Goal: Task Accomplishment & Management: Complete application form

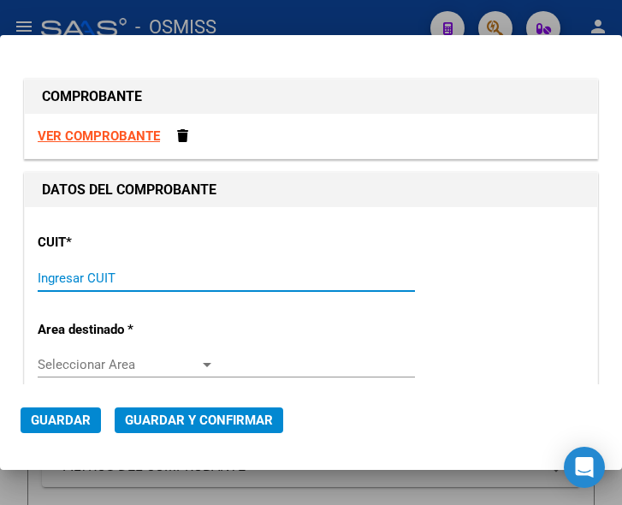
click at [72, 275] on input "Ingresar CUIT" at bounding box center [126, 277] width 177 height 15
click at [82, 279] on input "Ingresar CUIT" at bounding box center [126, 277] width 177 height 15
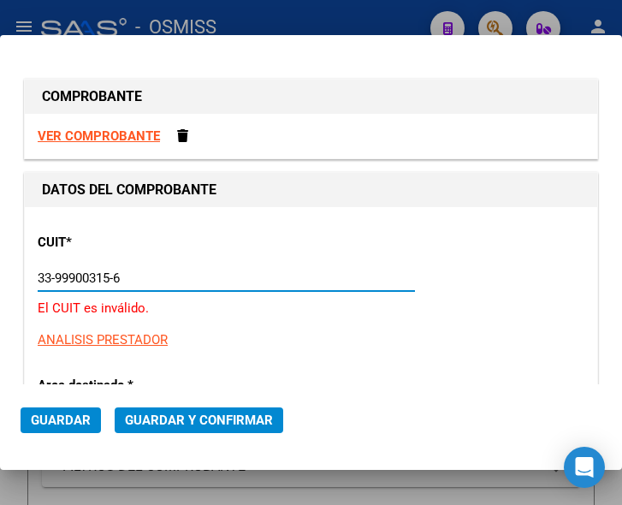
scroll to position [86, 0]
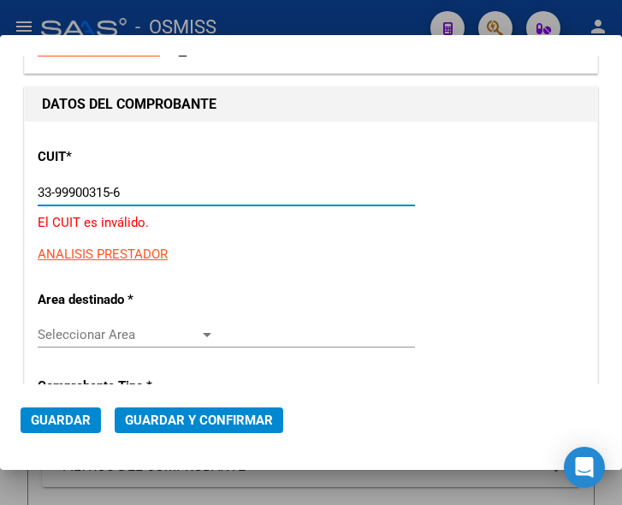
click at [51, 192] on input "33-99900315-6" at bounding box center [126, 192] width 177 height 15
type input "30-99900315-6"
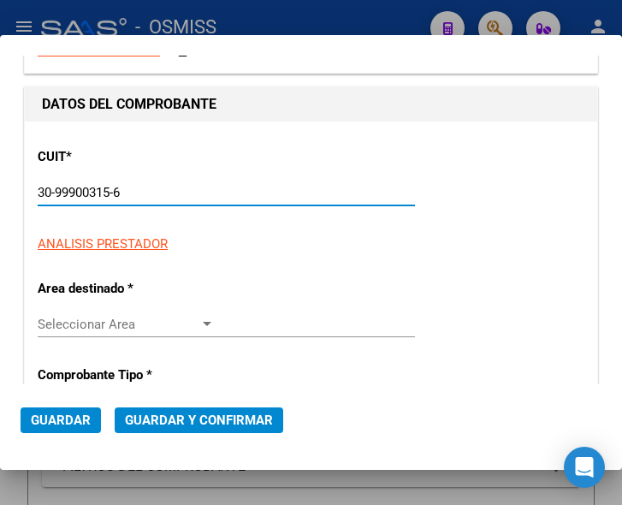
type input "14"
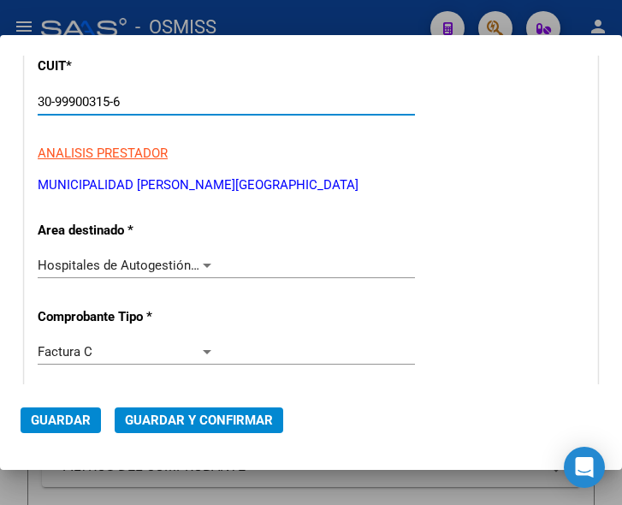
scroll to position [257, 0]
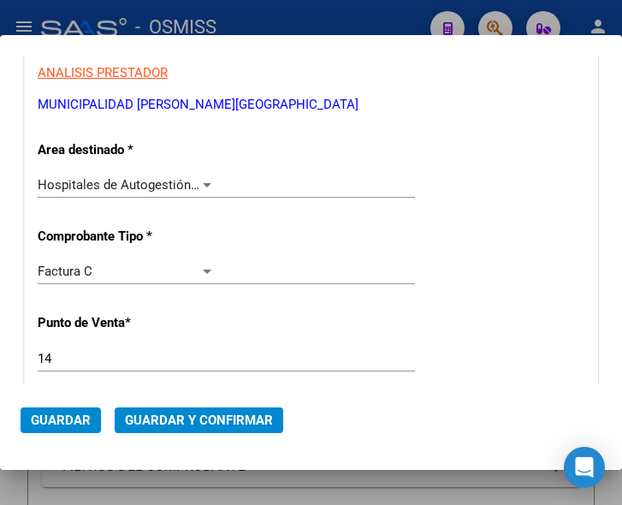
type input "30-99900315-6"
click at [203, 185] on div at bounding box center [207, 185] width 9 height 4
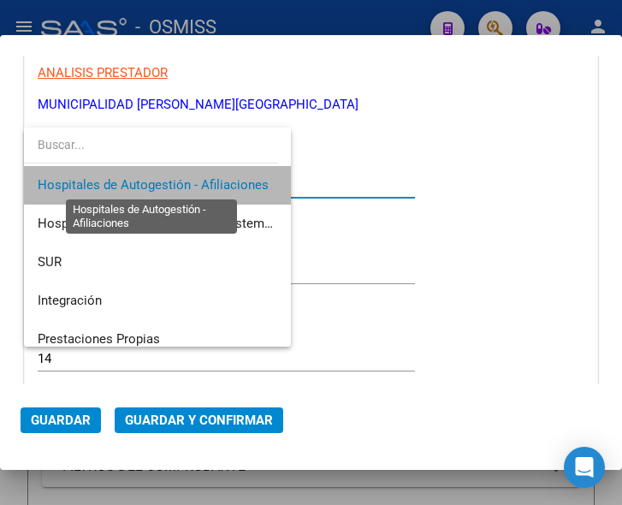
click at [199, 185] on span "Hospitales de Autogestión - Afiliaciones" at bounding box center [153, 184] width 231 height 15
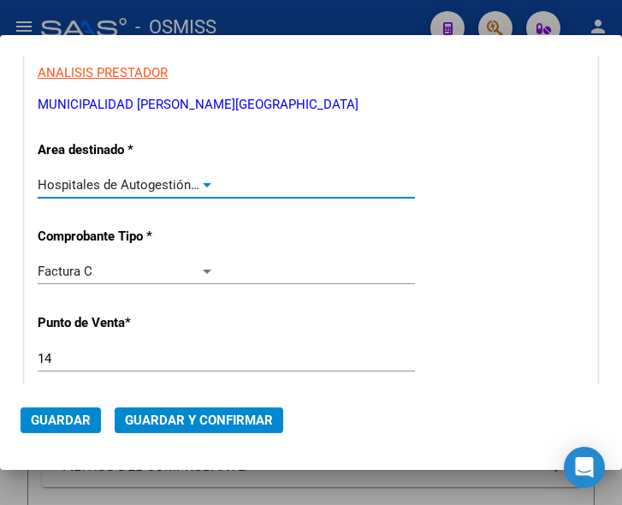
click at [199, 181] on div at bounding box center [206, 185] width 15 height 14
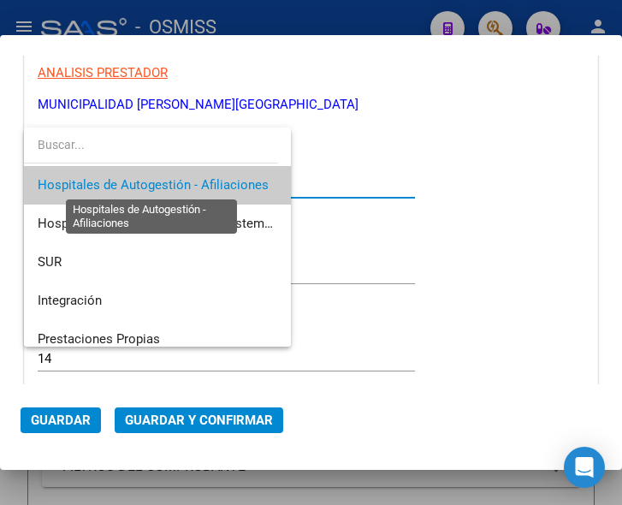
click at [198, 181] on span "Hospitales de Autogestión - Afiliaciones" at bounding box center [153, 184] width 231 height 15
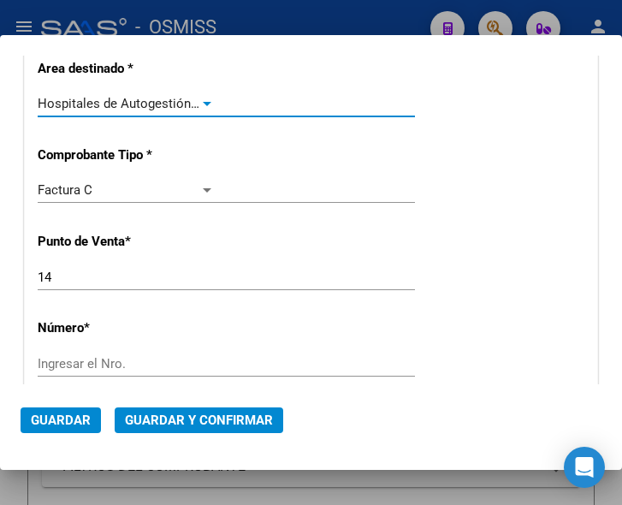
scroll to position [342, 0]
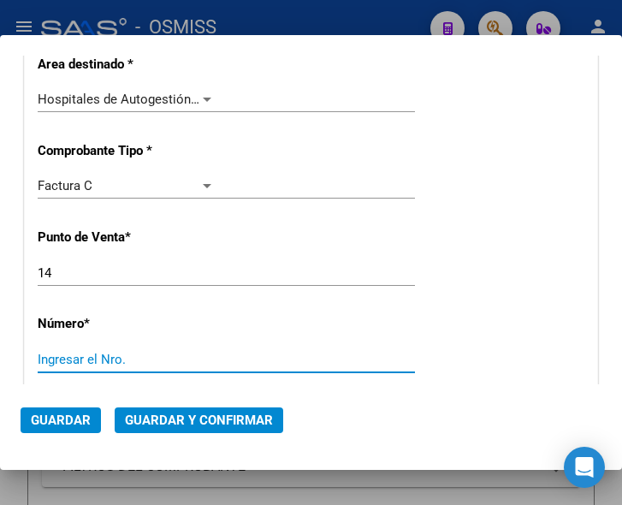
click at [85, 357] on input "Ingresar el Nro." at bounding box center [126, 359] width 177 height 15
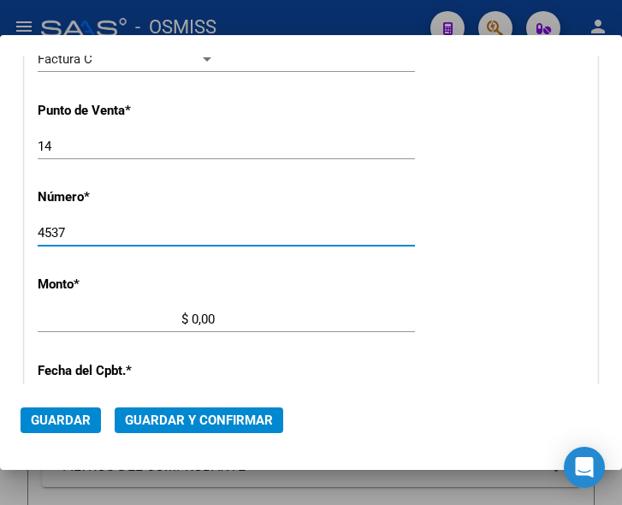
scroll to position [513, 0]
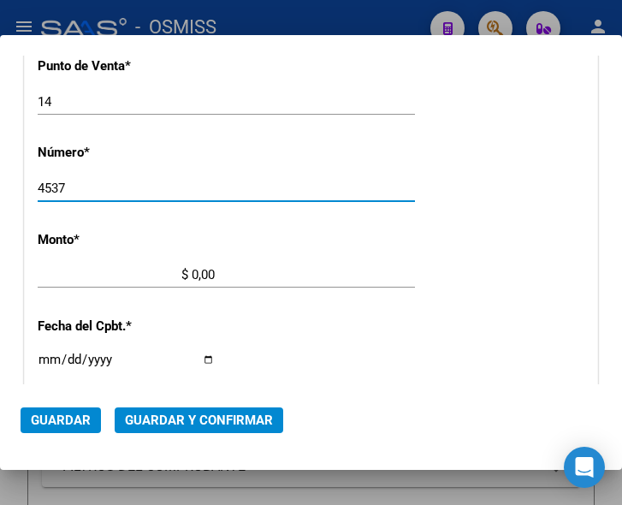
type input "4537"
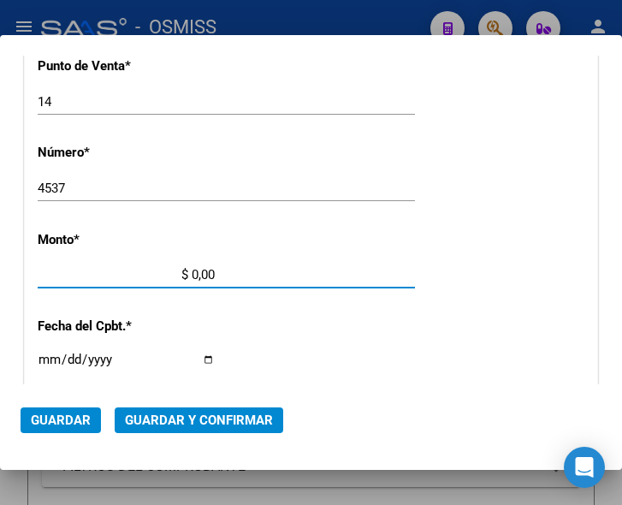
click at [193, 273] on input "$ 0,00" at bounding box center [126, 274] width 177 height 15
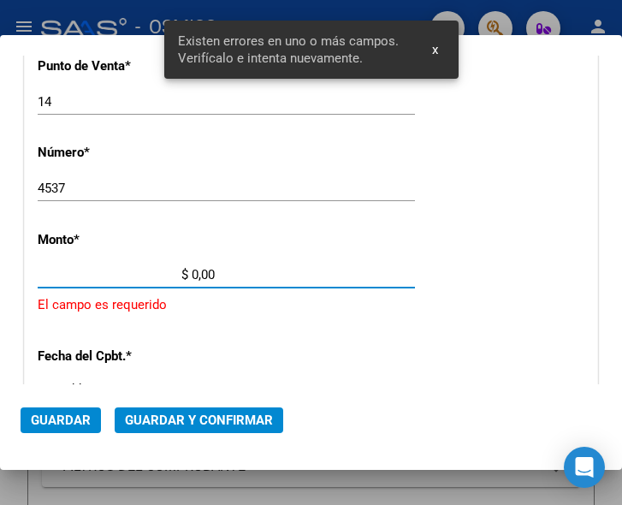
scroll to position [561, 0]
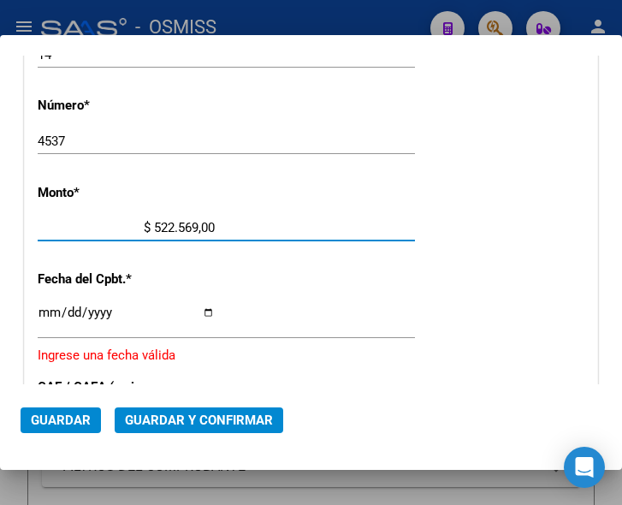
click at [209, 223] on input "$ 522.569,00" at bounding box center [126, 227] width 177 height 15
type input "$ 522.569,21"
click at [45, 310] on input "Ingresar la fecha" at bounding box center [126, 319] width 177 height 27
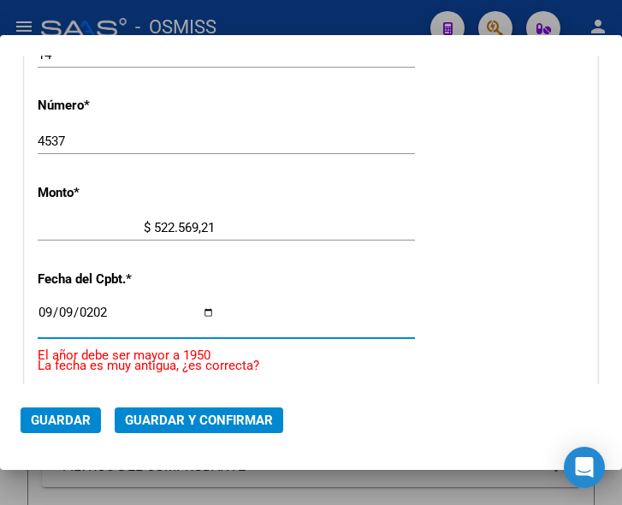
type input "2025-09-09"
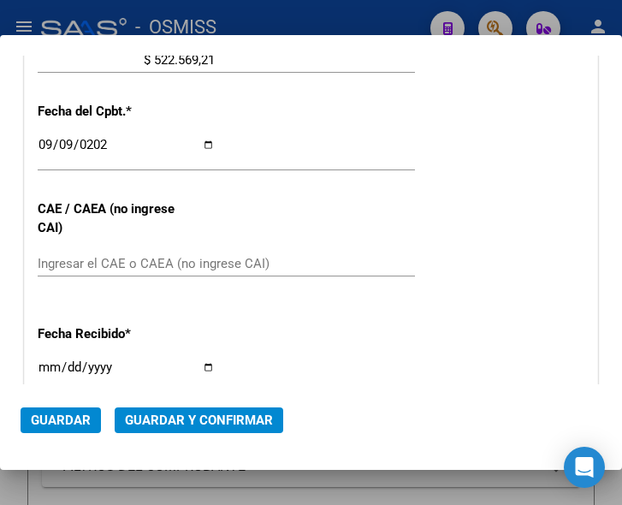
scroll to position [732, 0]
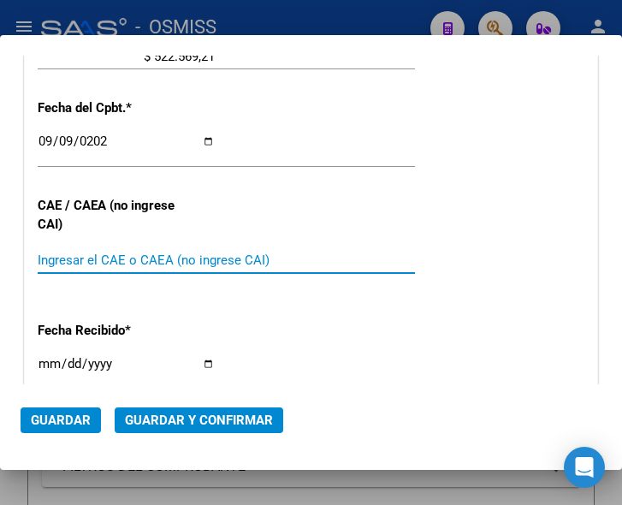
click at [104, 258] on input "Ingresar el CAE o CAEA (no ingrese CAI)" at bounding box center [126, 259] width 177 height 15
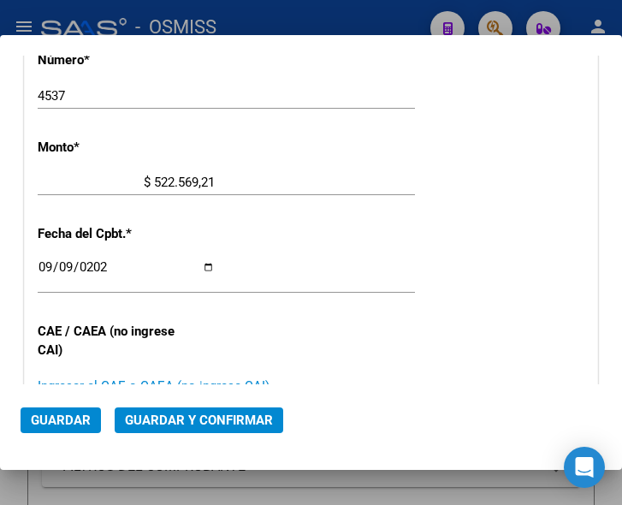
scroll to position [646, 0]
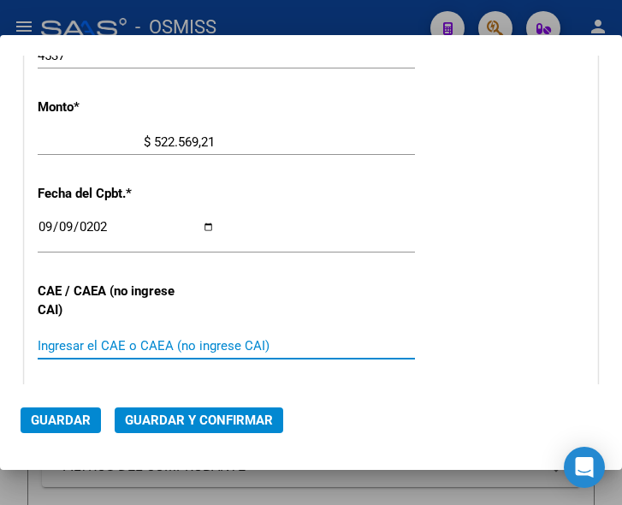
click at [185, 418] on span "Guardar y Confirmar" at bounding box center [199, 420] width 148 height 15
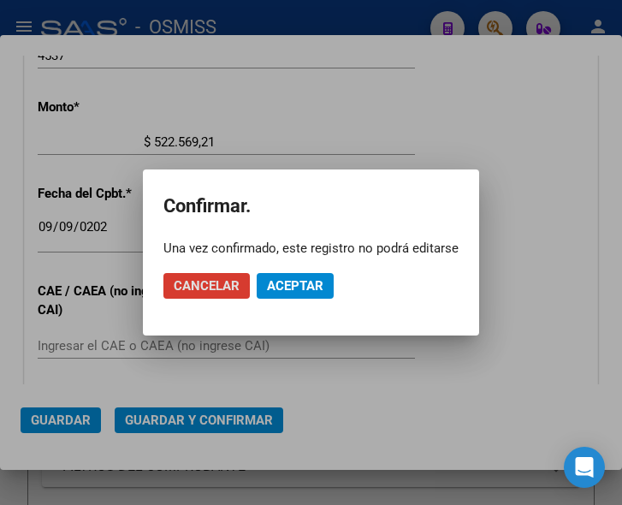
click at [291, 288] on span "Aceptar" at bounding box center [295, 285] width 56 height 15
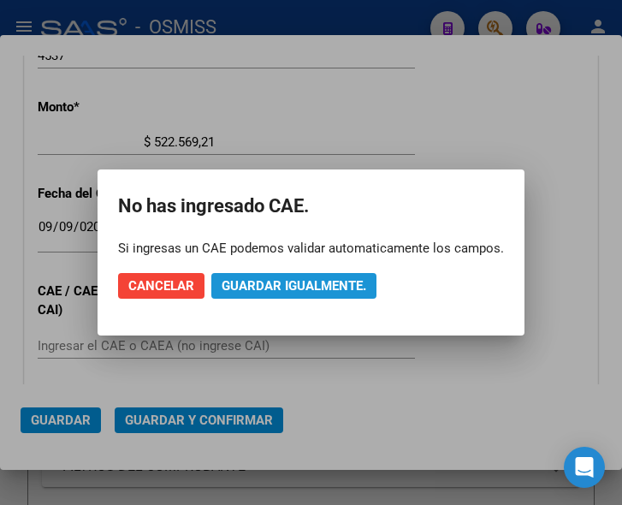
click at [291, 288] on span "Guardar igualmente." at bounding box center [294, 285] width 145 height 15
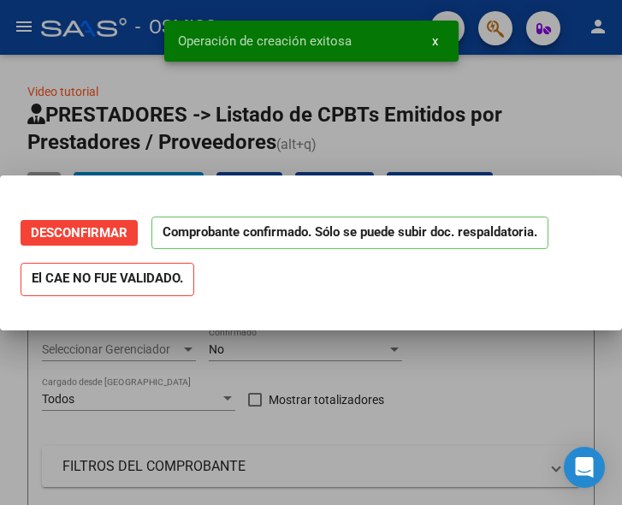
scroll to position [0, 0]
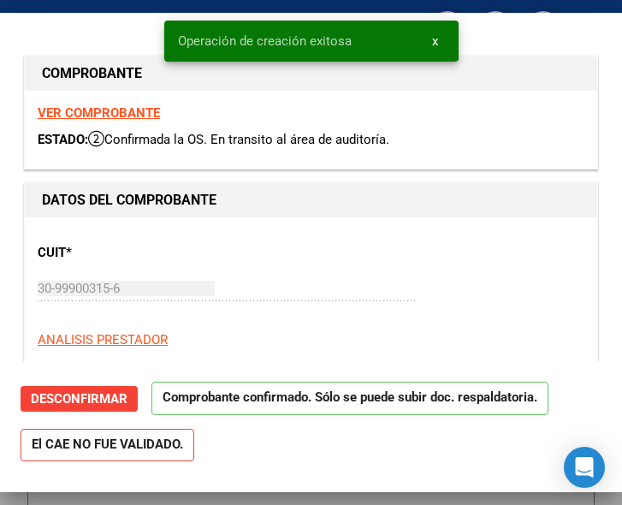
type input "2025-10-09"
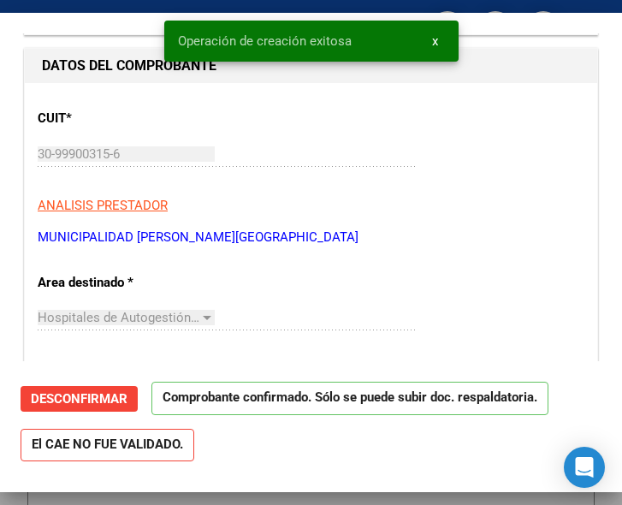
scroll to position [257, 0]
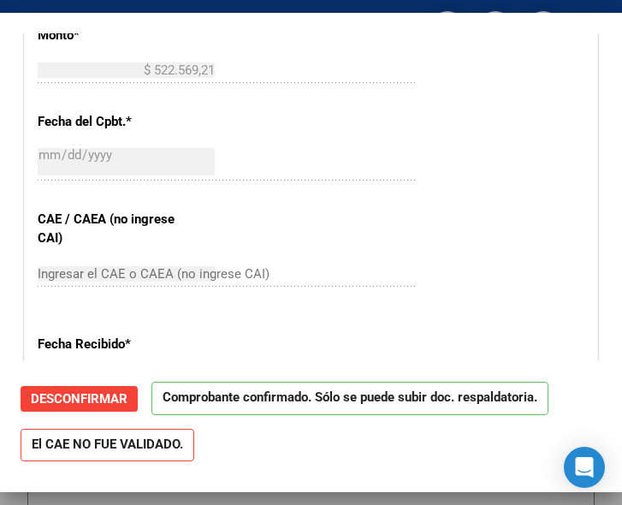
scroll to position [770, 0]
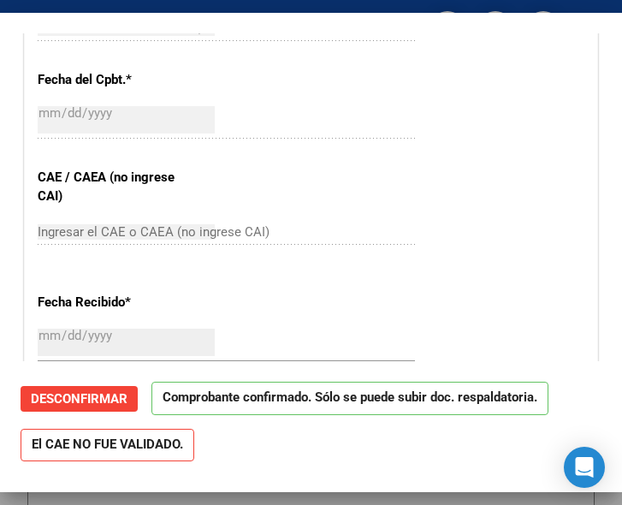
click at [319, 206] on div "CUIT * 30-99900315-6 Ingresar CUIT ANALISIS PRESTADOR MUNICIPALIDAD DE ROSARIO …" at bounding box center [311, 63] width 573 height 1232
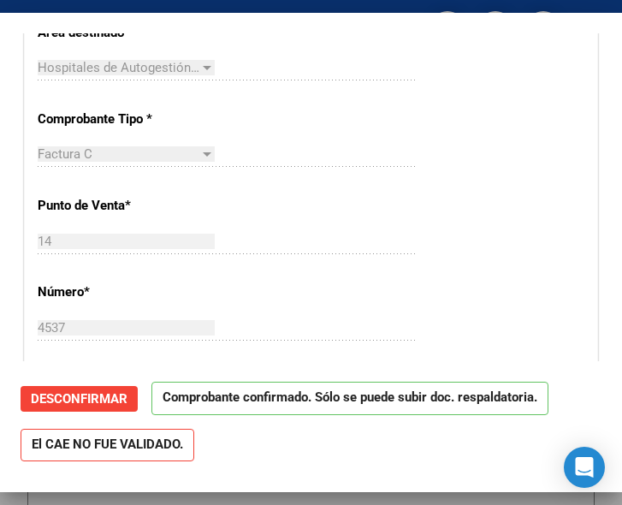
scroll to position [428, 0]
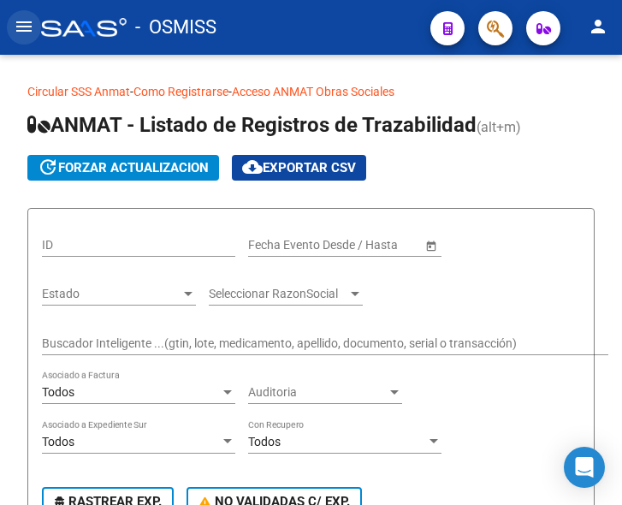
click at [16, 25] on mat-icon "menu" at bounding box center [24, 26] width 21 height 21
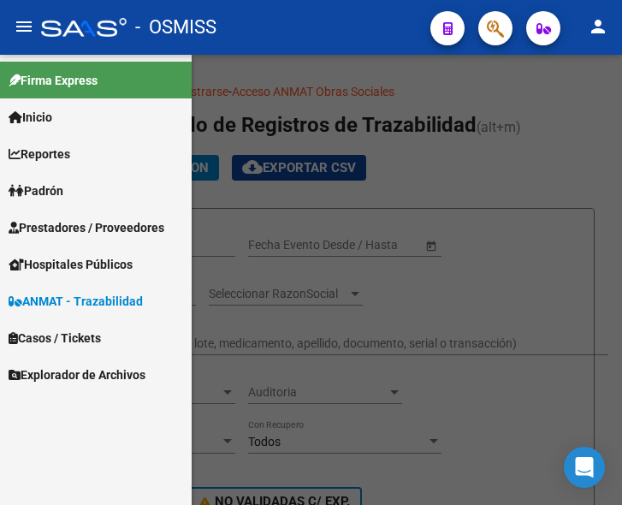
click at [78, 220] on span "Prestadores / Proveedores" at bounding box center [87, 227] width 156 height 19
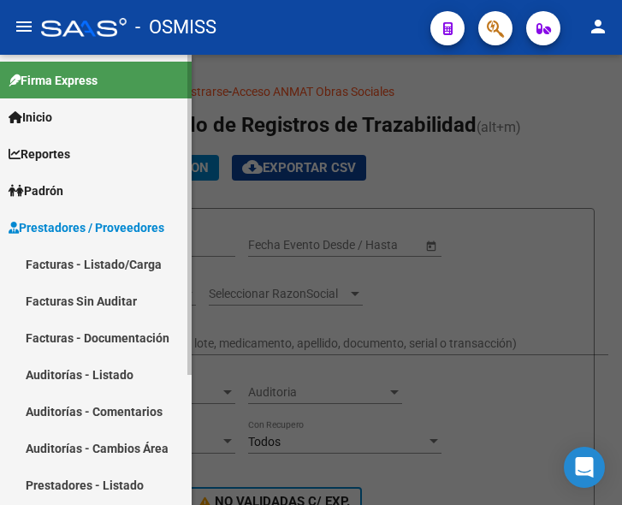
click at [86, 267] on link "Facturas - Listado/Carga" at bounding box center [96, 264] width 192 height 37
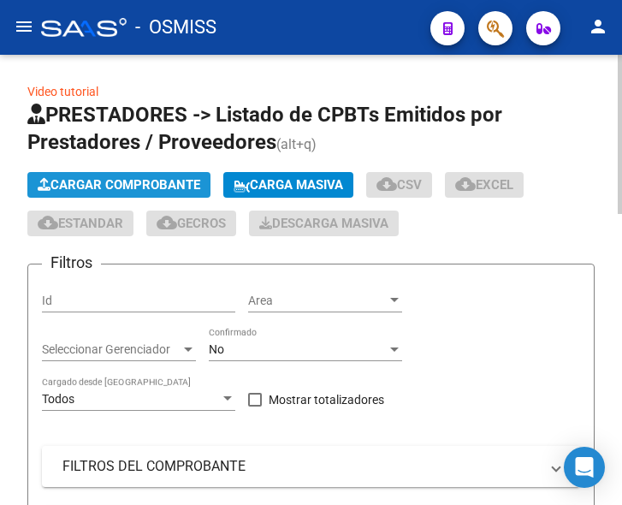
click at [132, 182] on span "Cargar Comprobante" at bounding box center [119, 184] width 163 height 15
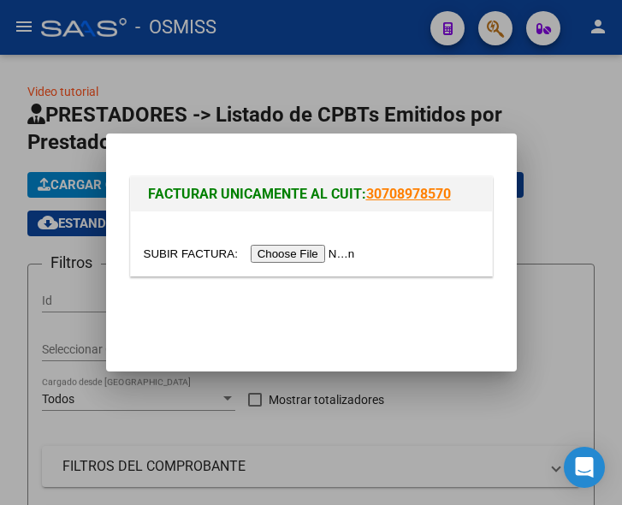
click at [323, 255] on input "file" at bounding box center [252, 254] width 217 height 18
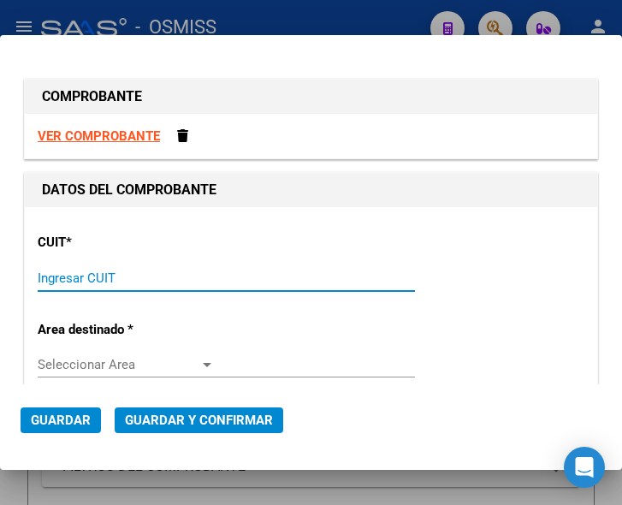
click at [116, 276] on input "Ingresar CUIT" at bounding box center [126, 277] width 177 height 15
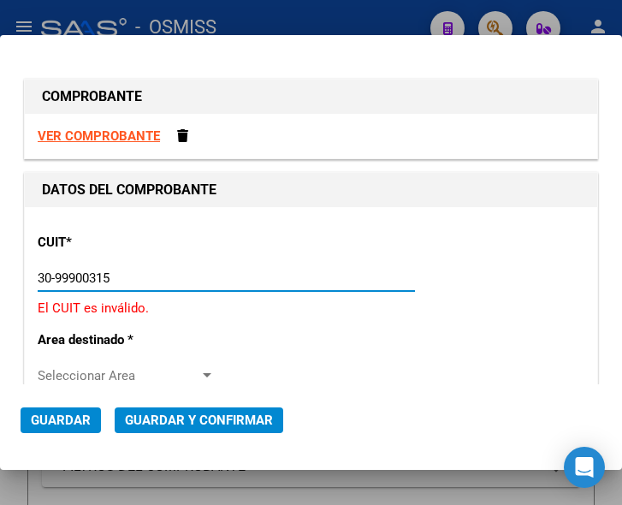
type input "30-99900315-6"
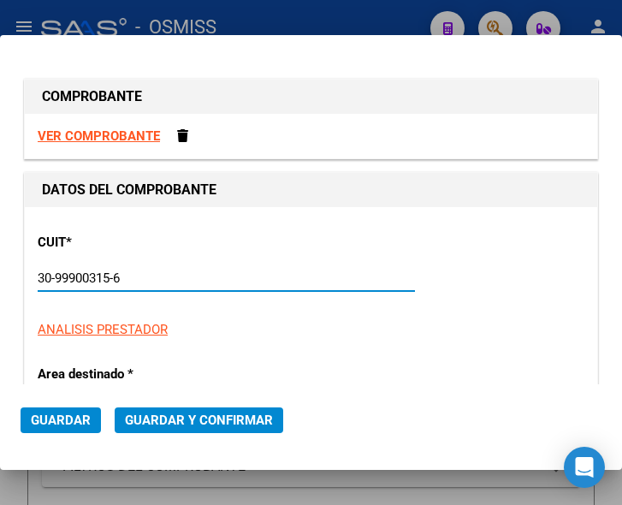
type input "14"
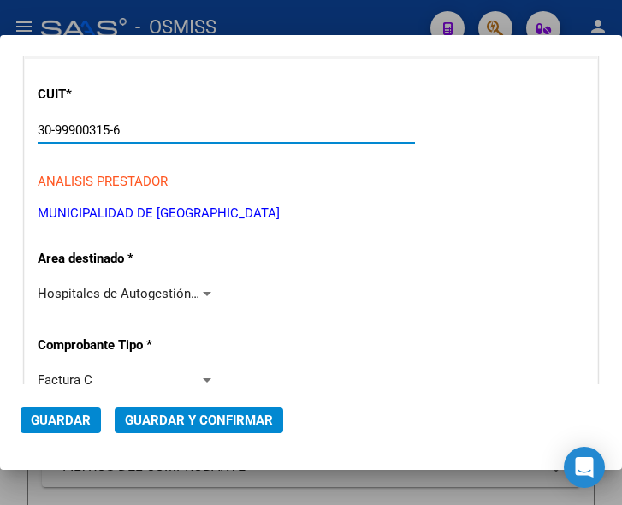
scroll to position [171, 0]
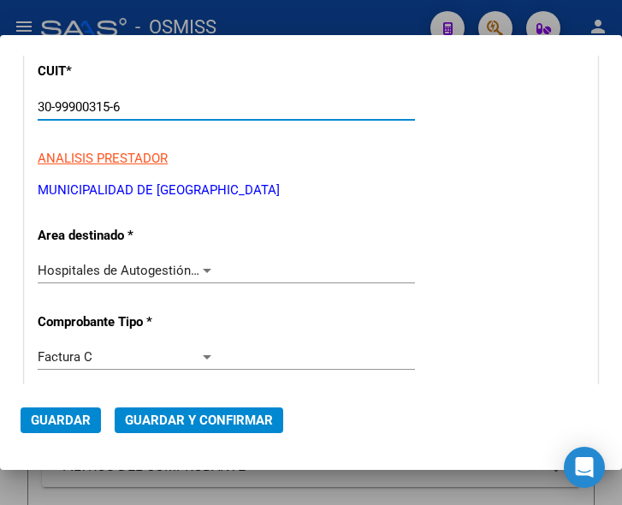
type input "30-99900315-6"
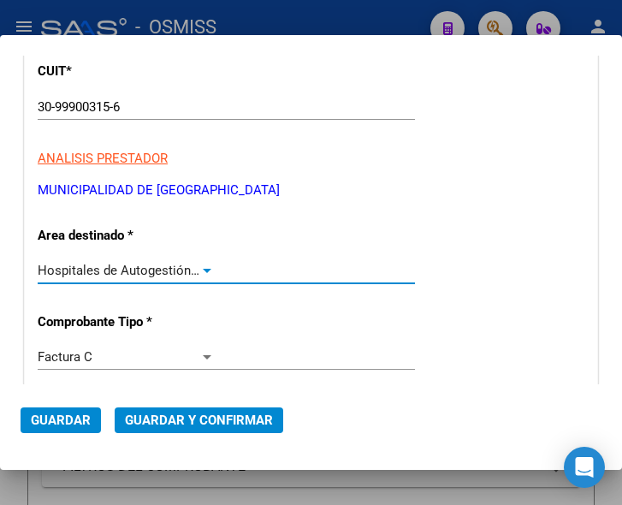
click at [202, 267] on div at bounding box center [206, 271] width 15 height 14
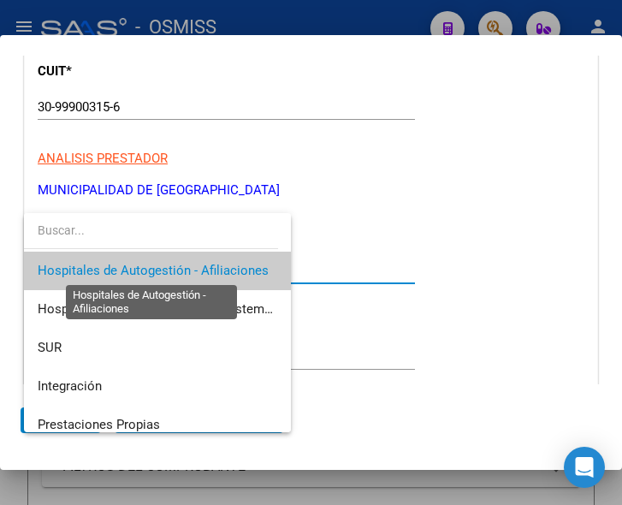
click at [202, 267] on span "Hospitales de Autogestión - Afiliaciones" at bounding box center [153, 270] width 231 height 15
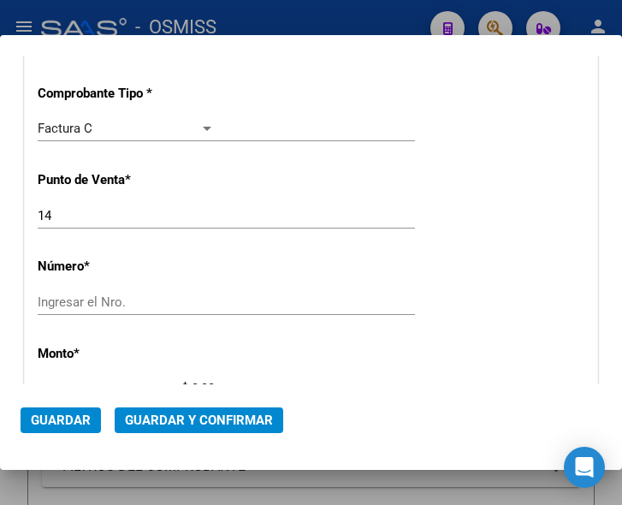
scroll to position [428, 0]
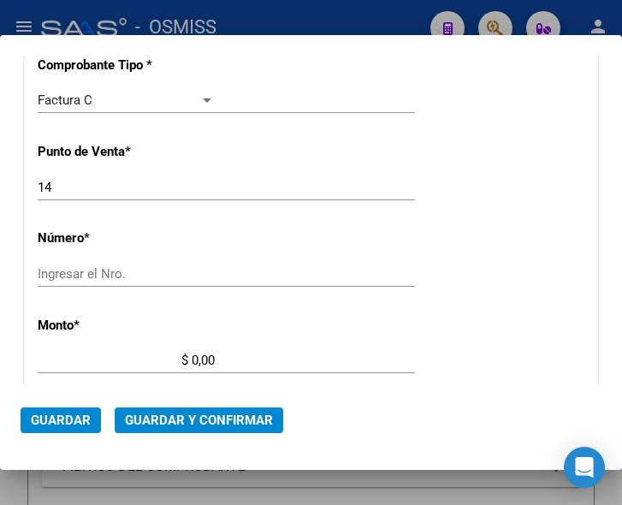
click at [109, 271] on input "Ingresar el Nro." at bounding box center [126, 273] width 177 height 15
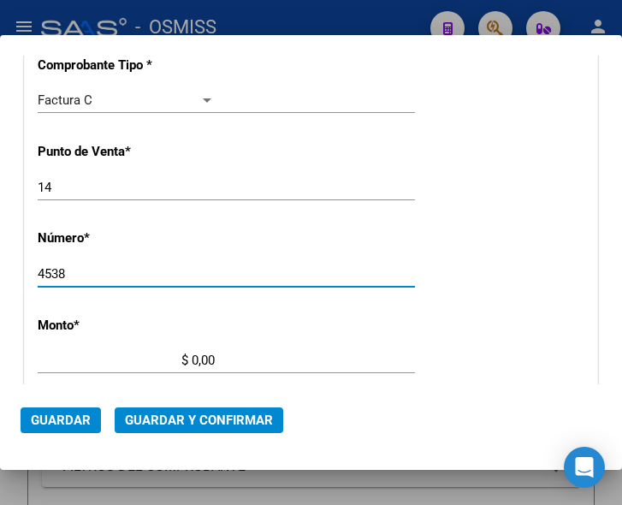
type input "4538"
click at [192, 358] on input "$ 0,00" at bounding box center [126, 360] width 177 height 15
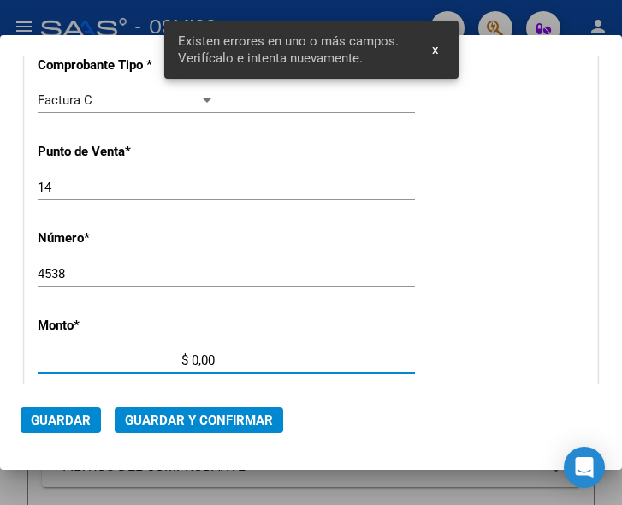
scroll to position [561, 0]
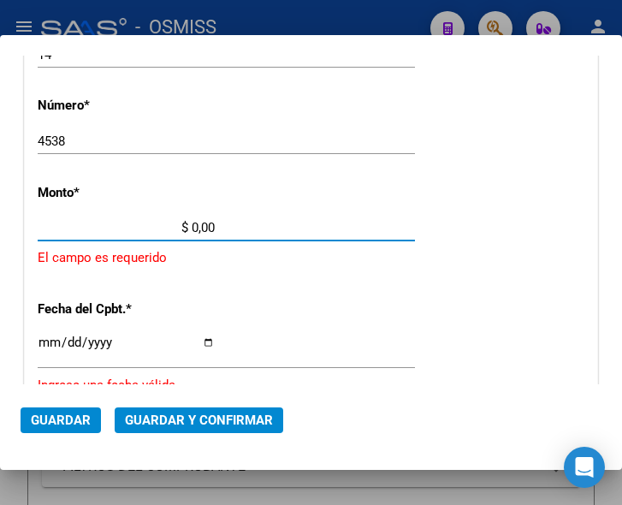
click at [193, 225] on input "$ 0,00" at bounding box center [126, 227] width 177 height 15
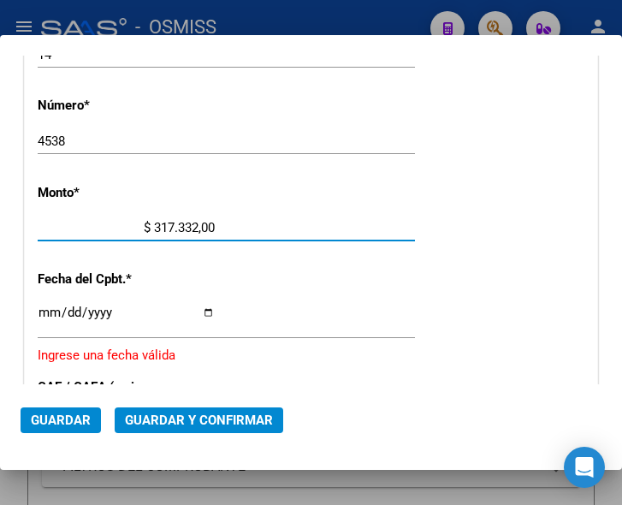
click at [208, 224] on input "$ 317.332,00" at bounding box center [126, 227] width 177 height 15
type input "$ 317.332,27"
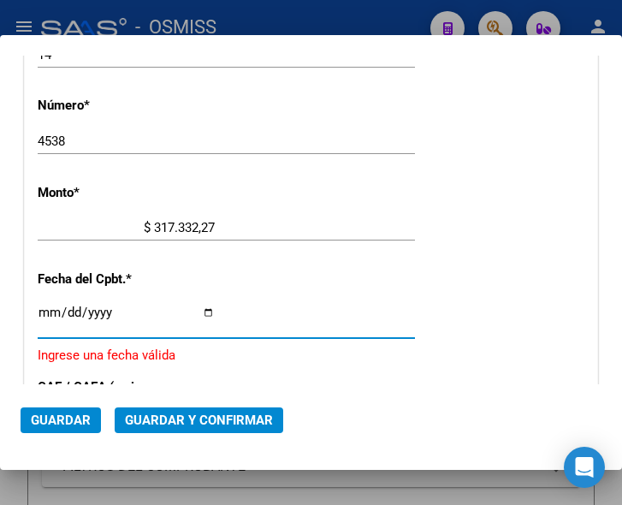
click at [45, 314] on input "Ingresar la fecha" at bounding box center [126, 319] width 177 height 27
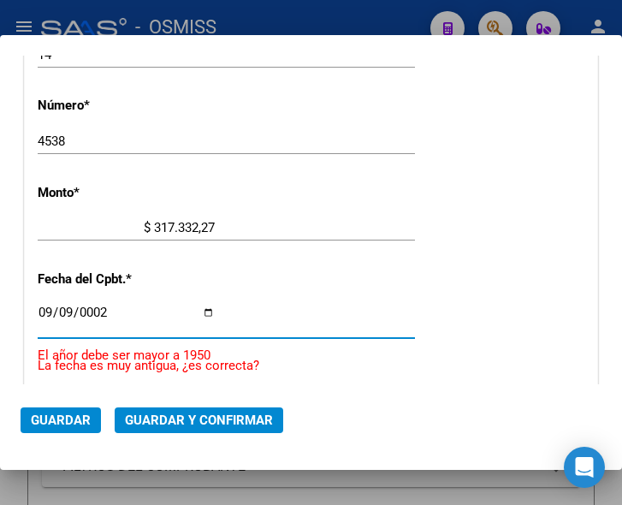
type input "0025-09-09"
type input "2025-09-09"
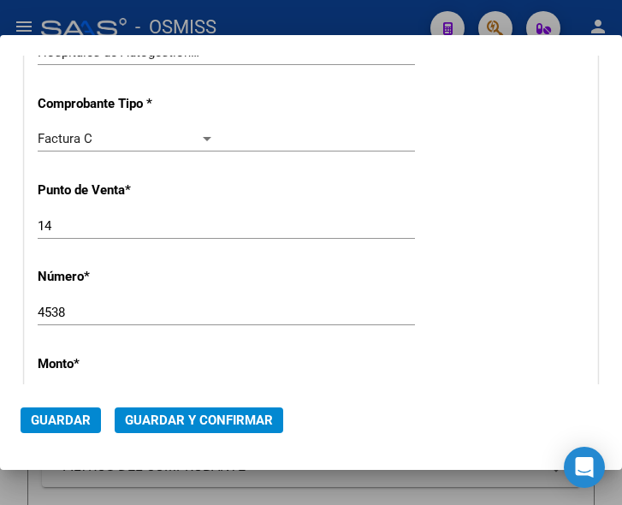
scroll to position [218, 0]
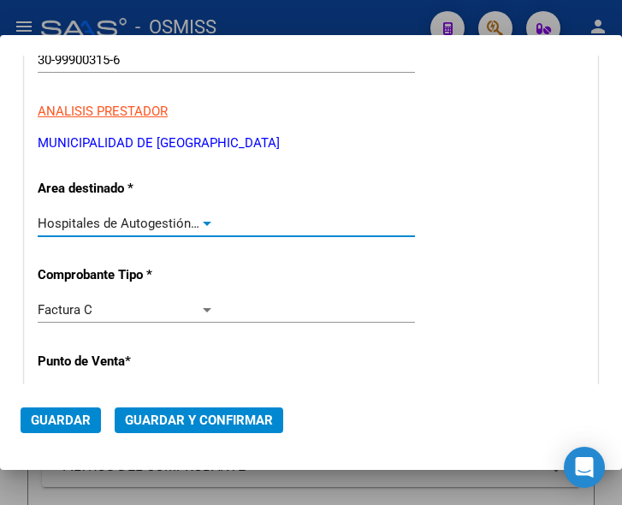
click at [199, 217] on div at bounding box center [206, 224] width 15 height 14
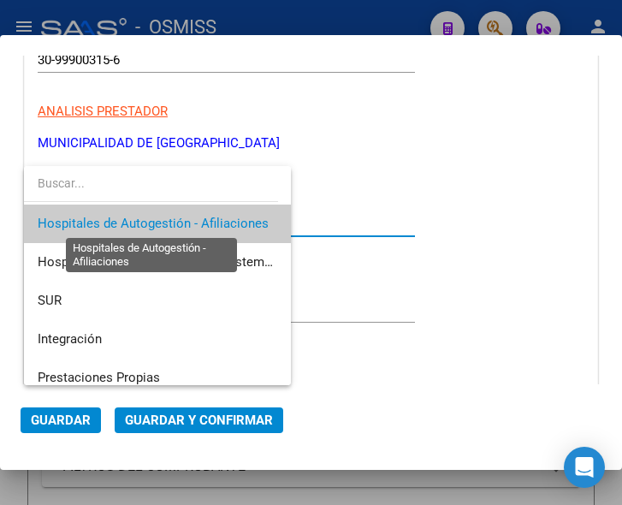
click at [197, 217] on span "Hospitales de Autogestión - Afiliaciones" at bounding box center [153, 223] width 231 height 15
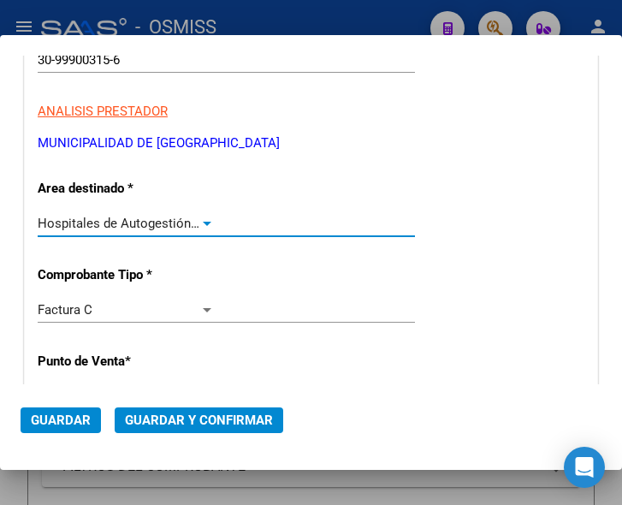
click at [179, 413] on span "Guardar y Confirmar" at bounding box center [199, 420] width 148 height 15
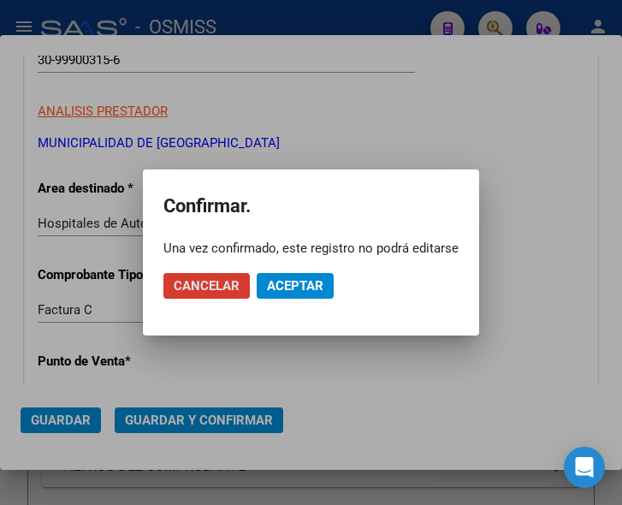
click at [289, 288] on span "Aceptar" at bounding box center [295, 285] width 56 height 15
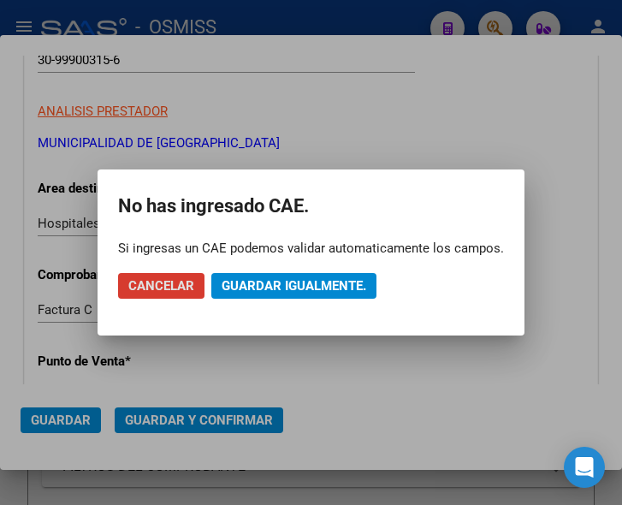
click at [289, 288] on span "Guardar igualmente." at bounding box center [294, 285] width 145 height 15
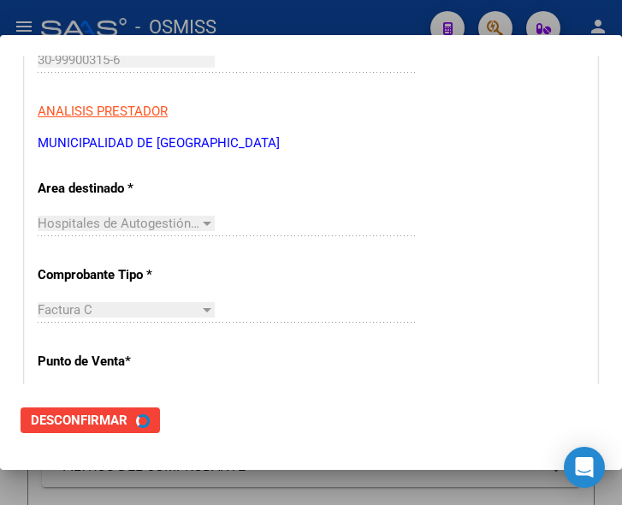
scroll to position [0, 0]
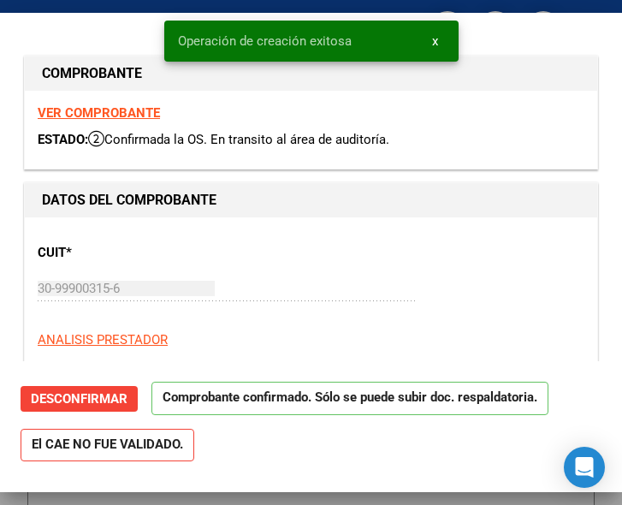
type input "2025-10-09"
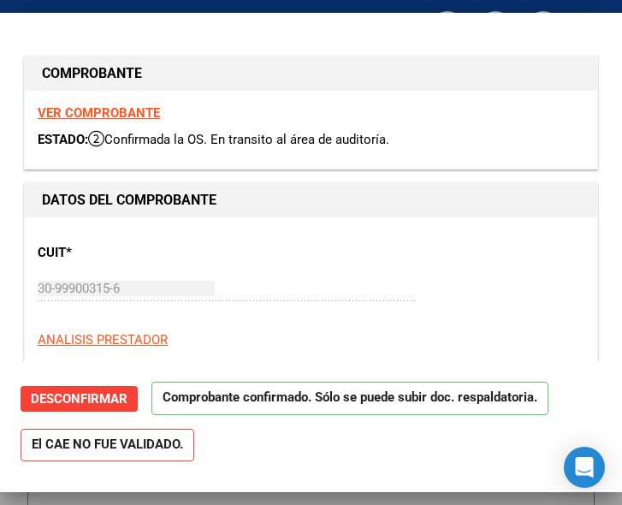
click at [383, 294] on div "30-99900315-6 Ingresar CUIT" at bounding box center [226, 289] width 377 height 26
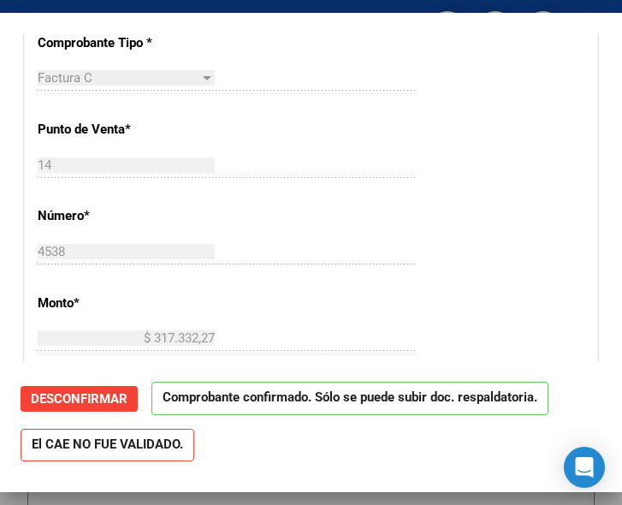
scroll to position [513, 0]
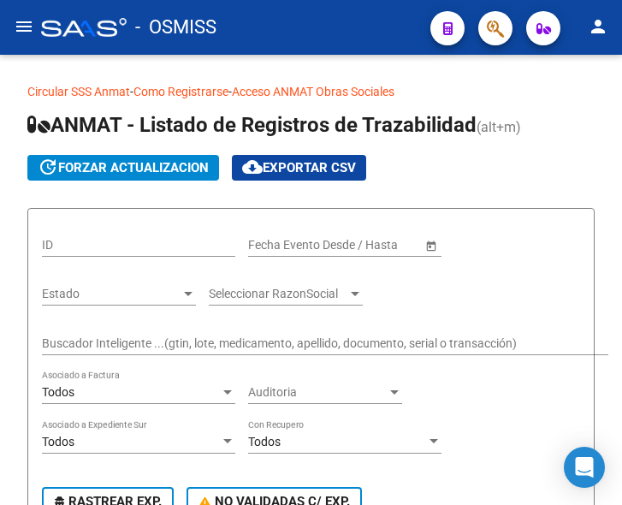
click at [18, 29] on mat-icon "menu" at bounding box center [24, 26] width 21 height 21
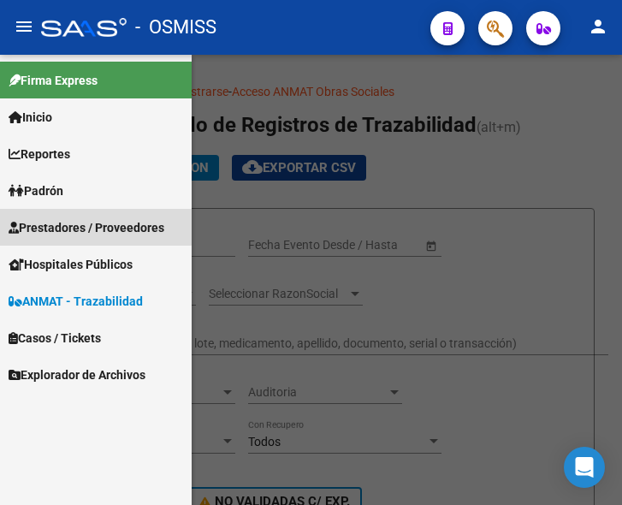
click at [72, 225] on span "Prestadores / Proveedores" at bounding box center [87, 227] width 156 height 19
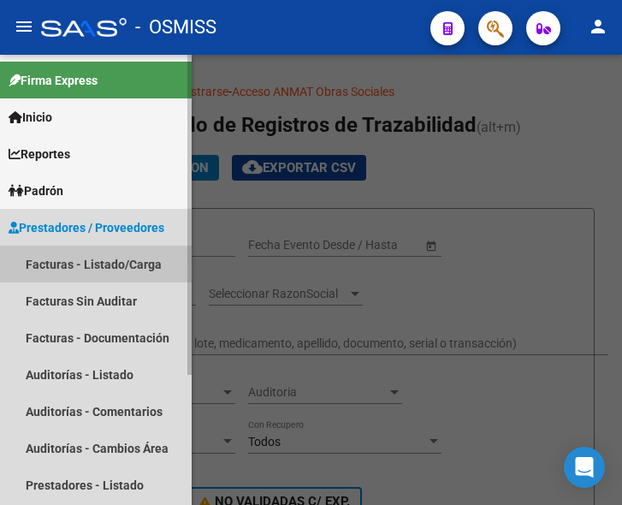
click at [89, 259] on link "Facturas - Listado/Carga" at bounding box center [96, 264] width 192 height 37
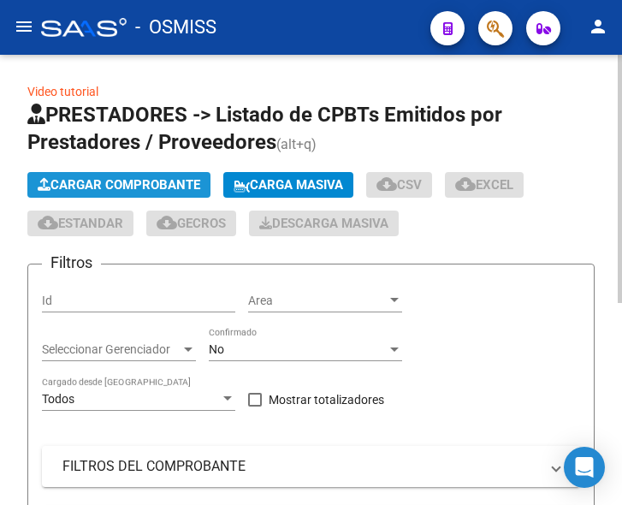
click at [141, 183] on span "Cargar Comprobante" at bounding box center [119, 184] width 163 height 15
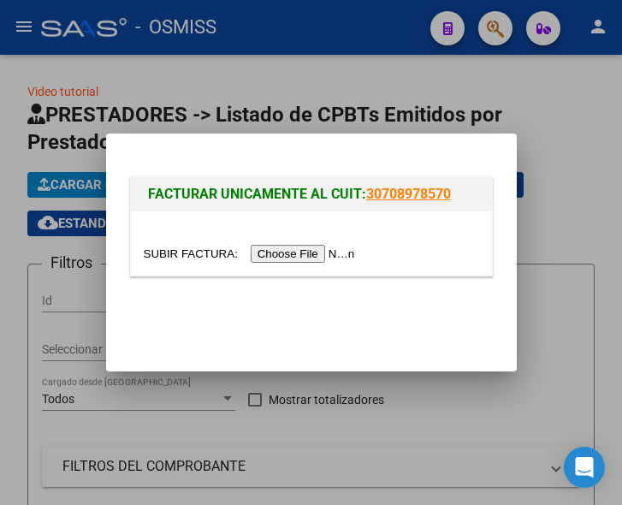
click at [324, 256] on input "file" at bounding box center [252, 254] width 217 height 18
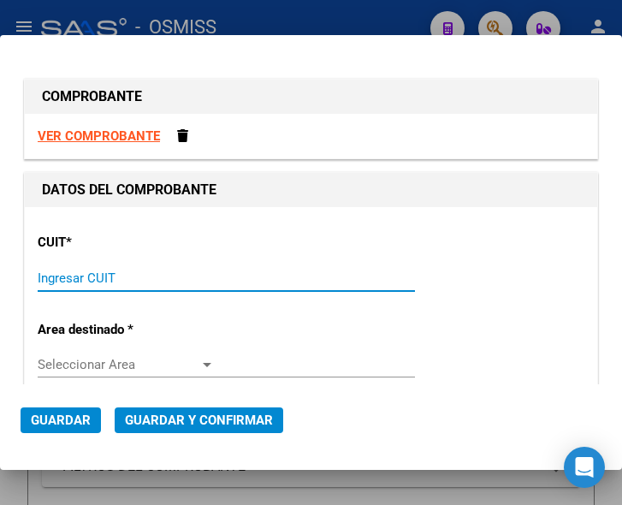
click at [75, 272] on input "Ingresar CUIT" at bounding box center [126, 277] width 177 height 15
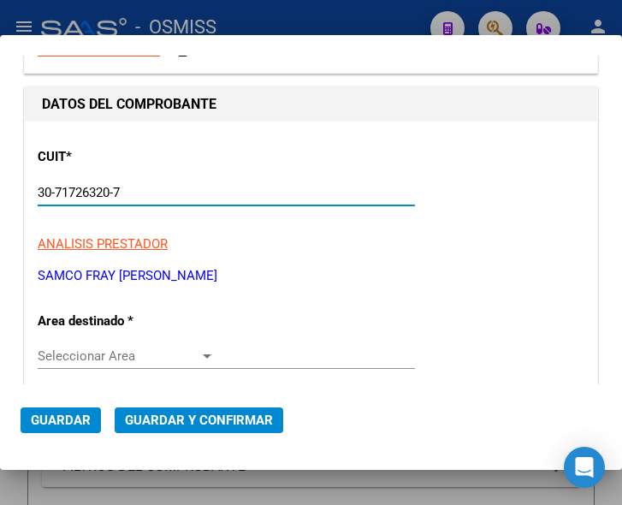
scroll to position [171, 0]
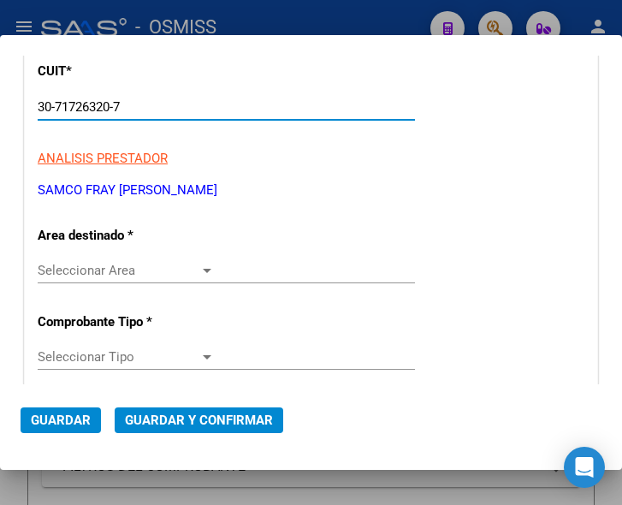
type input "30-71726320-7"
click at [205, 265] on div at bounding box center [206, 271] width 15 height 14
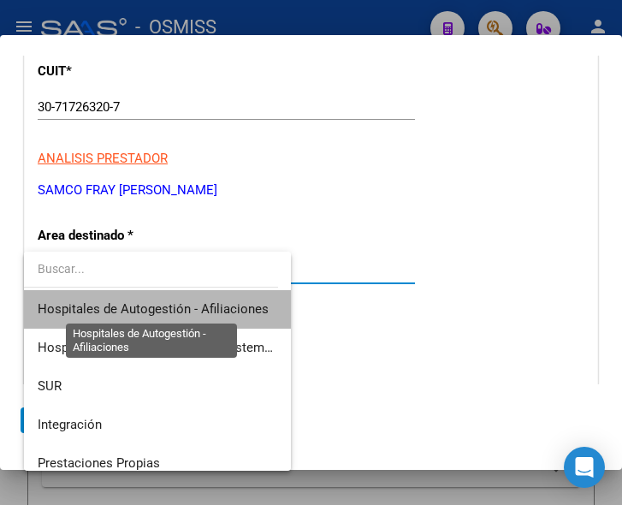
click at [195, 301] on span "Hospitales de Autogestión - Afiliaciones" at bounding box center [153, 308] width 231 height 15
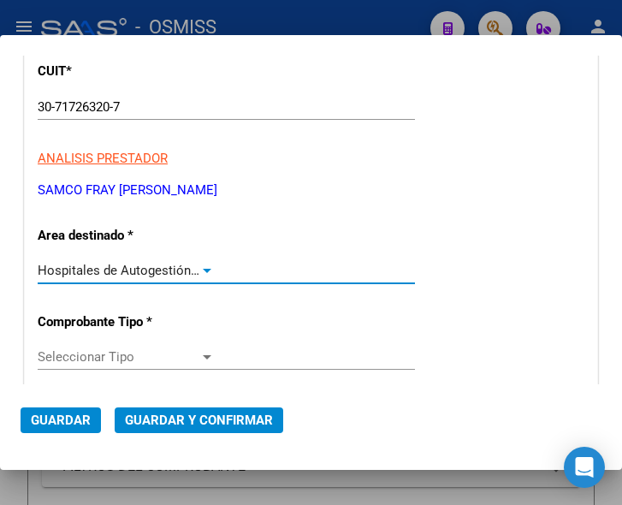
click at [205, 266] on div at bounding box center [206, 271] width 15 height 14
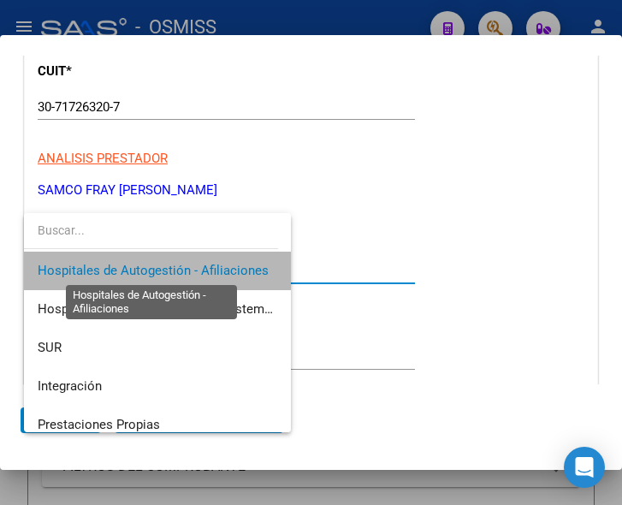
click at [205, 266] on span "Hospitales de Autogestión - Afiliaciones" at bounding box center [153, 270] width 231 height 15
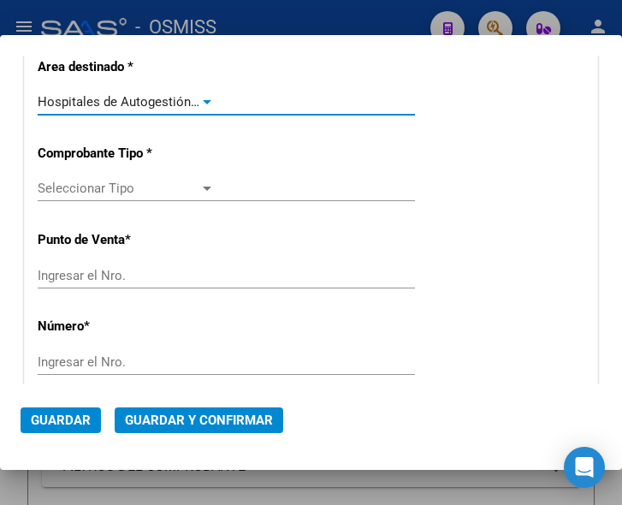
scroll to position [342, 0]
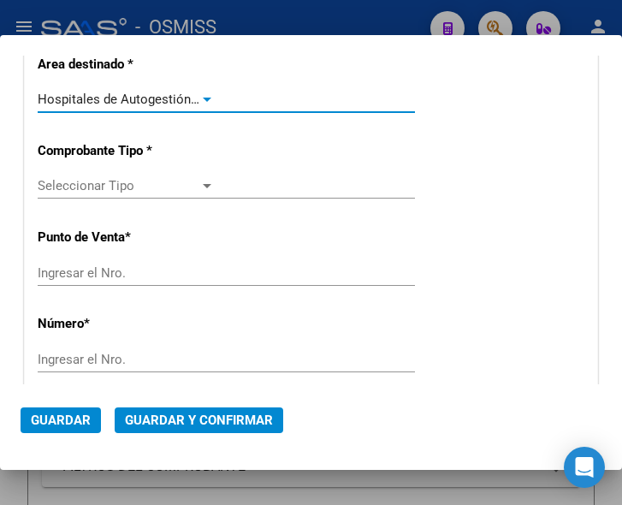
click at [203, 187] on div at bounding box center [207, 186] width 9 height 4
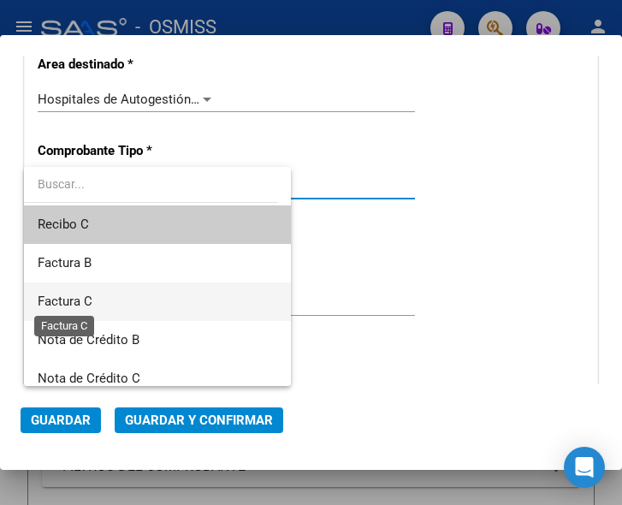
click at [86, 295] on span "Factura C" at bounding box center [65, 301] width 55 height 15
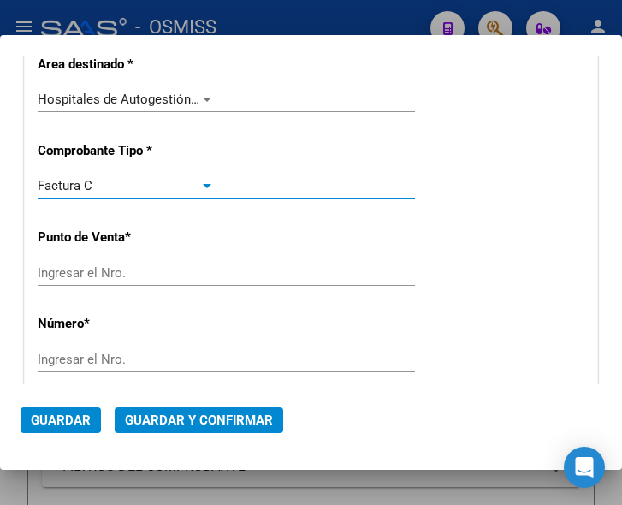
click at [113, 270] on input "Ingresar el Nro." at bounding box center [126, 272] width 177 height 15
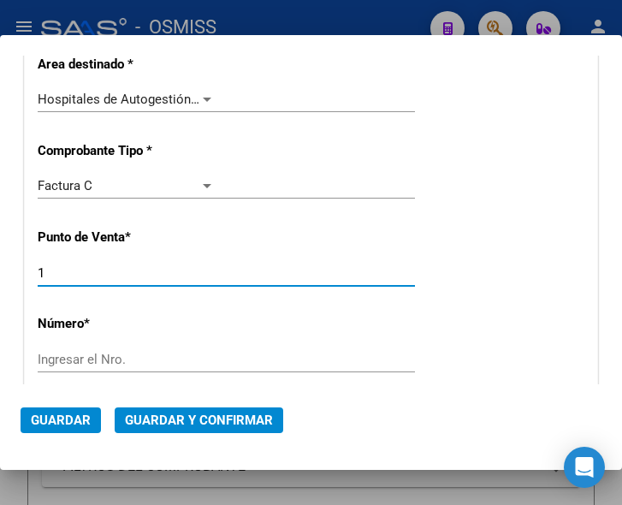
type input "1"
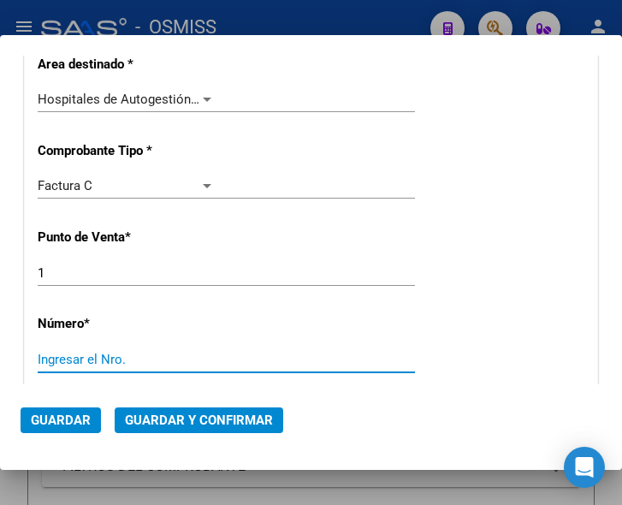
click at [81, 352] on input "Ingresar el Nro." at bounding box center [126, 359] width 177 height 15
type input "25"
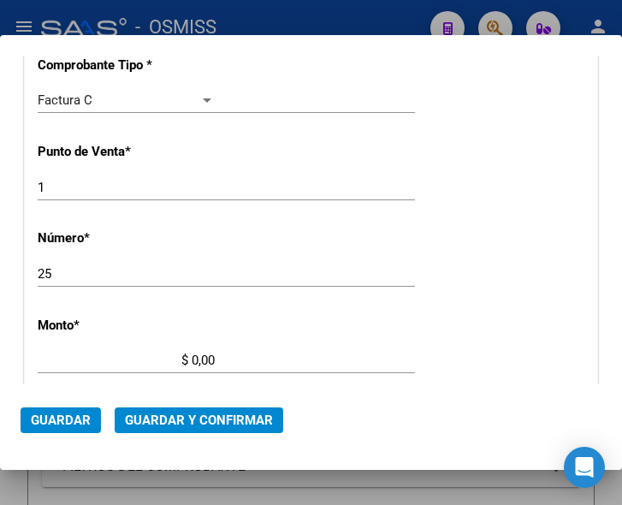
click at [192, 354] on input "$ 0,00" at bounding box center [126, 360] width 177 height 15
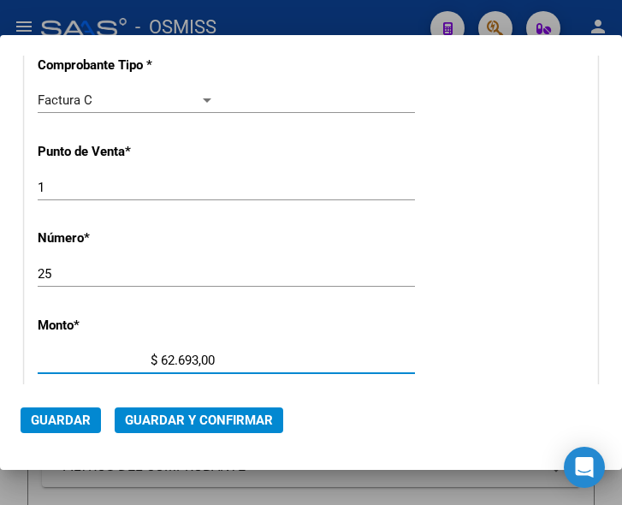
type input "$ 626.935,00"
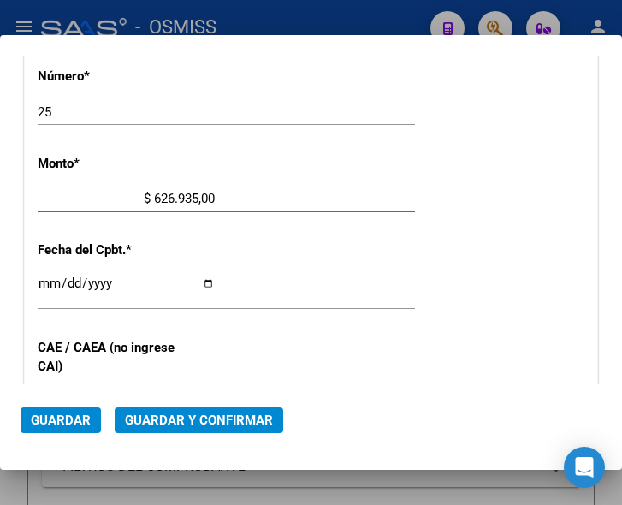
scroll to position [599, 0]
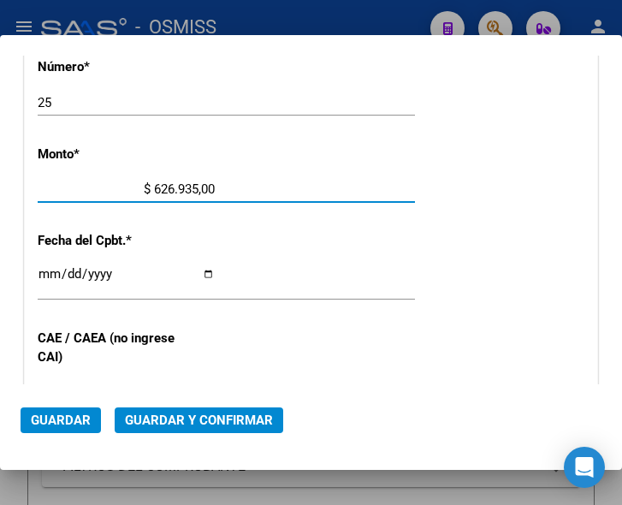
click at [47, 274] on input "Ingresar la fecha" at bounding box center [126, 280] width 177 height 27
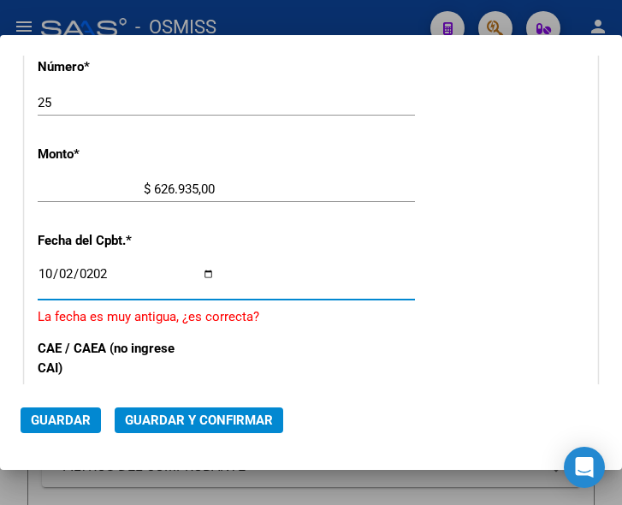
type input "2025-10-02"
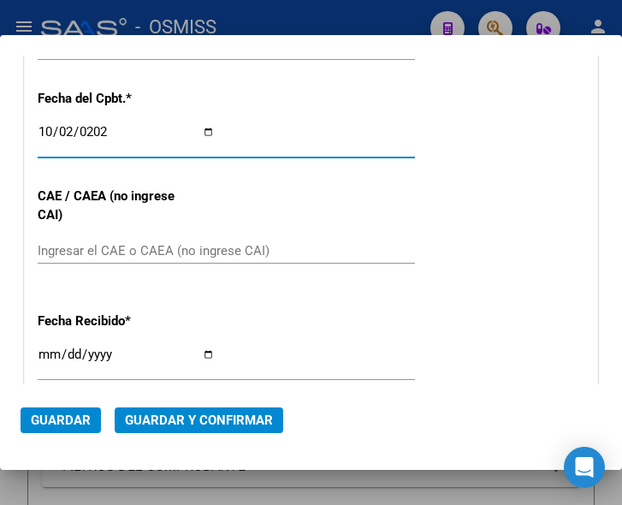
scroll to position [770, 0]
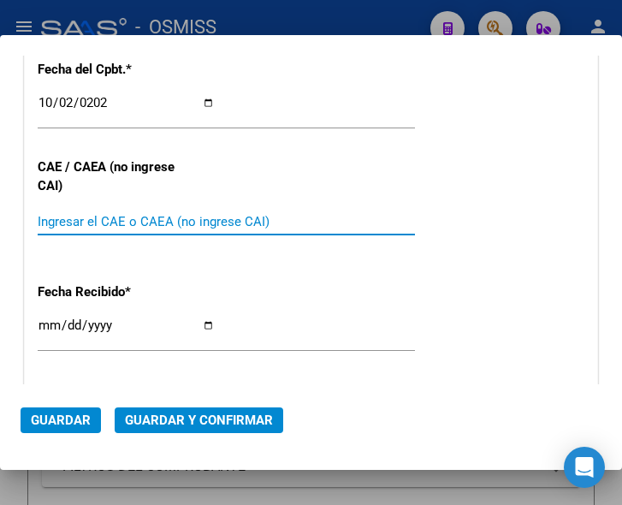
click at [74, 225] on input "Ingresar el CAE o CAEA (no ingrese CAI)" at bounding box center [126, 221] width 177 height 15
click at [75, 219] on input "Ingresar el CAE o CAEA (no ingrese CAI)" at bounding box center [126, 221] width 177 height 15
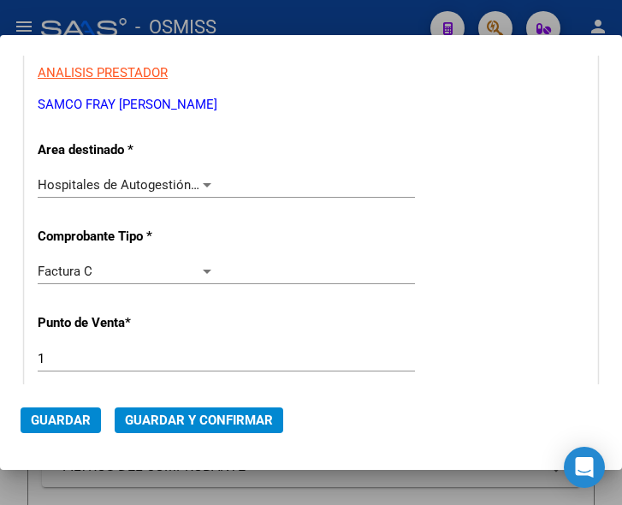
scroll to position [86, 0]
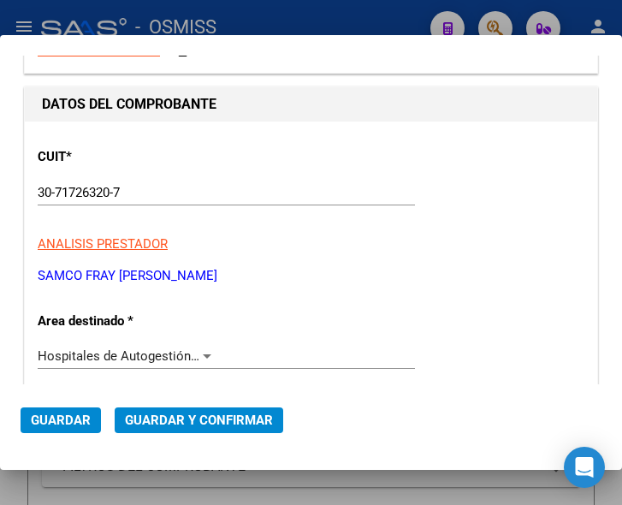
type input "75407356764817"
click at [185, 418] on span "Guardar y Confirmar" at bounding box center [199, 420] width 148 height 15
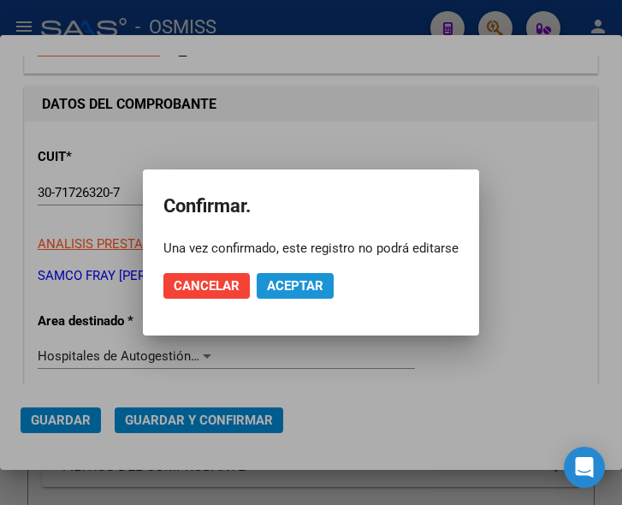
click at [290, 282] on span "Aceptar" at bounding box center [295, 285] width 56 height 15
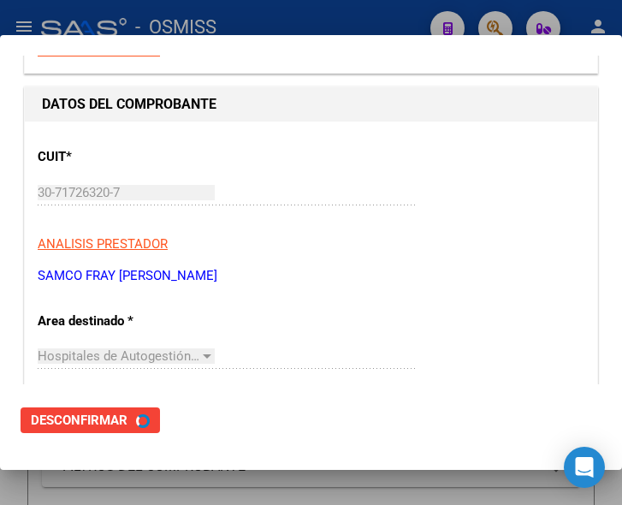
scroll to position [0, 0]
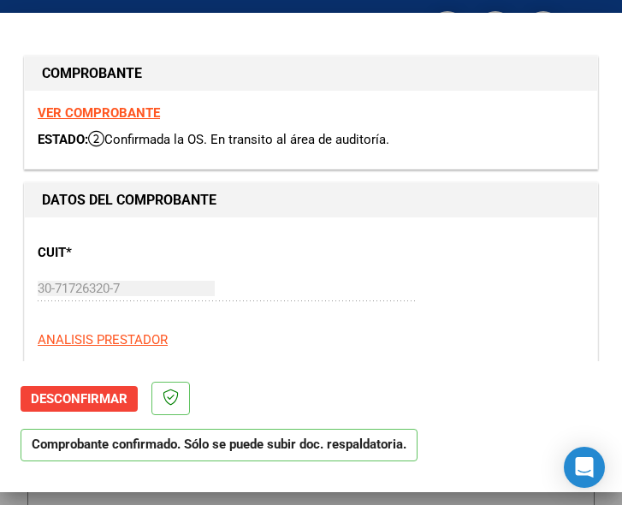
click at [356, 390] on mat-dialog-actions "Desconfirmar Comprobante confirmado. Sólo se puede subir doc. respaldatoria." at bounding box center [311, 418] width 581 height 114
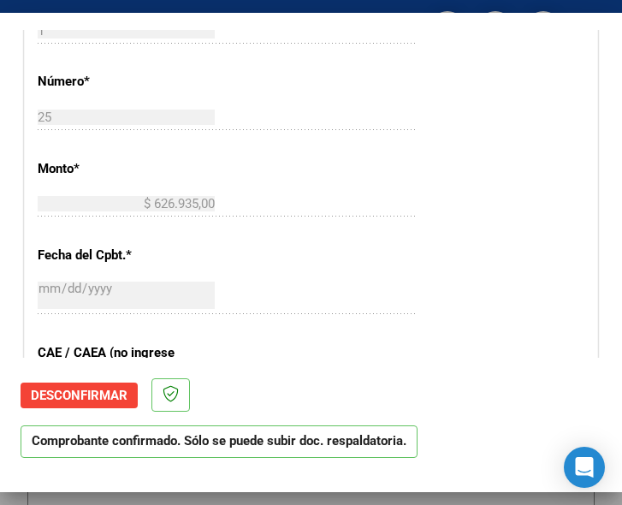
scroll to position [599, 0]
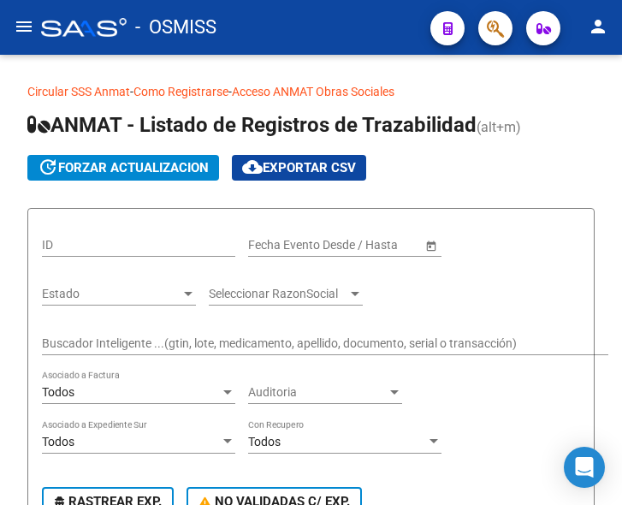
click at [23, 26] on mat-icon "menu" at bounding box center [24, 26] width 21 height 21
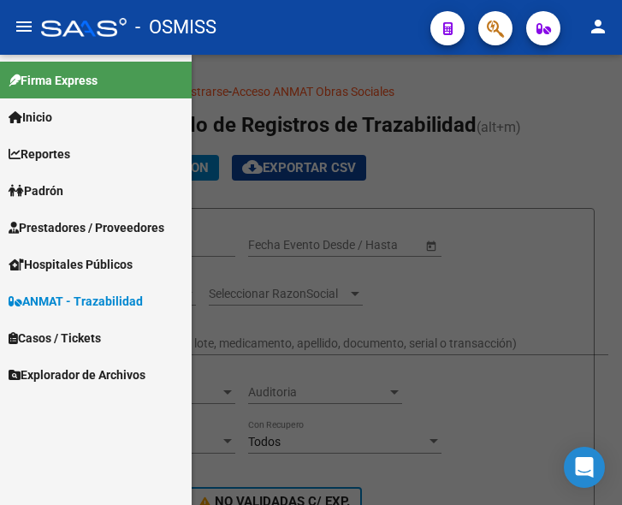
click at [89, 218] on span "Prestadores / Proveedores" at bounding box center [87, 227] width 156 height 19
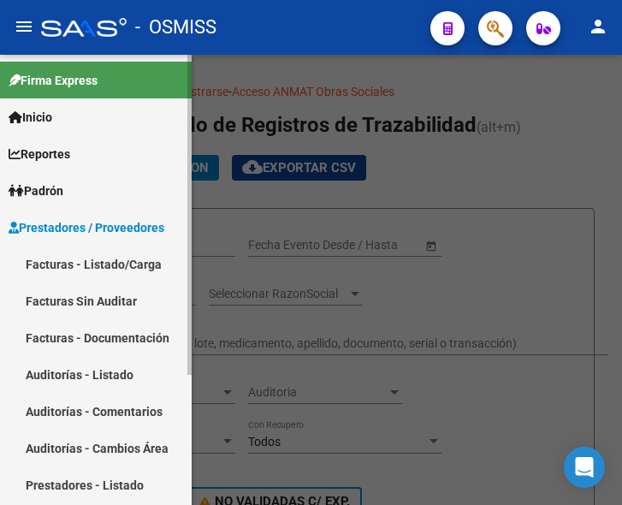
click at [104, 256] on link "Facturas - Listado/Carga" at bounding box center [96, 264] width 192 height 37
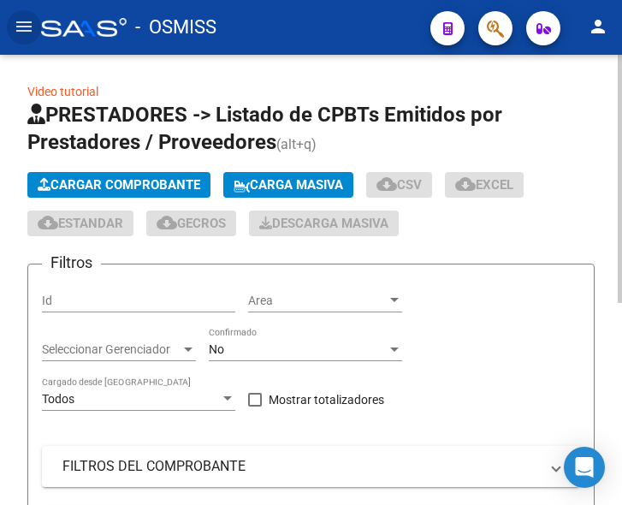
click at [167, 182] on span "Cargar Comprobante" at bounding box center [119, 184] width 163 height 15
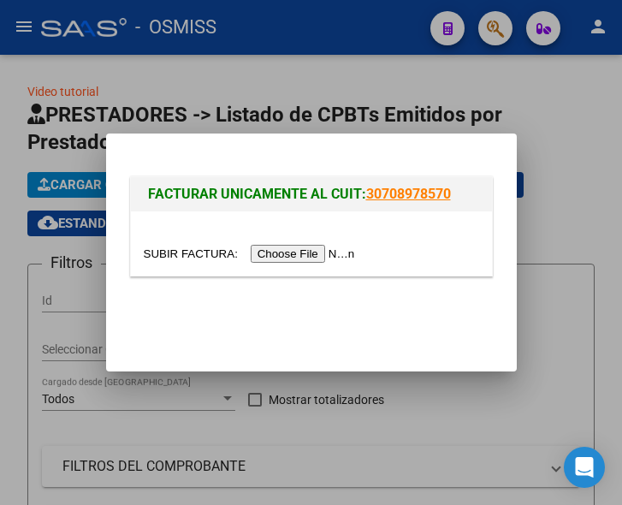
click at [318, 257] on input "file" at bounding box center [252, 254] width 217 height 18
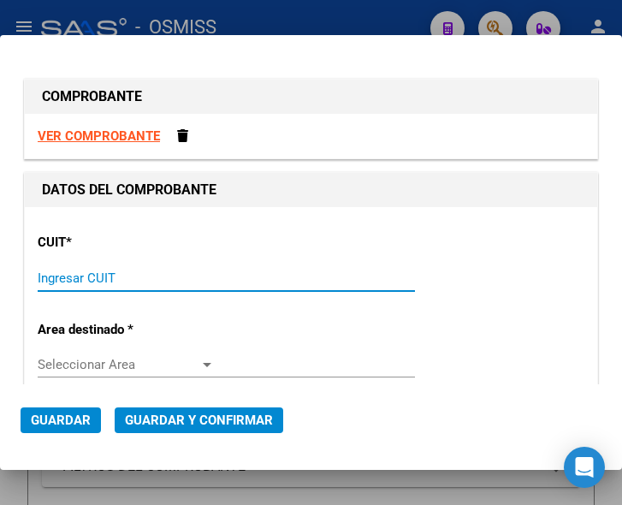
click at [88, 274] on input "Ingresar CUIT" at bounding box center [126, 277] width 177 height 15
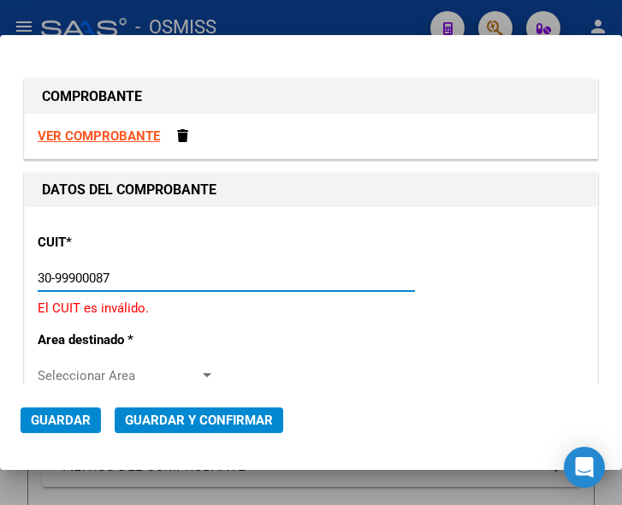
type input "30-99900087-4"
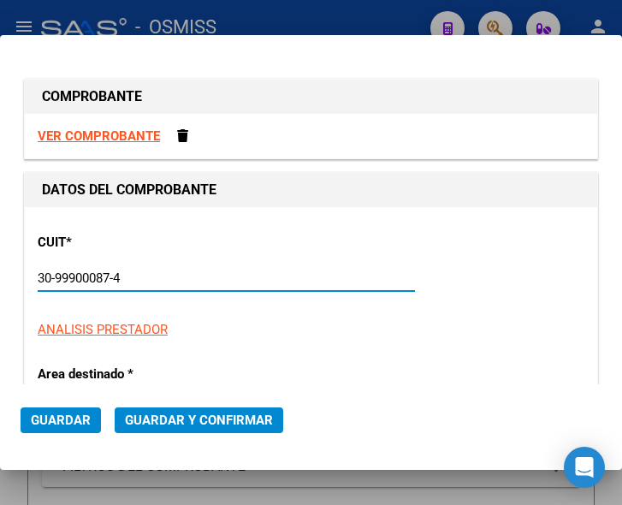
type input "2"
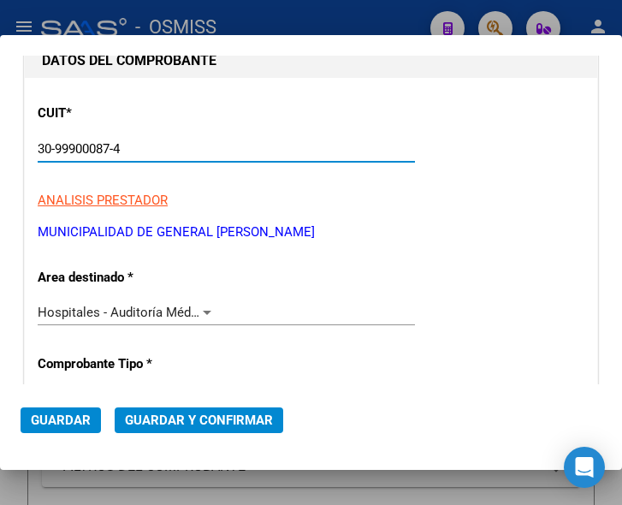
scroll to position [171, 0]
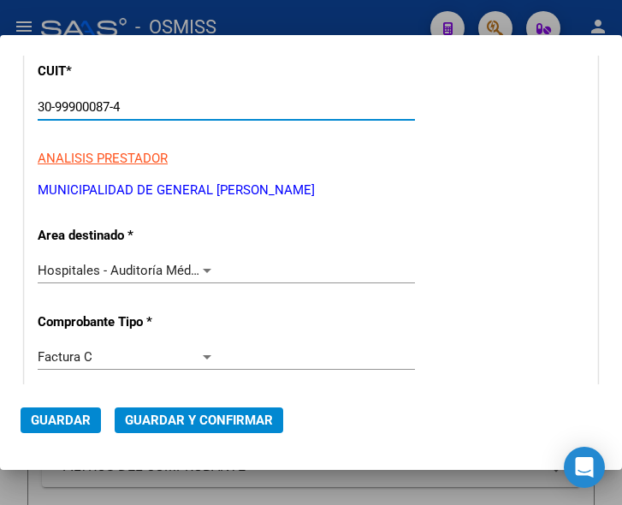
type input "30-99900087-4"
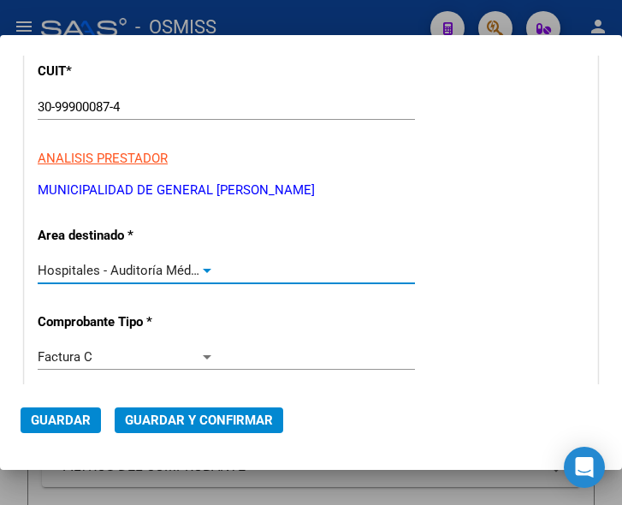
click at [203, 270] on div at bounding box center [207, 271] width 9 height 4
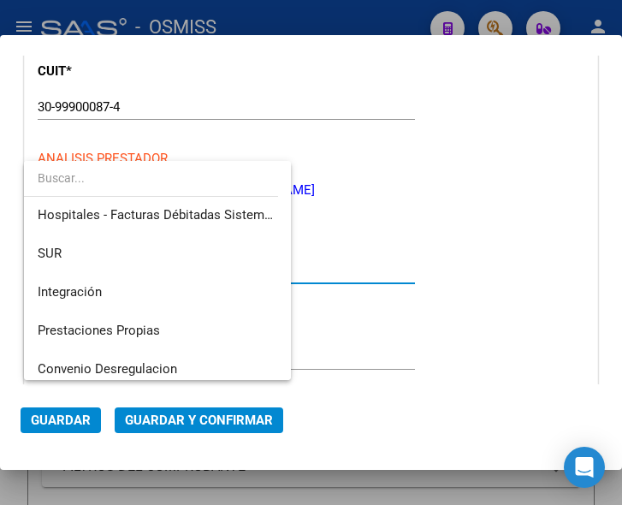
scroll to position [0, 0]
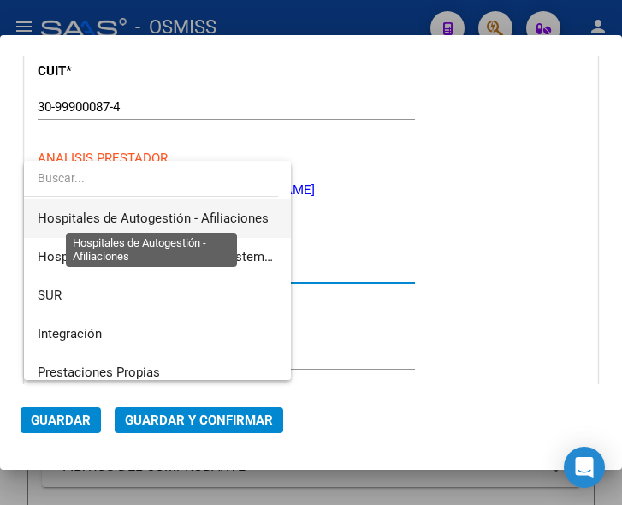
click at [202, 211] on span "Hospitales de Autogestión - Afiliaciones" at bounding box center [153, 218] width 231 height 15
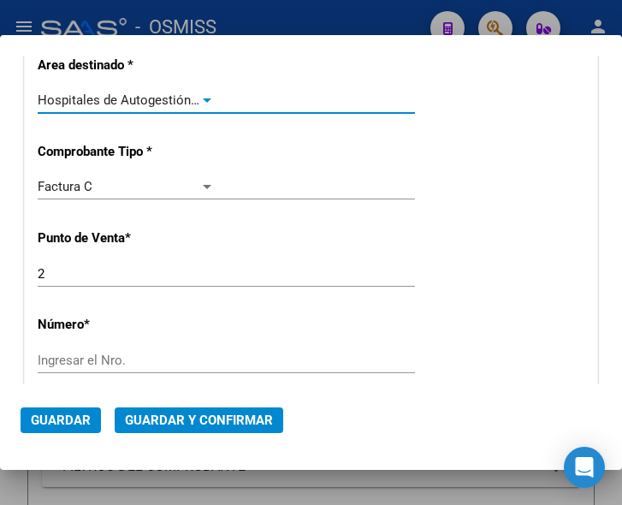
scroll to position [342, 0]
click at [57, 363] on input "Ingresar el Nro." at bounding box center [126, 359] width 177 height 15
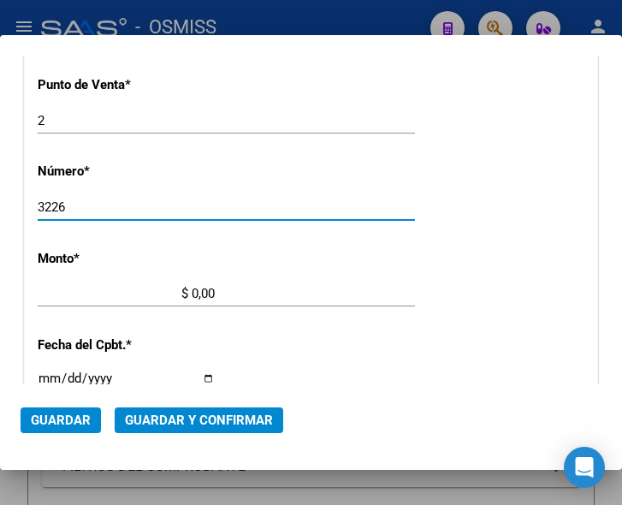
scroll to position [513, 0]
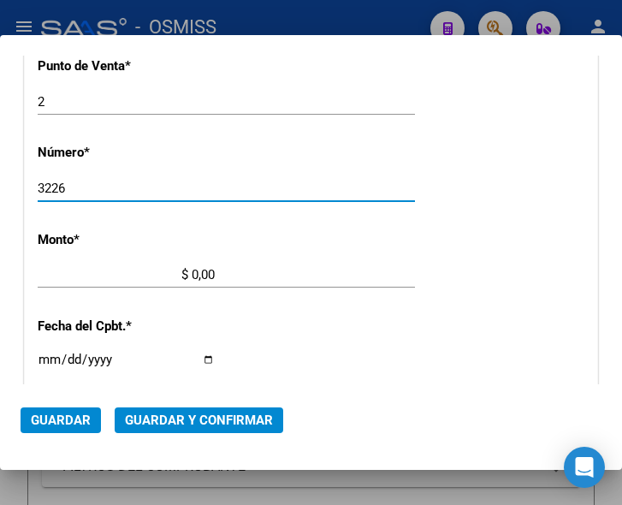
type input "3226"
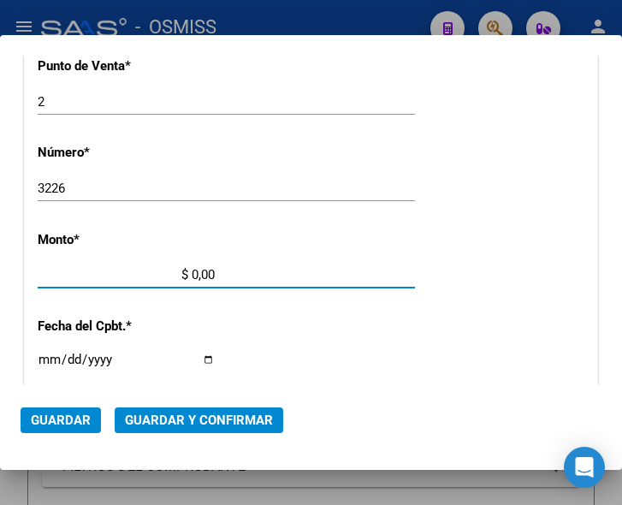
click at [192, 272] on input "$ 0,00" at bounding box center [126, 274] width 177 height 15
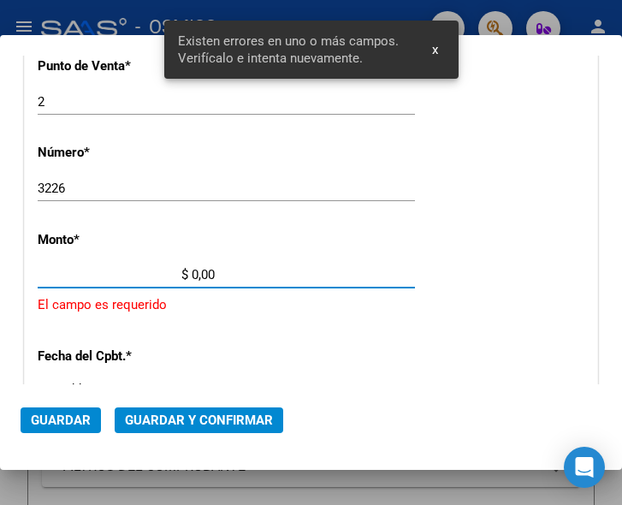
scroll to position [561, 0]
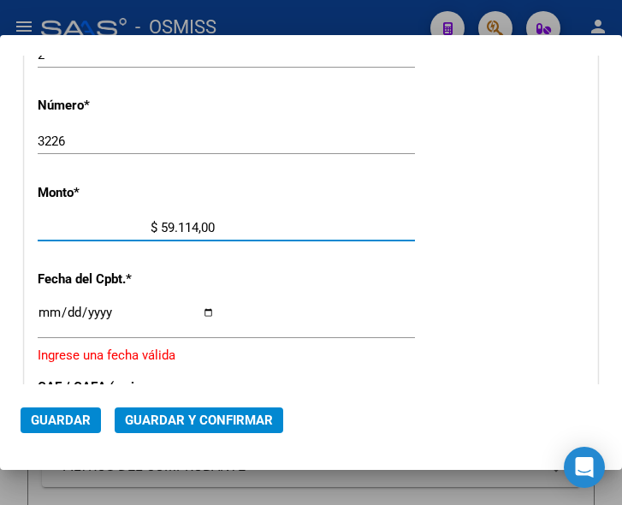
type input "$ 591.140,00"
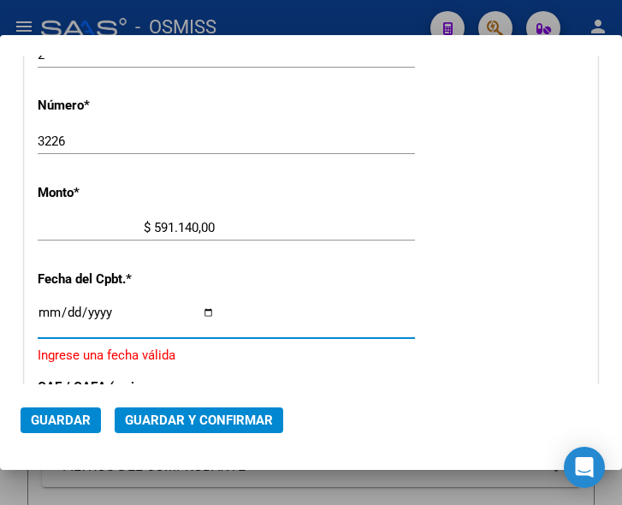
click at [45, 313] on input "Ingresar la fecha" at bounding box center [126, 319] width 177 height 27
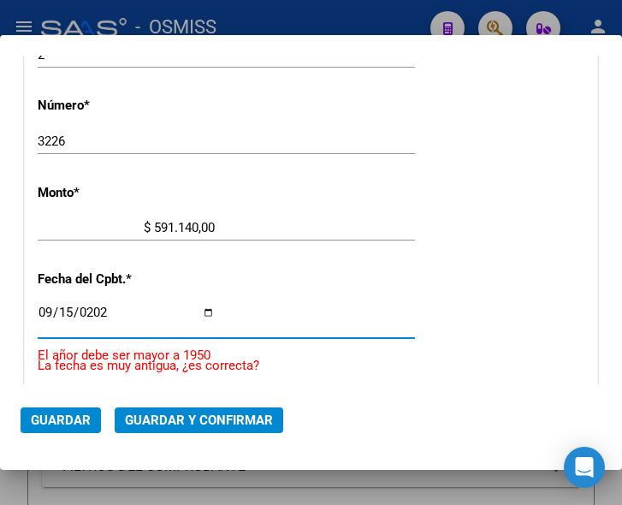
type input "[DATE]"
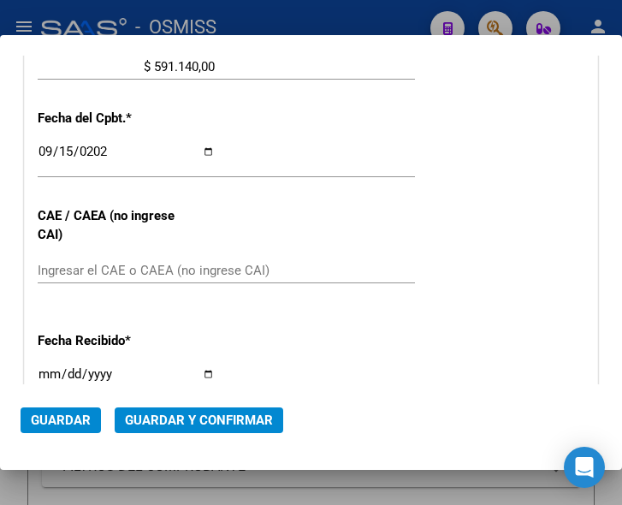
scroll to position [732, 0]
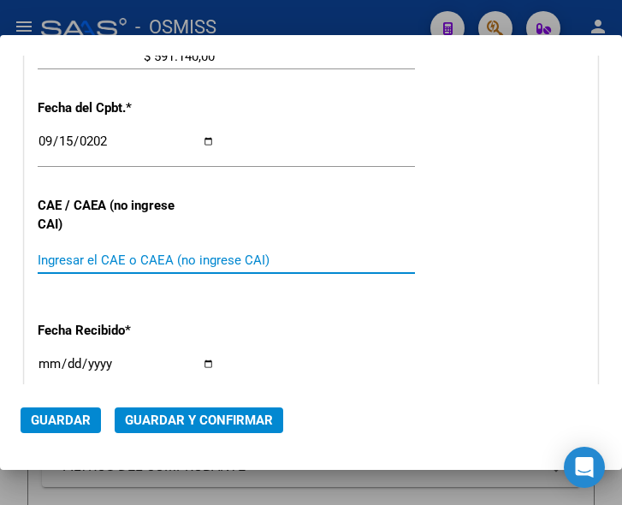
click at [92, 255] on input "Ingresar el CAE o CAEA (no ingrese CAI)" at bounding box center [126, 259] width 177 height 15
click at [80, 260] on input "Ingresar el CAE o CAEA (no ingrese CAI)" at bounding box center [126, 259] width 177 height 15
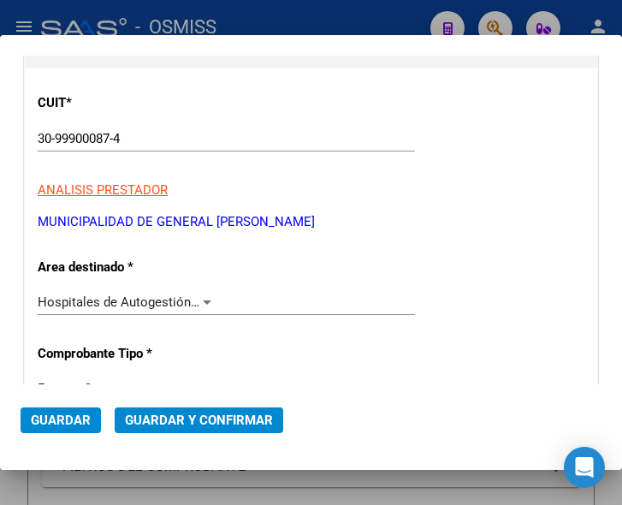
scroll to position [133, 0]
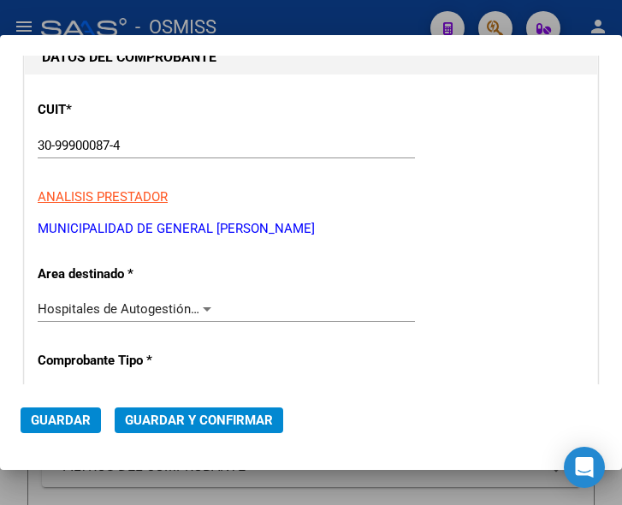
type input "75374197572875"
click at [199, 420] on span "Guardar y Confirmar" at bounding box center [199, 420] width 148 height 15
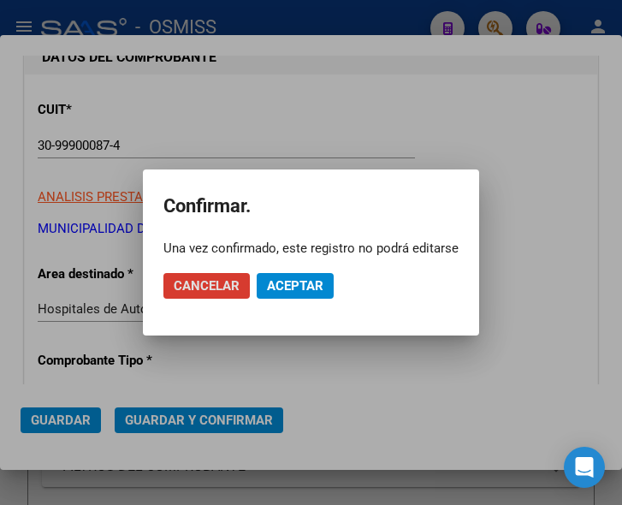
click at [294, 291] on span "Aceptar" at bounding box center [295, 285] width 56 height 15
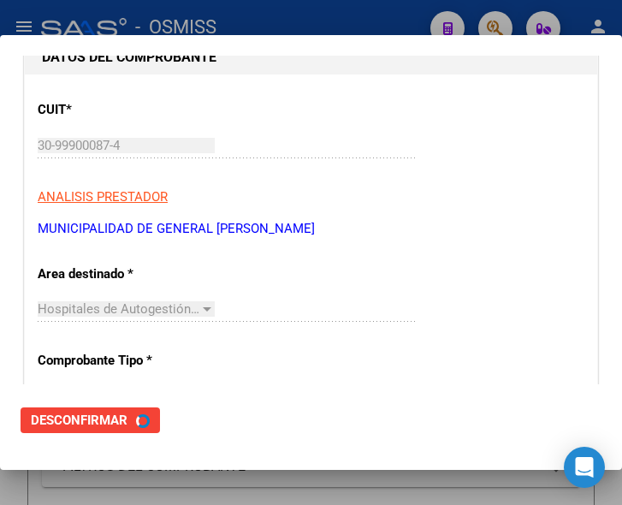
scroll to position [0, 0]
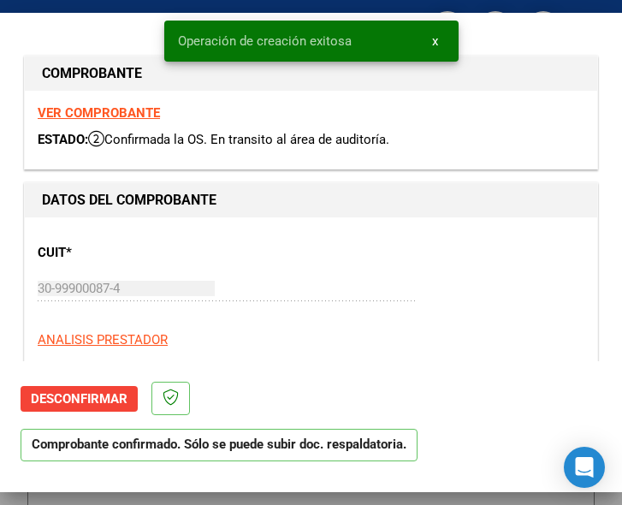
type input "[DATE]"
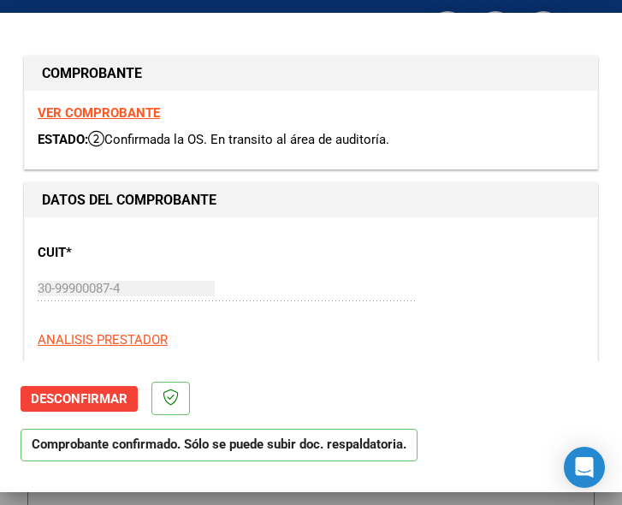
click at [246, 239] on div "CUIT * 30-99900087-4 Ingresar CUIT ANALISIS PRESTADOR MUNICIPALIDAD DE GENERAL …" at bounding box center [311, 305] width 547 height 151
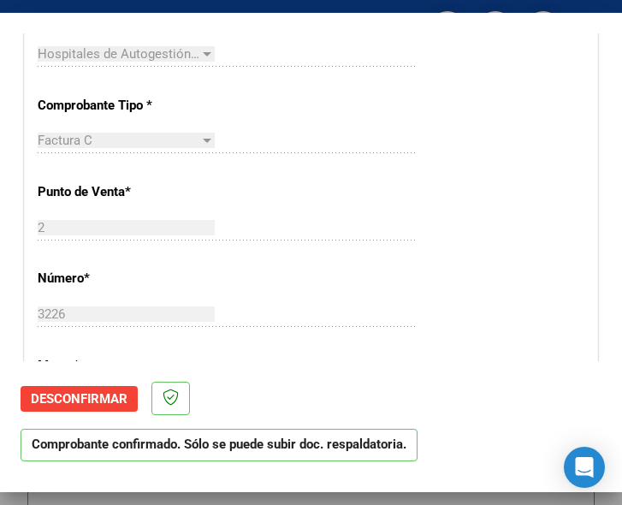
scroll to position [428, 0]
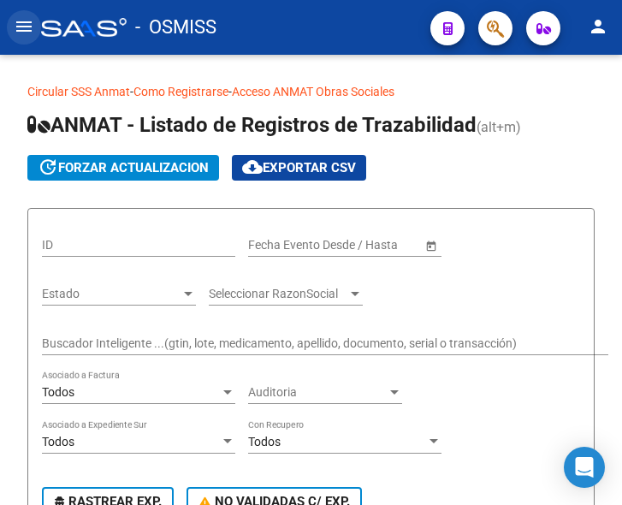
click at [18, 30] on mat-icon "menu" at bounding box center [24, 26] width 21 height 21
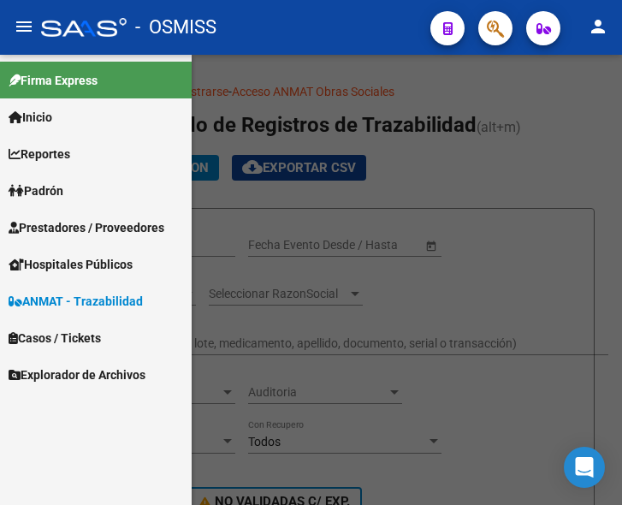
click at [71, 229] on span "Prestadores / Proveedores" at bounding box center [87, 227] width 156 height 19
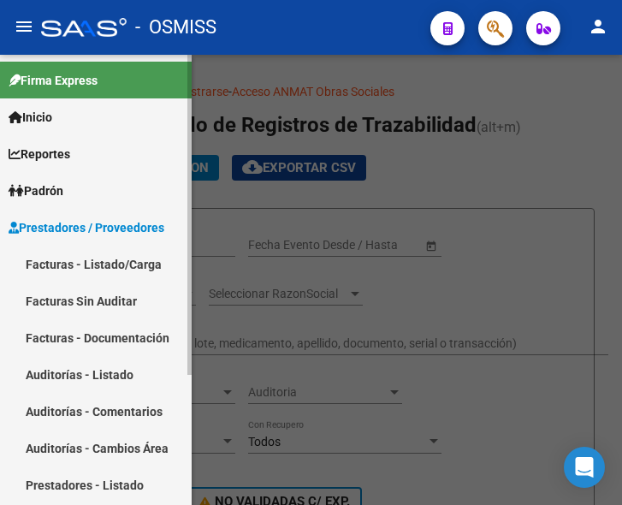
click at [79, 263] on link "Facturas - Listado/Carga" at bounding box center [96, 264] width 192 height 37
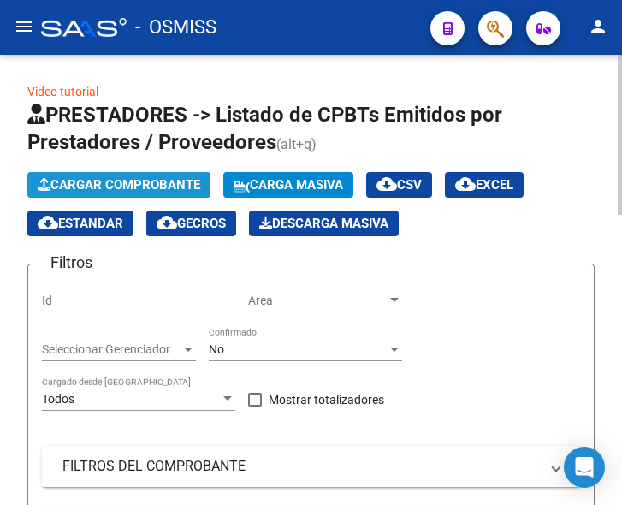
click at [155, 181] on span "Cargar Comprobante" at bounding box center [119, 184] width 163 height 15
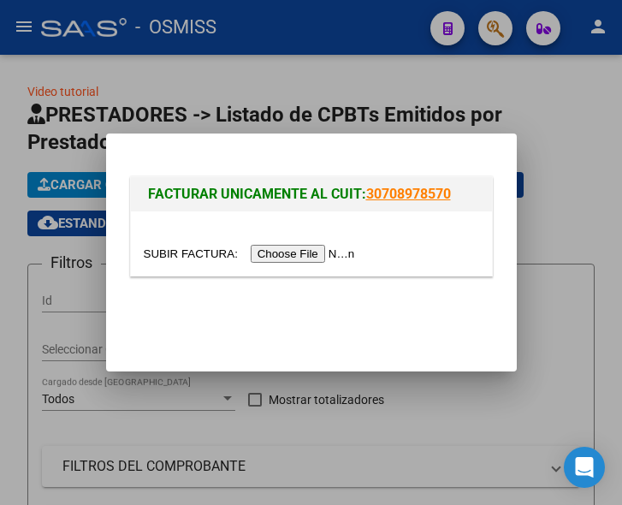
click at [317, 252] on input "file" at bounding box center [252, 254] width 217 height 18
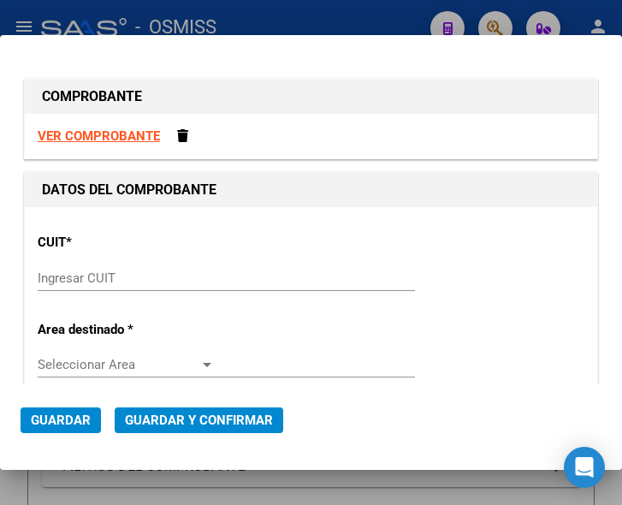
click at [59, 278] on input "Ingresar CUIT" at bounding box center [126, 277] width 177 height 15
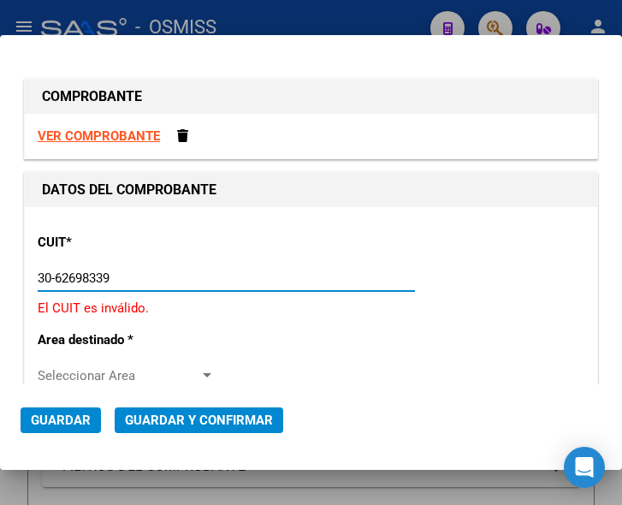
type input "30-62698339-8"
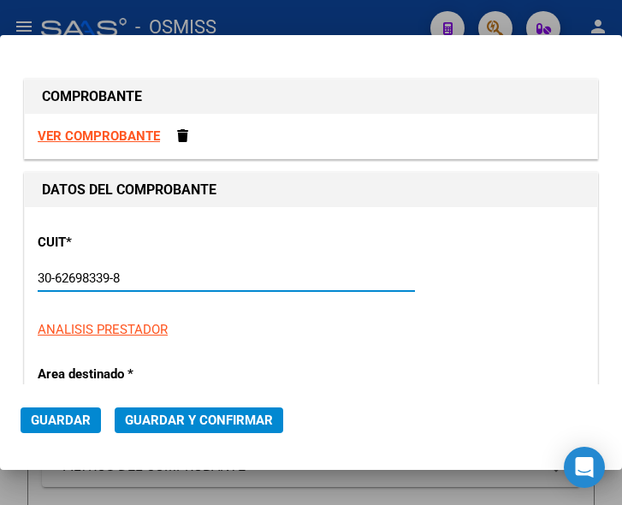
type input "116"
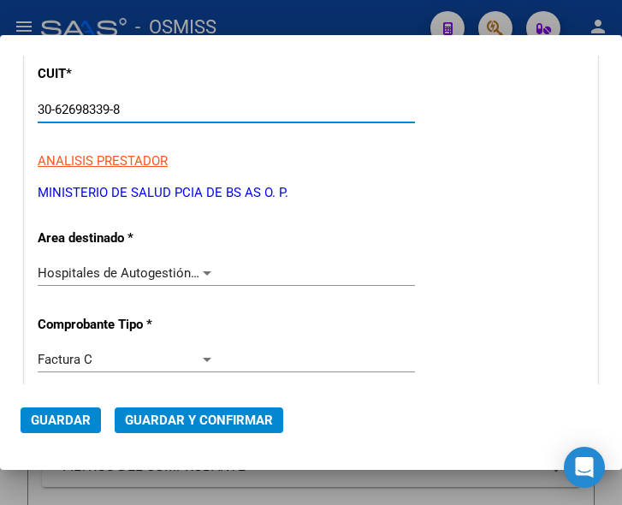
scroll to position [171, 0]
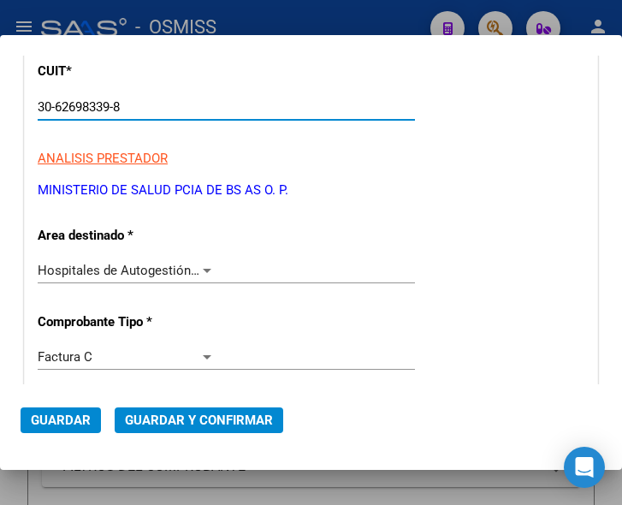
type input "30-62698339-8"
click at [199, 269] on div at bounding box center [206, 271] width 15 height 14
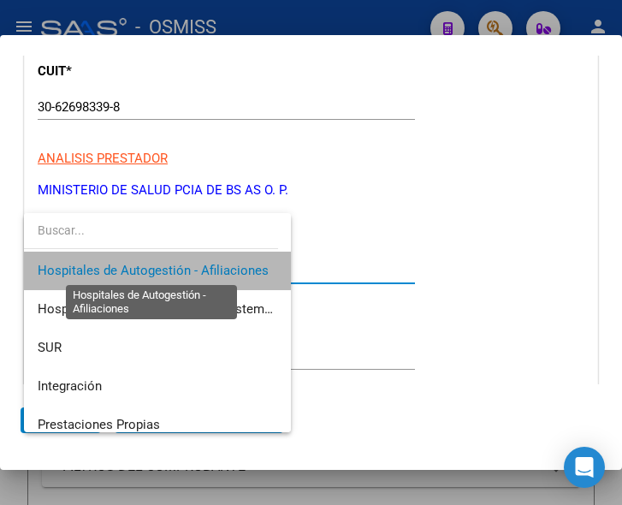
click at [198, 269] on span "Hospitales de Autogestión - Afiliaciones" at bounding box center [153, 270] width 231 height 15
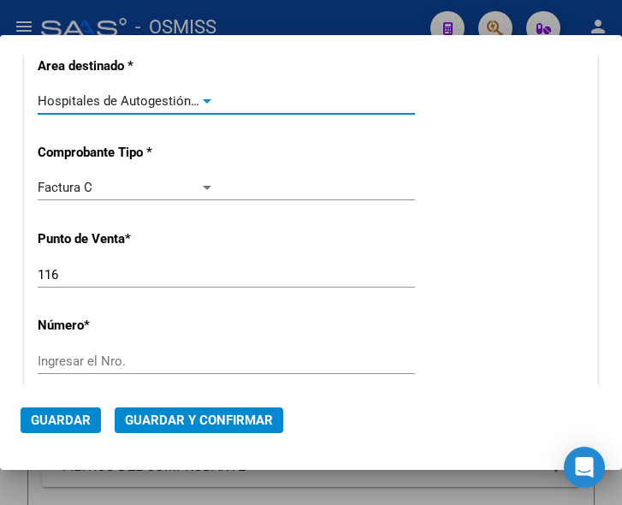
scroll to position [342, 0]
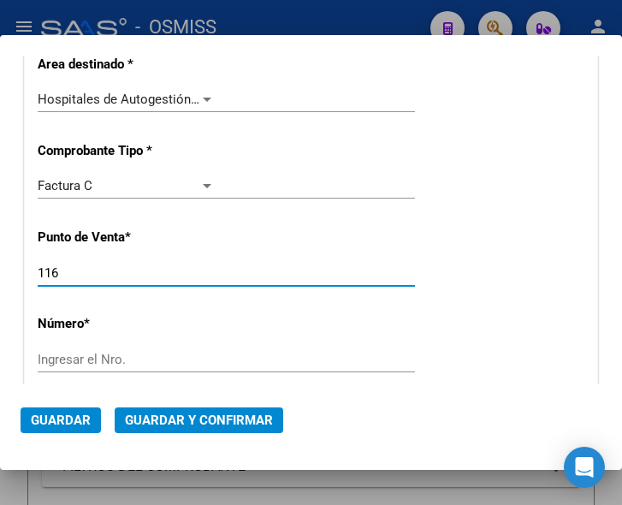
click at [120, 276] on input "116" at bounding box center [126, 272] width 177 height 15
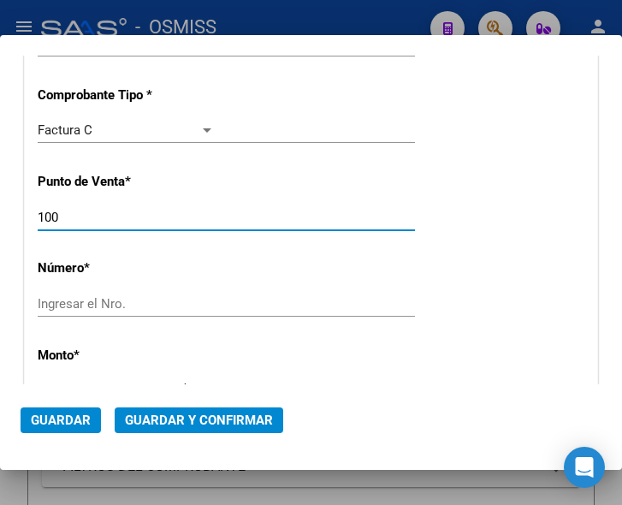
scroll to position [428, 0]
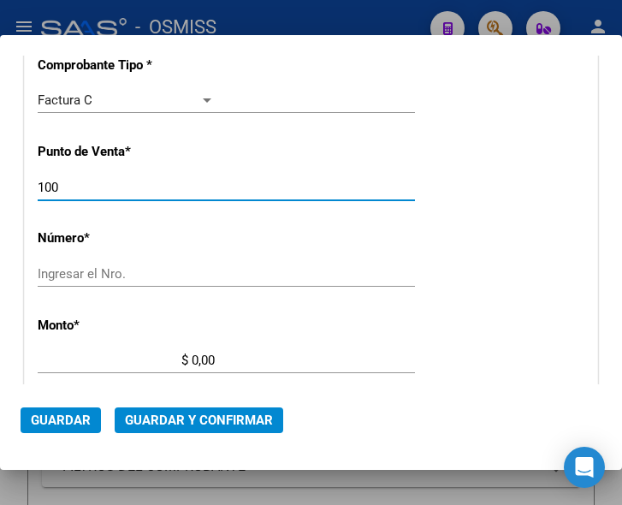
type input "100"
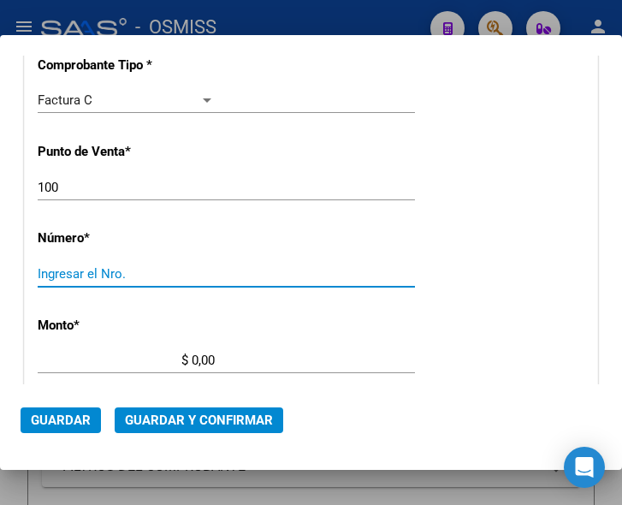
click at [116, 271] on input "Ingresar el Nro." at bounding box center [126, 273] width 177 height 15
type input "11683"
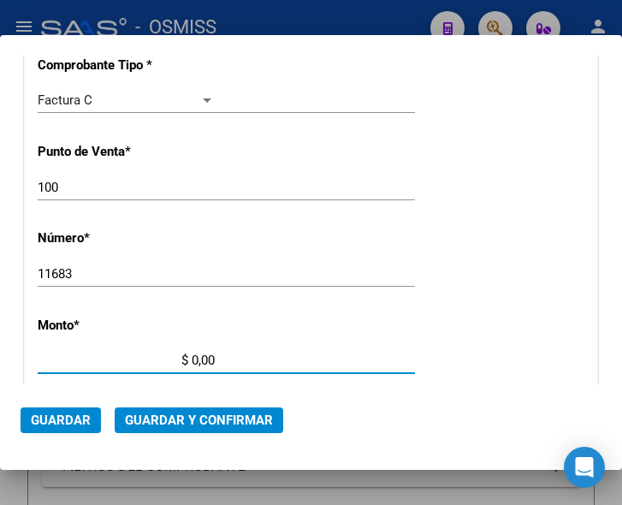
click at [193, 357] on input "$ 0,00" at bounding box center [126, 360] width 177 height 15
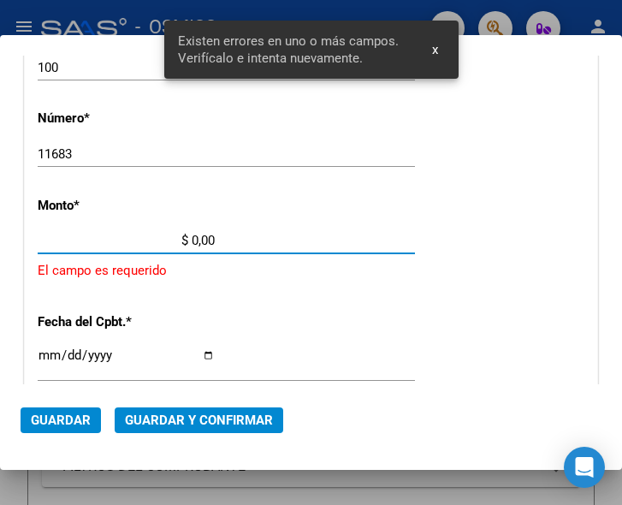
scroll to position [561, 0]
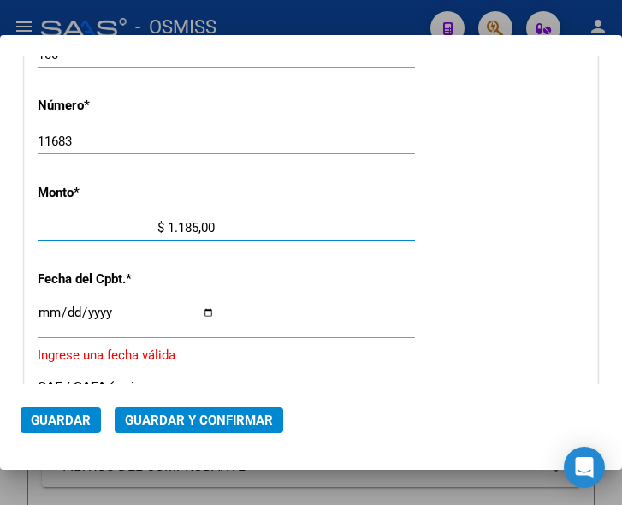
type input "$ 11.857,00"
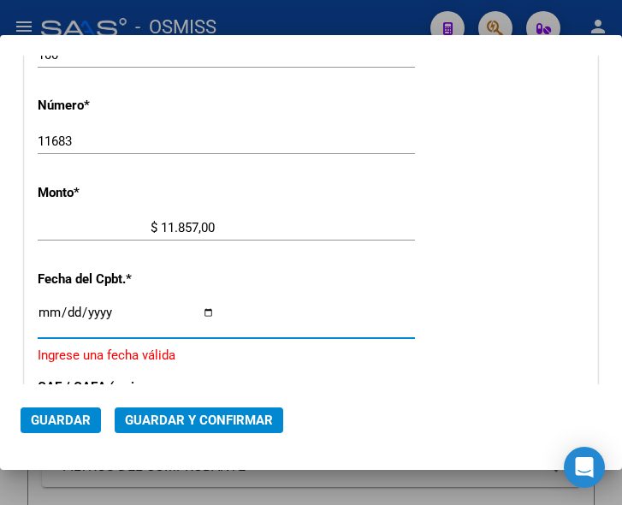
click at [47, 312] on input "Ingresar la fecha" at bounding box center [126, 319] width 177 height 27
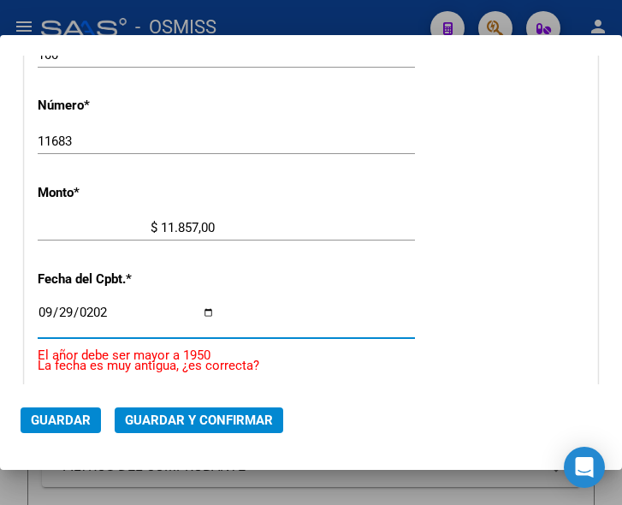
type input "[DATE]"
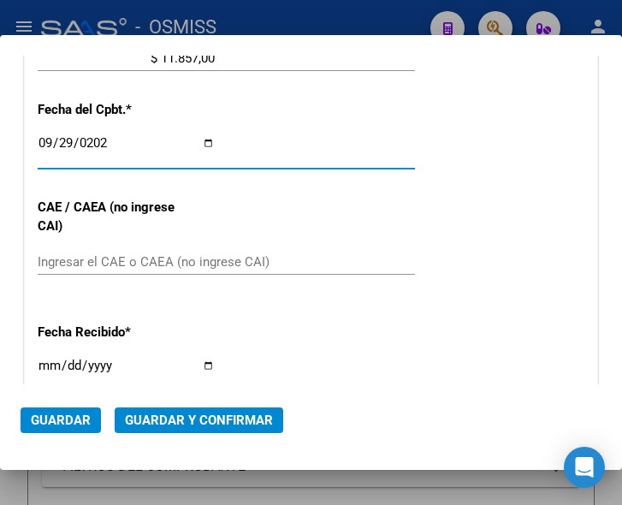
scroll to position [732, 0]
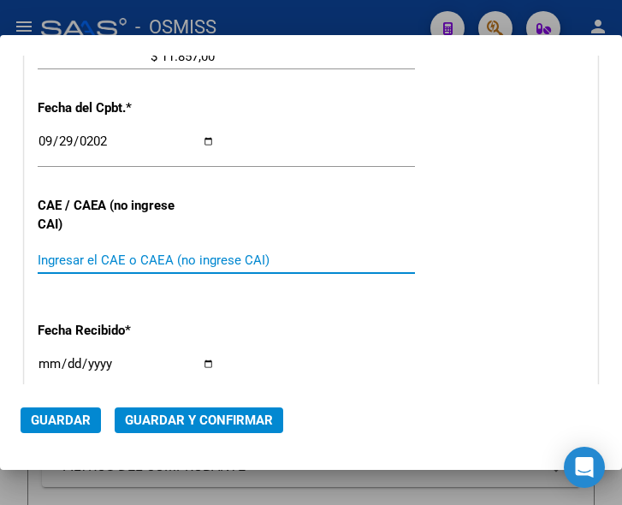
click at [107, 263] on input "Ingresar el CAE o CAEA (no ingrese CAI)" at bounding box center [126, 259] width 177 height 15
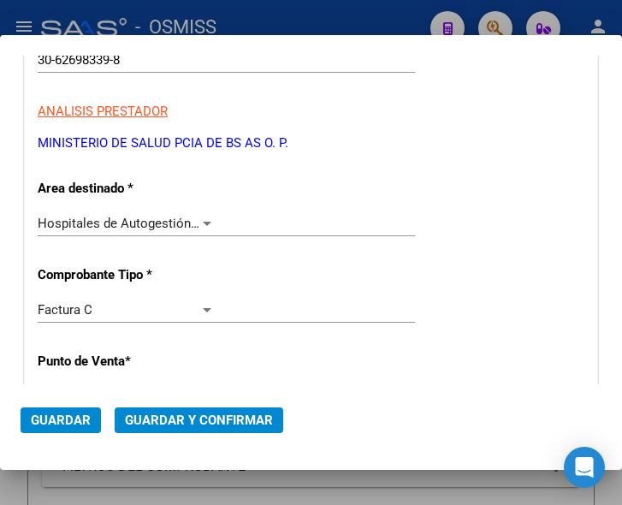
scroll to position [133, 0]
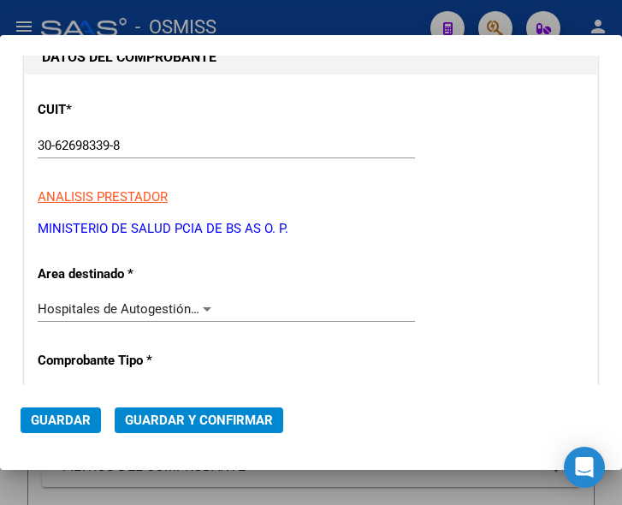
type input "75398846007201"
click at [178, 415] on span "Guardar y Confirmar" at bounding box center [199, 420] width 148 height 15
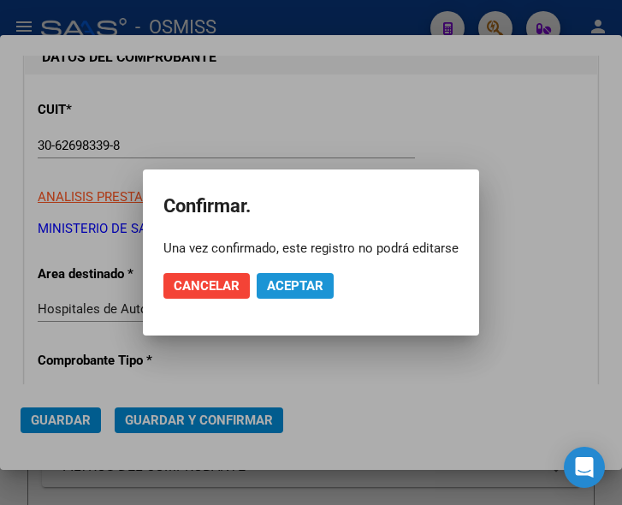
click at [288, 287] on span "Aceptar" at bounding box center [295, 285] width 56 height 15
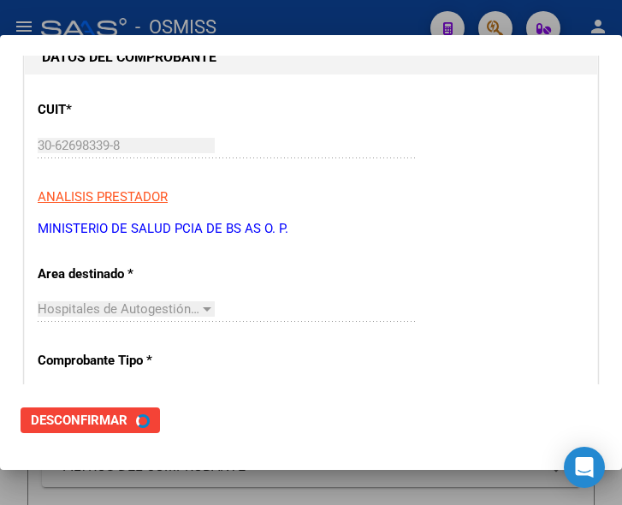
scroll to position [0, 0]
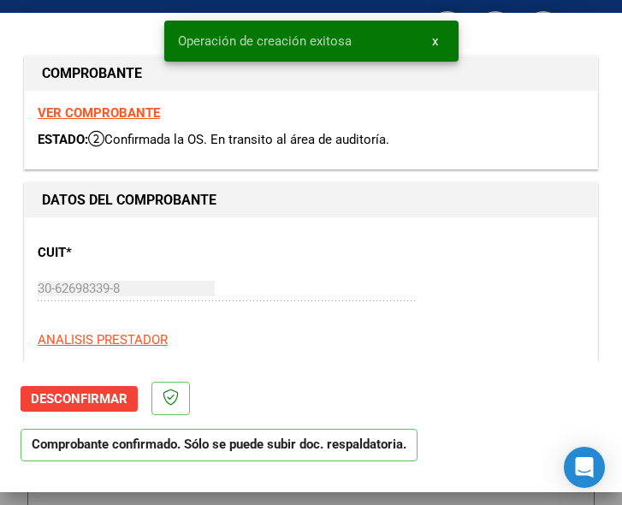
type input "[DATE]"
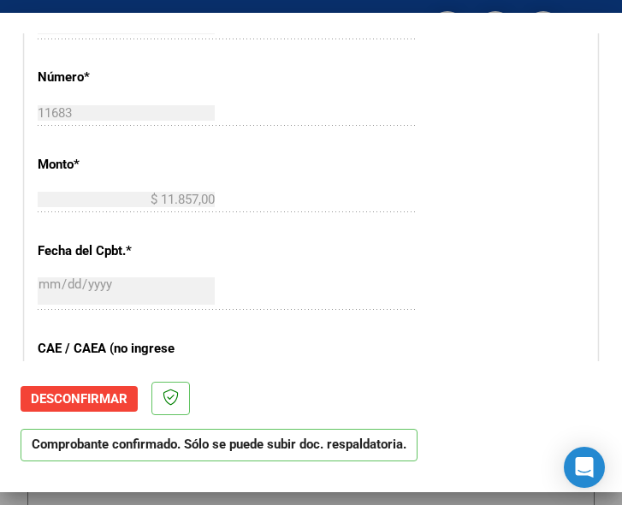
scroll to position [685, 0]
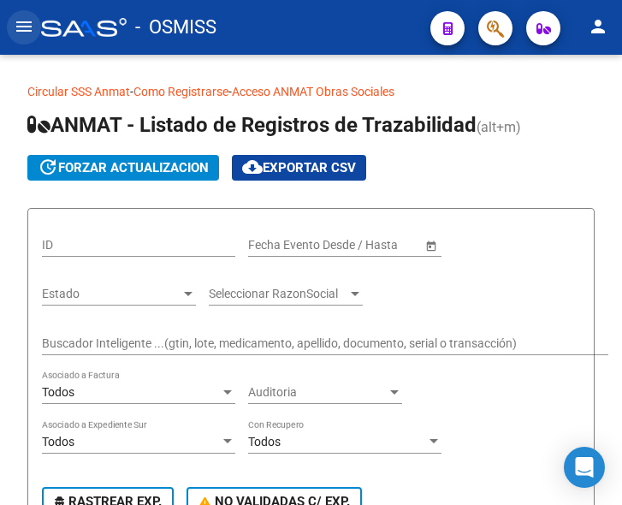
click at [22, 22] on mat-icon "menu" at bounding box center [24, 26] width 21 height 21
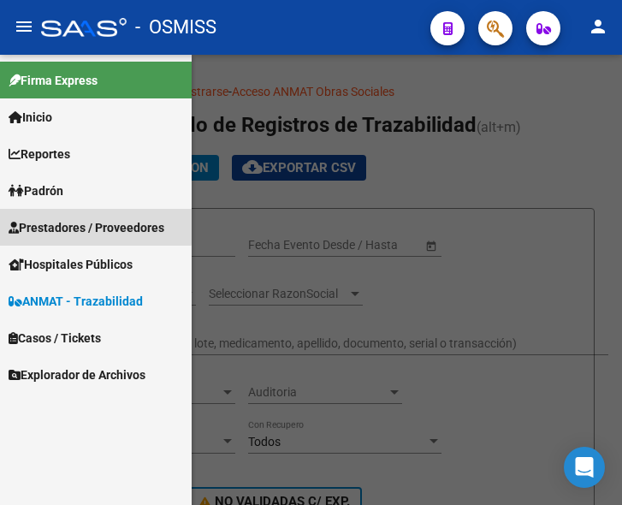
click at [74, 224] on span "Prestadores / Proveedores" at bounding box center [87, 227] width 156 height 19
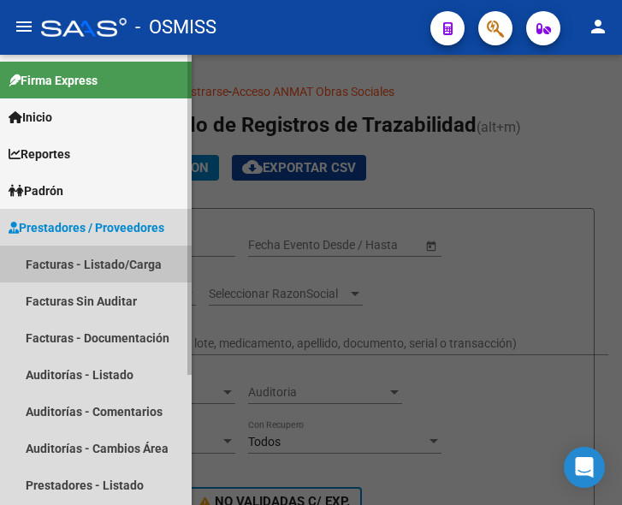
click at [99, 260] on link "Facturas - Listado/Carga" at bounding box center [96, 264] width 192 height 37
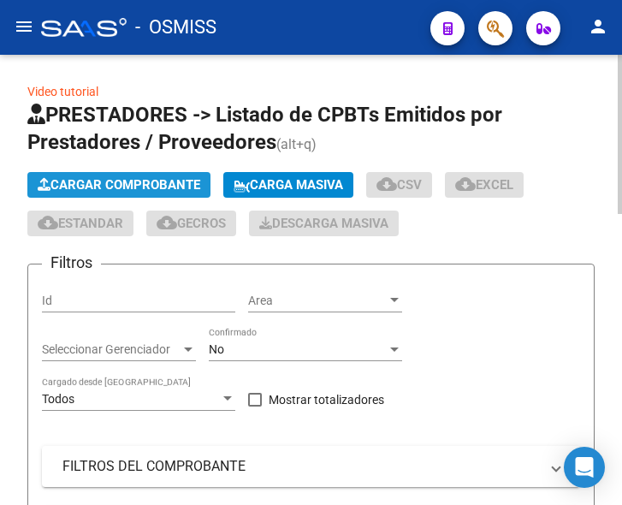
click at [163, 177] on span "Cargar Comprobante" at bounding box center [119, 184] width 163 height 15
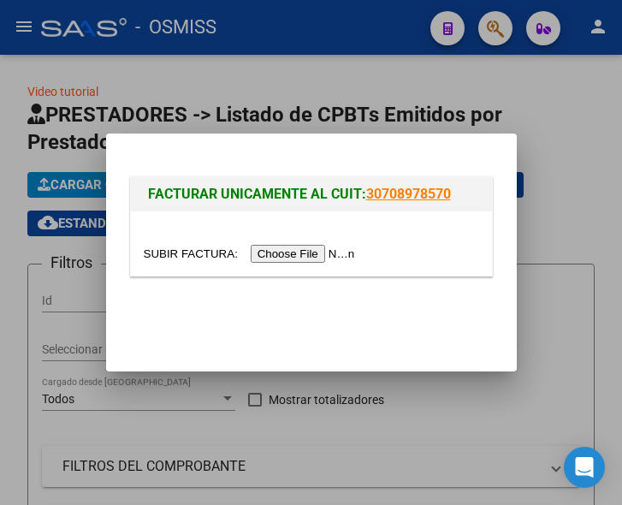
click at [316, 251] on input "file" at bounding box center [252, 254] width 217 height 18
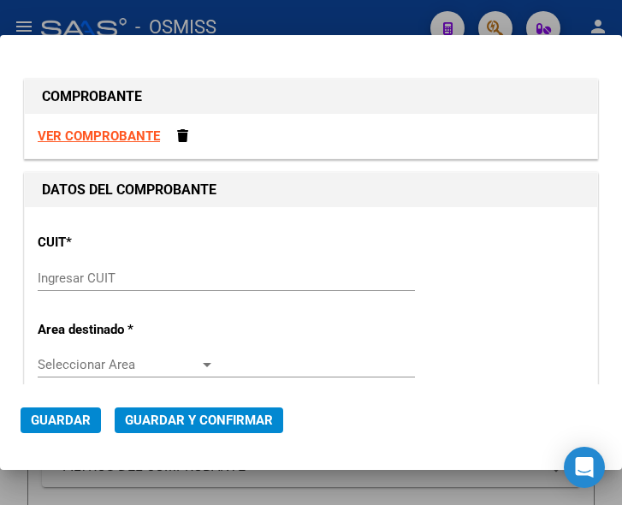
click at [120, 288] on div "Ingresar CUIT" at bounding box center [226, 278] width 377 height 26
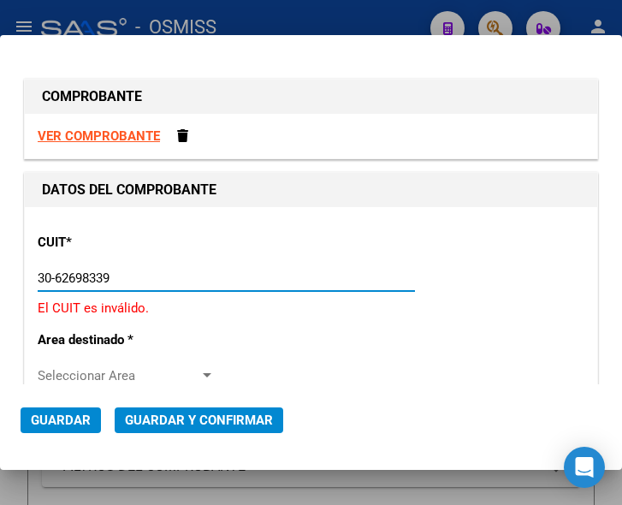
type input "30-62698339-8"
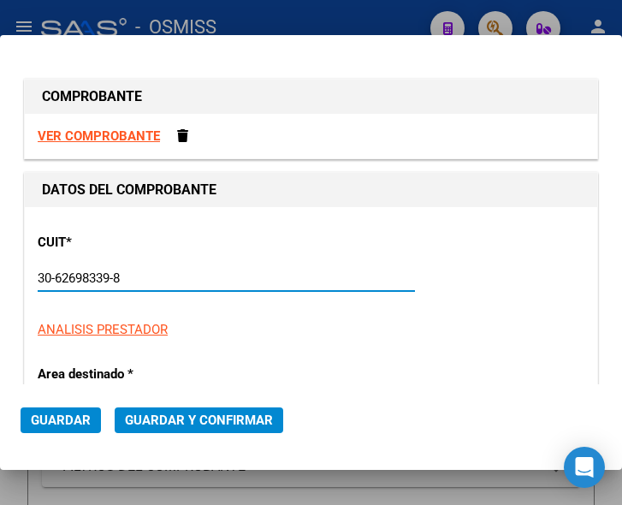
type input "100"
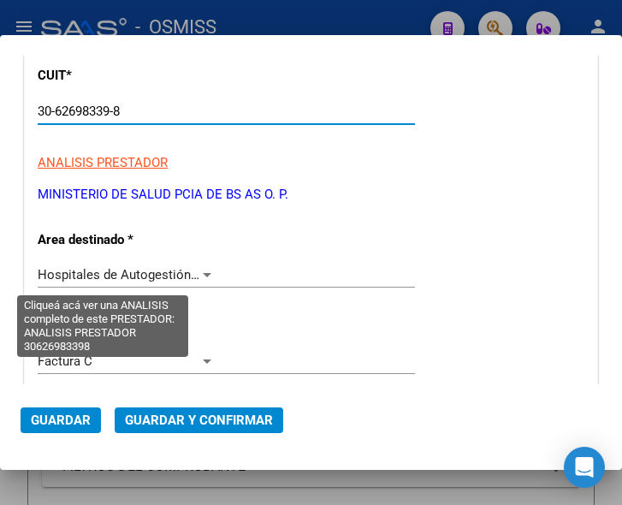
scroll to position [171, 0]
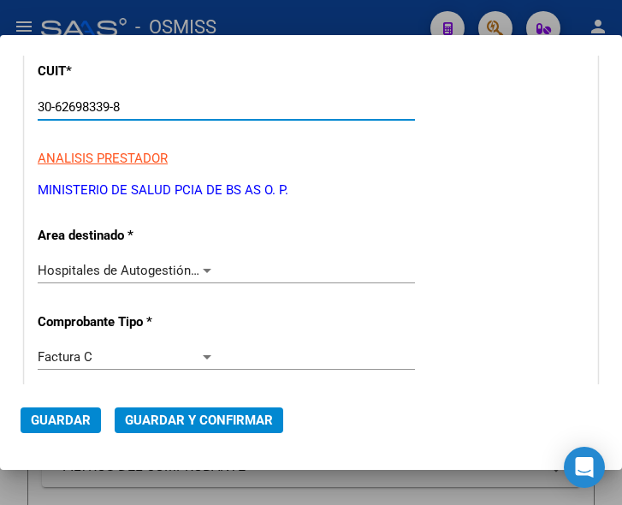
type input "30-62698339-8"
click at [201, 264] on div at bounding box center [206, 271] width 15 height 14
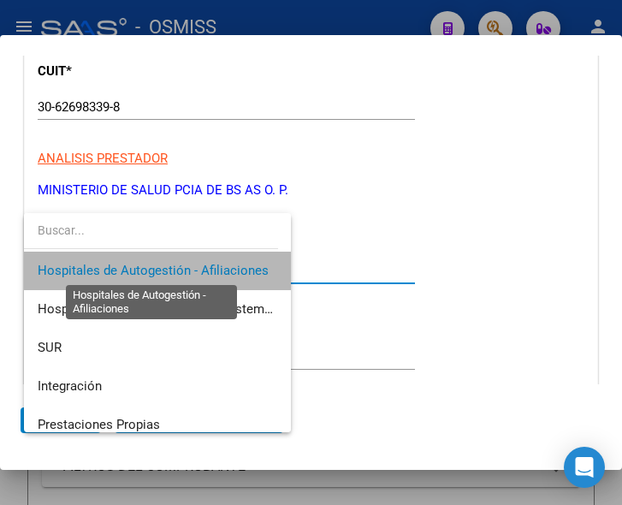
click at [201, 264] on span "Hospitales de Autogestión - Afiliaciones" at bounding box center [153, 270] width 231 height 15
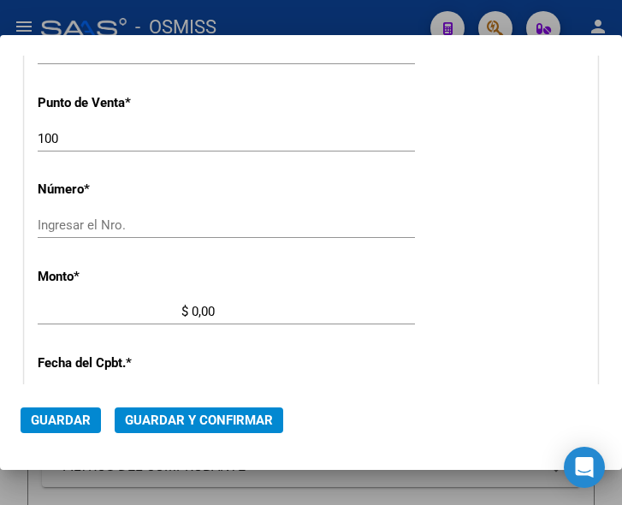
scroll to position [513, 0]
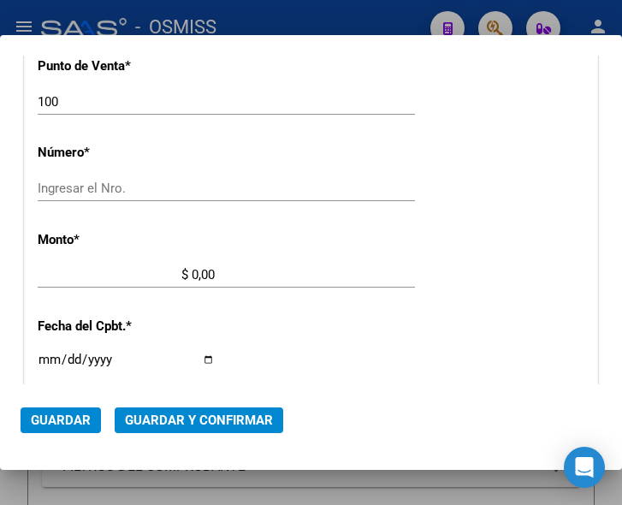
click at [80, 183] on input "Ingresar el Nro." at bounding box center [126, 188] width 177 height 15
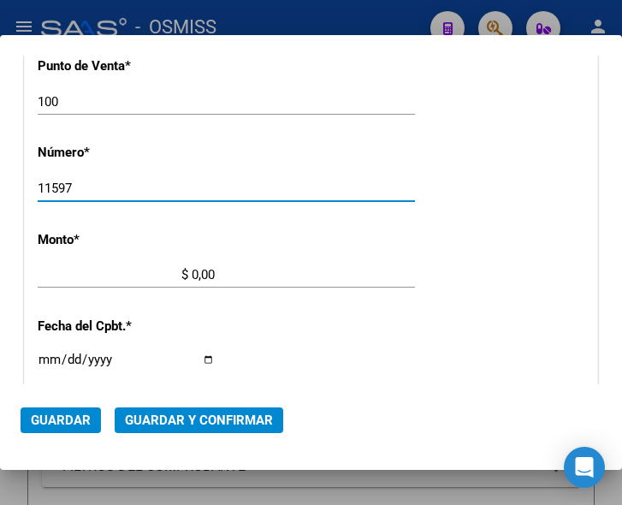
type input "11597"
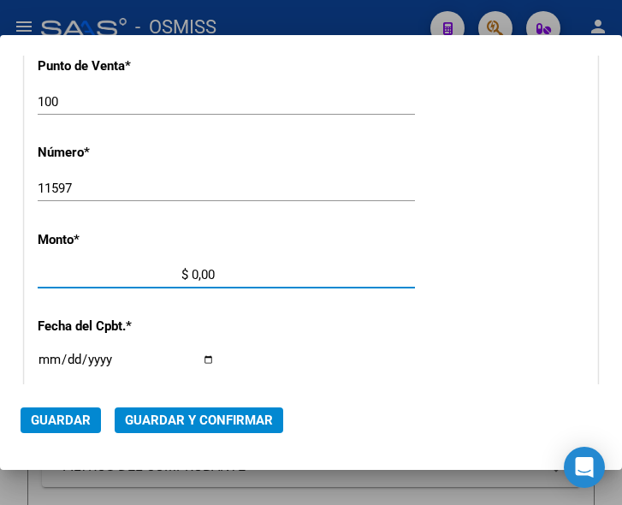
click at [194, 272] on input "$ 0,00" at bounding box center [126, 274] width 177 height 15
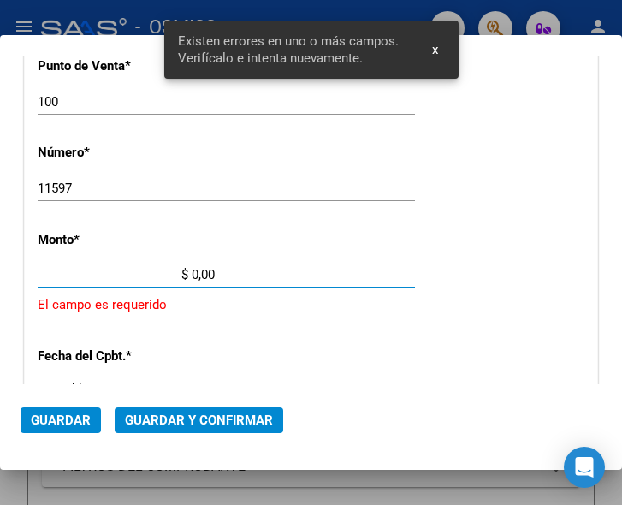
scroll to position [561, 0]
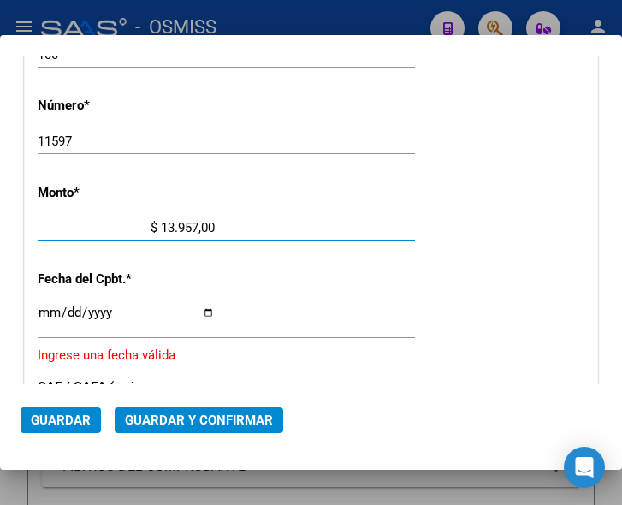
type input "$ 139.571,00"
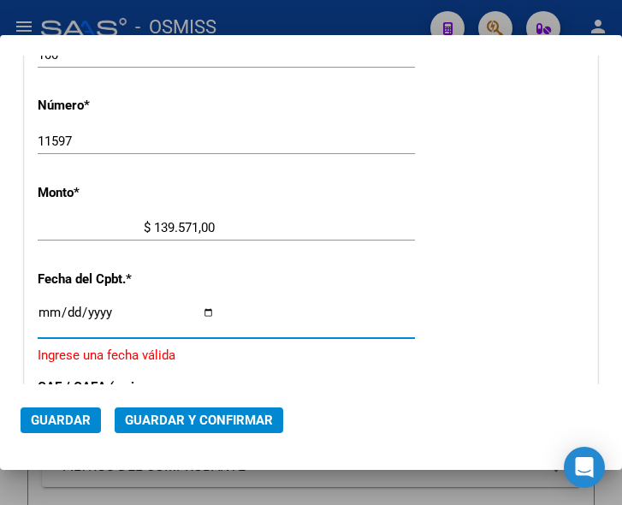
click at [40, 307] on input "Ingresar la fecha" at bounding box center [126, 319] width 177 height 27
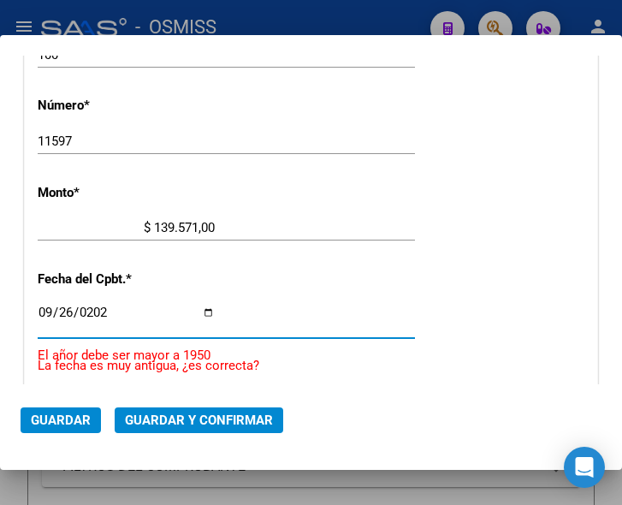
type input "2025-09-26"
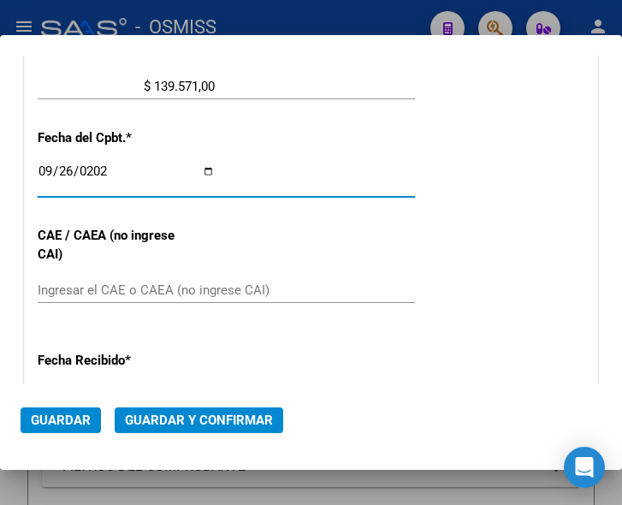
scroll to position [732, 0]
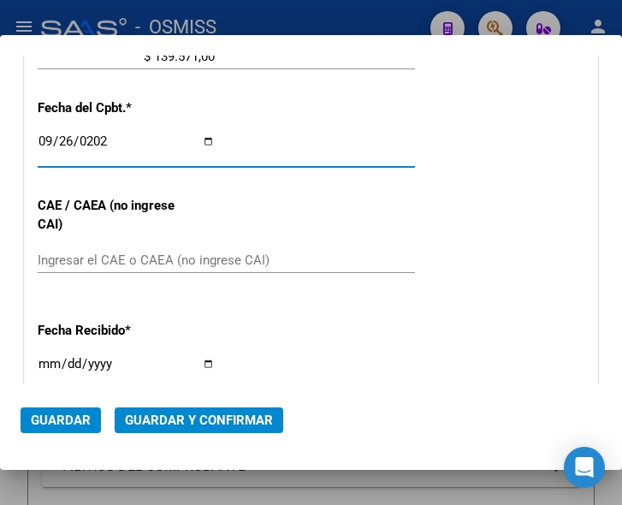
click at [126, 258] on input "Ingresar el CAE o CAEA (no ingrese CAI)" at bounding box center [126, 259] width 177 height 15
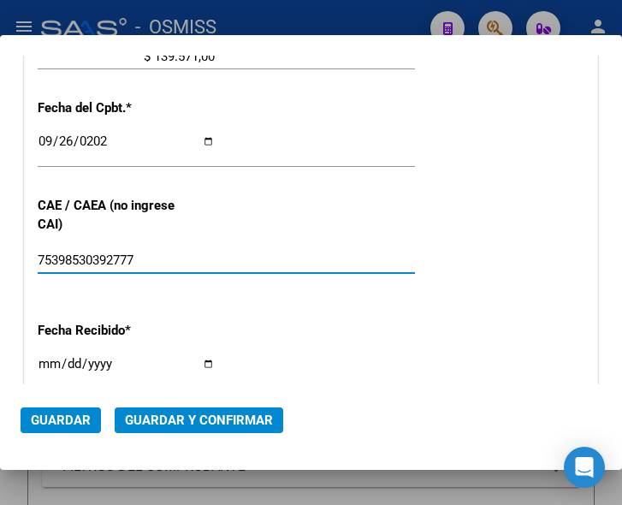
type input "75398530392777"
click at [188, 417] on span "Guardar y Confirmar" at bounding box center [199, 420] width 148 height 15
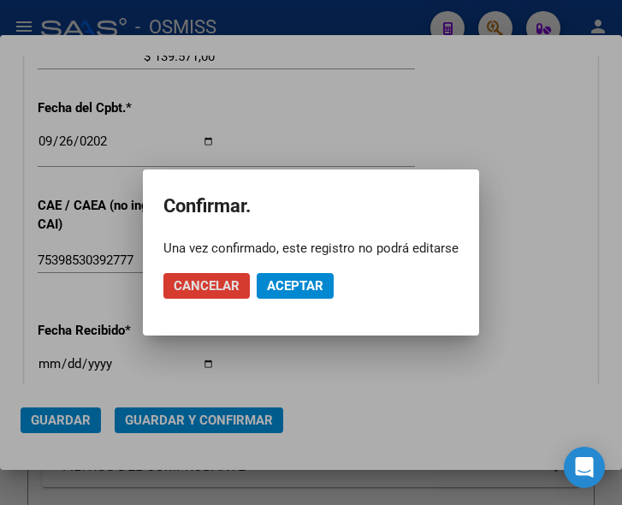
click at [292, 278] on span "Aceptar" at bounding box center [295, 285] width 56 height 15
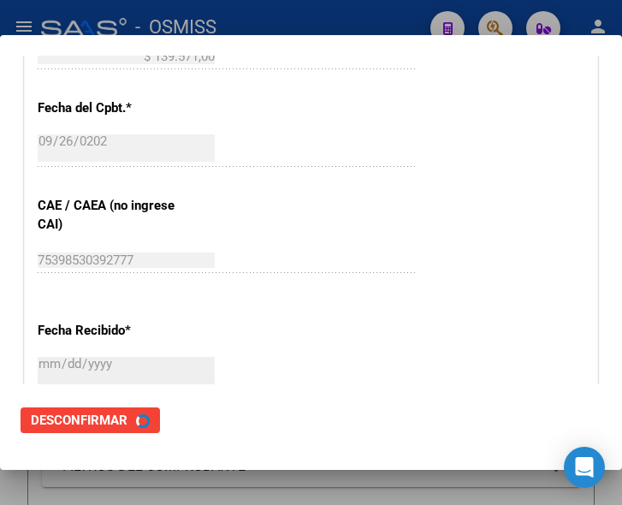
scroll to position [0, 0]
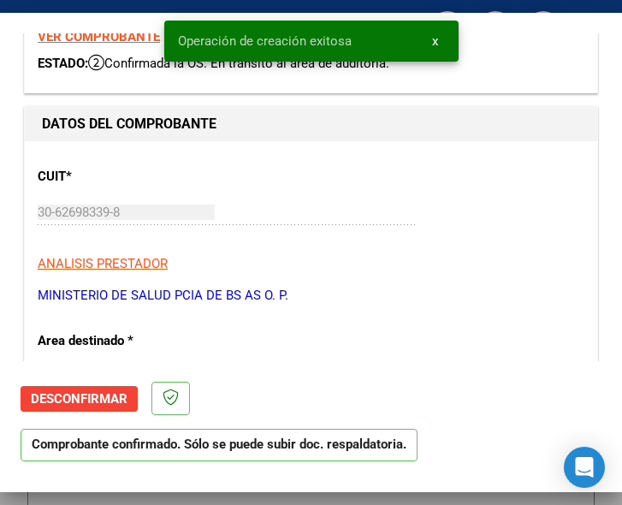
type input "2025-11-25"
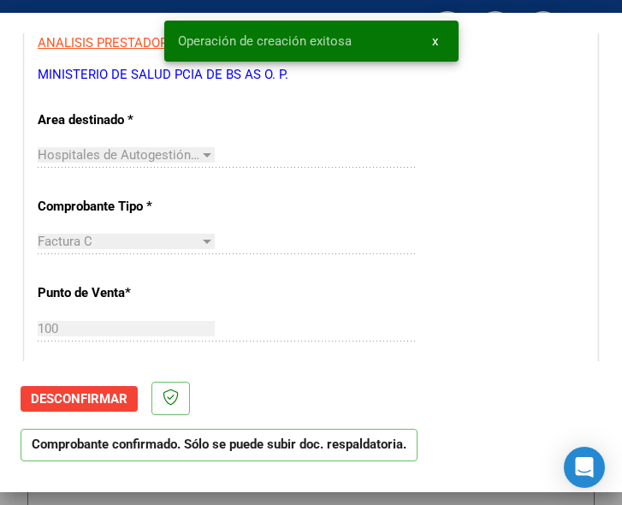
scroll to position [342, 0]
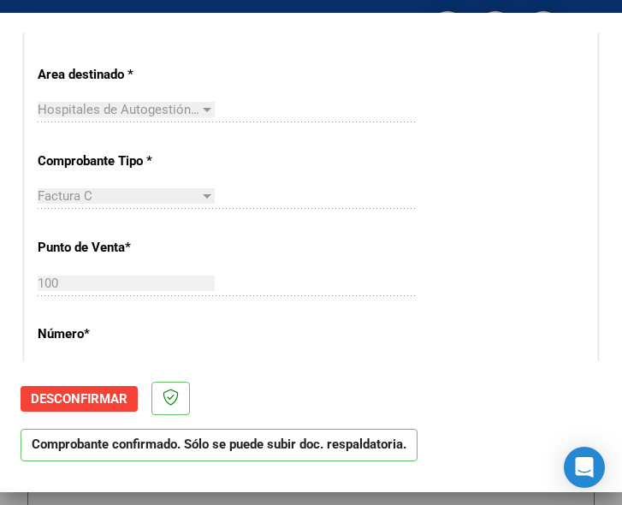
click at [482, 310] on div "CUIT * 30-62698339-8 Ingresar CUIT ANALISIS PRESTADOR MINISTERIO DE SALUD PCIA …" at bounding box center [311, 491] width 573 height 1232
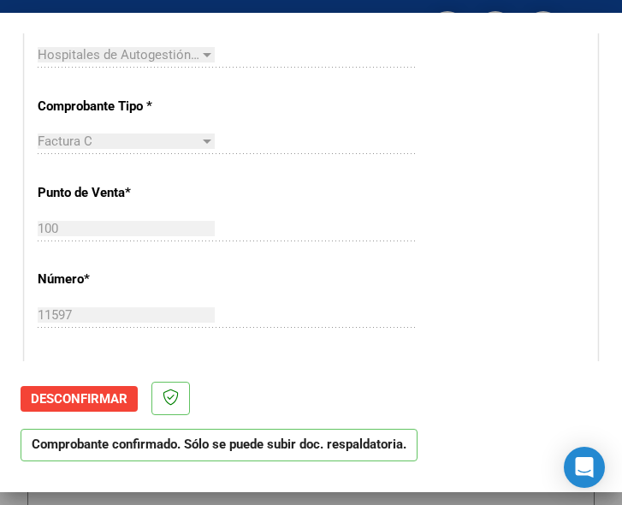
scroll to position [513, 0]
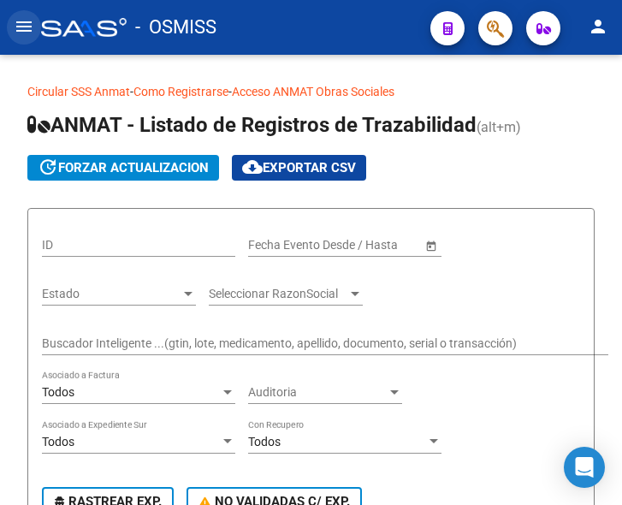
click at [24, 29] on mat-icon "menu" at bounding box center [24, 26] width 21 height 21
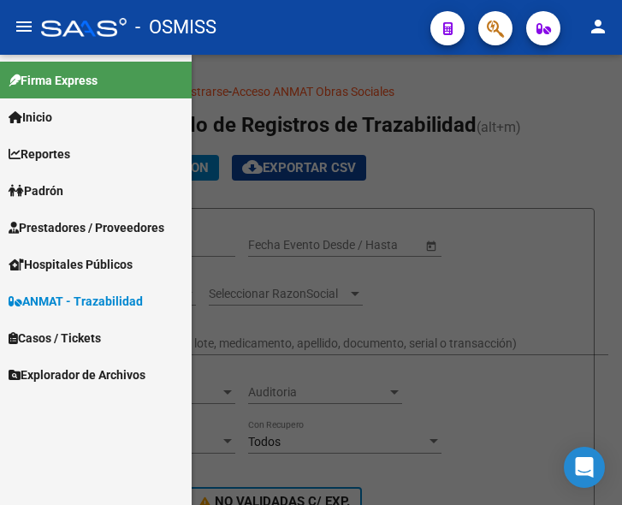
click at [91, 222] on span "Prestadores / Proveedores" at bounding box center [87, 227] width 156 height 19
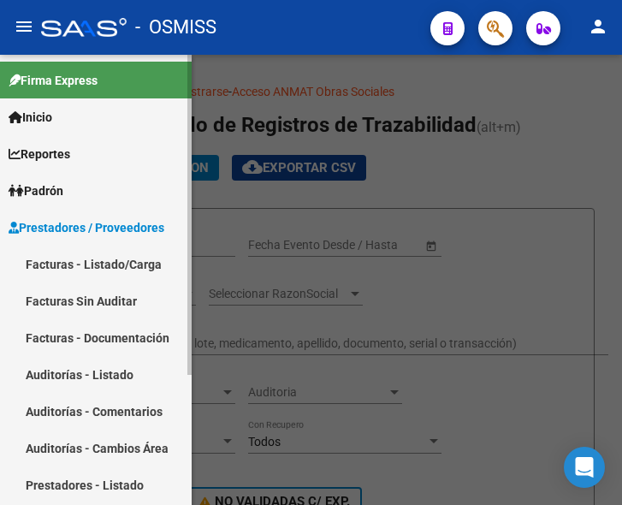
click at [98, 260] on link "Facturas - Listado/Carga" at bounding box center [96, 264] width 192 height 37
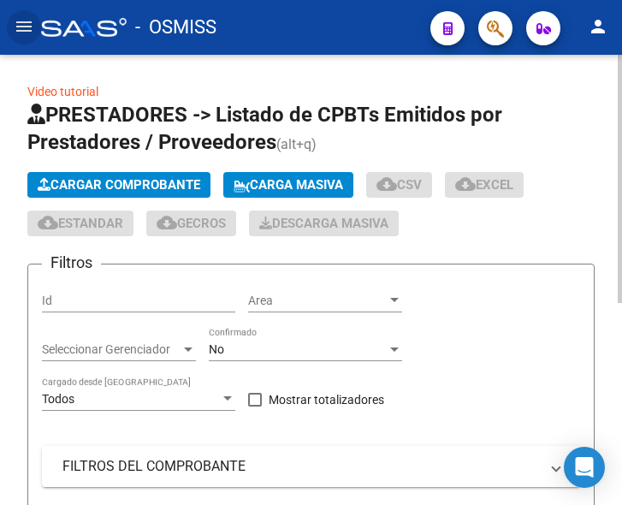
click at [139, 180] on span "Cargar Comprobante" at bounding box center [119, 184] width 163 height 15
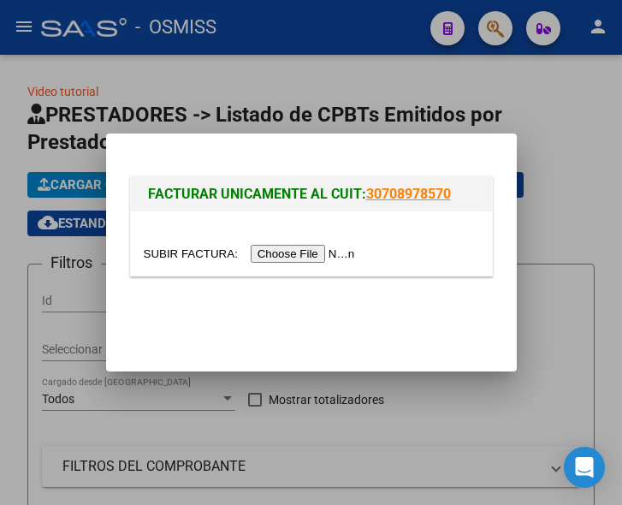
click at [314, 258] on input "file" at bounding box center [252, 254] width 217 height 18
click at [309, 253] on input "file" at bounding box center [252, 254] width 217 height 18
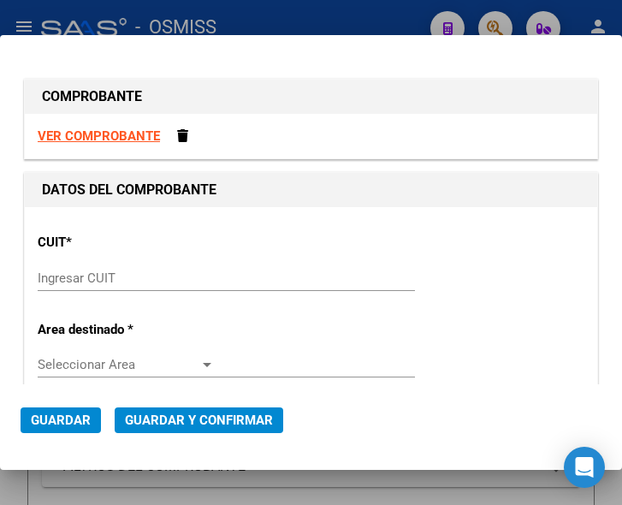
click at [98, 269] on div "Ingresar CUIT" at bounding box center [226, 278] width 377 height 26
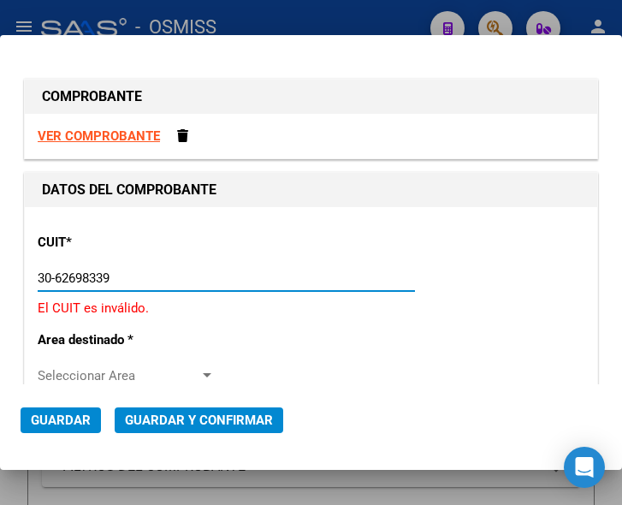
type input "30-62698339-8"
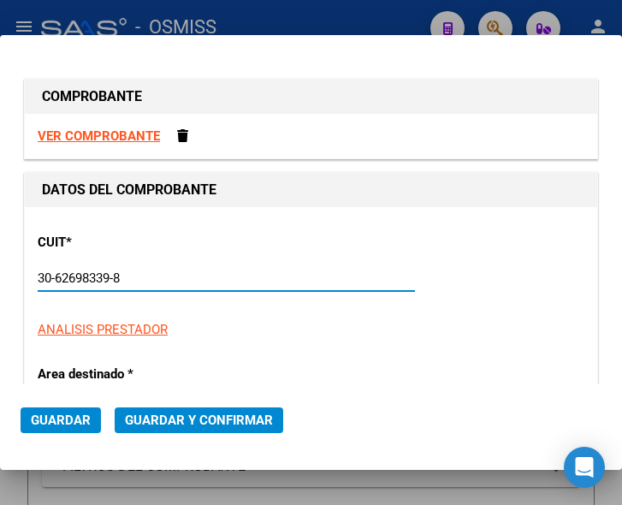
type input "100"
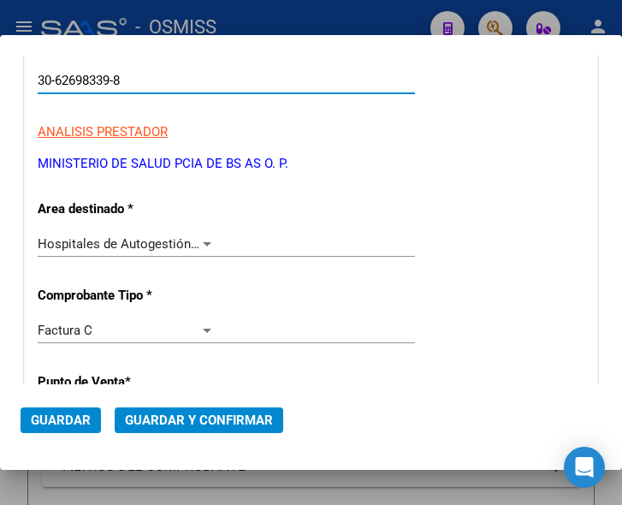
scroll to position [257, 0]
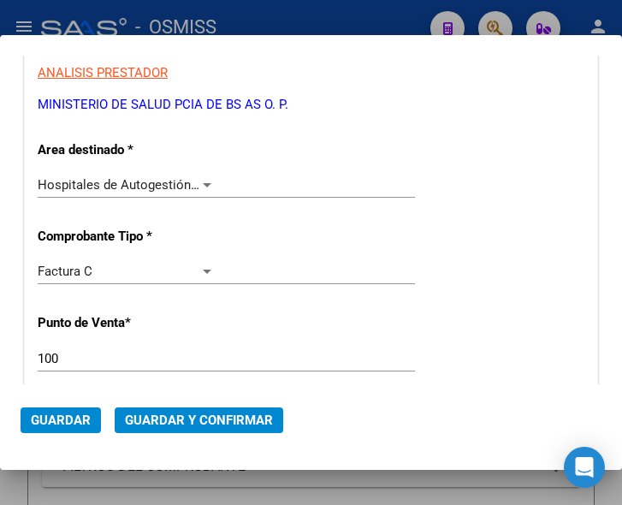
type input "30-62698339-8"
click at [202, 177] on div "Hospitales de Autogestión - Afiliaciones" at bounding box center [126, 184] width 177 height 15
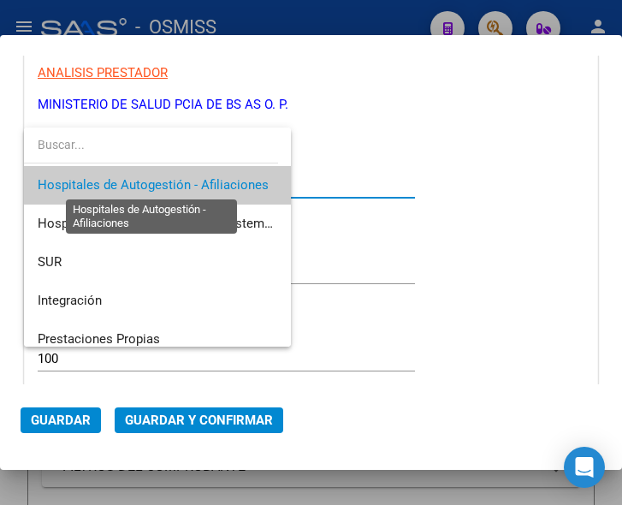
click at [202, 177] on span "Hospitales de Autogestión - Afiliaciones" at bounding box center [153, 184] width 231 height 15
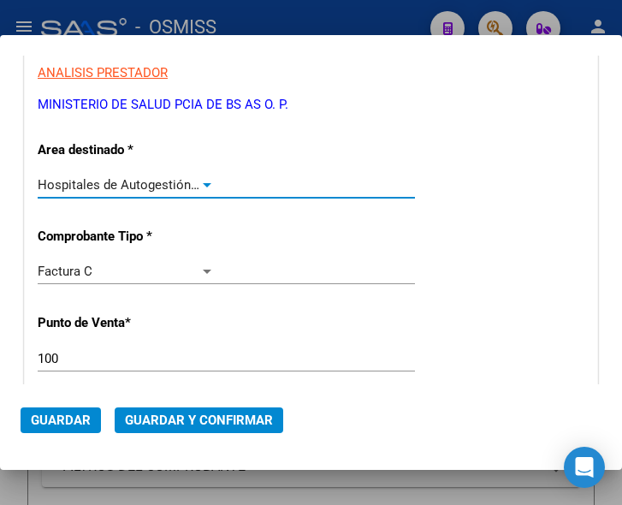
scroll to position [342, 0]
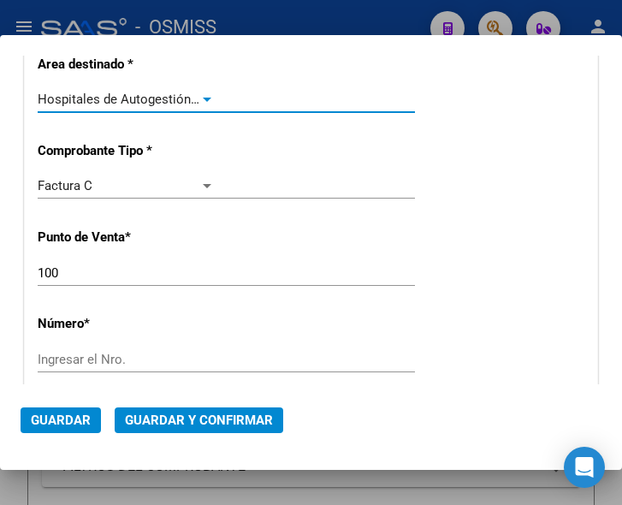
click at [65, 278] on input "100" at bounding box center [126, 272] width 177 height 15
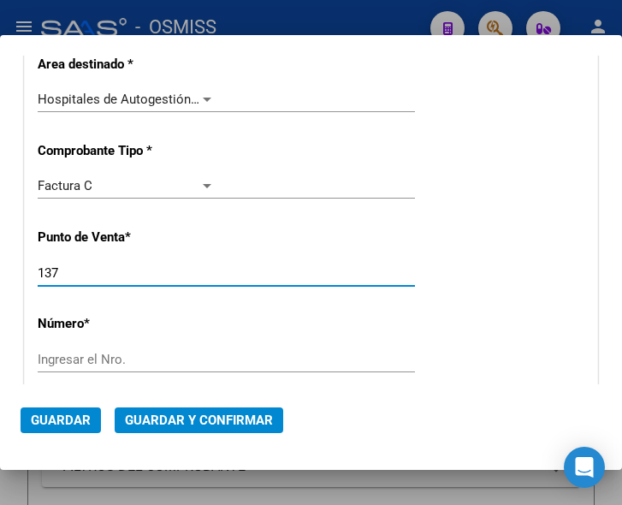
type input "137"
click at [92, 363] on input "Ingresar el Nro." at bounding box center [126, 359] width 177 height 15
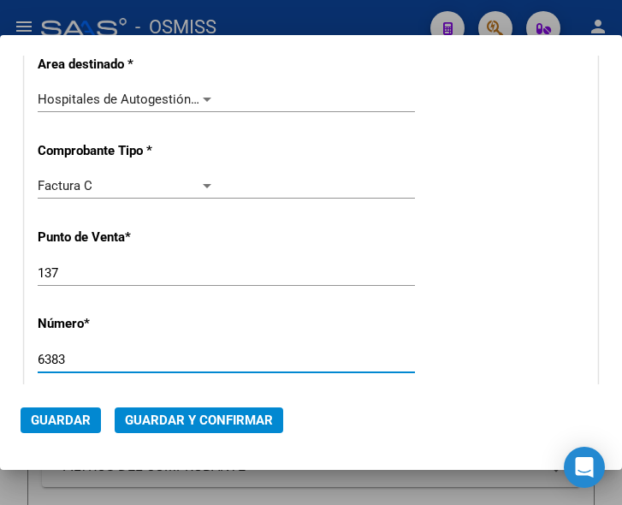
type input "6383"
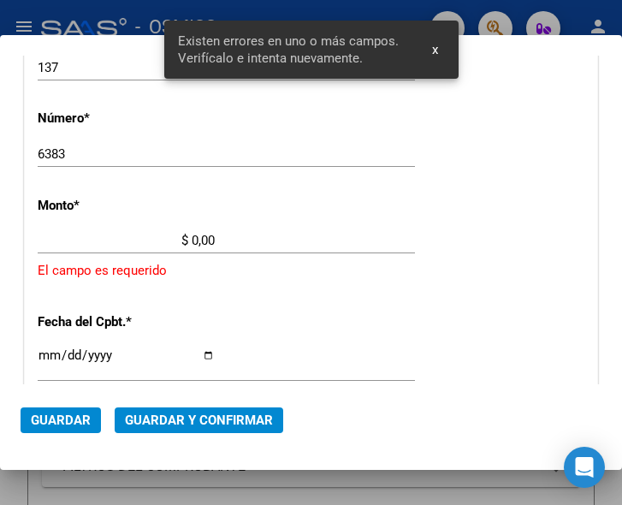
scroll to position [561, 0]
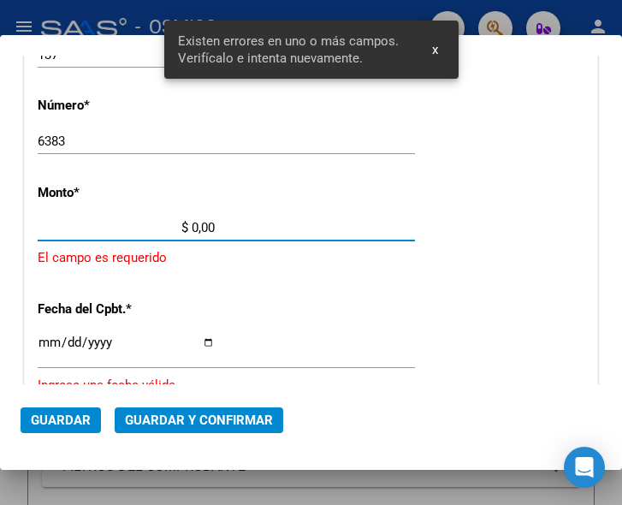
click at [192, 226] on input "$ 0,00" at bounding box center [126, 227] width 177 height 15
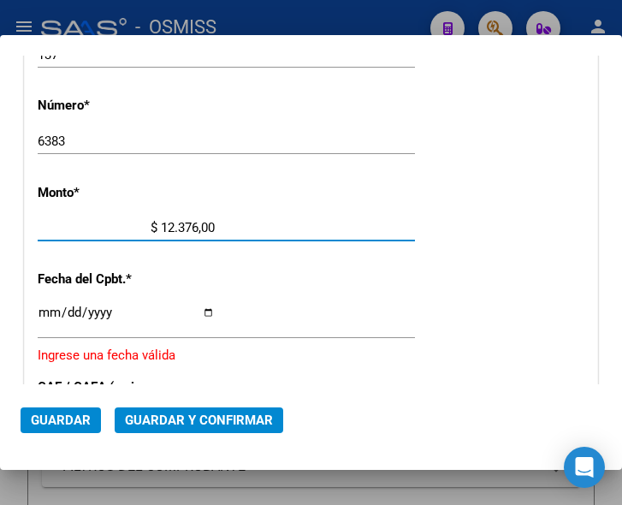
type input "$ 123.768,00"
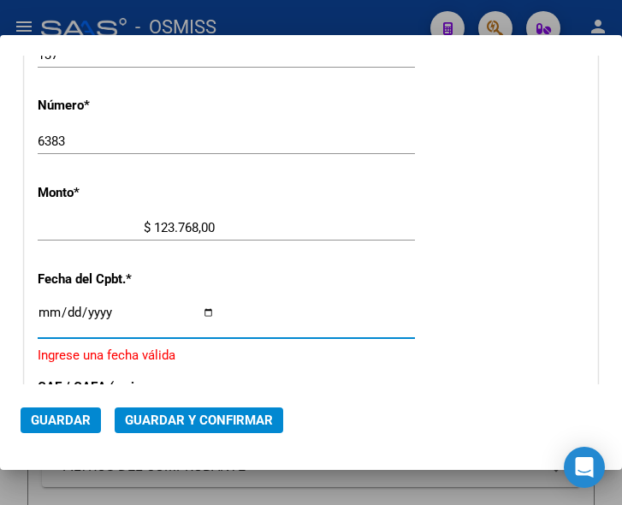
click at [49, 311] on input "Ingresar la fecha" at bounding box center [126, 319] width 177 height 27
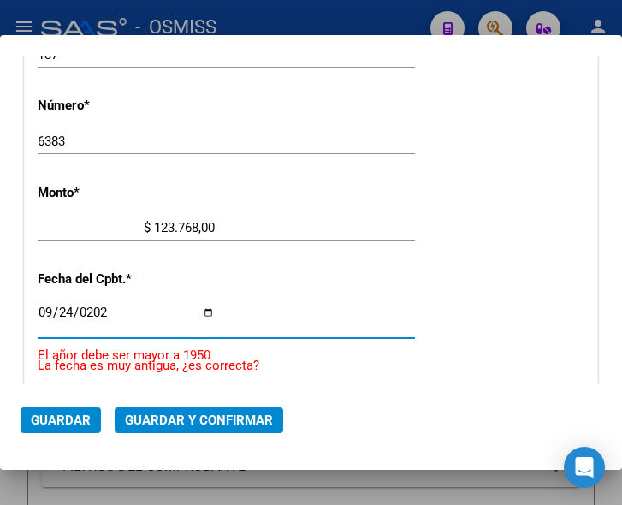
type input "[DATE]"
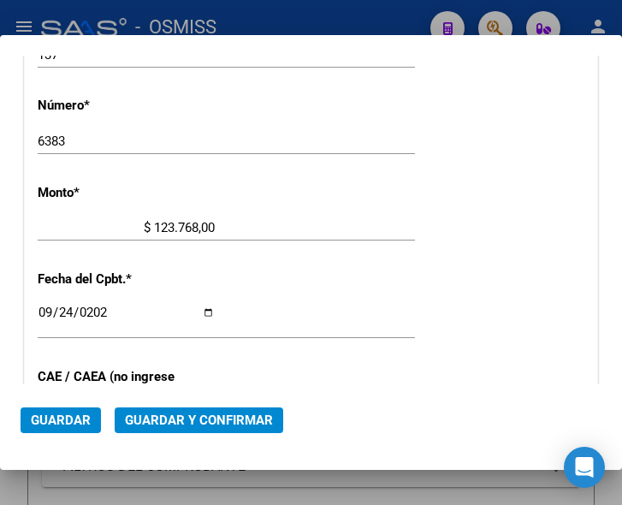
scroll to position [646, 0]
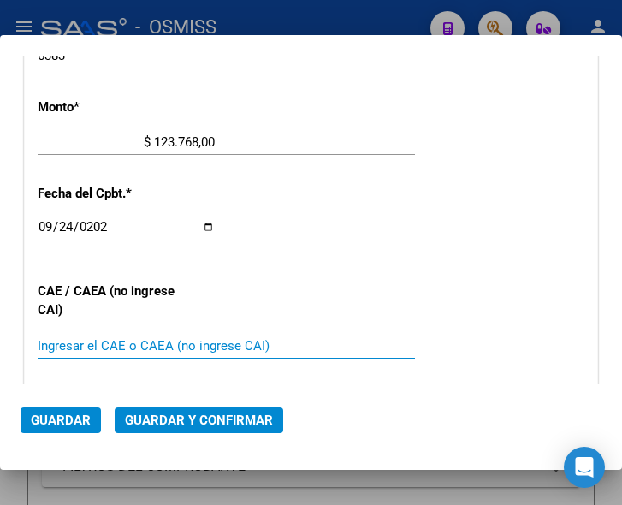
click at [128, 348] on input "Ingresar el CAE o CAEA (no ingrese CAI)" at bounding box center [126, 345] width 177 height 15
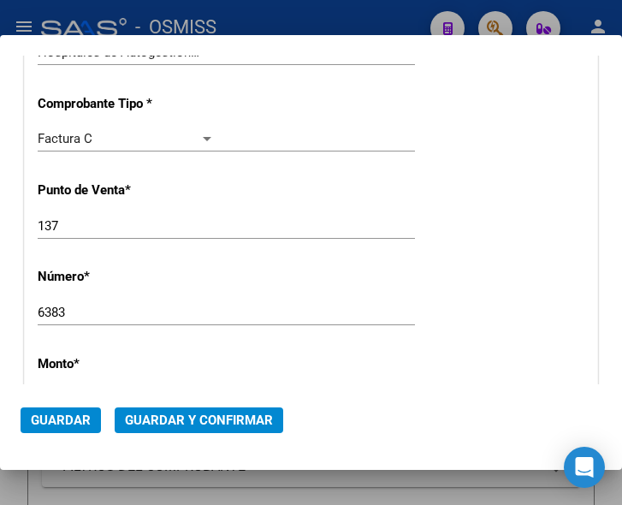
scroll to position [304, 0]
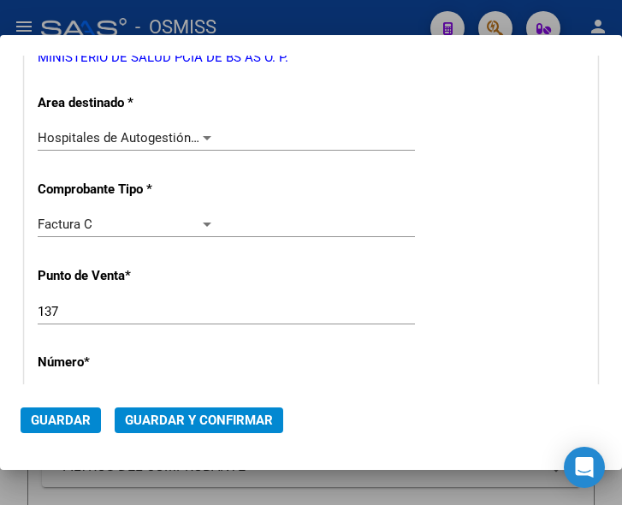
type input "75398301159360"
click at [203, 136] on div at bounding box center [207, 138] width 9 height 4
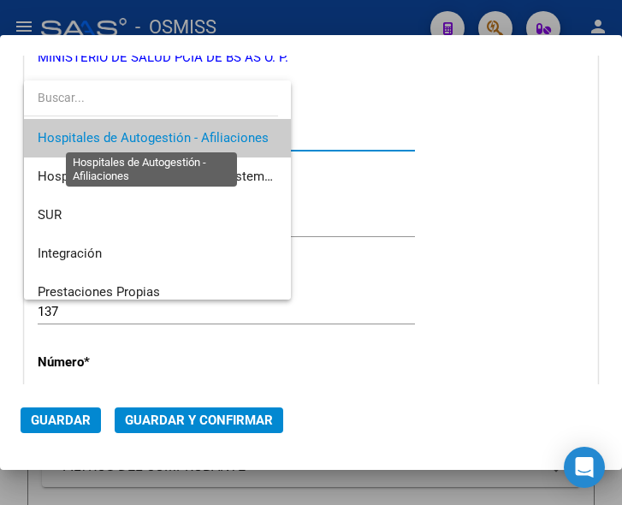
click at [202, 135] on span "Hospitales de Autogestión - Afiliaciones" at bounding box center [153, 137] width 231 height 15
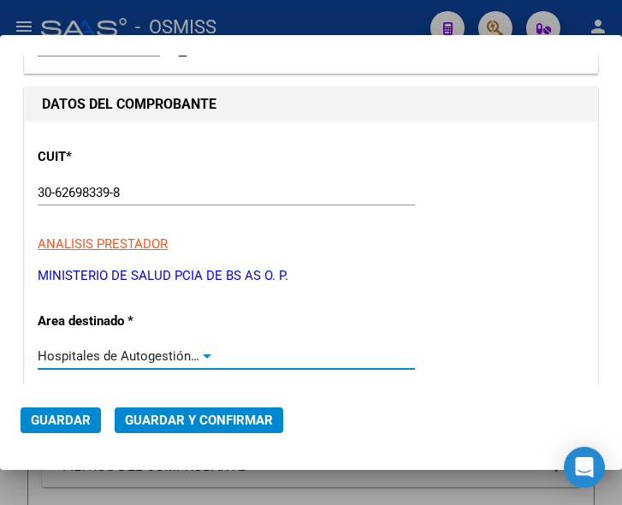
scroll to position [171, 0]
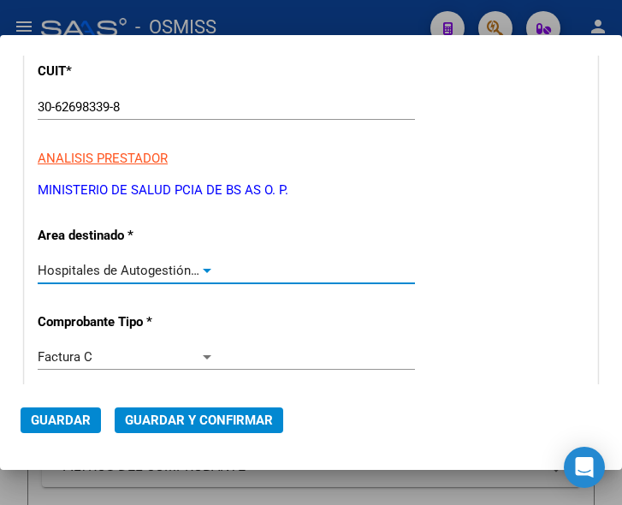
click at [203, 271] on div at bounding box center [207, 271] width 9 height 4
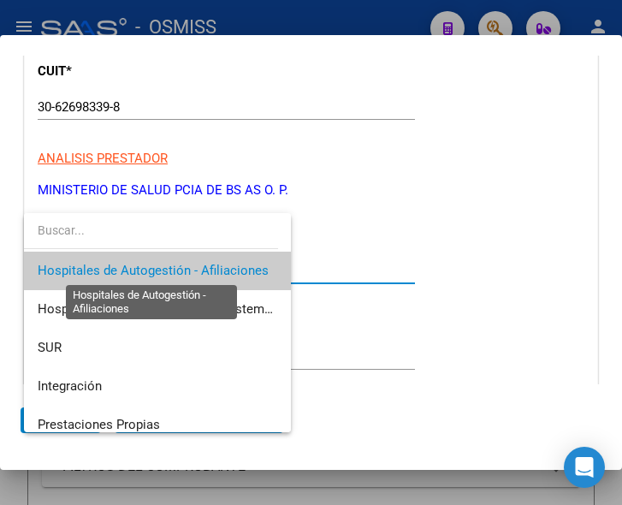
click at [202, 271] on span "Hospitales de Autogestión - Afiliaciones" at bounding box center [153, 270] width 231 height 15
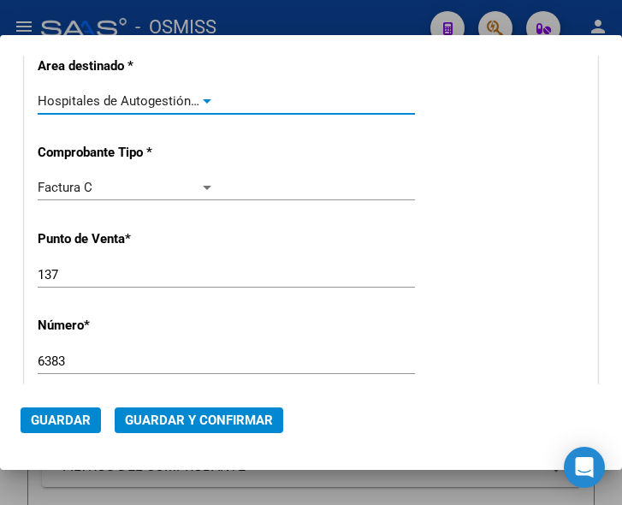
scroll to position [342, 0]
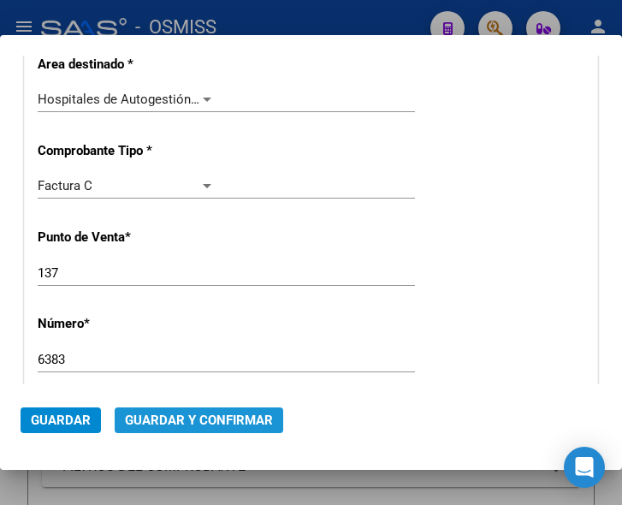
click at [190, 415] on span "Guardar y Confirmar" at bounding box center [199, 420] width 148 height 15
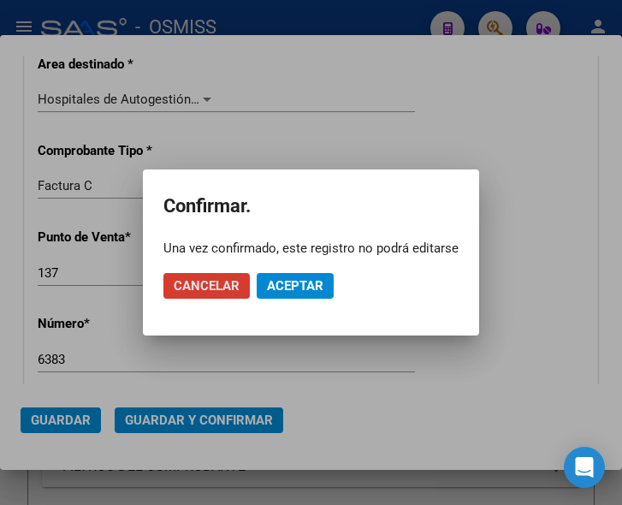
click at [294, 281] on span "Aceptar" at bounding box center [295, 285] width 56 height 15
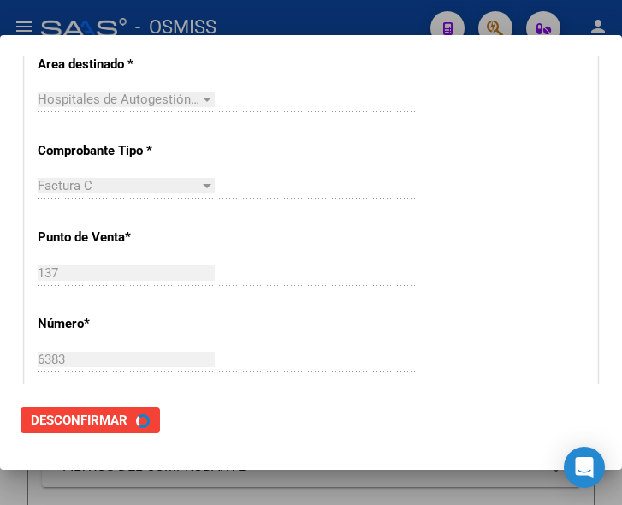
scroll to position [0, 0]
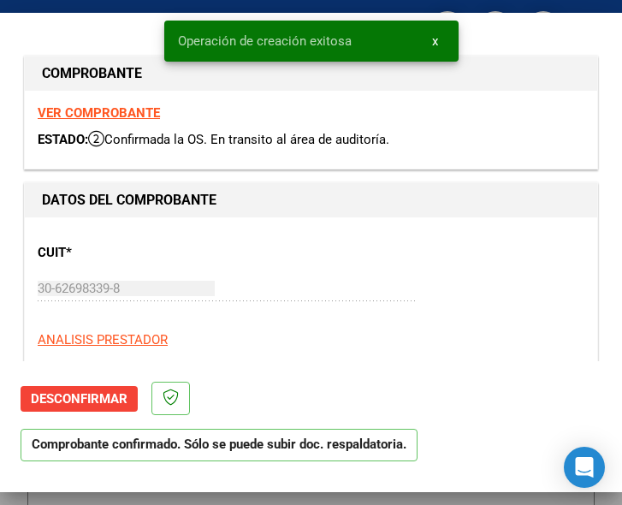
type input "[DATE]"
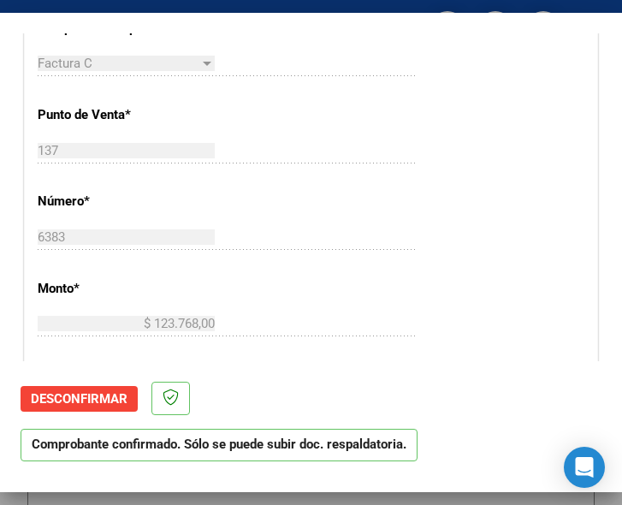
scroll to position [599, 0]
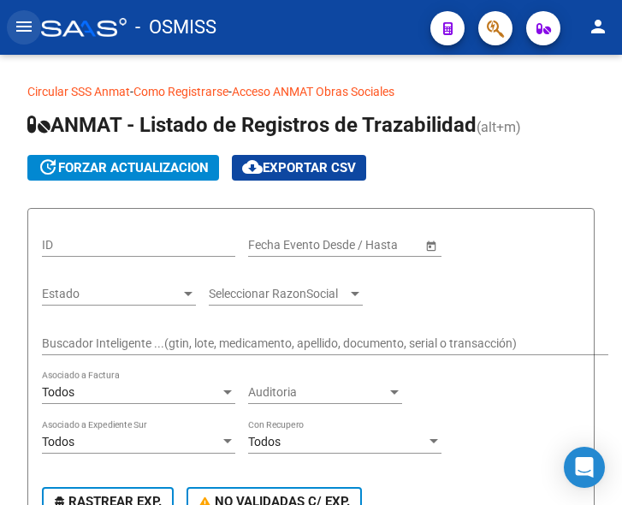
click at [23, 27] on mat-icon "menu" at bounding box center [24, 26] width 21 height 21
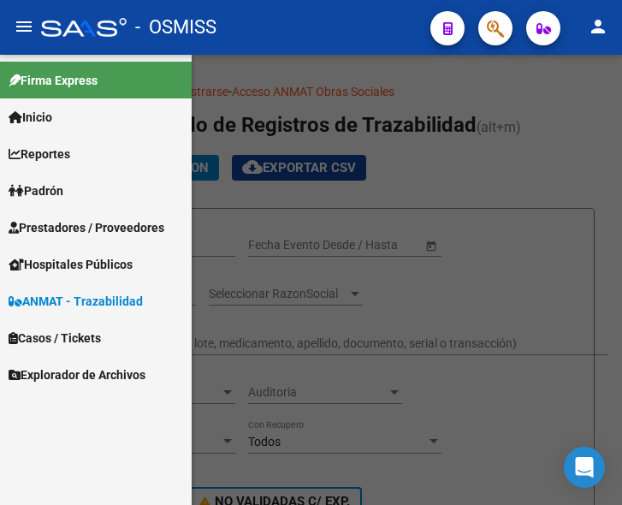
click at [74, 223] on span "Prestadores / Proveedores" at bounding box center [87, 227] width 156 height 19
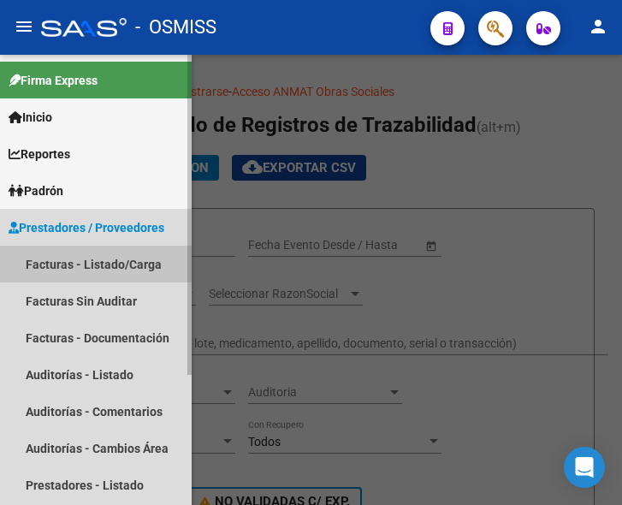
click at [86, 260] on link "Facturas - Listado/Carga" at bounding box center [96, 264] width 192 height 37
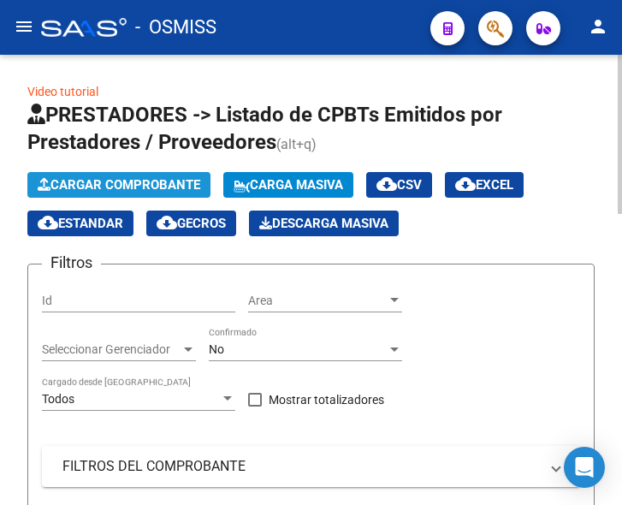
click at [157, 187] on span "Cargar Comprobante" at bounding box center [119, 184] width 163 height 15
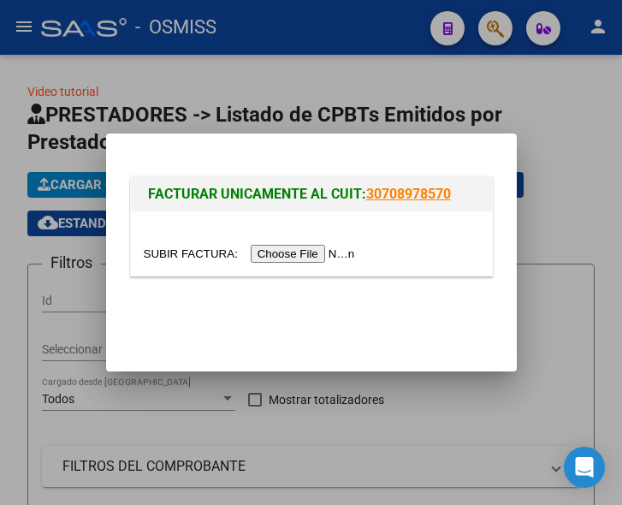
click at [311, 258] on input "file" at bounding box center [252, 254] width 217 height 18
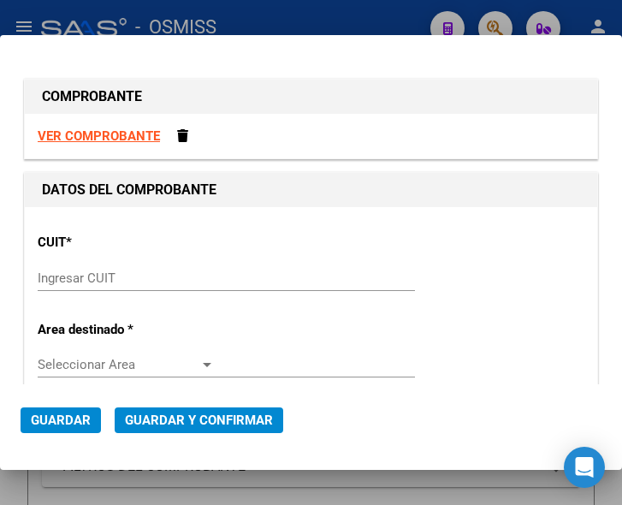
click at [96, 270] on input "Ingresar CUIT" at bounding box center [126, 277] width 177 height 15
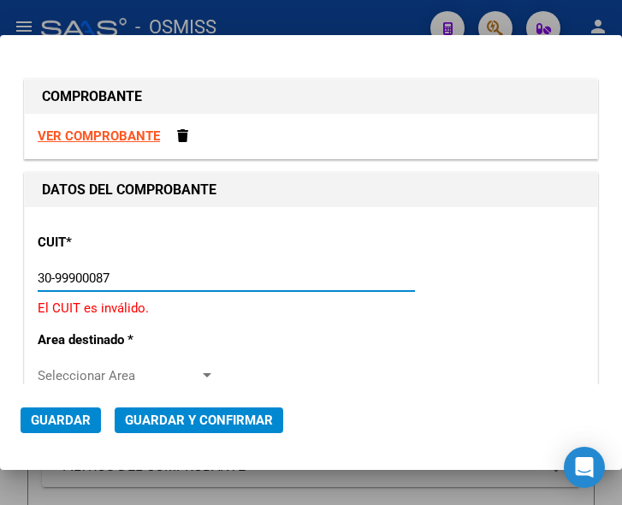
type input "30-99900087-4"
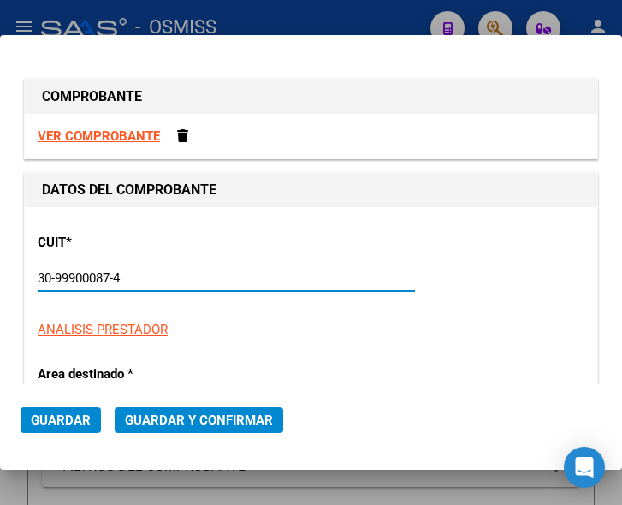
type input "2"
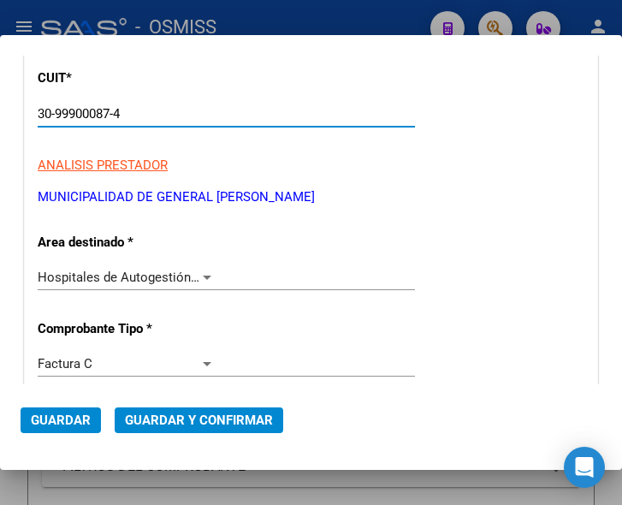
scroll to position [171, 0]
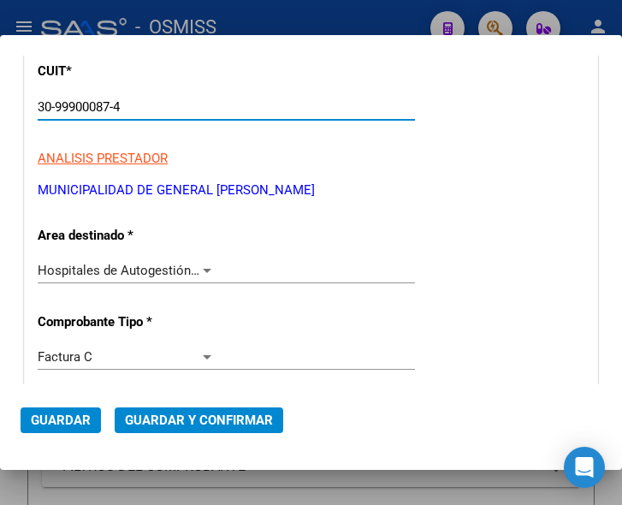
type input "30-99900087-4"
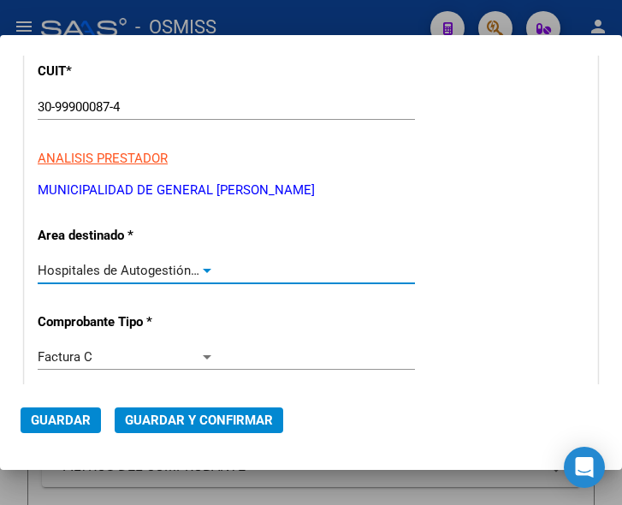
click at [203, 271] on div at bounding box center [207, 271] width 9 height 4
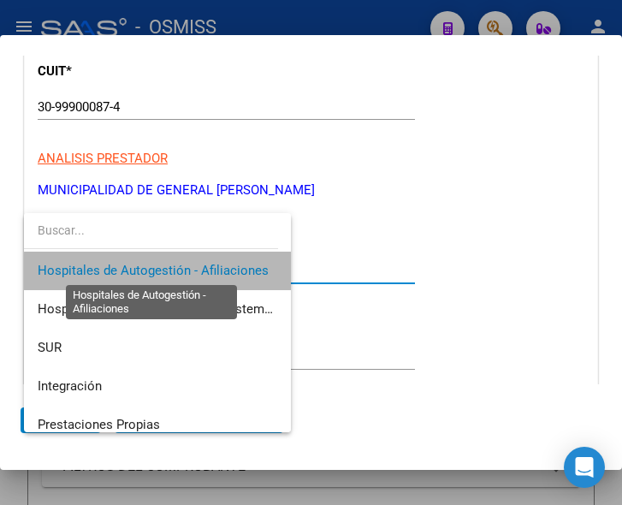
click at [203, 271] on span "Hospitales de Autogestión - Afiliaciones" at bounding box center [153, 270] width 231 height 15
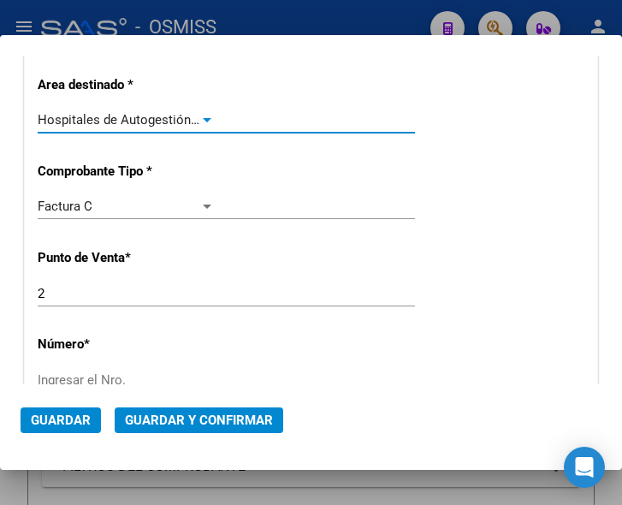
scroll to position [342, 0]
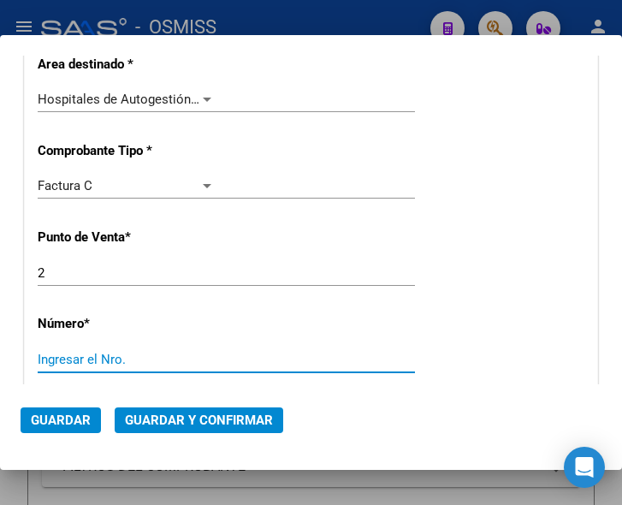
click at [81, 359] on input "Ingresar el Nro." at bounding box center [126, 359] width 177 height 15
type input "3276"
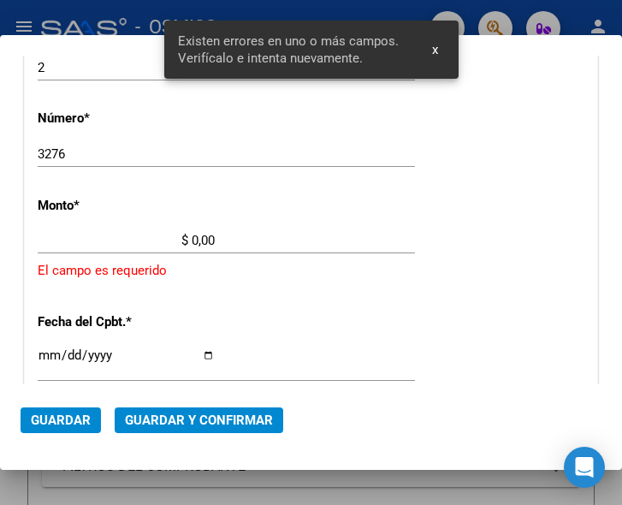
scroll to position [561, 0]
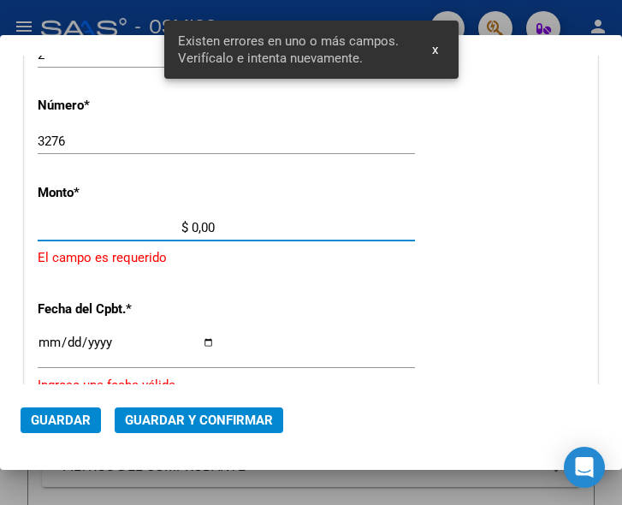
click at [193, 223] on input "$ 0,00" at bounding box center [126, 227] width 177 height 15
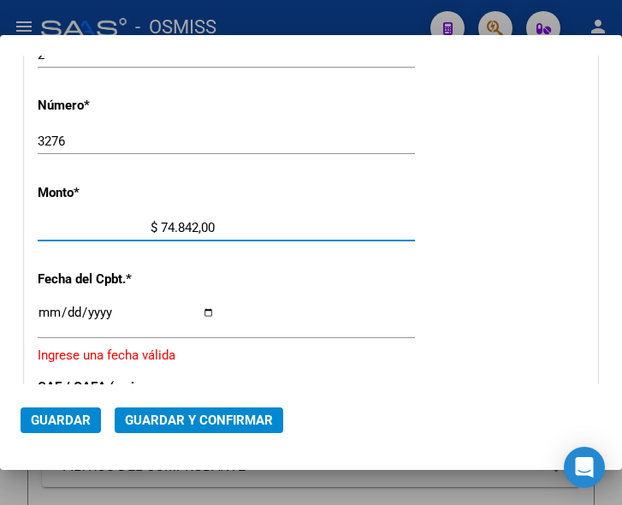
type input "$ 748.421,00"
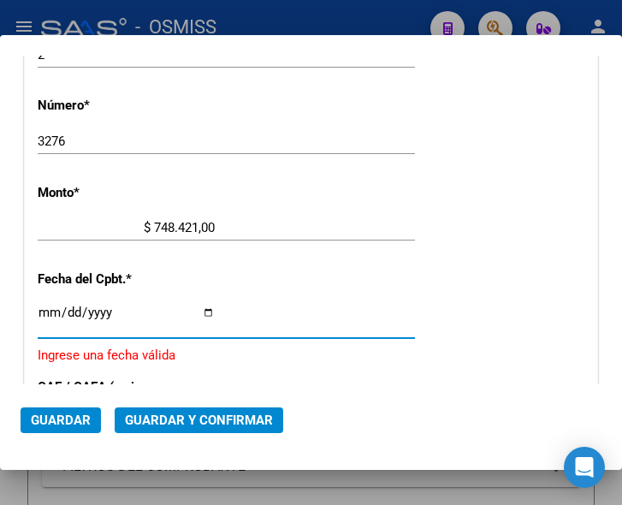
click at [44, 315] on input "Ingresar la fecha" at bounding box center [126, 319] width 177 height 27
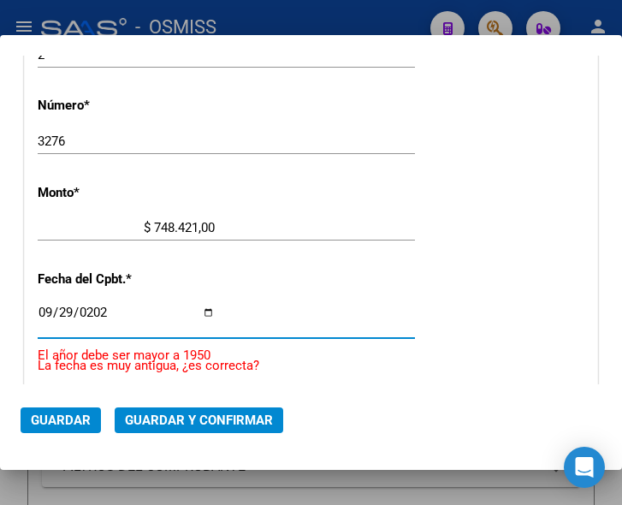
type input "[DATE]"
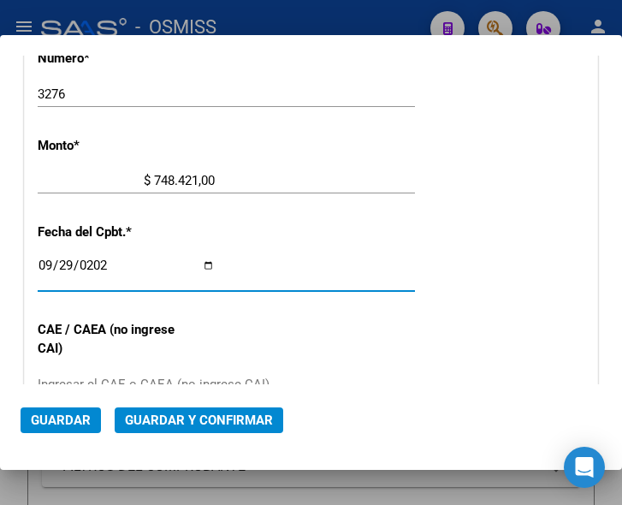
scroll to position [646, 0]
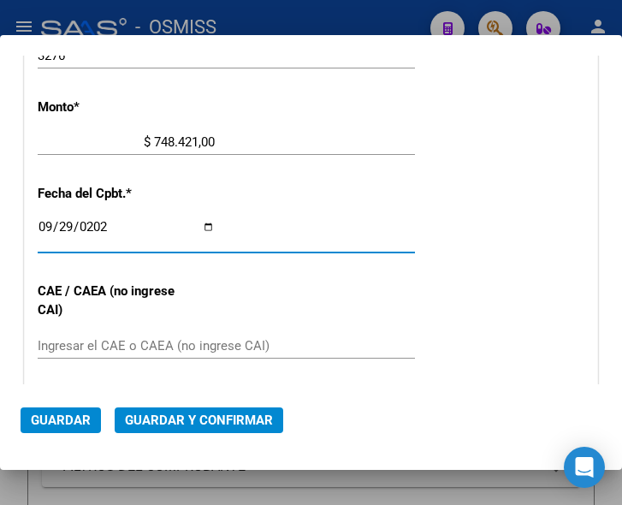
click at [74, 341] on input "Ingresar el CAE o CAEA (no ingrese CAI)" at bounding box center [126, 345] width 177 height 15
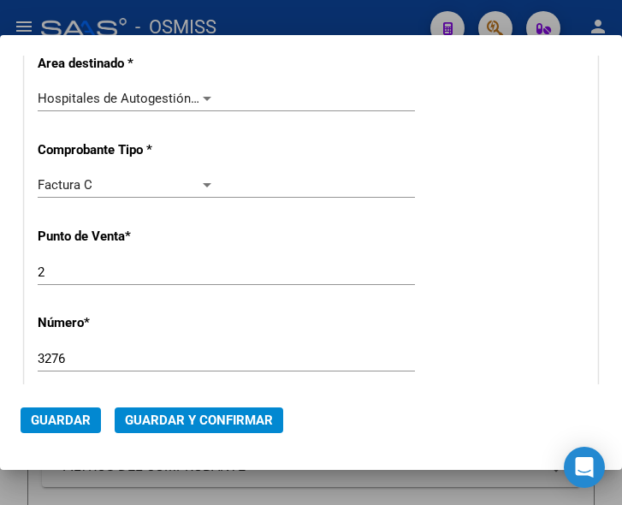
scroll to position [304, 0]
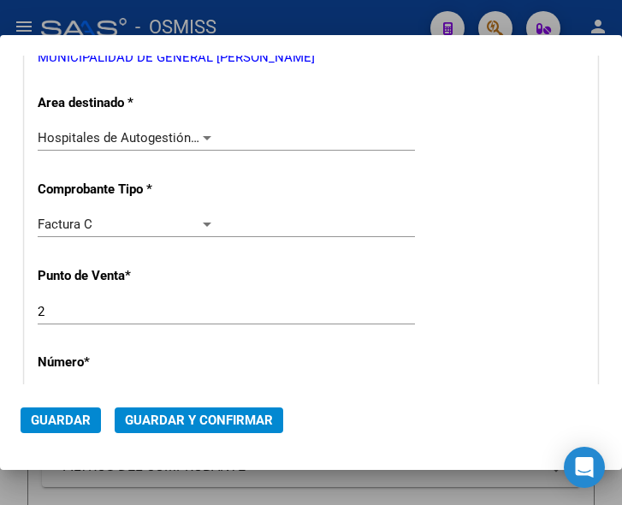
type input "75394864755526"
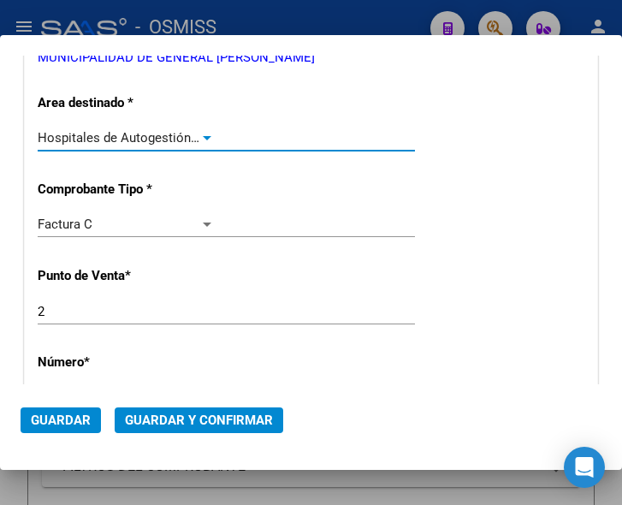
click at [202, 134] on div at bounding box center [206, 138] width 15 height 14
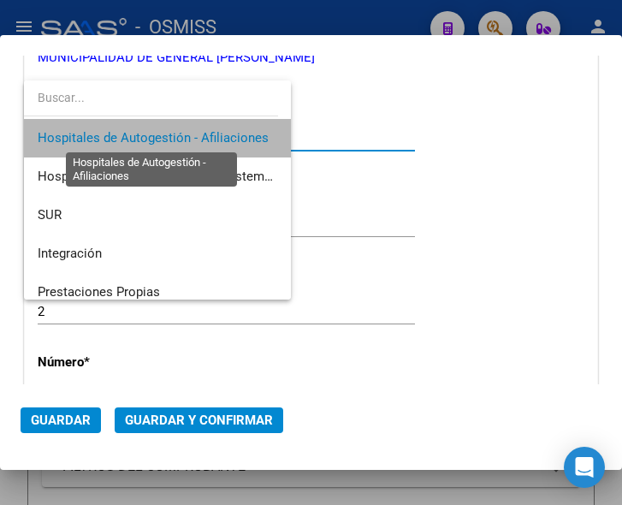
click at [202, 134] on span "Hospitales de Autogestión - Afiliaciones" at bounding box center [153, 137] width 231 height 15
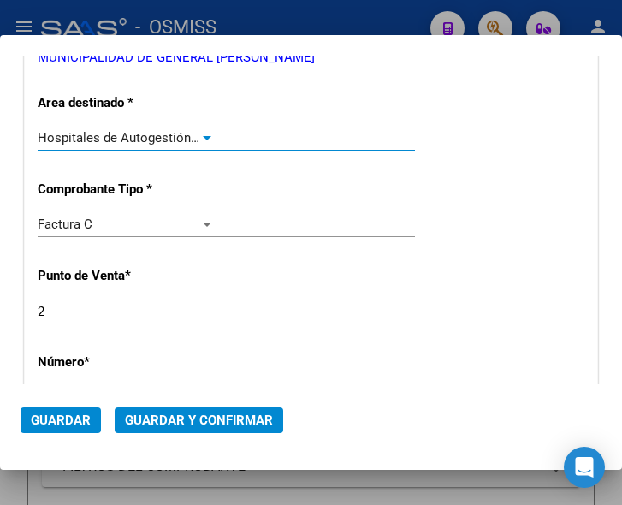
click at [199, 134] on div at bounding box center [206, 138] width 15 height 14
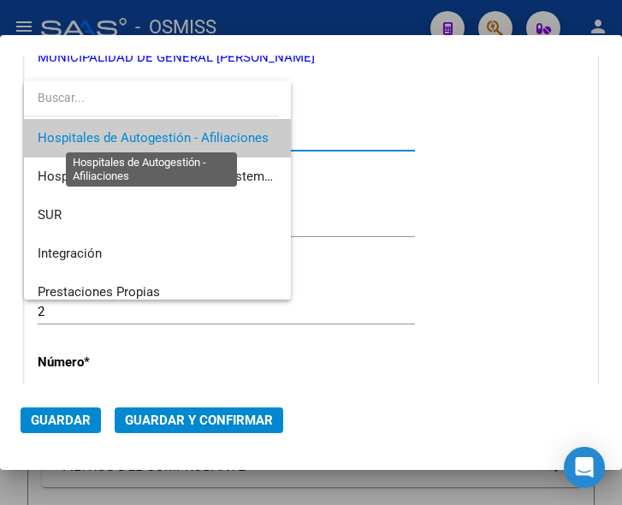
click at [198, 134] on span "Hospitales de Autogestión - Afiliaciones" at bounding box center [153, 137] width 231 height 15
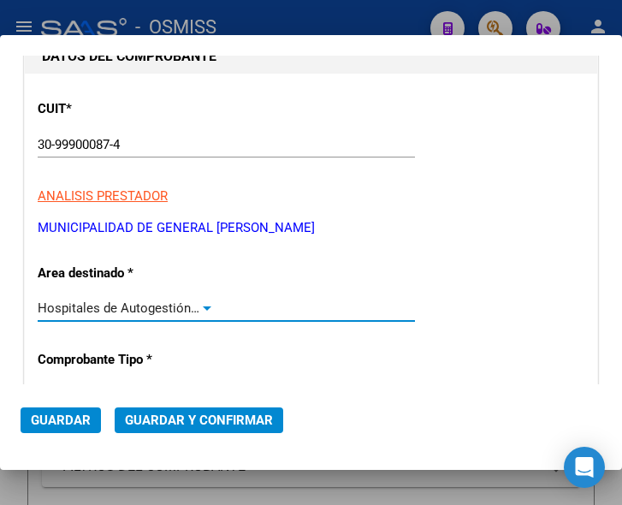
scroll to position [133, 0]
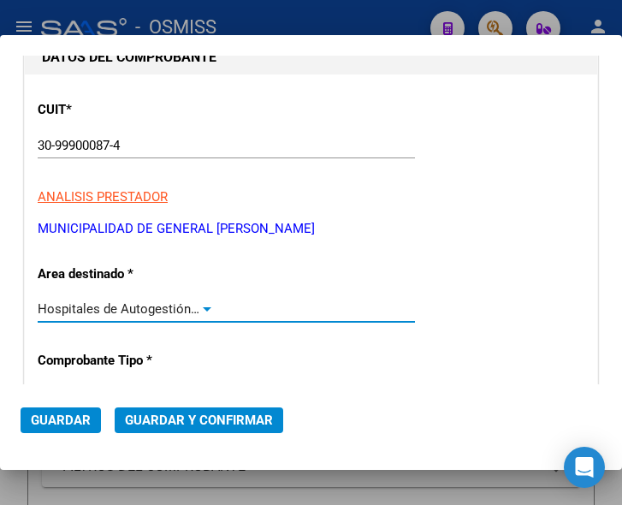
click at [196, 416] on span "Guardar y Confirmar" at bounding box center [199, 420] width 148 height 15
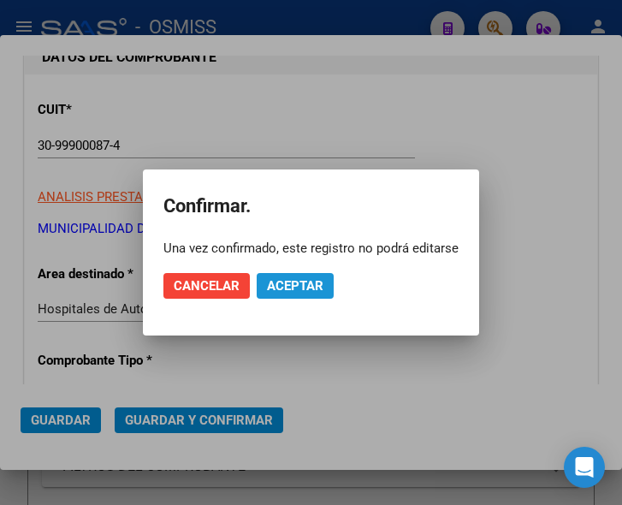
click at [284, 287] on span "Aceptar" at bounding box center [295, 285] width 56 height 15
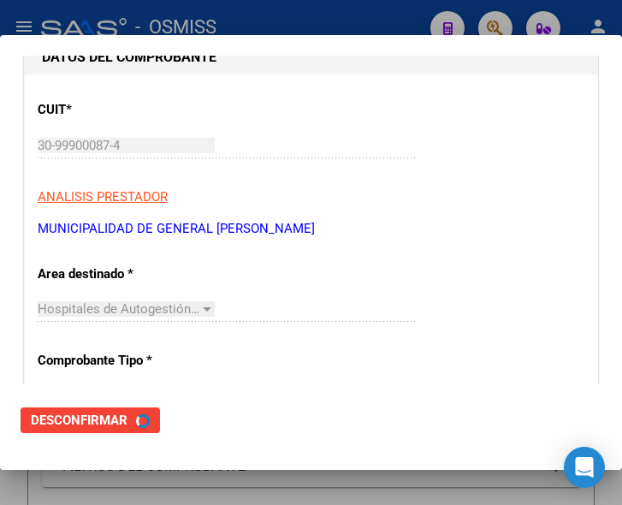
scroll to position [0, 0]
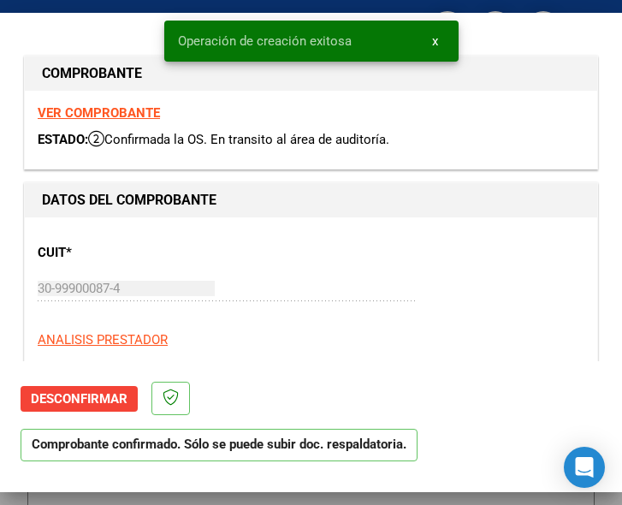
type input "[DATE]"
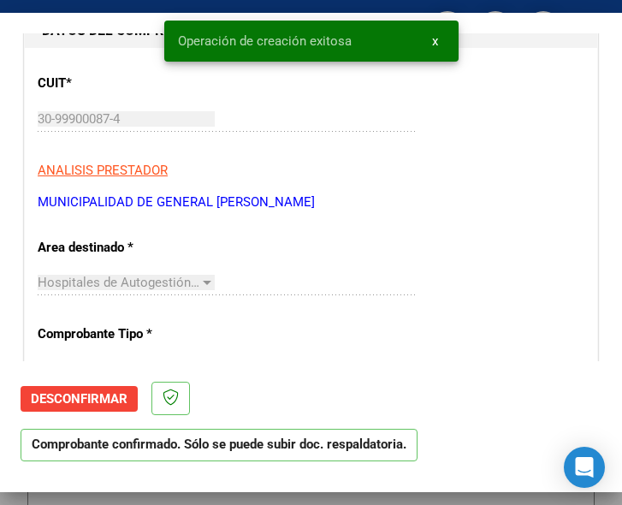
scroll to position [171, 0]
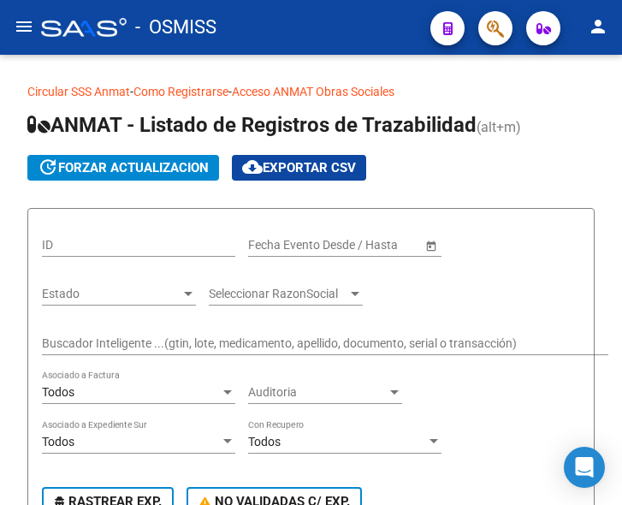
click at [22, 27] on mat-icon "menu" at bounding box center [24, 26] width 21 height 21
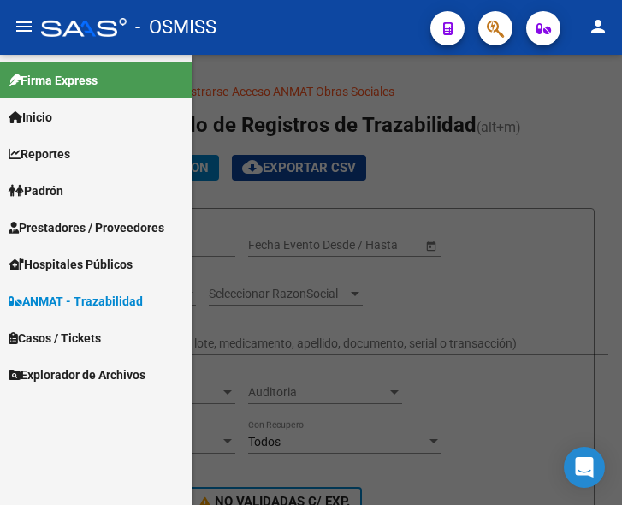
click at [74, 216] on link "Prestadores / Proveedores" at bounding box center [96, 227] width 192 height 37
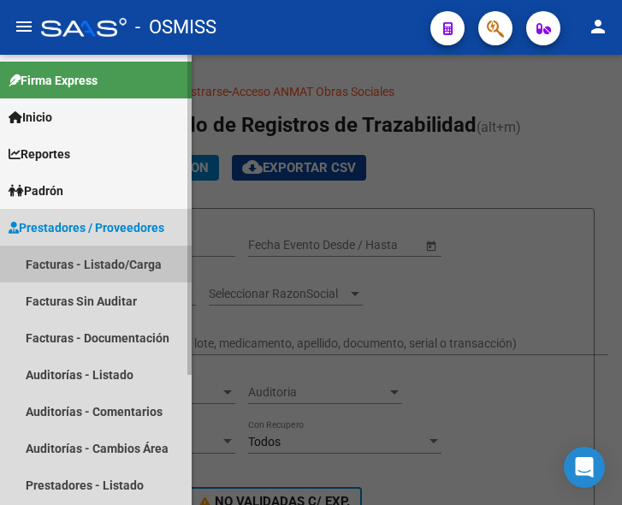
click at [89, 262] on link "Facturas - Listado/Carga" at bounding box center [96, 264] width 192 height 37
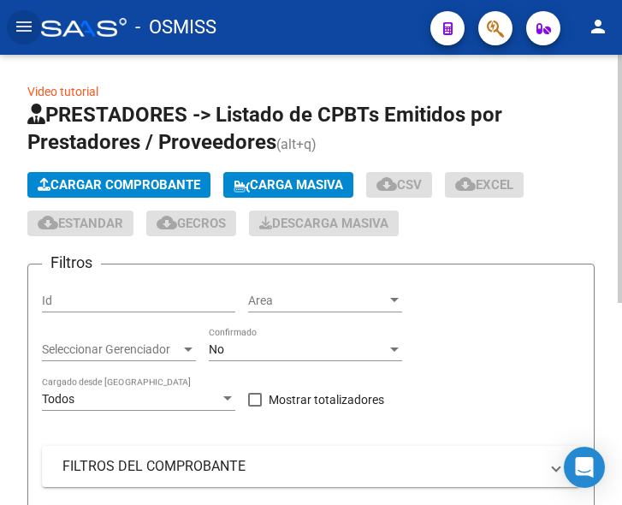
click at [150, 179] on span "Cargar Comprobante" at bounding box center [119, 184] width 163 height 15
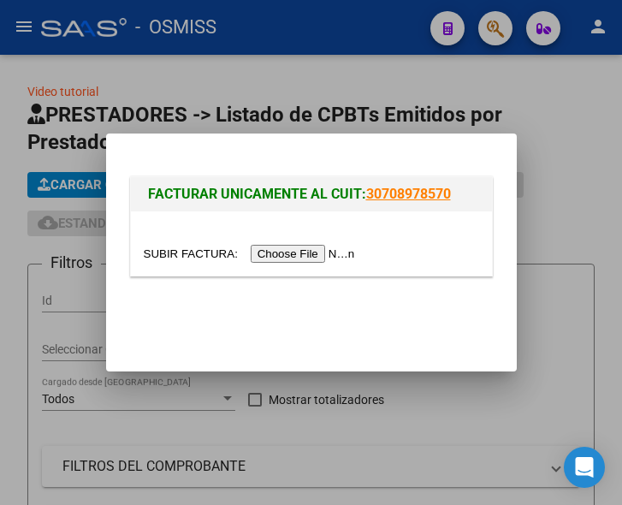
click at [300, 254] on input "file" at bounding box center [252, 254] width 217 height 18
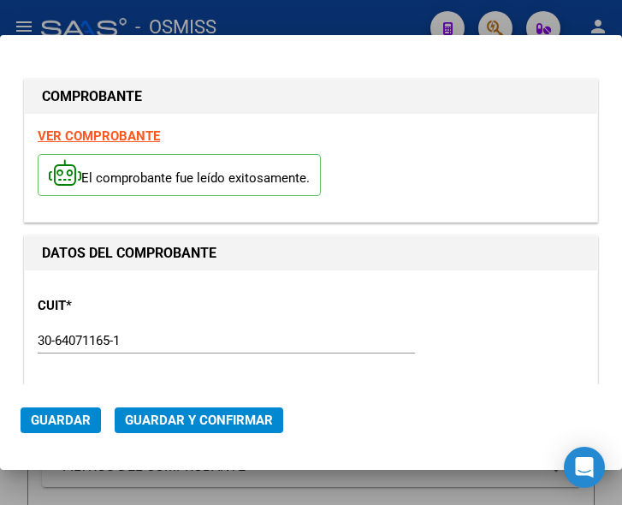
type input "2025-10-30"
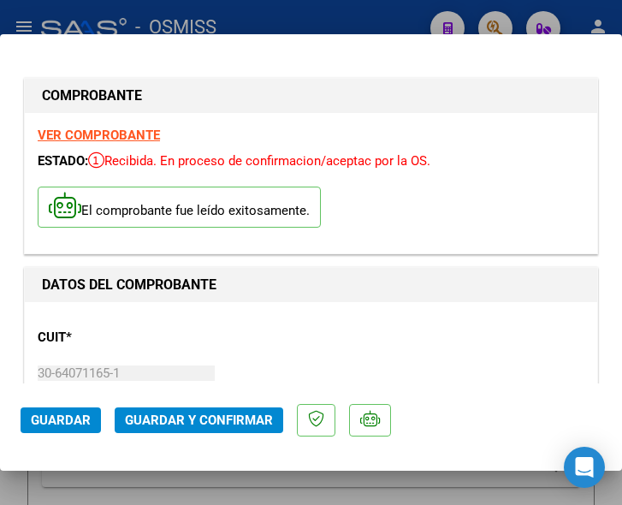
click at [435, 301] on div "DATOS DEL COMPROBANTE" at bounding box center [311, 285] width 573 height 34
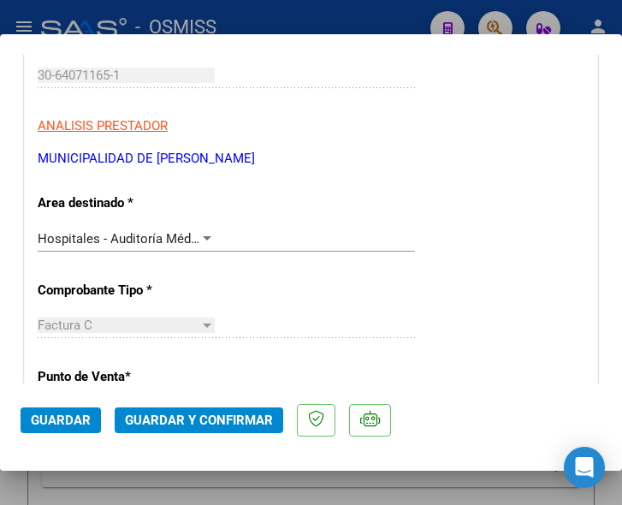
scroll to position [342, 0]
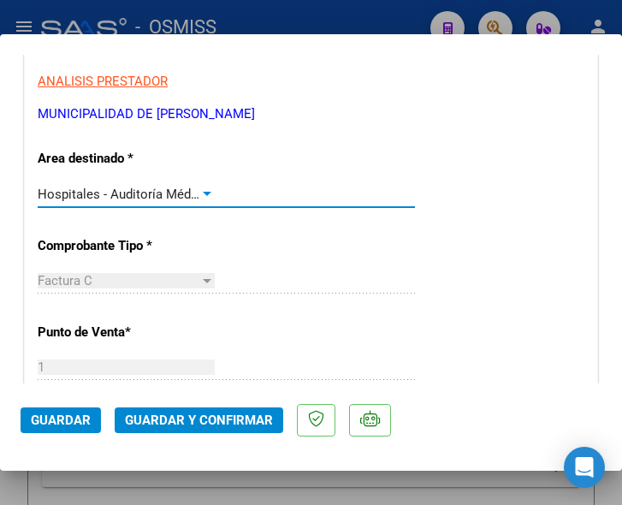
click at [200, 188] on div at bounding box center [206, 194] width 15 height 14
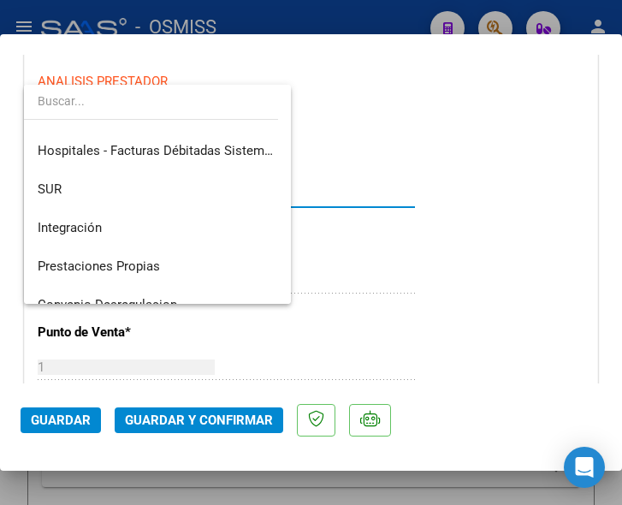
scroll to position [0, 0]
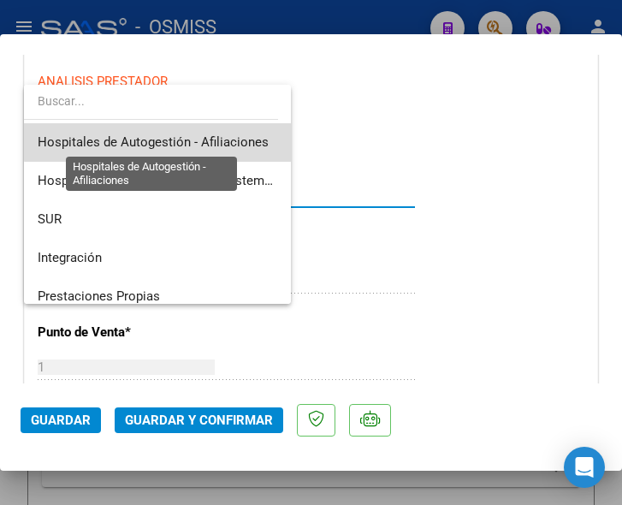
click at [212, 141] on span "Hospitales de Autogestión - Afiliaciones" at bounding box center [153, 141] width 231 height 15
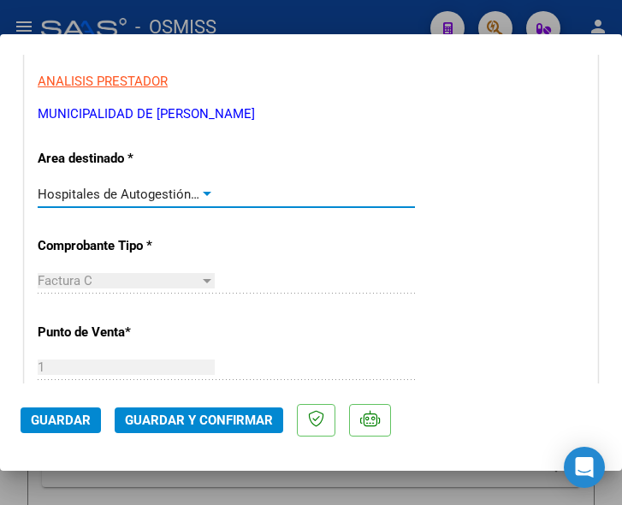
click at [205, 193] on div at bounding box center [207, 194] width 9 height 4
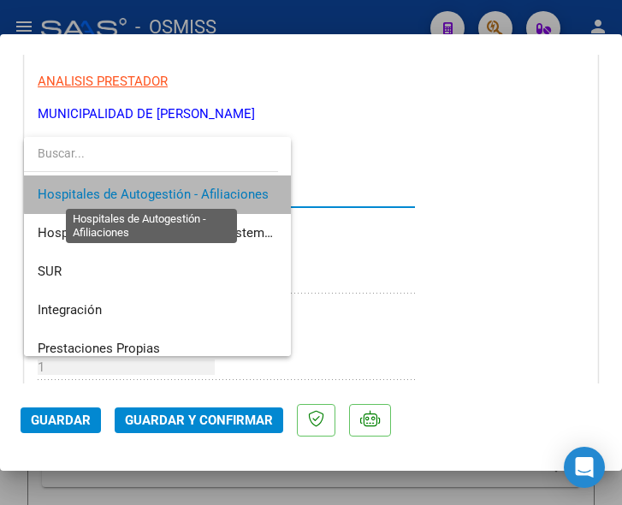
click at [205, 193] on span "Hospitales de Autogestión - Afiliaciones" at bounding box center [153, 194] width 231 height 15
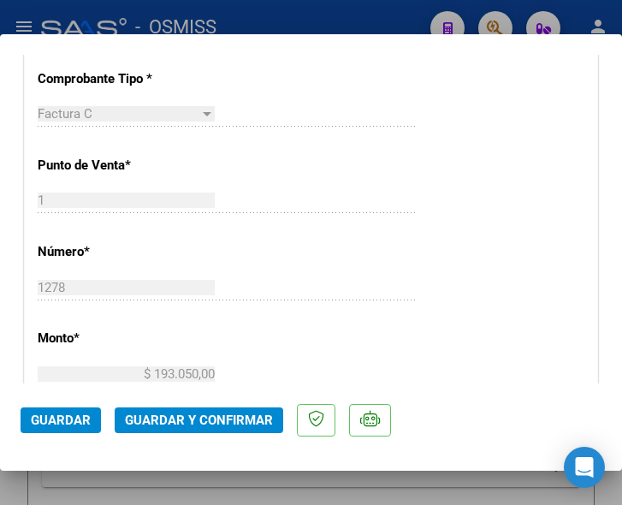
scroll to position [513, 0]
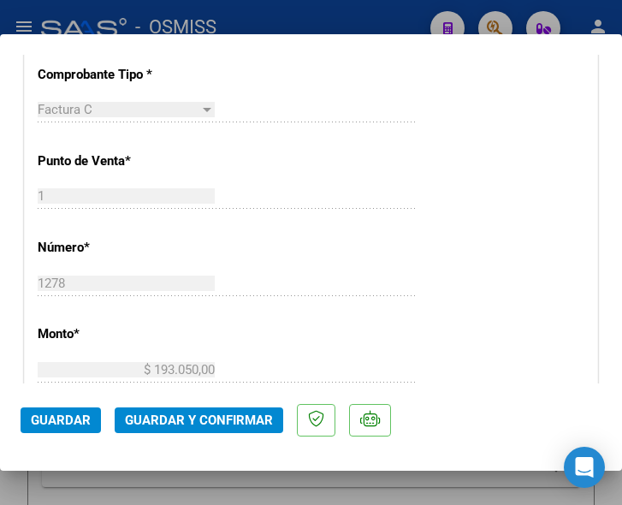
click at [448, 221] on div "CUIT * 30-64071165-1 Ingresar CUIT ANALISIS PRESTADOR MUNICIPALIDAD DE GRANADER…" at bounding box center [311, 405] width 573 height 1232
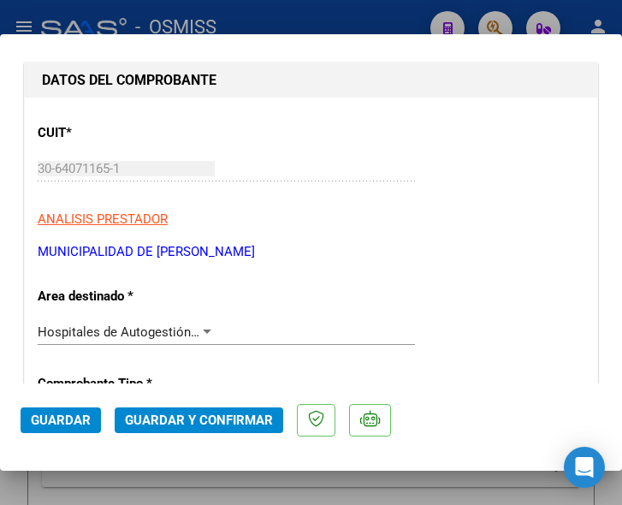
scroll to position [257, 0]
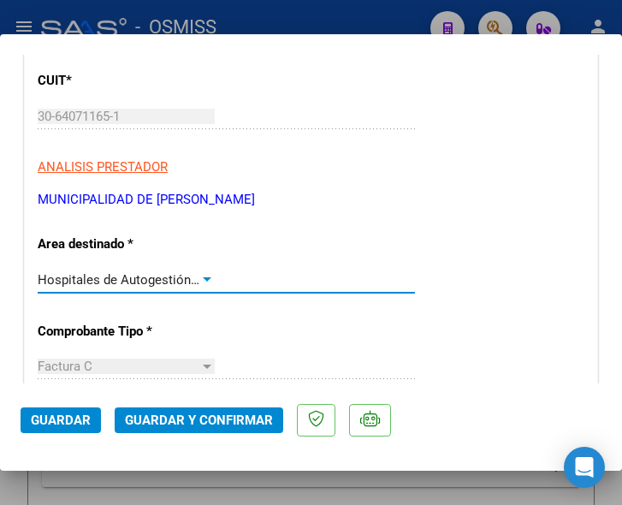
click at [203, 278] on div at bounding box center [207, 279] width 9 height 4
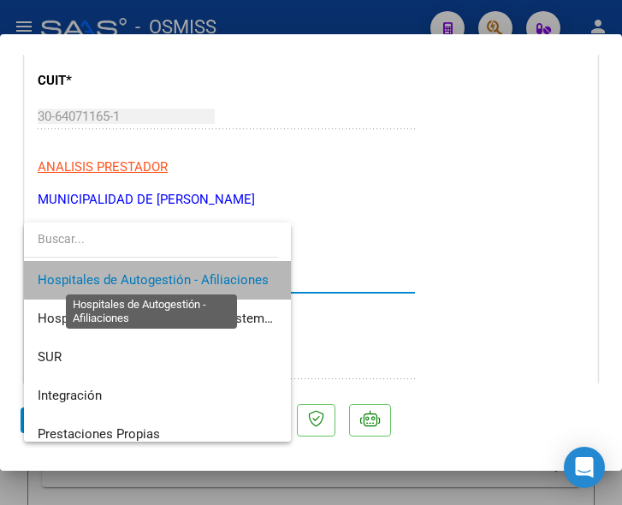
click at [201, 278] on span "Hospitales de Autogestión - Afiliaciones" at bounding box center [153, 279] width 231 height 15
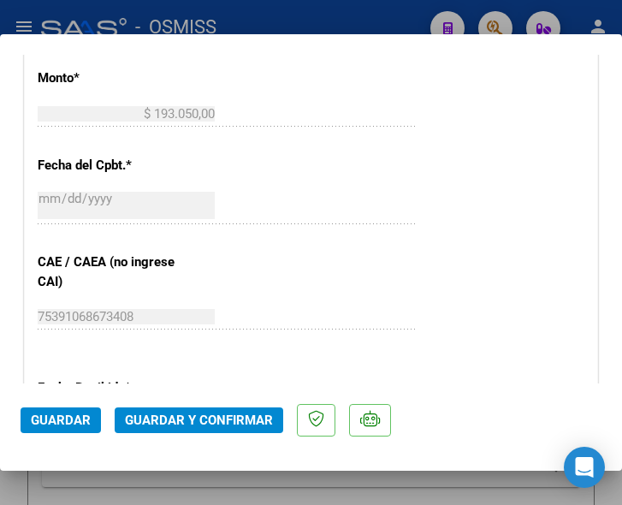
scroll to position [770, 0]
click at [181, 417] on span "Guardar y Confirmar" at bounding box center [199, 420] width 148 height 15
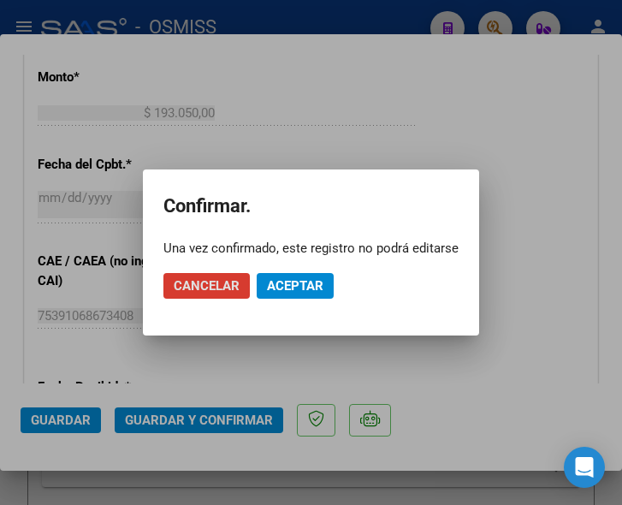
click at [283, 285] on span "Aceptar" at bounding box center [295, 285] width 56 height 15
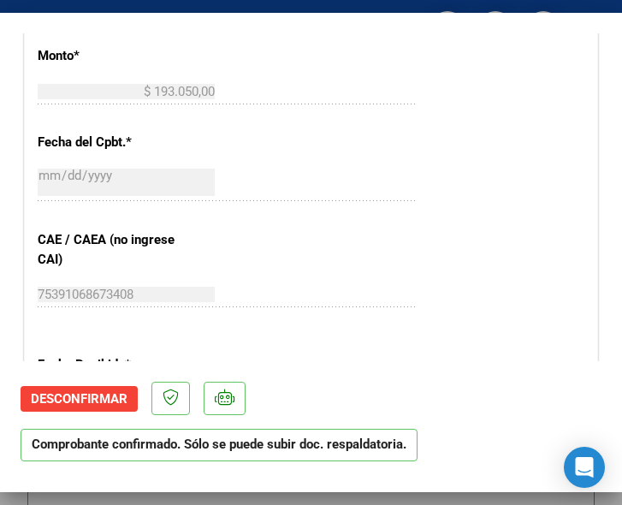
click at [332, 188] on div "2025-09-30 Ingresar la fecha" at bounding box center [226, 183] width 377 height 37
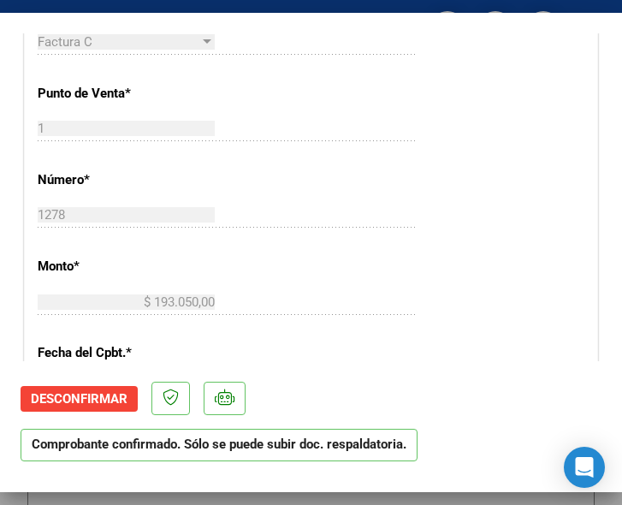
scroll to position [599, 0]
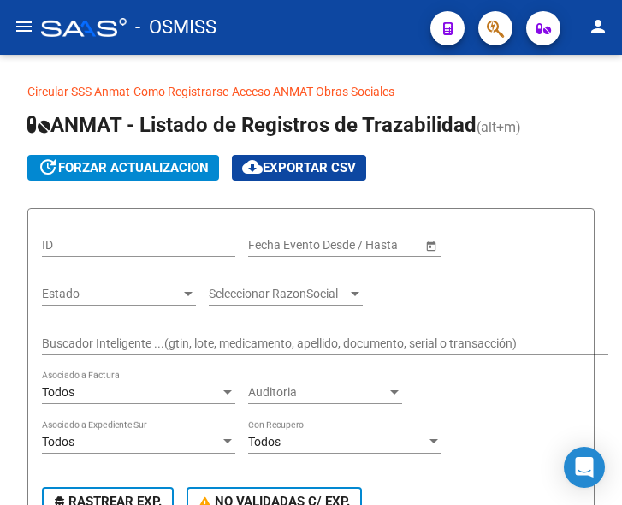
click at [23, 21] on mat-icon "menu" at bounding box center [24, 26] width 21 height 21
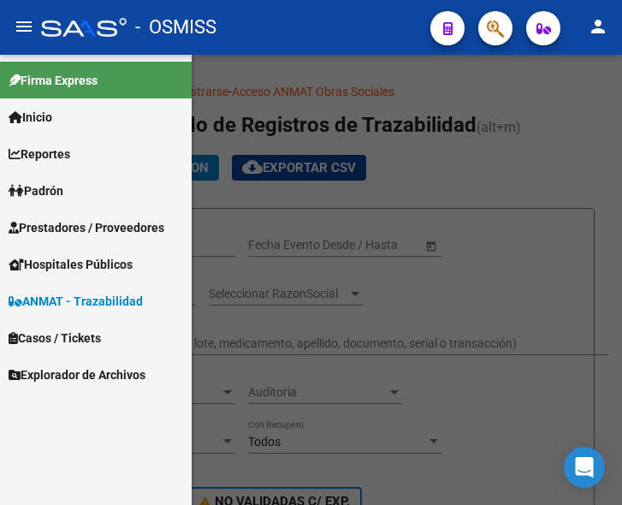
click at [70, 224] on span "Prestadores / Proveedores" at bounding box center [87, 227] width 156 height 19
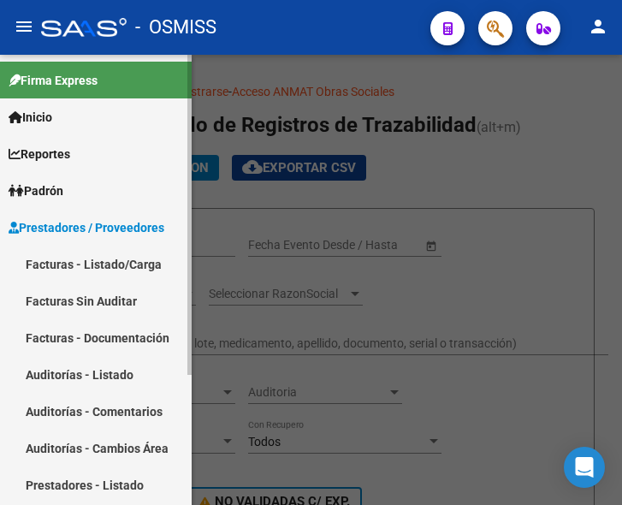
click at [96, 256] on link "Facturas - Listado/Carga" at bounding box center [96, 264] width 192 height 37
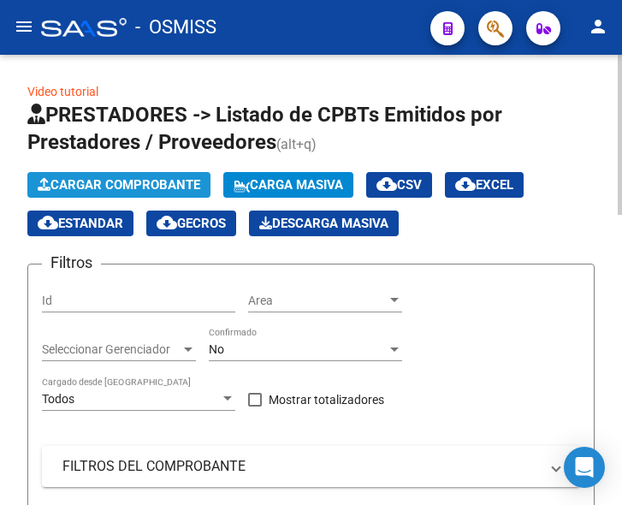
click at [142, 189] on span "Cargar Comprobante" at bounding box center [119, 184] width 163 height 15
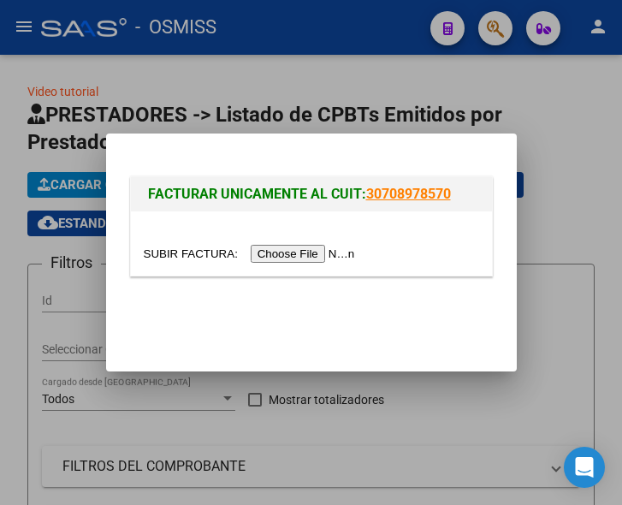
click at [300, 252] on input "file" at bounding box center [252, 254] width 217 height 18
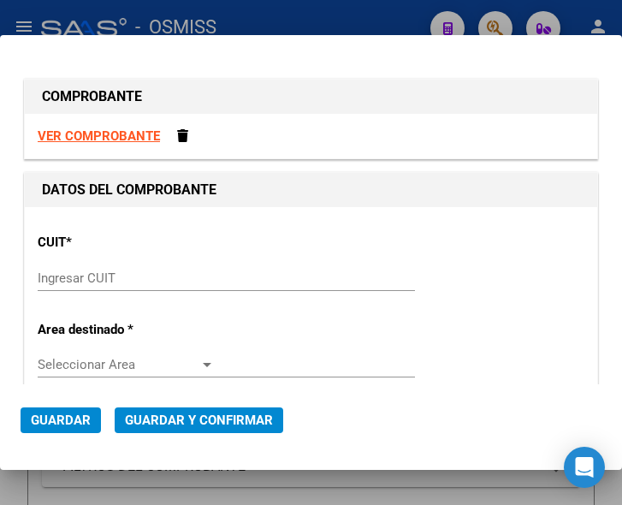
click at [89, 284] on input "Ingresar CUIT" at bounding box center [126, 277] width 177 height 15
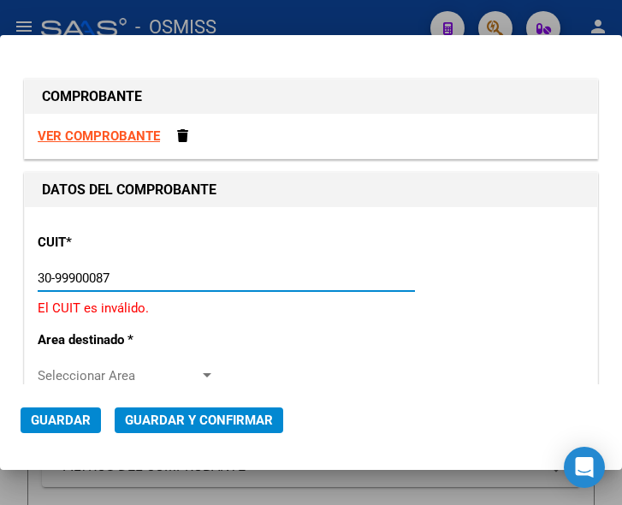
type input "30-99900087-4"
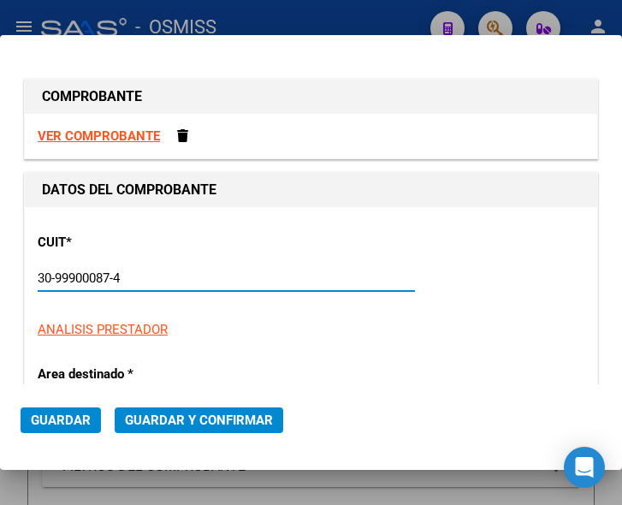
type input "2"
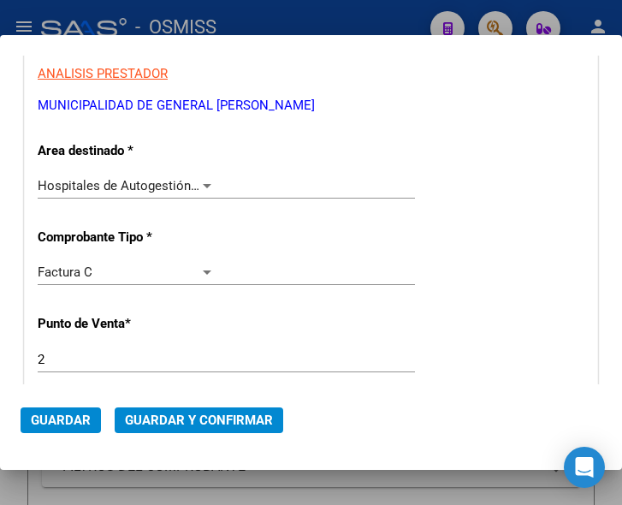
scroll to position [257, 0]
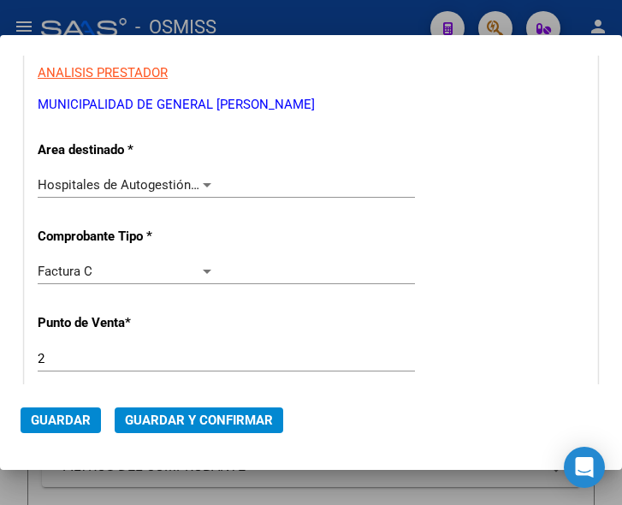
type input "30-99900087-4"
click at [199, 179] on div at bounding box center [206, 185] width 15 height 14
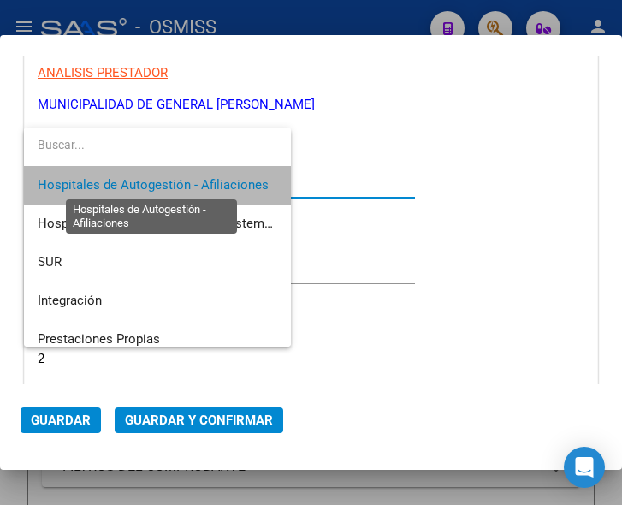
click at [199, 179] on span "Hospitales de Autogestión - Afiliaciones" at bounding box center [153, 184] width 231 height 15
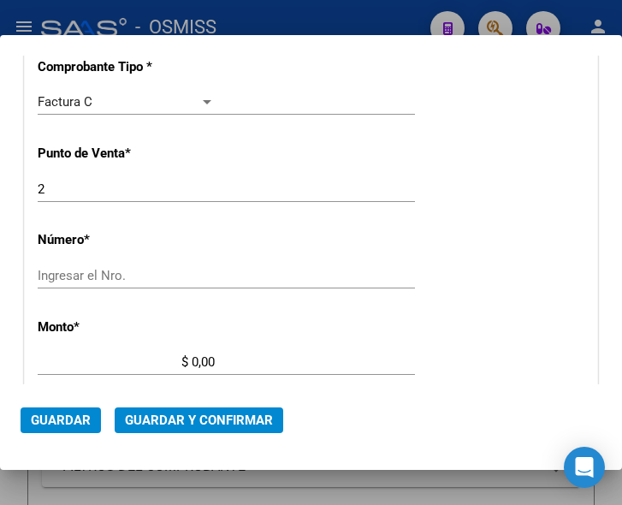
scroll to position [428, 0]
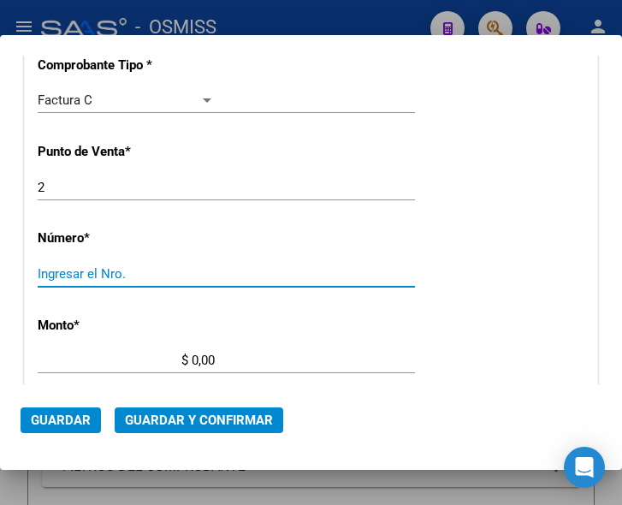
click at [83, 280] on input "Ingresar el Nro." at bounding box center [126, 273] width 177 height 15
type input "3227"
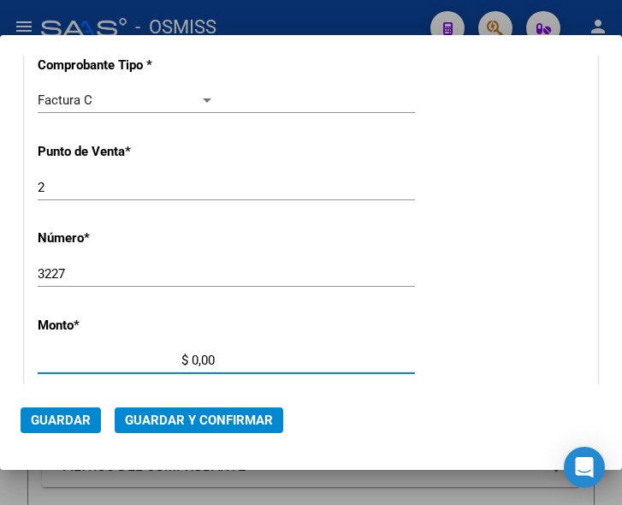
click at [193, 359] on input "$ 0,00" at bounding box center [126, 360] width 177 height 15
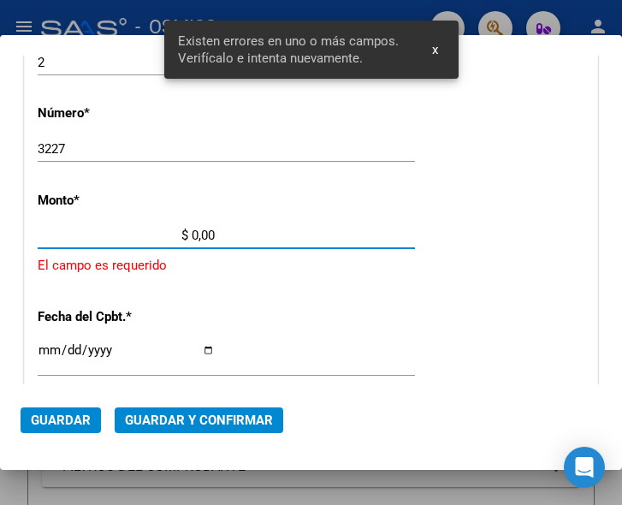
scroll to position [561, 0]
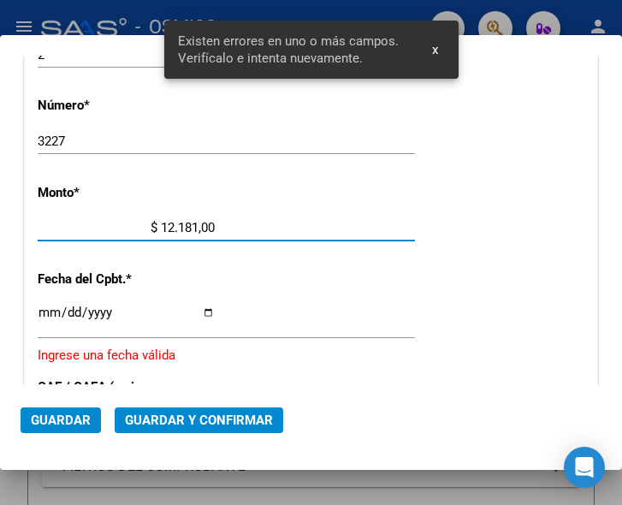
type input "$ 121.812,00"
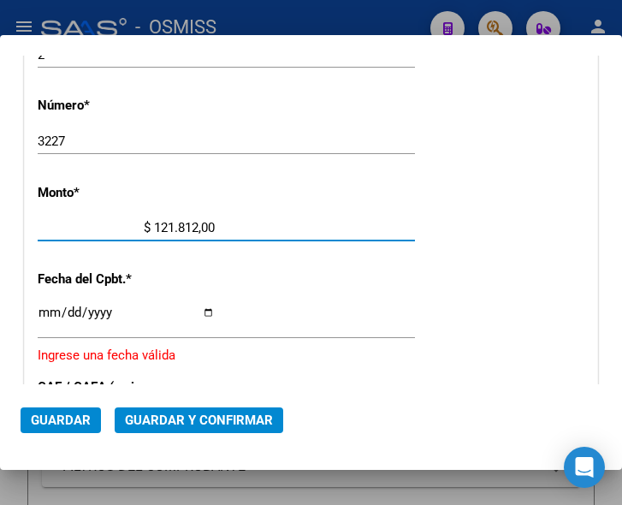
click at [47, 312] on input "Ingresar la fecha" at bounding box center [126, 319] width 177 height 27
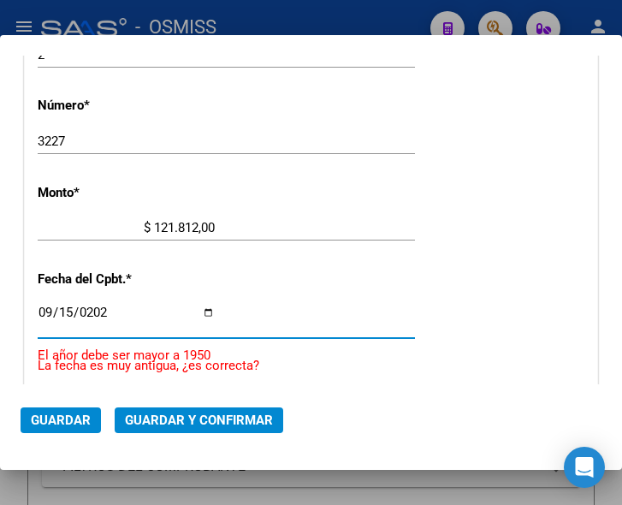
type input "[DATE]"
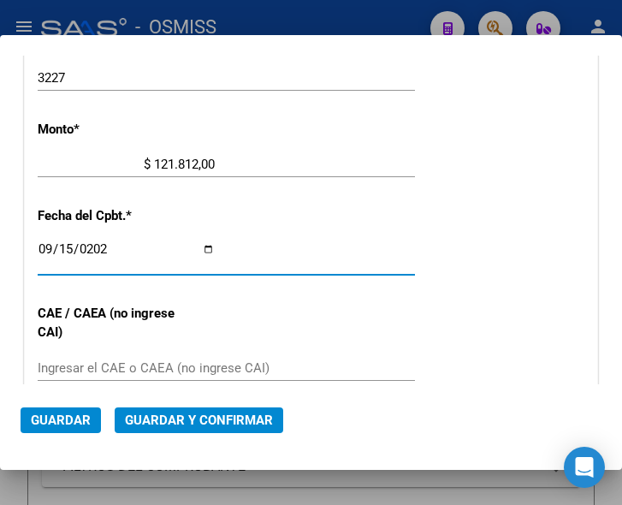
scroll to position [732, 0]
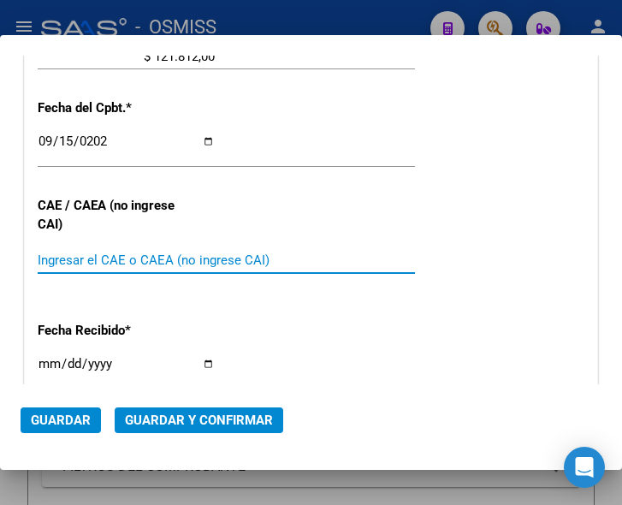
click at [113, 262] on input "Ingresar el CAE o CAEA (no ingrese CAI)" at bounding box center [126, 259] width 177 height 15
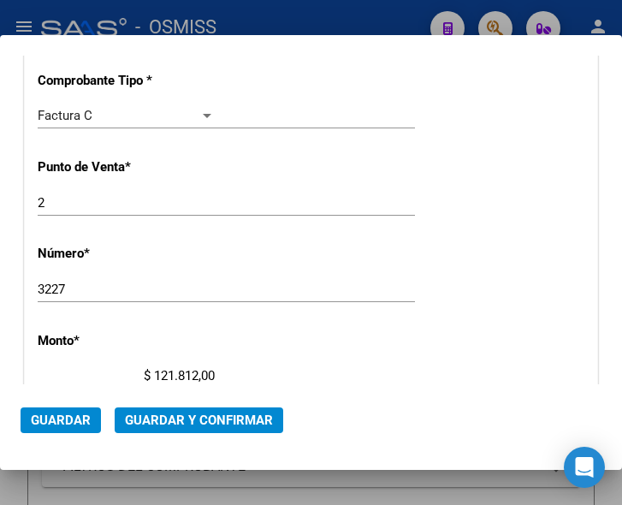
scroll to position [389, 0]
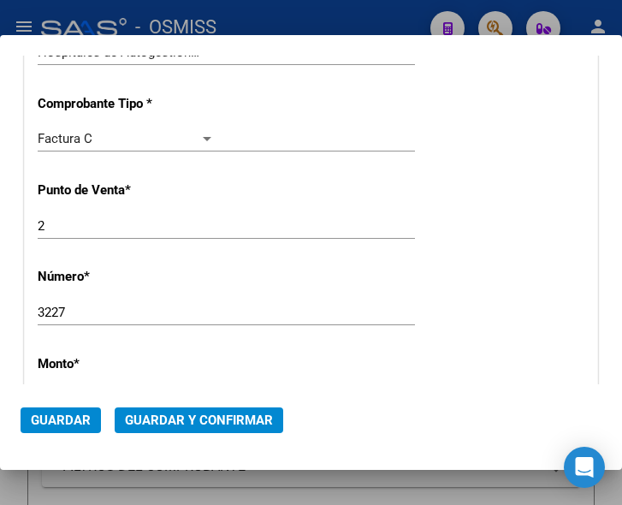
type input "75374214582086"
click at [174, 414] on span "Guardar y Confirmar" at bounding box center [199, 420] width 148 height 15
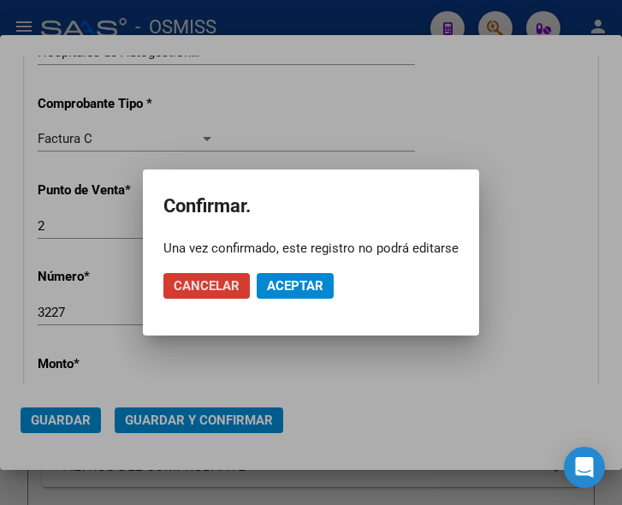
click at [295, 289] on span "Aceptar" at bounding box center [295, 285] width 56 height 15
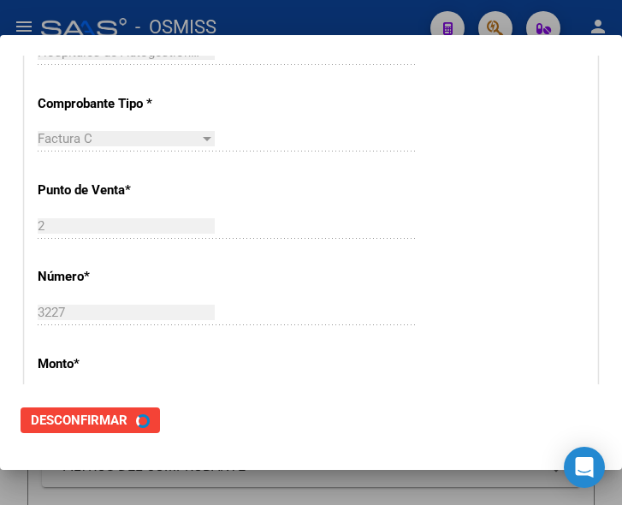
scroll to position [0, 0]
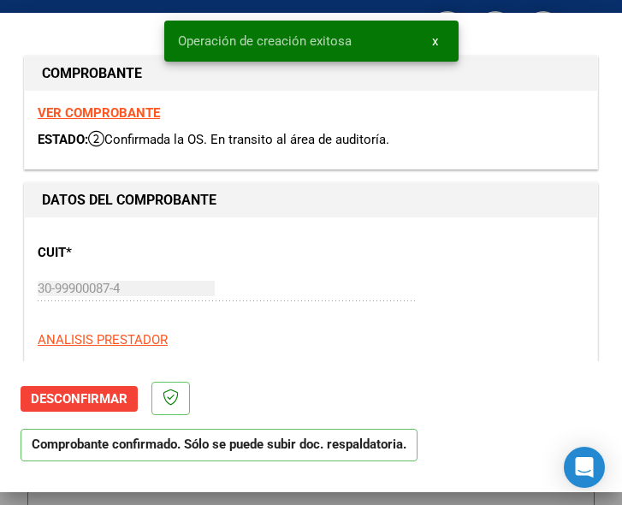
type input "[DATE]"
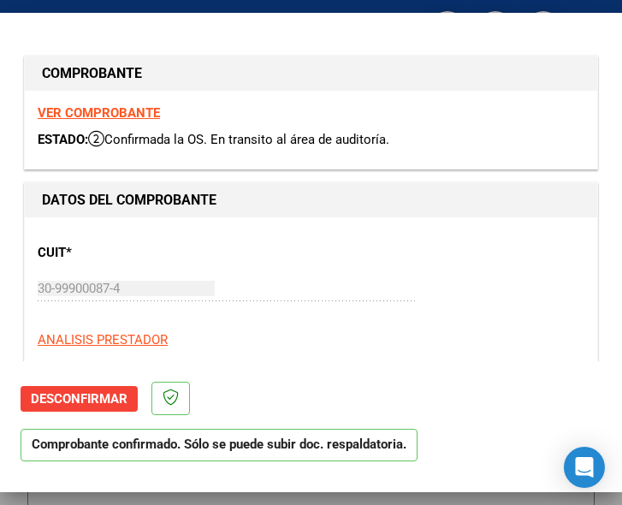
click at [280, 281] on div "30-99900087-4 Ingresar CUIT" at bounding box center [226, 289] width 377 height 26
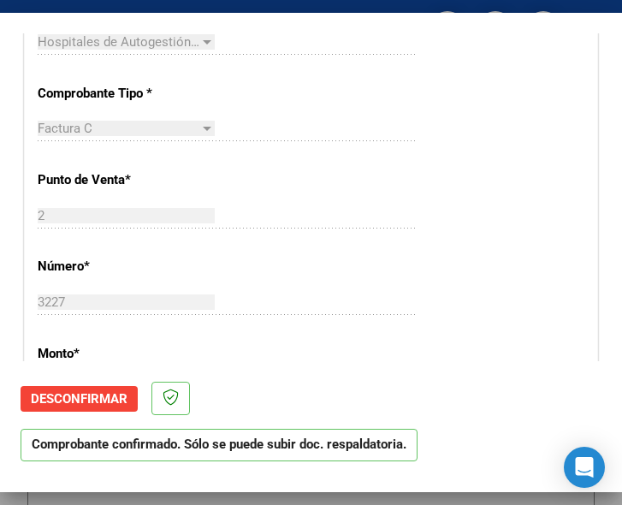
scroll to position [428, 0]
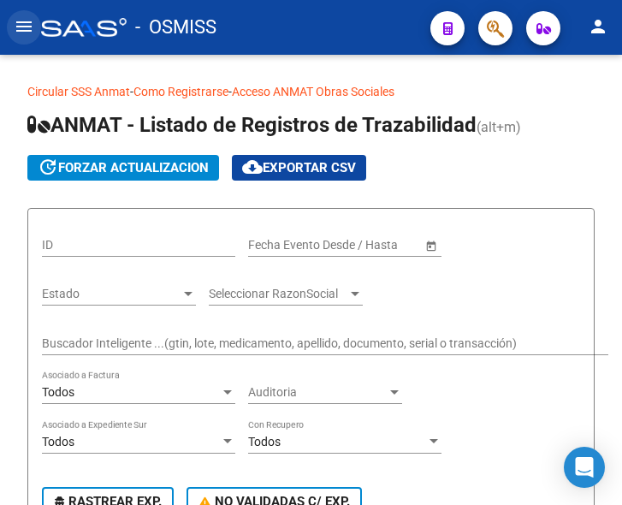
click at [21, 27] on mat-icon "menu" at bounding box center [24, 26] width 21 height 21
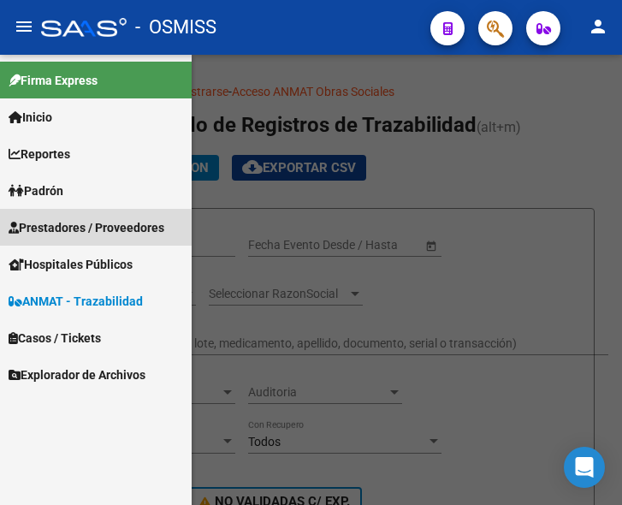
click at [79, 230] on span "Prestadores / Proveedores" at bounding box center [87, 227] width 156 height 19
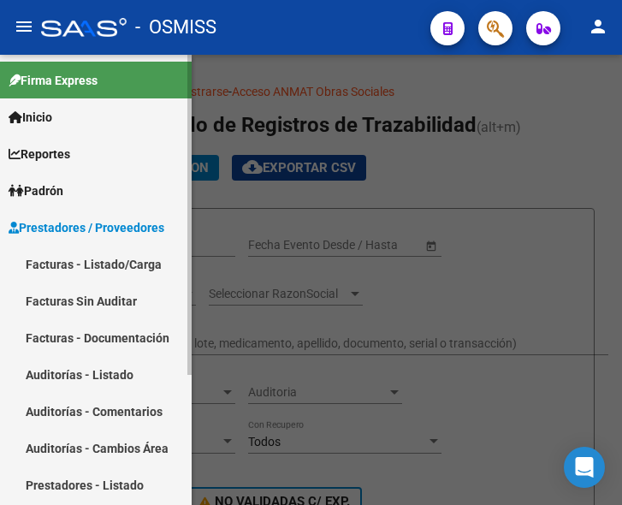
click at [103, 258] on link "Facturas - Listado/Carga" at bounding box center [96, 264] width 192 height 37
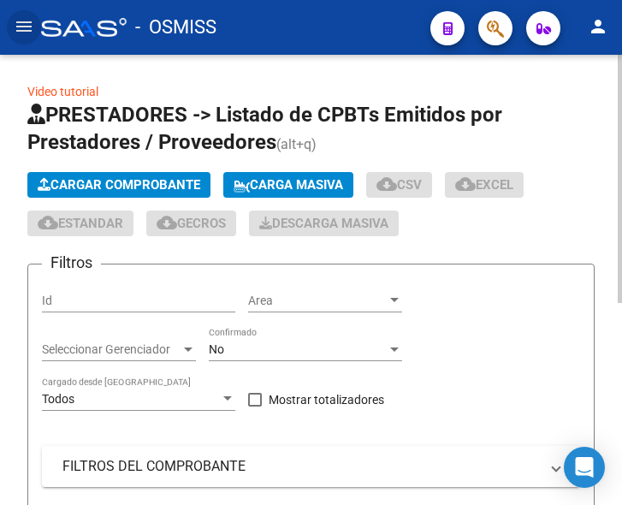
click at [156, 181] on span "Cargar Comprobante" at bounding box center [119, 184] width 163 height 15
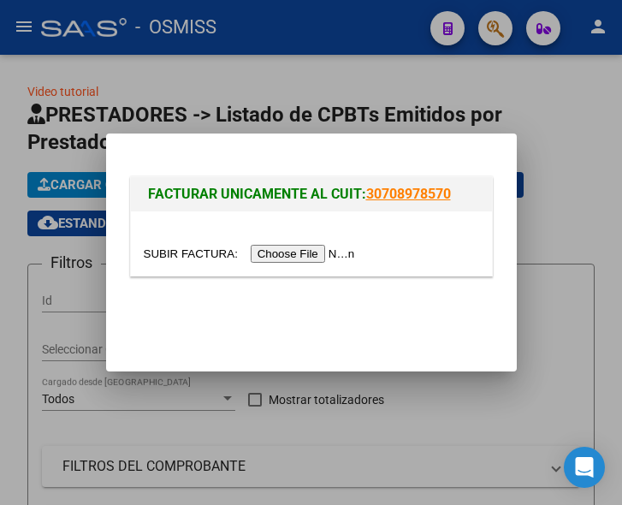
click at [281, 250] on input "file" at bounding box center [252, 254] width 217 height 18
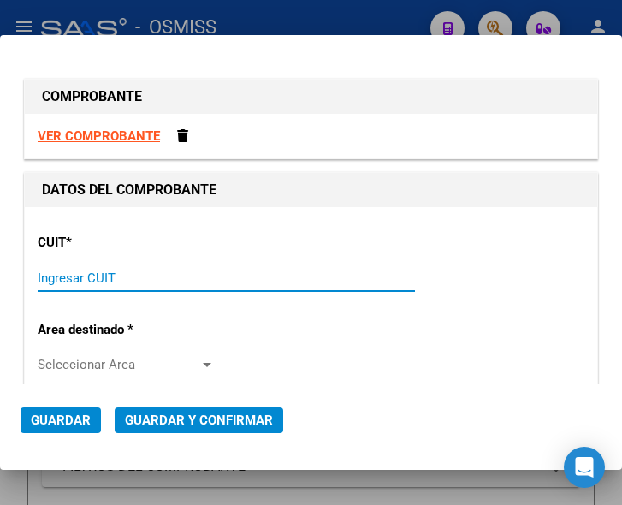
click at [74, 273] on input "Ingresar CUIT" at bounding box center [126, 277] width 177 height 15
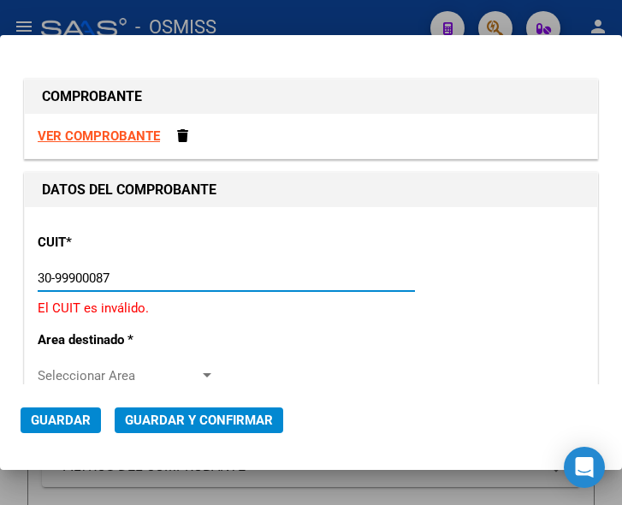
type input "30-99900087-4"
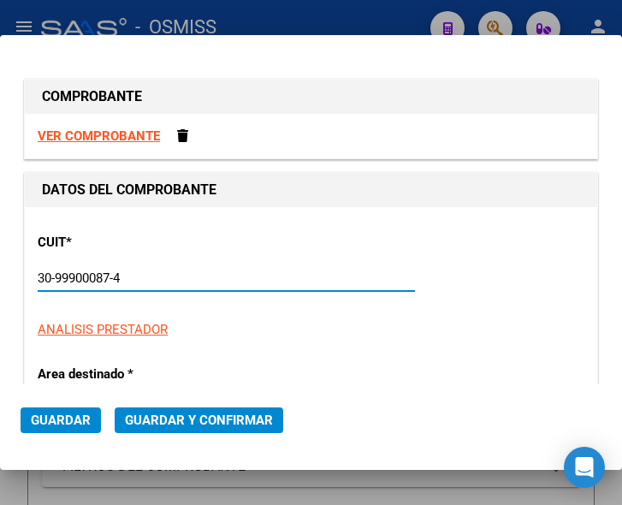
type input "2"
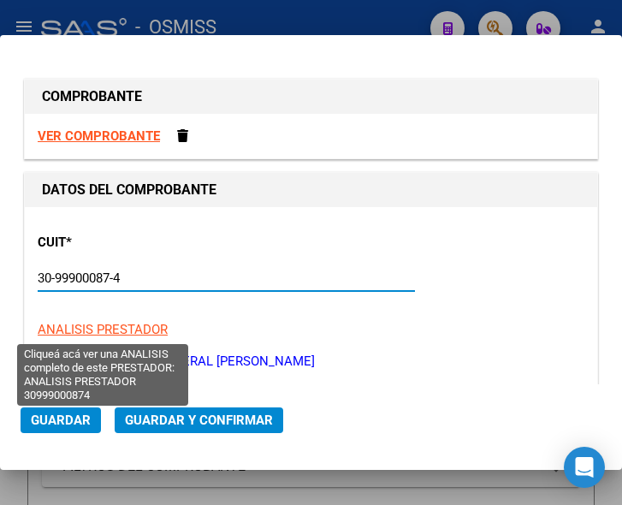
scroll to position [86, 0]
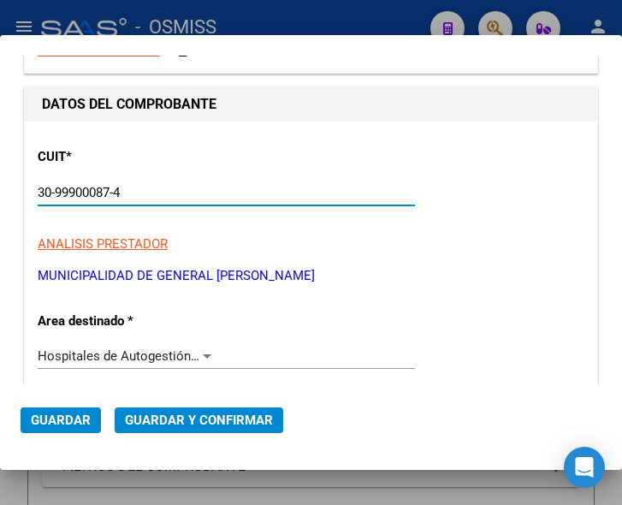
type input "30-99900087-4"
click at [203, 355] on div at bounding box center [207, 356] width 9 height 4
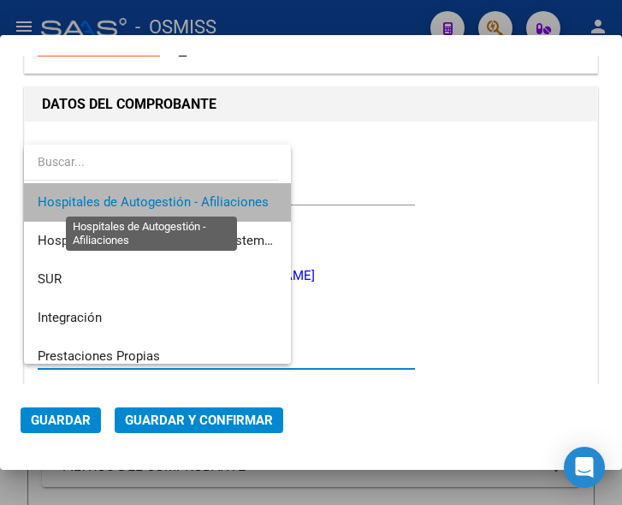
click at [214, 204] on span "Hospitales de Autogestión - Afiliaciones" at bounding box center [153, 201] width 231 height 15
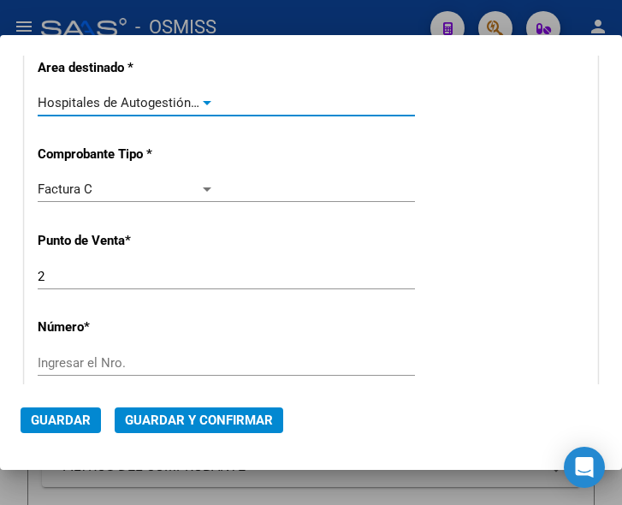
scroll to position [342, 0]
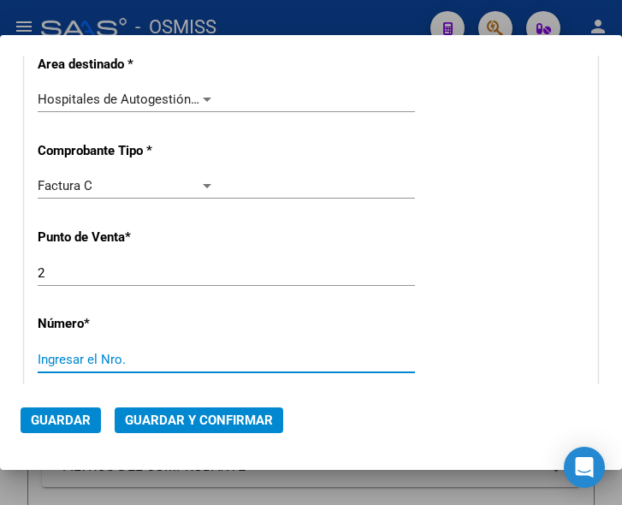
click at [108, 359] on input "Ingresar el Nro." at bounding box center [126, 359] width 177 height 15
type input "3275"
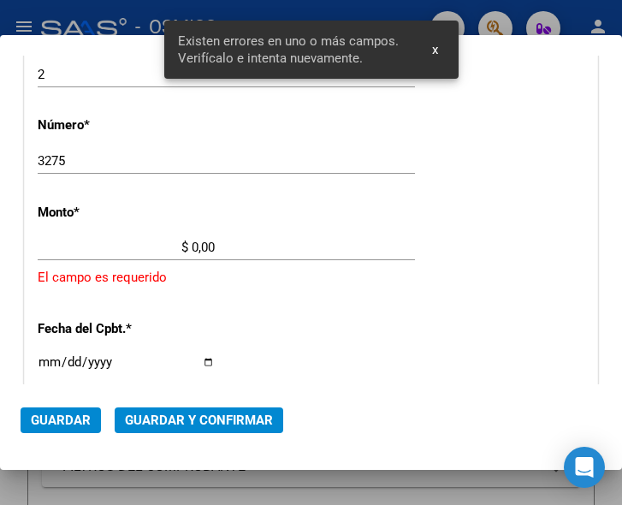
scroll to position [561, 0]
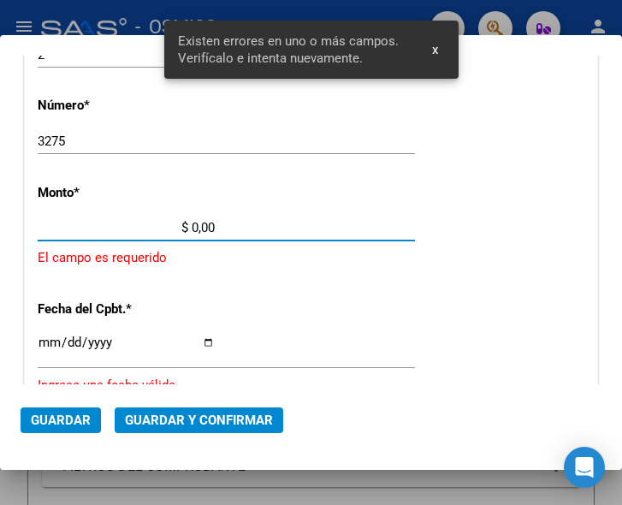
click at [192, 227] on input "$ 0,00" at bounding box center [126, 227] width 177 height 15
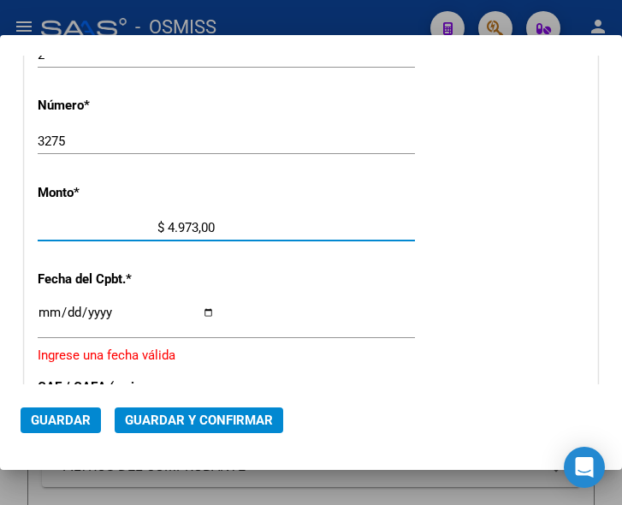
type input "$ 49.738,00"
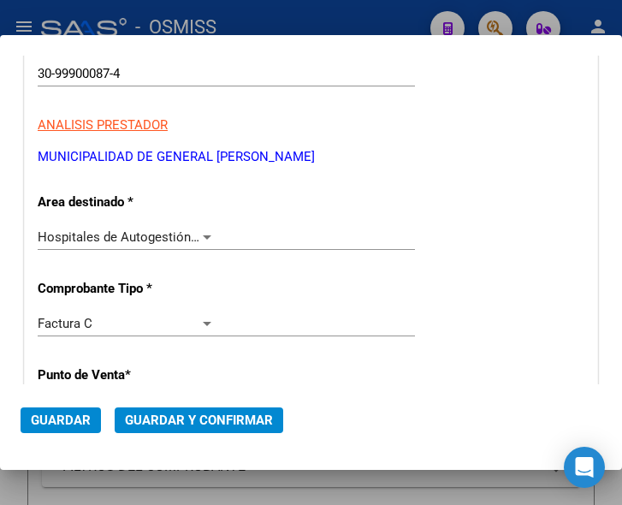
scroll to position [218, 0]
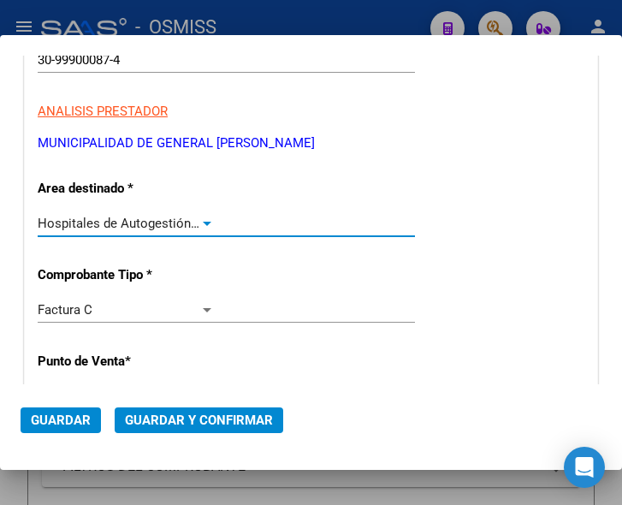
click at [204, 224] on div at bounding box center [207, 224] width 9 height 4
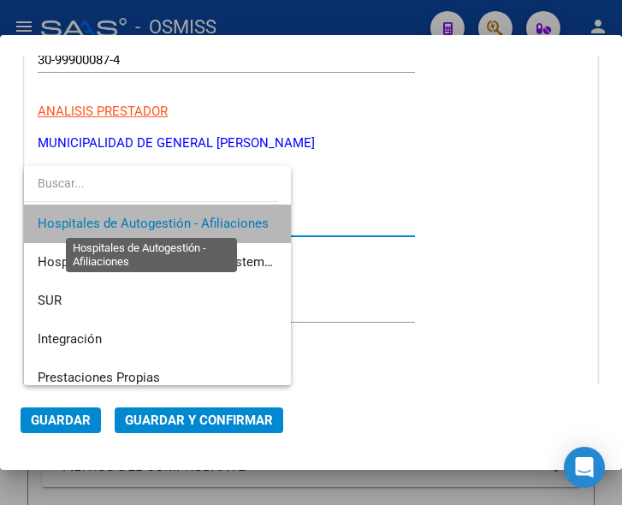
click at [204, 224] on span "Hospitales de Autogestión - Afiliaciones" at bounding box center [153, 223] width 231 height 15
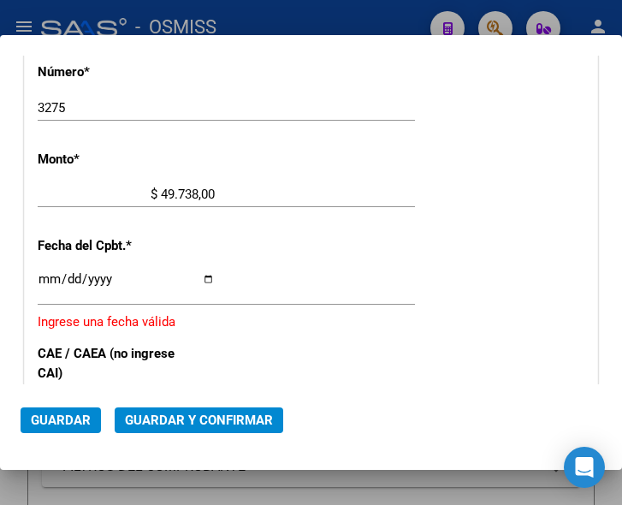
scroll to position [646, 0]
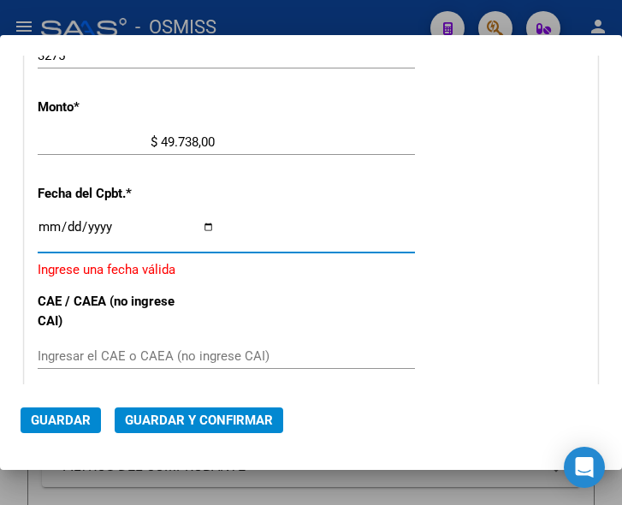
click at [45, 223] on input "Ingresar la fecha" at bounding box center [126, 233] width 177 height 27
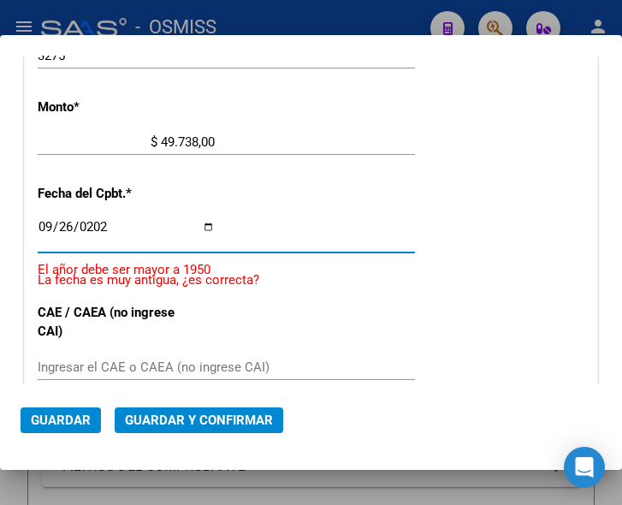
type input "2025-09-26"
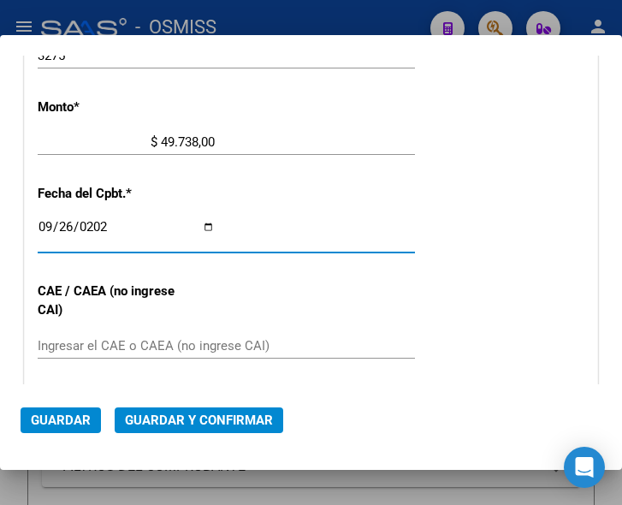
click at [113, 348] on input "Ingresar el CAE o CAEA (no ingrese CAI)" at bounding box center [126, 345] width 177 height 15
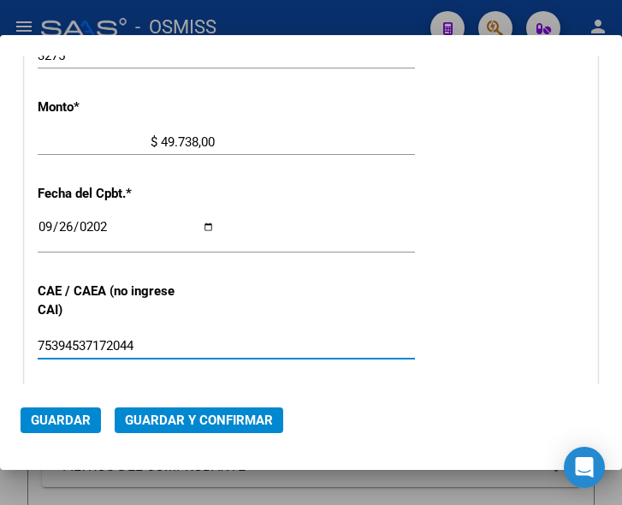
type input "75394537172044"
click at [209, 417] on span "Guardar y Confirmar" at bounding box center [199, 420] width 148 height 15
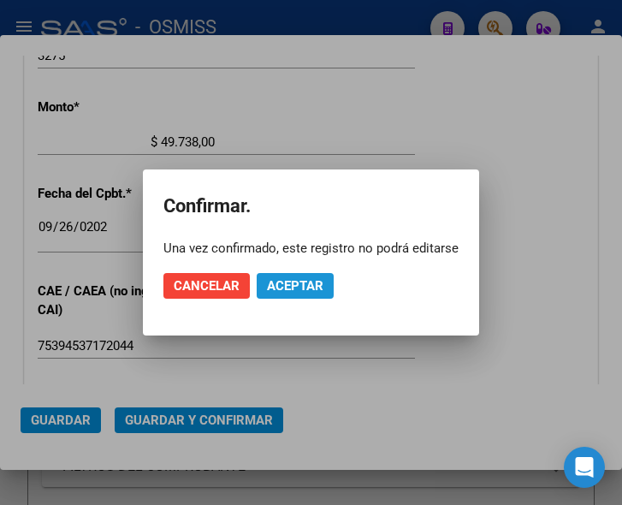
click at [309, 280] on span "Aceptar" at bounding box center [295, 285] width 56 height 15
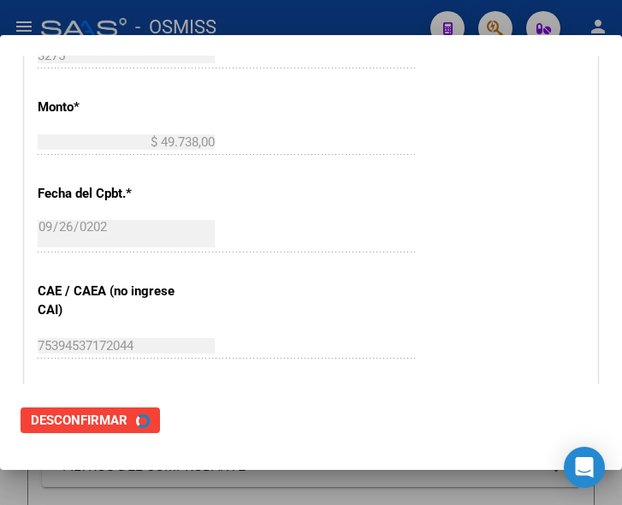
scroll to position [0, 0]
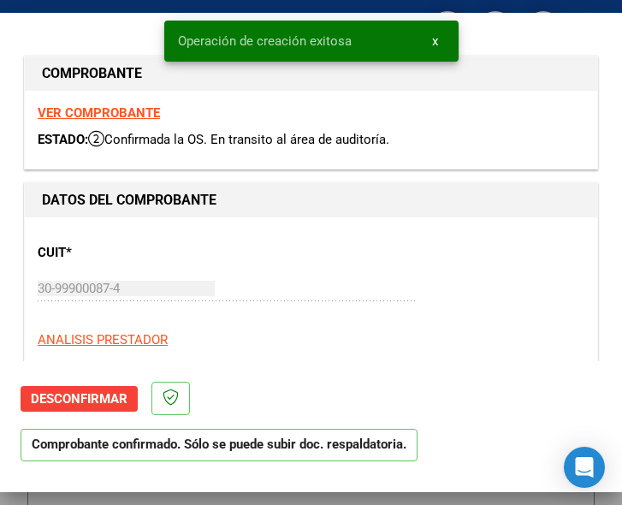
type input "2025-11-25"
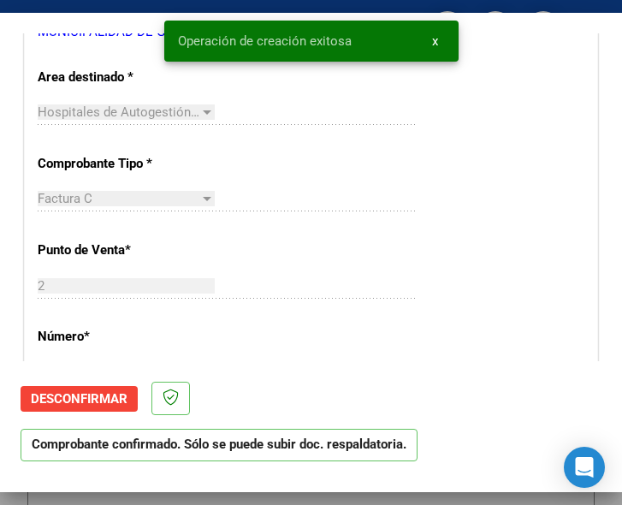
scroll to position [342, 0]
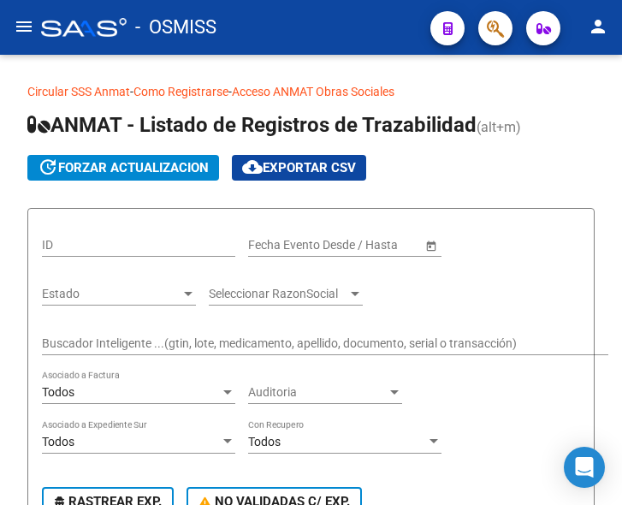
click at [30, 22] on mat-icon "menu" at bounding box center [24, 26] width 21 height 21
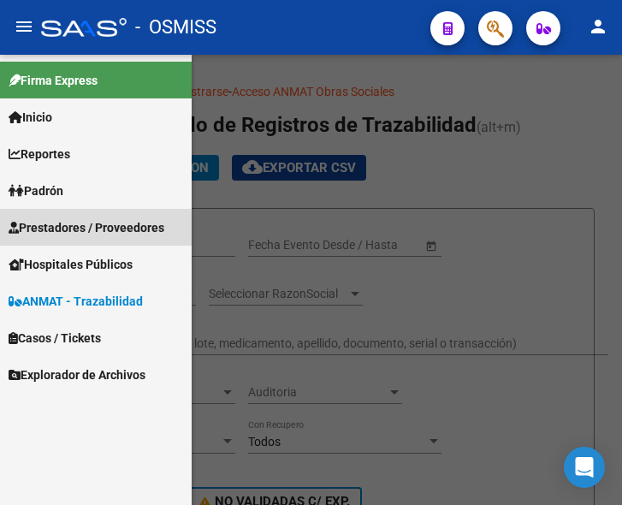
click at [73, 230] on span "Prestadores / Proveedores" at bounding box center [87, 227] width 156 height 19
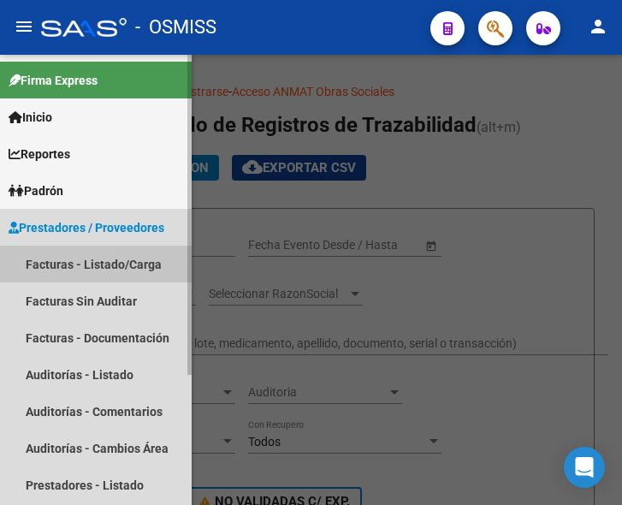
click at [110, 263] on link "Facturas - Listado/Carga" at bounding box center [96, 264] width 192 height 37
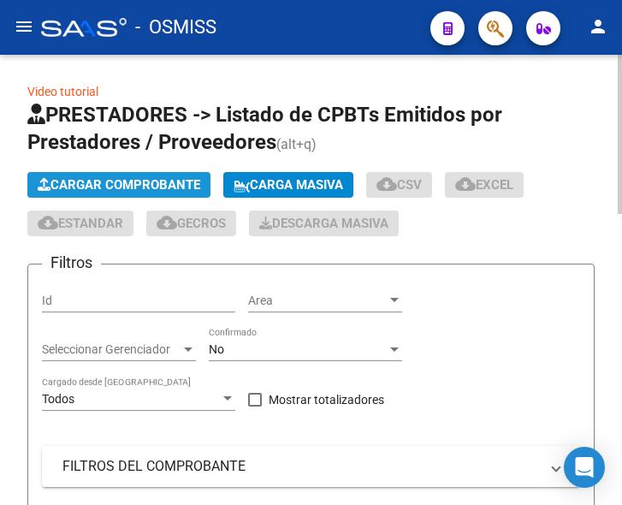
drag, startPoint x: 128, startPoint y: 189, endPoint x: 134, endPoint y: 181, distance: 10.0
click at [134, 181] on span "Cargar Comprobante" at bounding box center [119, 184] width 163 height 15
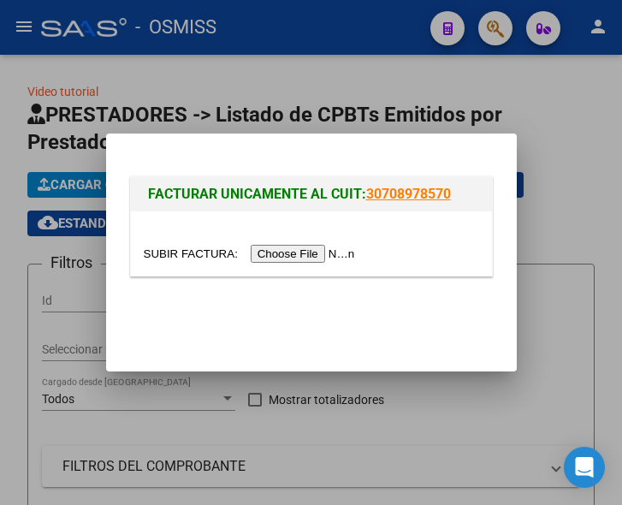
click at [309, 252] on input "file" at bounding box center [252, 254] width 217 height 18
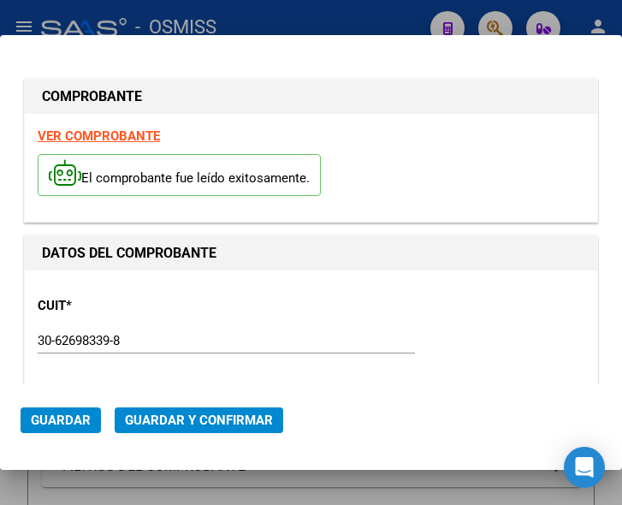
click at [294, 333] on div "30-62698339-8 Ingresar CUIT" at bounding box center [226, 341] width 377 height 26
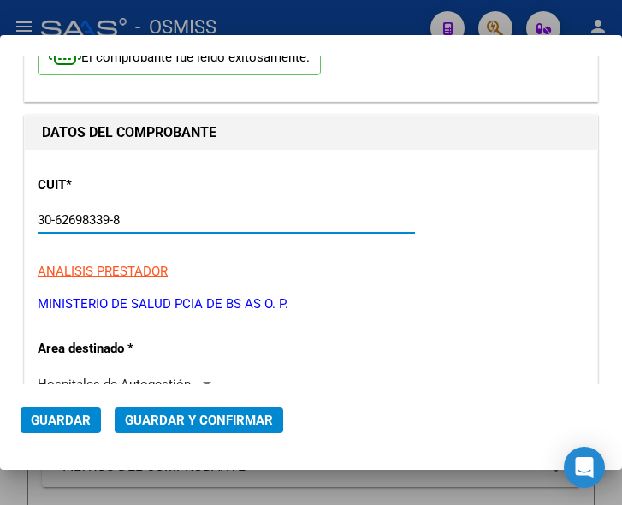
scroll to position [257, 0]
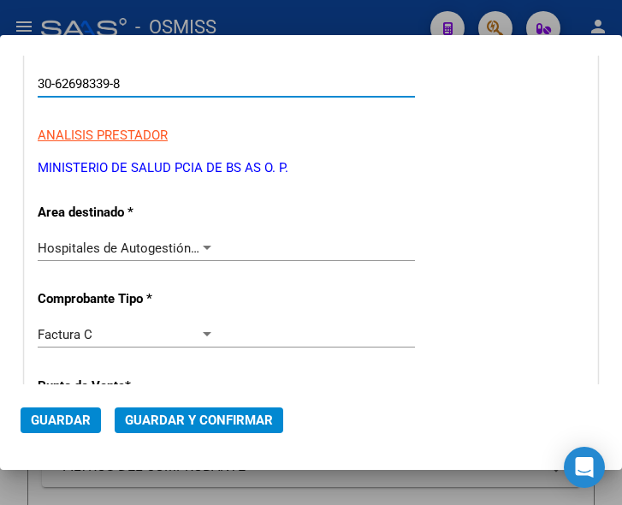
click at [207, 244] on div at bounding box center [206, 248] width 15 height 14
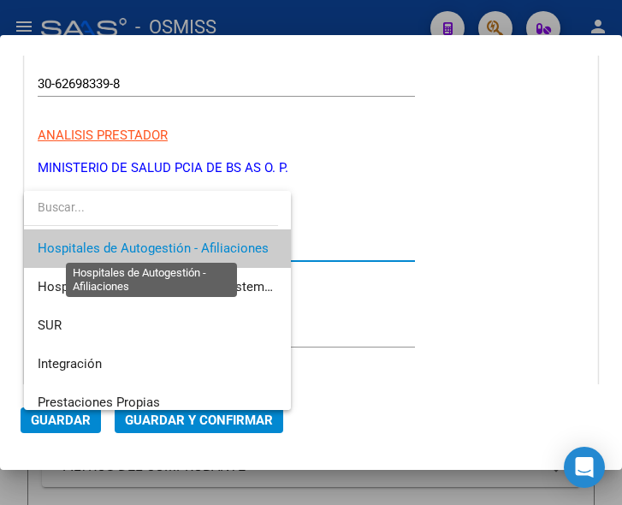
click at [207, 244] on span "Hospitales de Autogestión - Afiliaciones" at bounding box center [153, 247] width 231 height 15
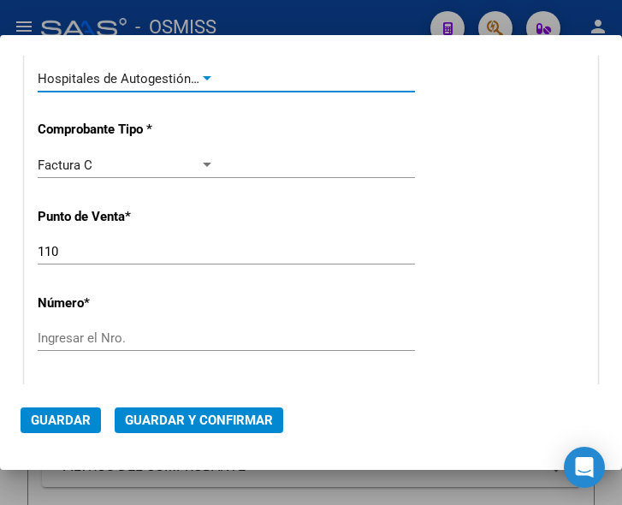
scroll to position [428, 0]
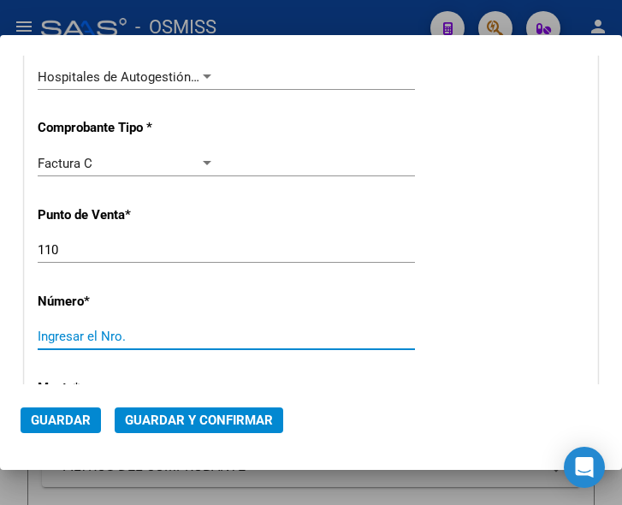
click at [78, 340] on input "Ingresar el Nro." at bounding box center [126, 336] width 177 height 15
type input "4321"
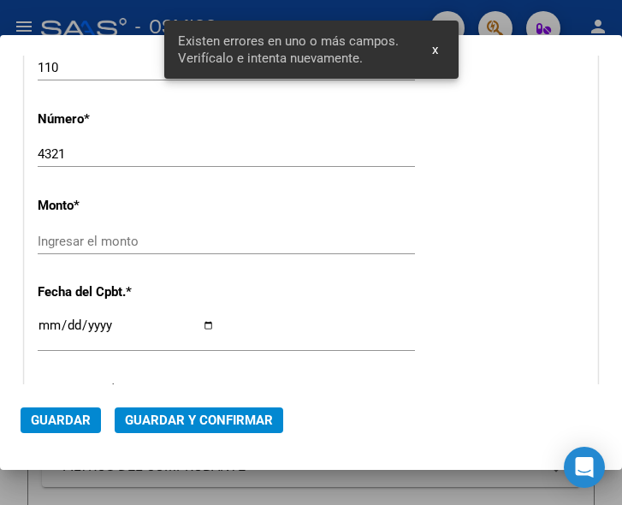
scroll to position [623, 0]
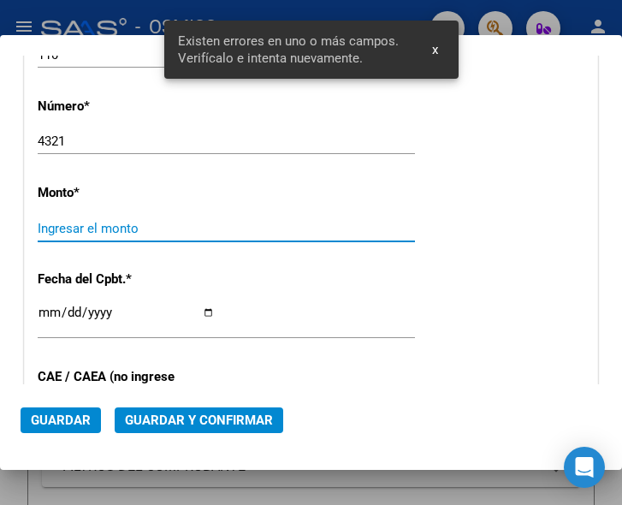
click at [116, 229] on input "Ingresar el monto" at bounding box center [126, 228] width 177 height 15
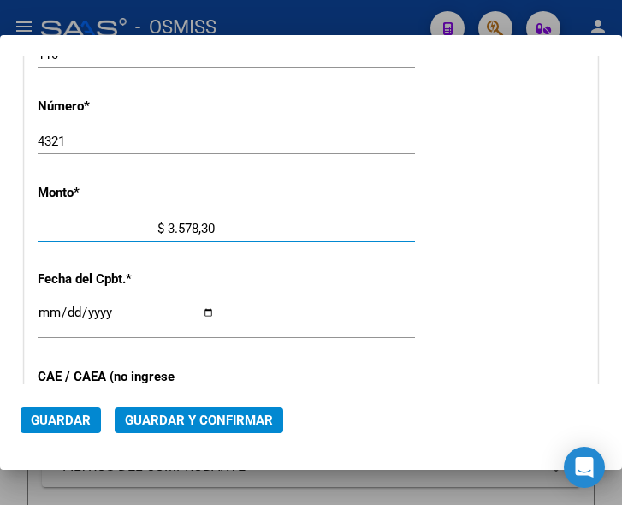
type input "$ 35.783,00"
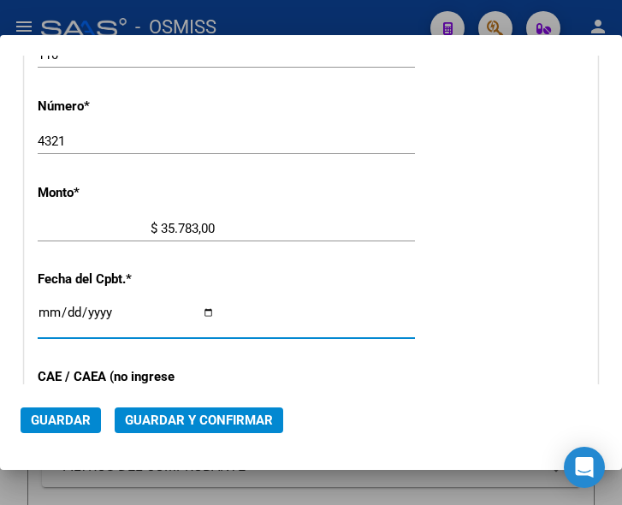
click at [50, 309] on input "Ingresar la fecha" at bounding box center [126, 319] width 177 height 27
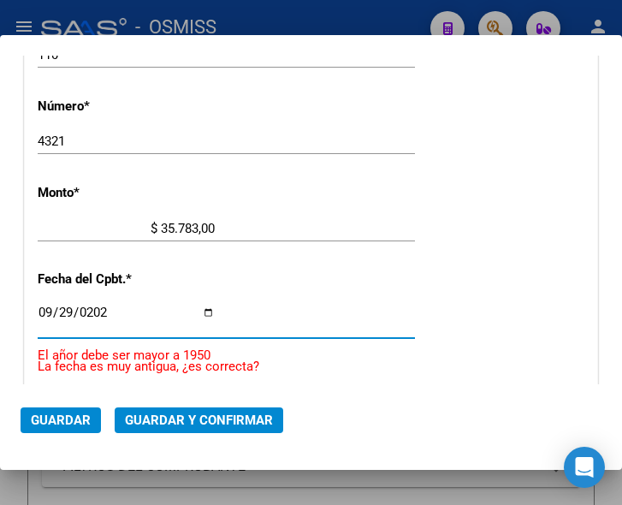
type input "2025-09-29"
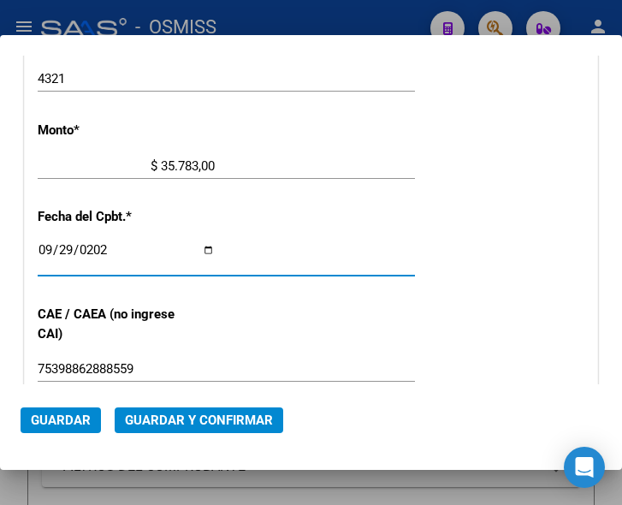
scroll to position [709, 0]
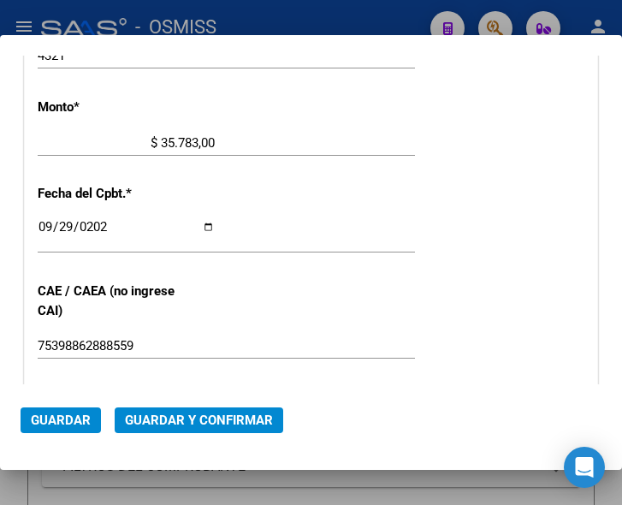
click at [194, 420] on span "Guardar y Confirmar" at bounding box center [199, 420] width 148 height 15
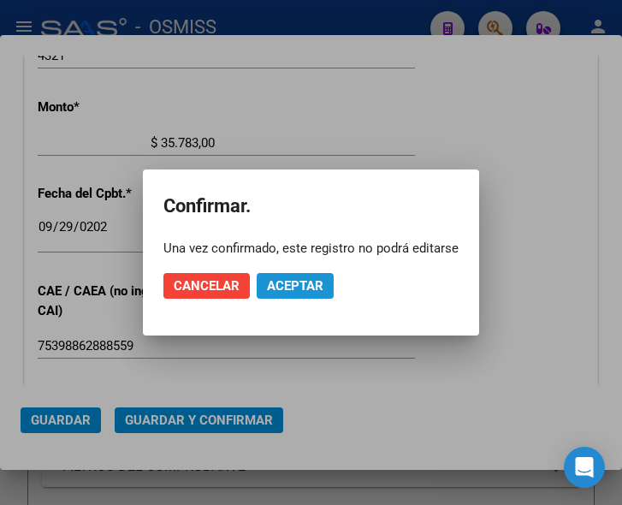
click at [300, 282] on span "Aceptar" at bounding box center [295, 285] width 56 height 15
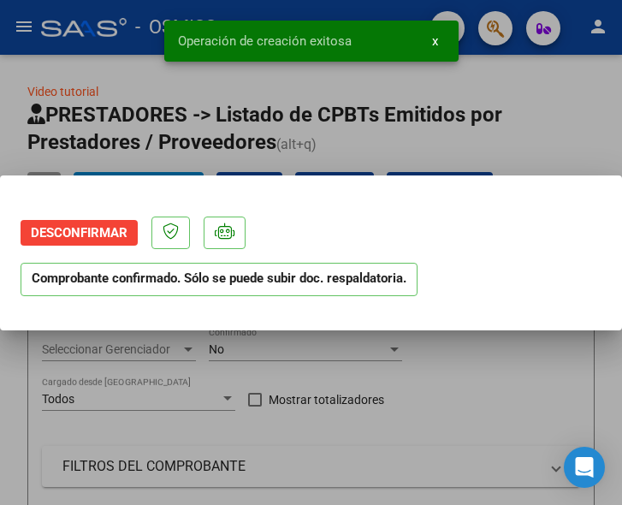
scroll to position [0, 0]
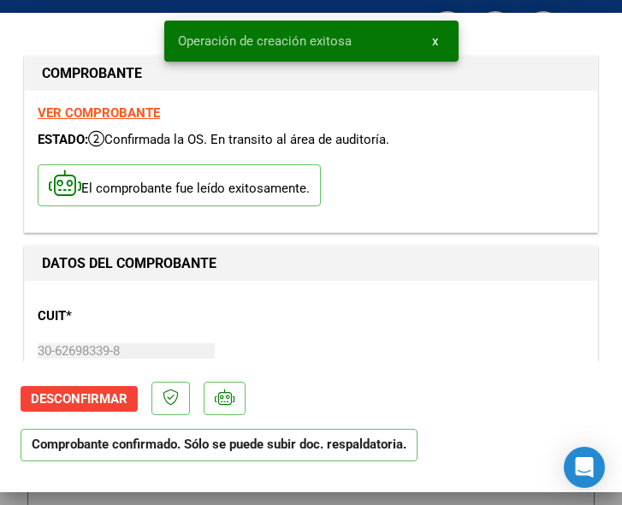
type input "[DATE]"
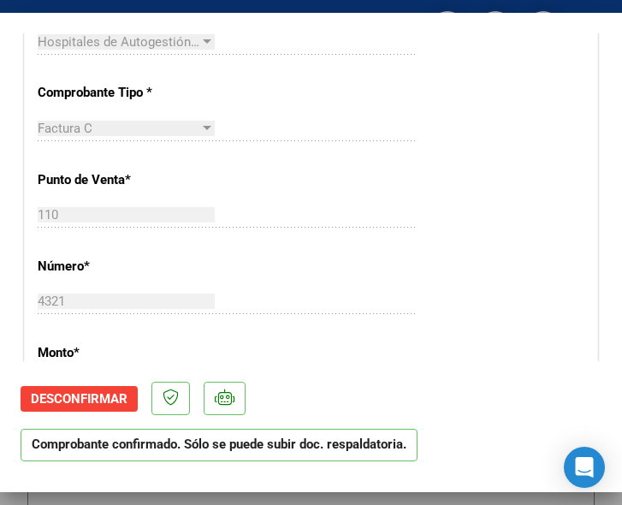
scroll to position [513, 0]
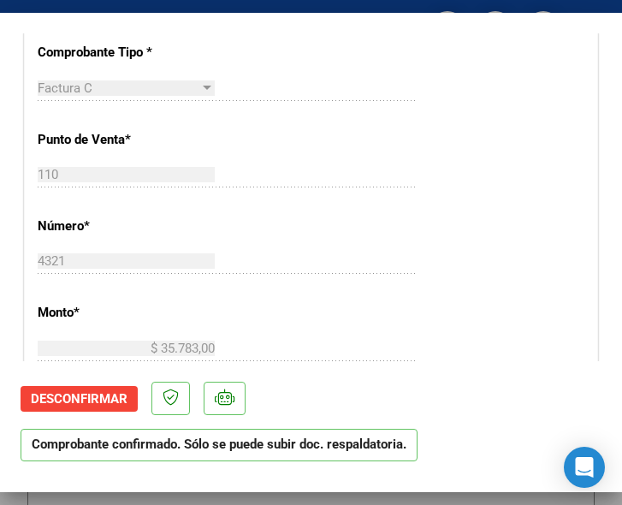
click at [480, 224] on div "CUIT * 30-62698339-8 Ingresar CUIT ANALISIS PRESTADOR MINISTERIO DE SALUD PCIA …" at bounding box center [311, 383] width 573 height 1232
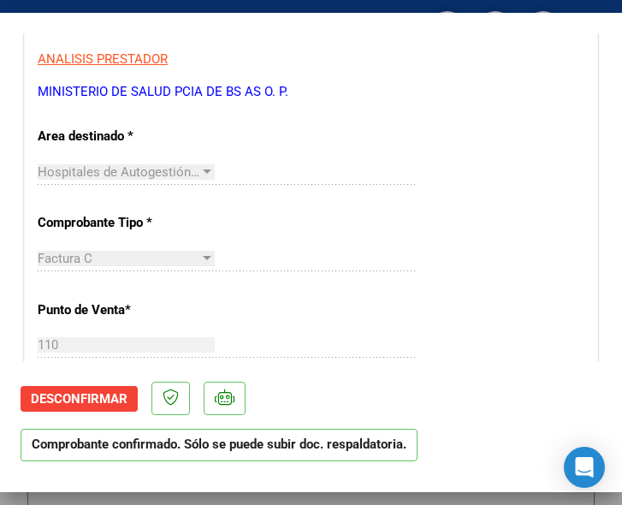
scroll to position [342, 0]
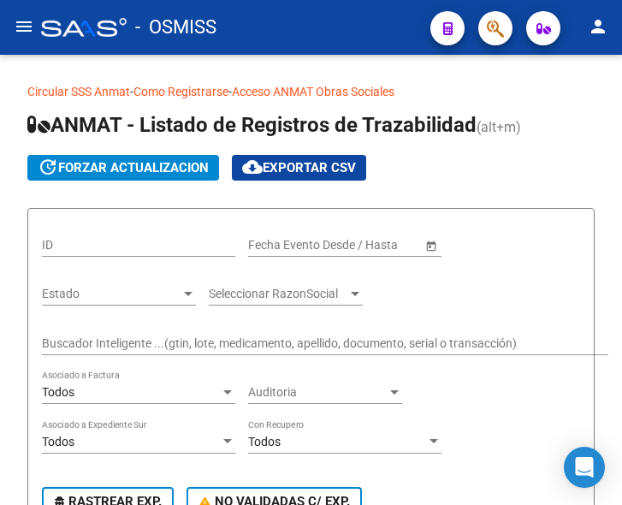
click at [27, 29] on mat-icon "menu" at bounding box center [24, 26] width 21 height 21
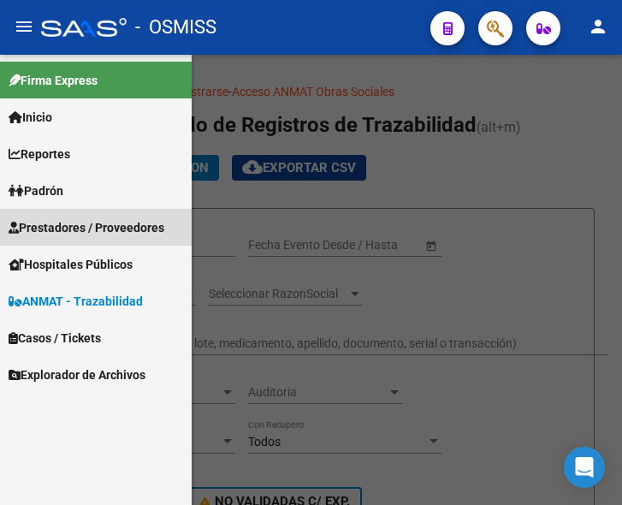
click at [56, 229] on span "Prestadores / Proveedores" at bounding box center [87, 227] width 156 height 19
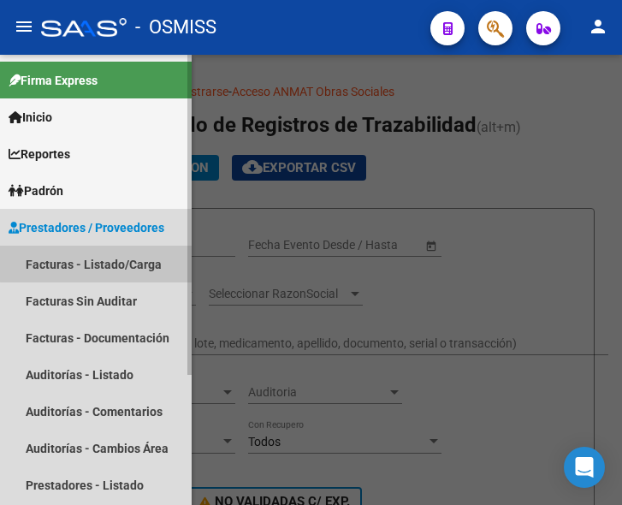
click at [98, 264] on link "Facturas - Listado/Carga" at bounding box center [96, 264] width 192 height 37
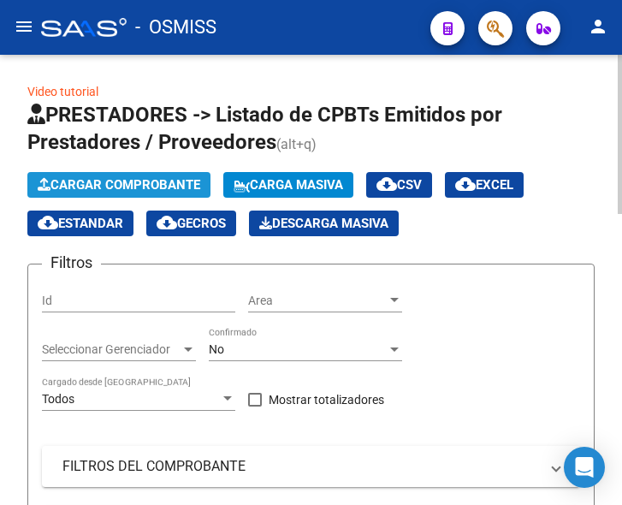
click at [155, 180] on span "Cargar Comprobante" at bounding box center [119, 184] width 163 height 15
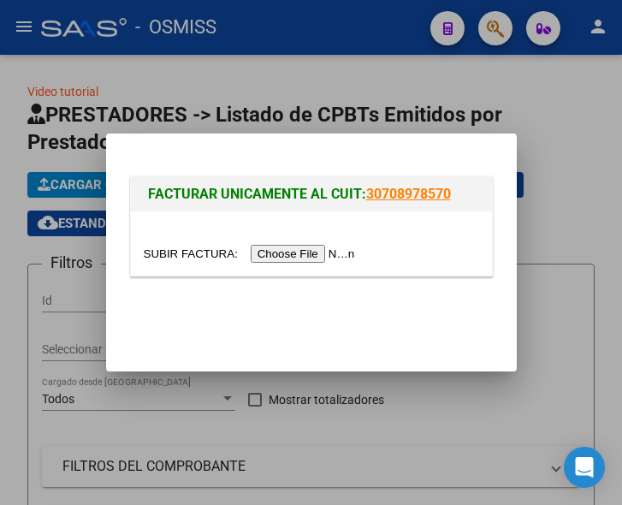
click at [290, 253] on input "file" at bounding box center [252, 254] width 217 height 18
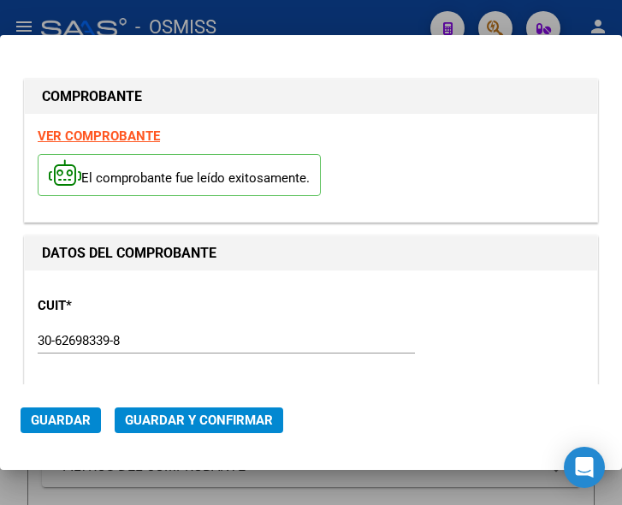
click at [292, 268] on div "DATOS DEL COMPROBANTE" at bounding box center [311, 253] width 573 height 34
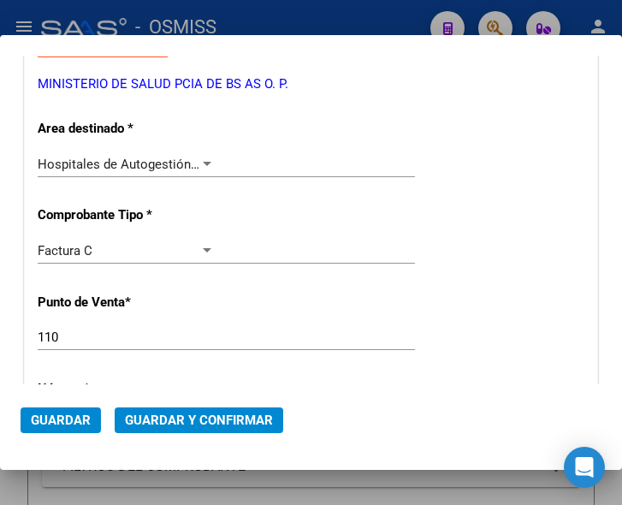
scroll to position [342, 0]
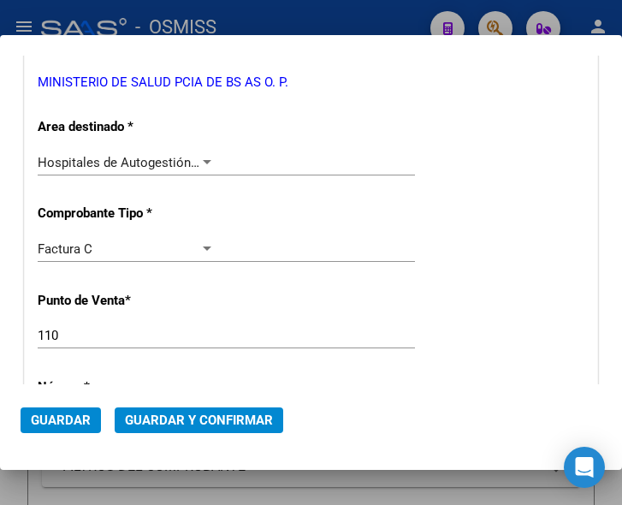
click at [203, 157] on div at bounding box center [206, 163] width 15 height 14
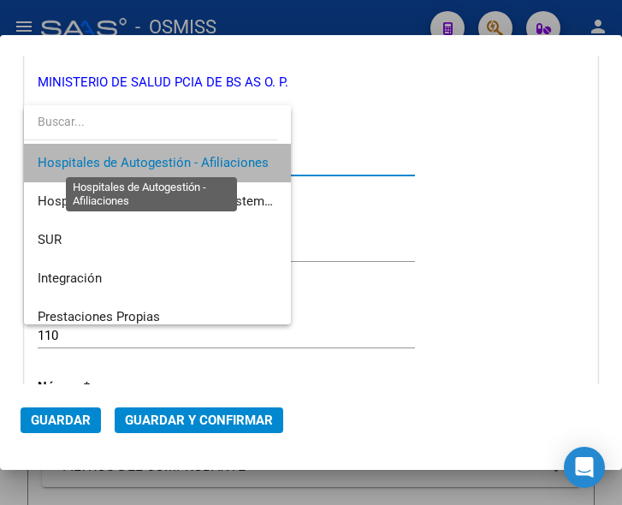
click at [203, 157] on span "Hospitales de Autogestión - Afiliaciones" at bounding box center [153, 162] width 231 height 15
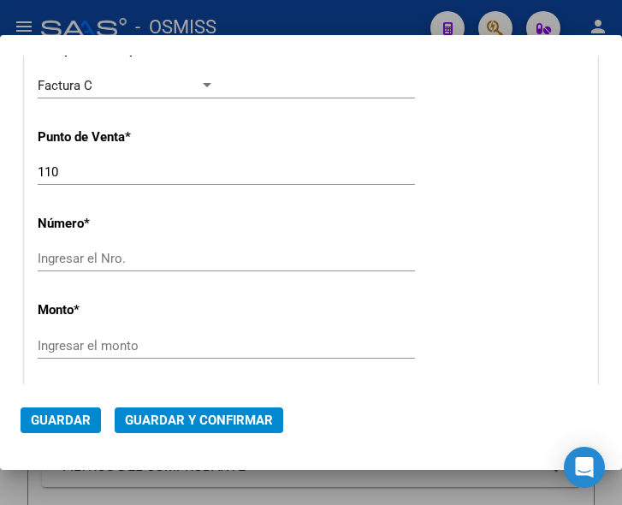
scroll to position [513, 0]
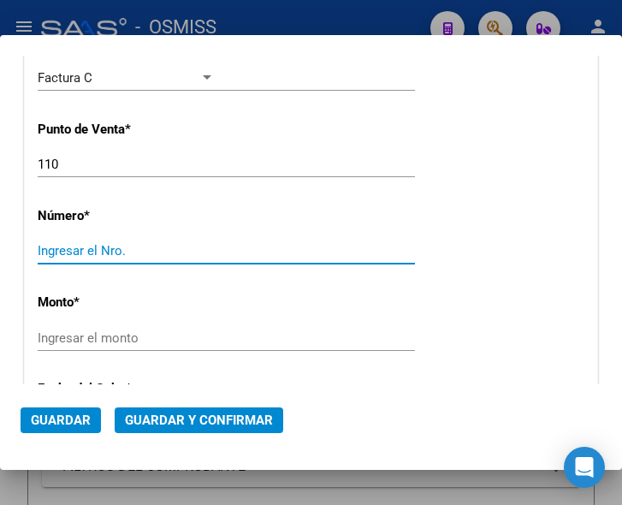
click at [62, 246] on input "Ingresar el Nro." at bounding box center [126, 250] width 177 height 15
type input "4320"
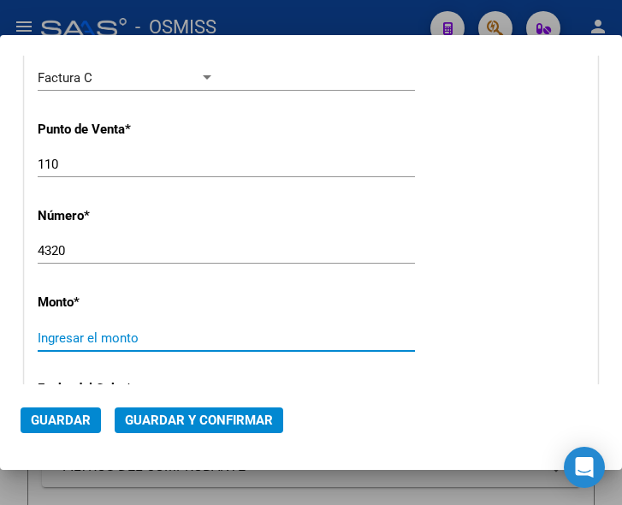
click at [83, 339] on input "Ingresar el monto" at bounding box center [126, 337] width 177 height 15
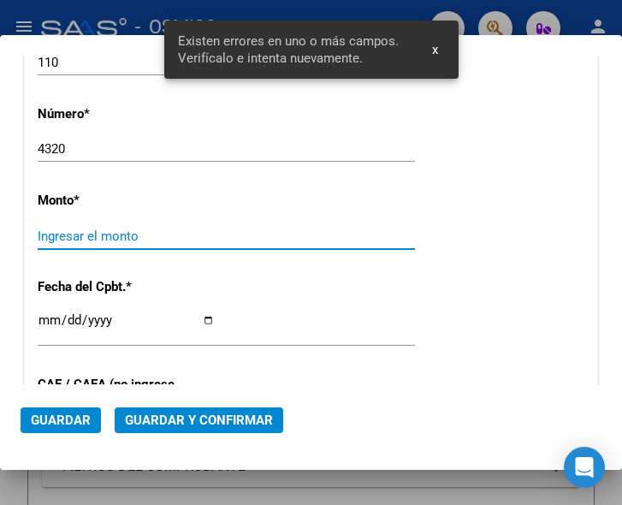
scroll to position [623, 0]
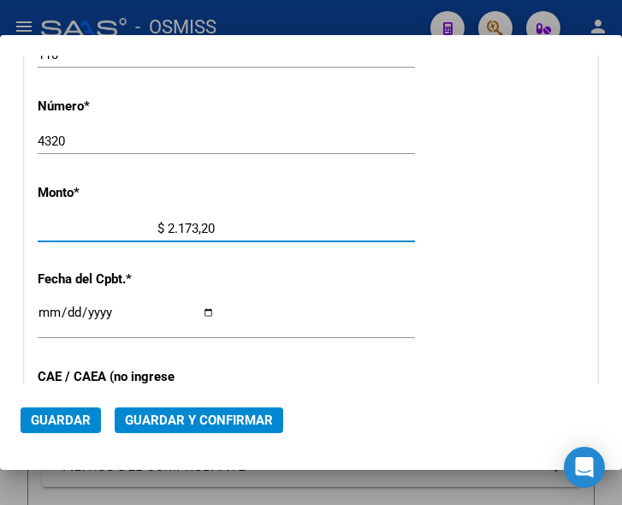
type input "$ 21.732,00"
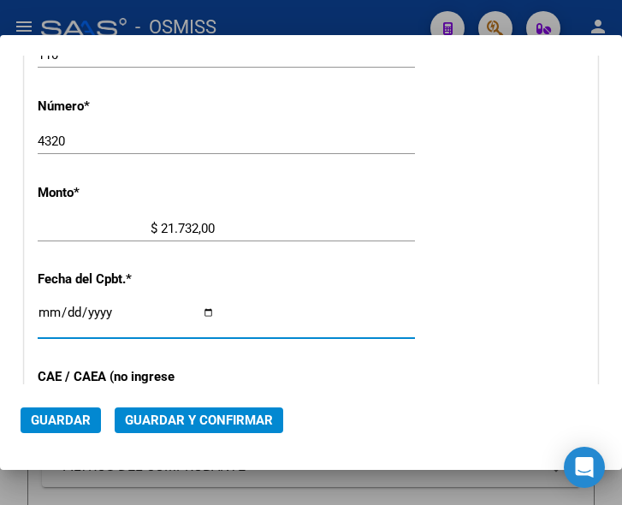
click at [41, 306] on input "Ingresar la fecha" at bounding box center [126, 319] width 177 height 27
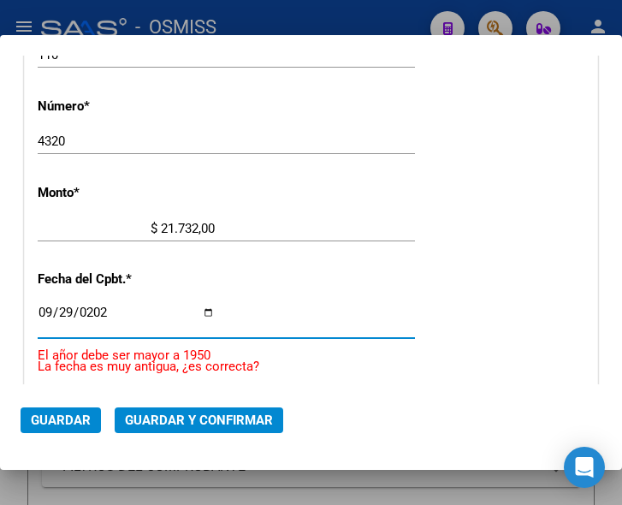
type input "2025-09-29"
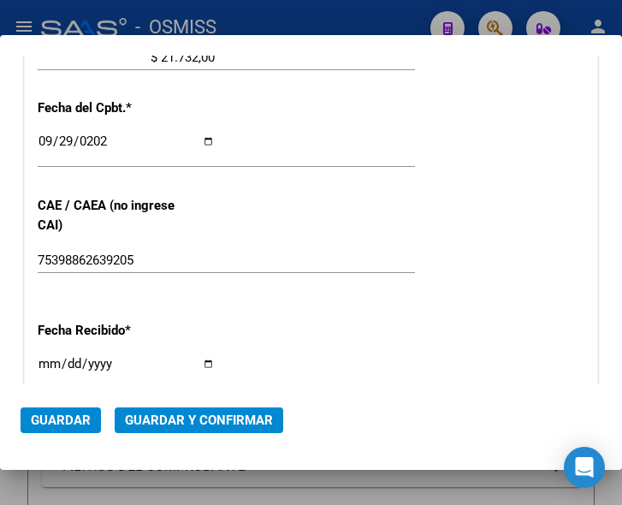
scroll to position [709, 0]
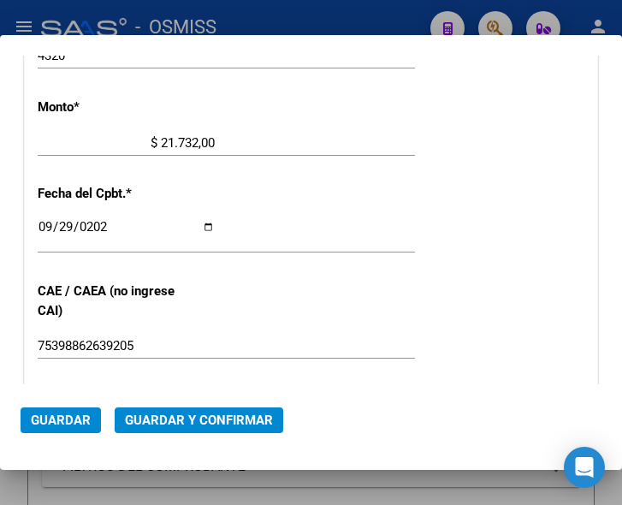
click at [185, 413] on span "Guardar y Confirmar" at bounding box center [199, 420] width 148 height 15
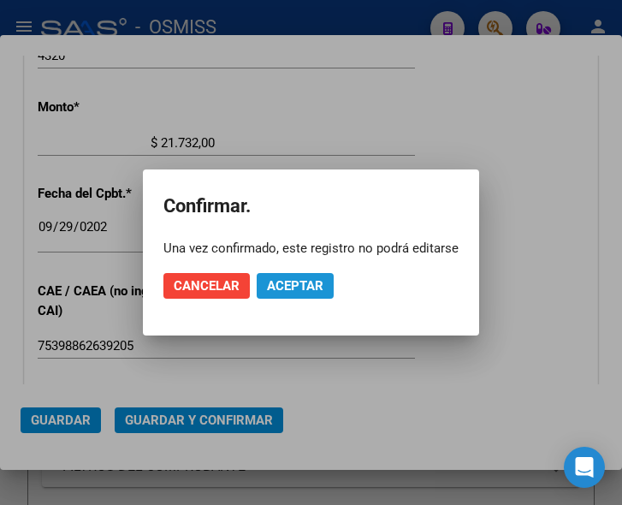
click at [301, 285] on span "Aceptar" at bounding box center [295, 285] width 56 height 15
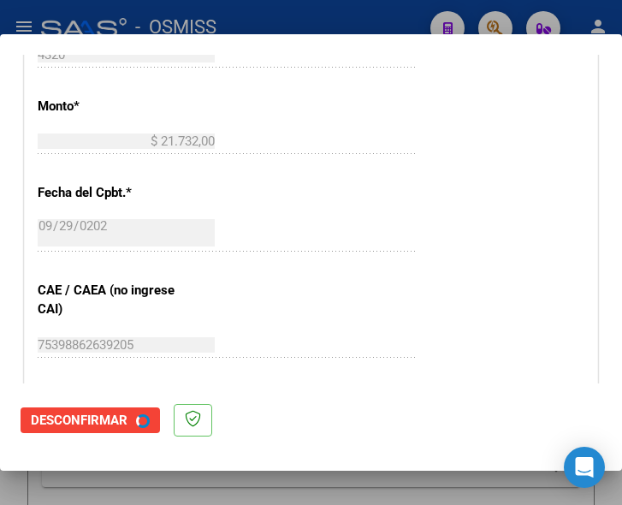
scroll to position [0, 0]
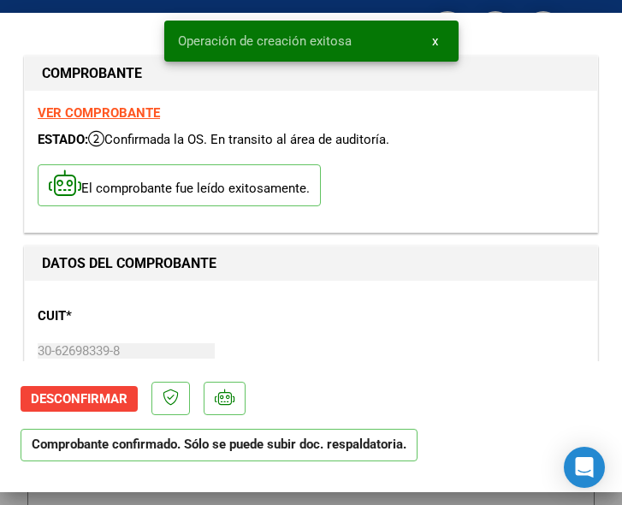
type input "2025-11-28"
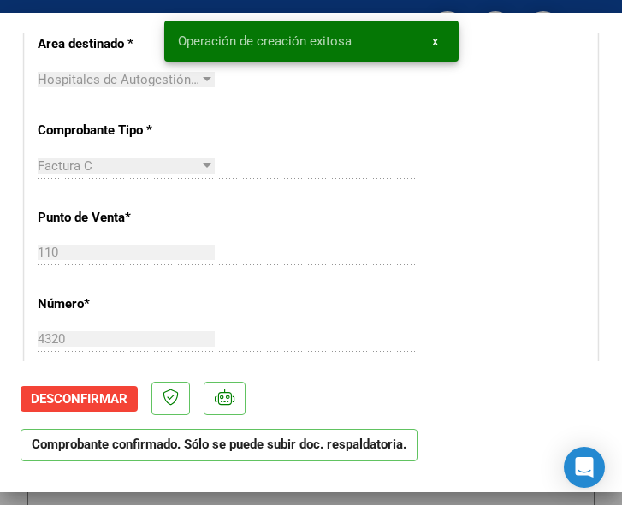
scroll to position [428, 0]
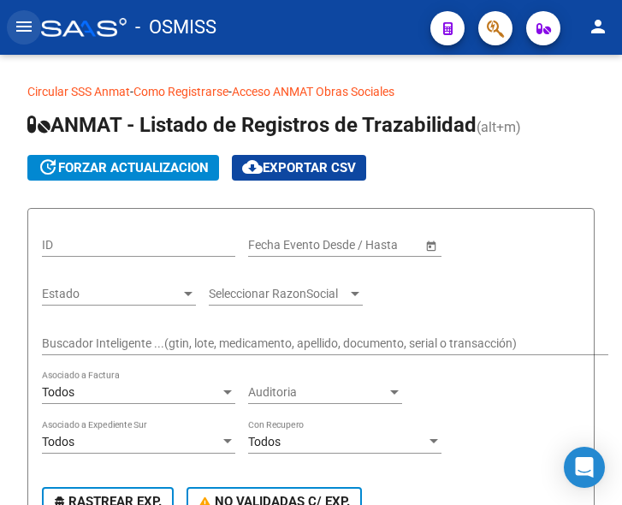
click at [28, 26] on mat-icon "menu" at bounding box center [24, 26] width 21 height 21
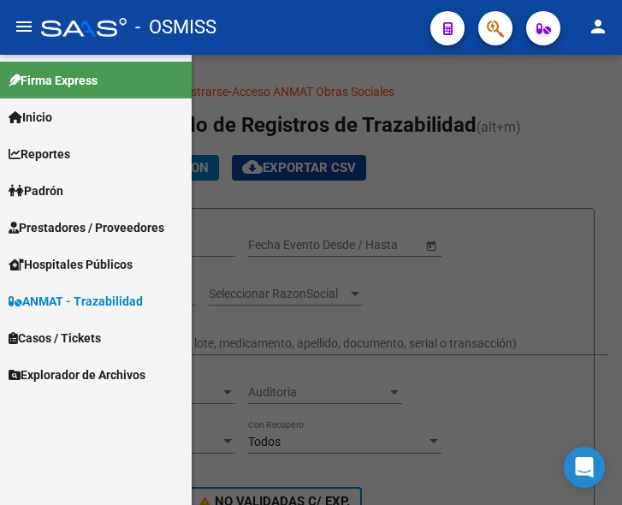
click at [80, 222] on span "Prestadores / Proveedores" at bounding box center [87, 227] width 156 height 19
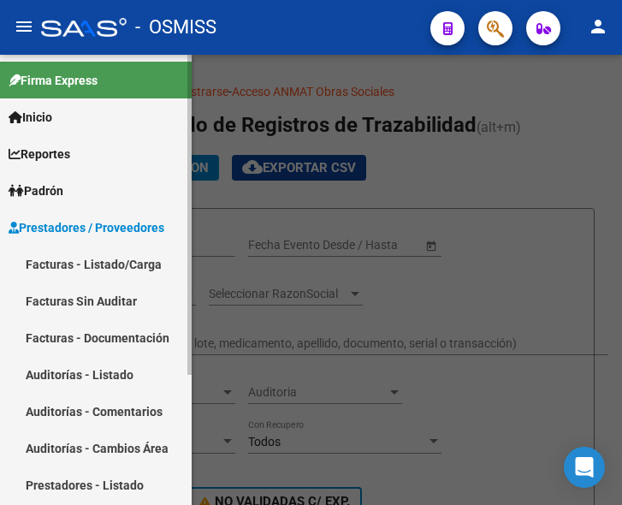
click at [98, 261] on link "Facturas - Listado/Carga" at bounding box center [96, 264] width 192 height 37
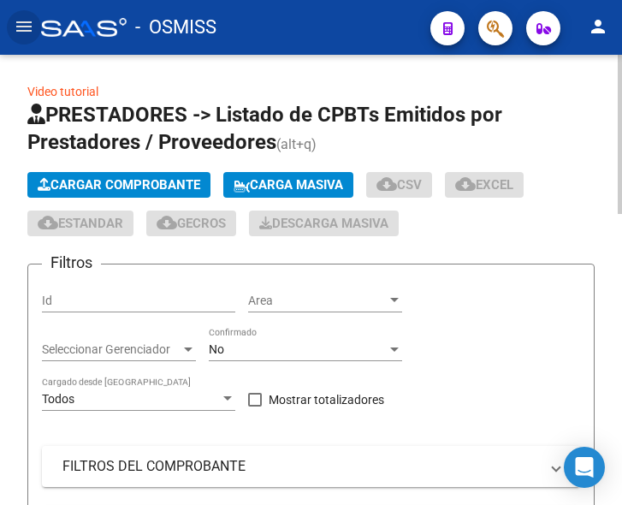
click at [159, 181] on span "Cargar Comprobante" at bounding box center [119, 184] width 163 height 15
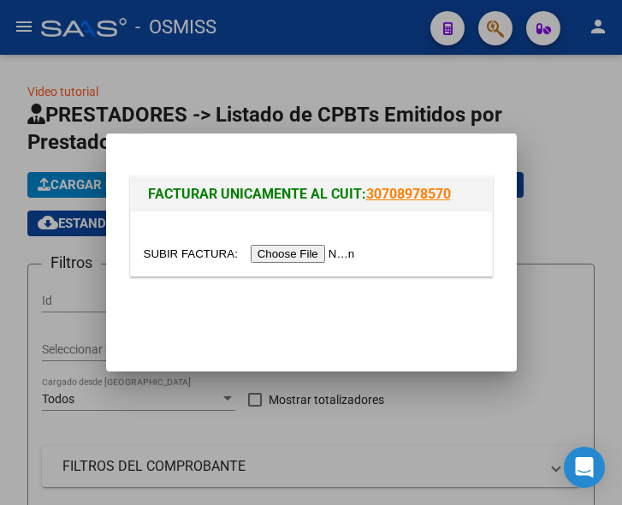
click at [324, 258] on input "file" at bounding box center [252, 254] width 217 height 18
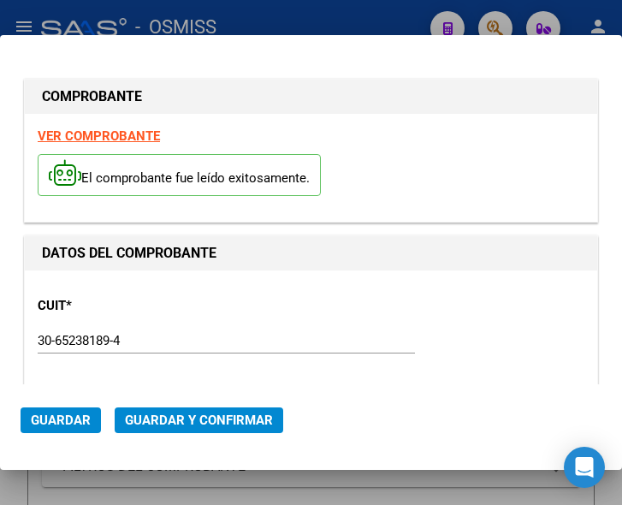
type input "2025-12-06"
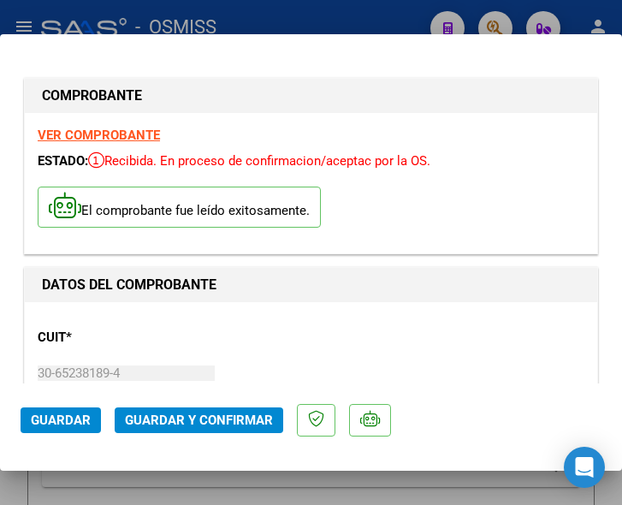
click at [212, 355] on div "CUIT * 30-65238189-4 Ingresar CUIT ANALISIS PRESTADOR MUNICIPALIDAD DE MARCOS P…" at bounding box center [311, 390] width 547 height 151
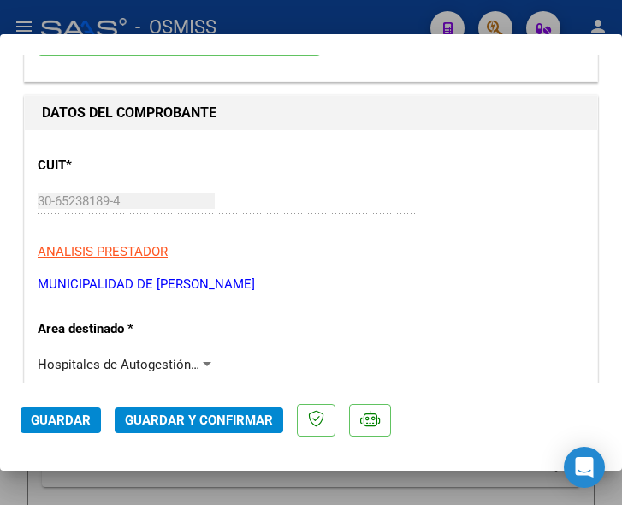
scroll to position [257, 0]
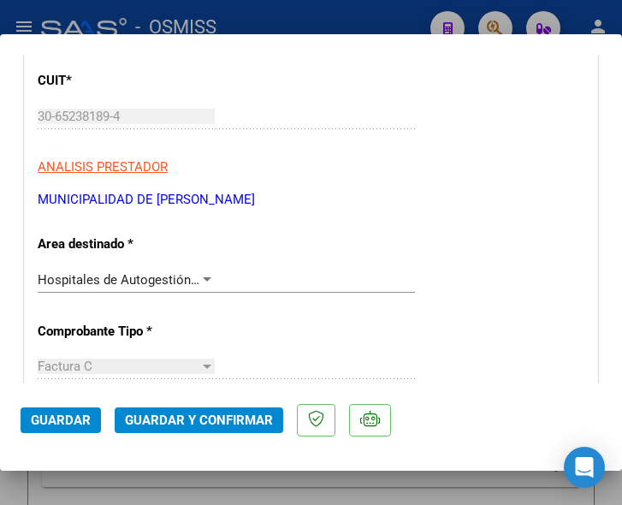
click at [206, 279] on div at bounding box center [207, 279] width 9 height 4
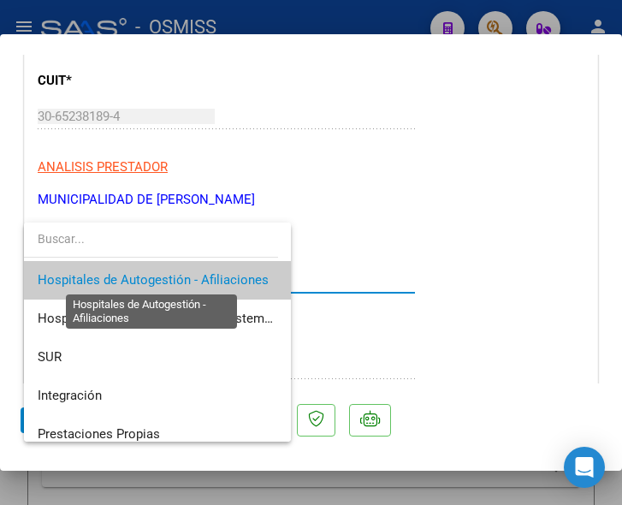
click at [206, 279] on span "Hospitales de Autogestión - Afiliaciones" at bounding box center [153, 279] width 231 height 15
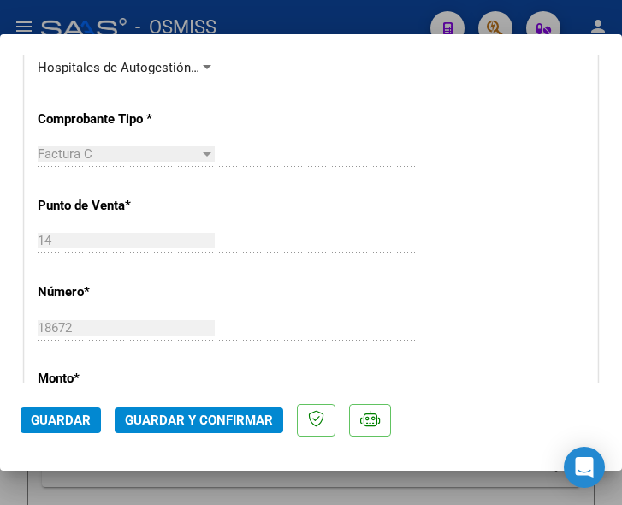
scroll to position [513, 0]
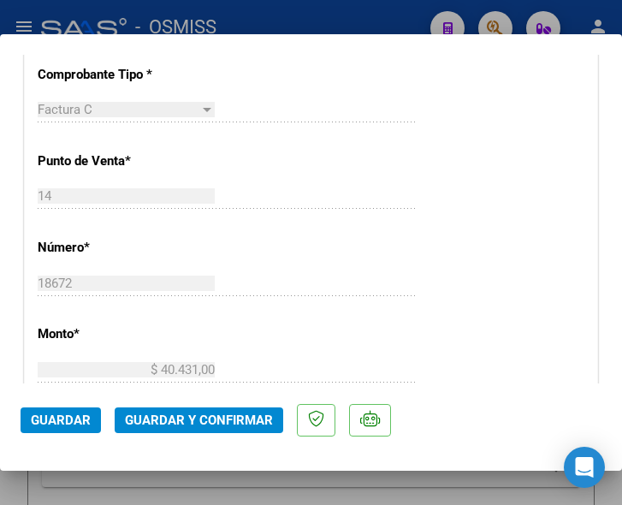
click at [218, 413] on span "Guardar y Confirmar" at bounding box center [199, 420] width 148 height 15
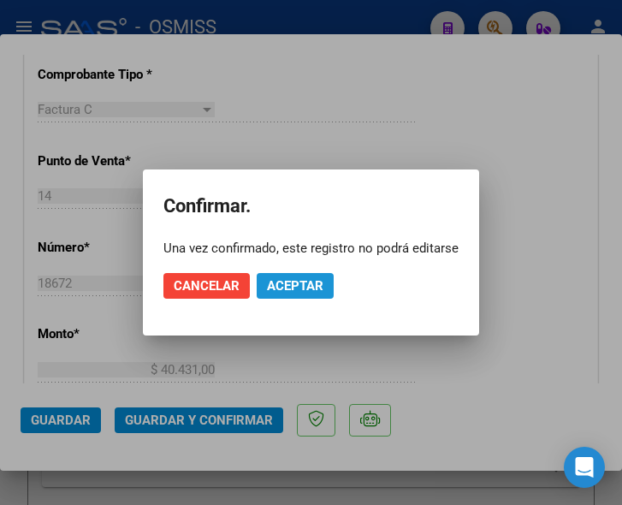
click at [298, 287] on span "Aceptar" at bounding box center [295, 285] width 56 height 15
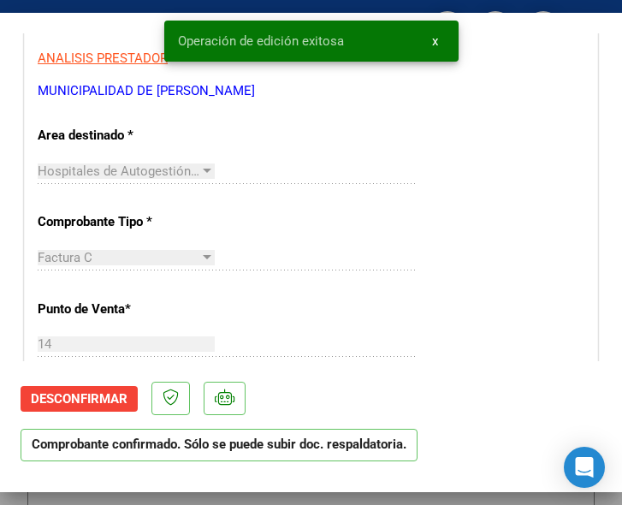
scroll to position [342, 0]
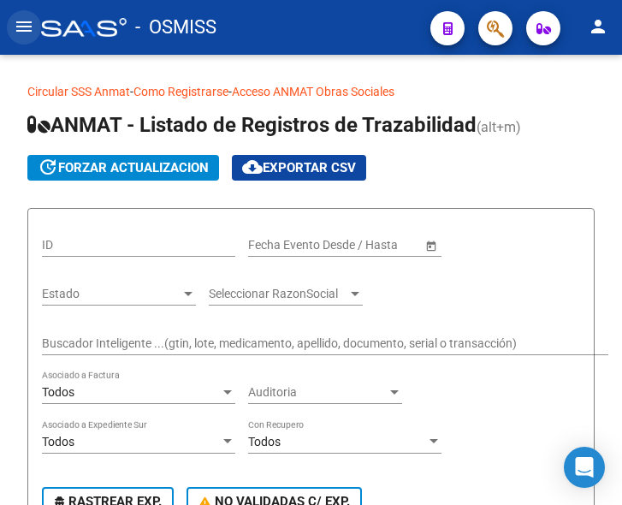
click at [19, 30] on mat-icon "menu" at bounding box center [24, 26] width 21 height 21
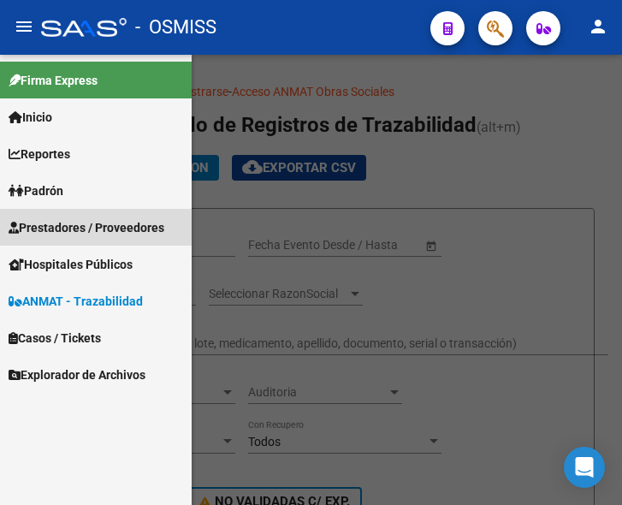
click at [74, 225] on span "Prestadores / Proveedores" at bounding box center [87, 227] width 156 height 19
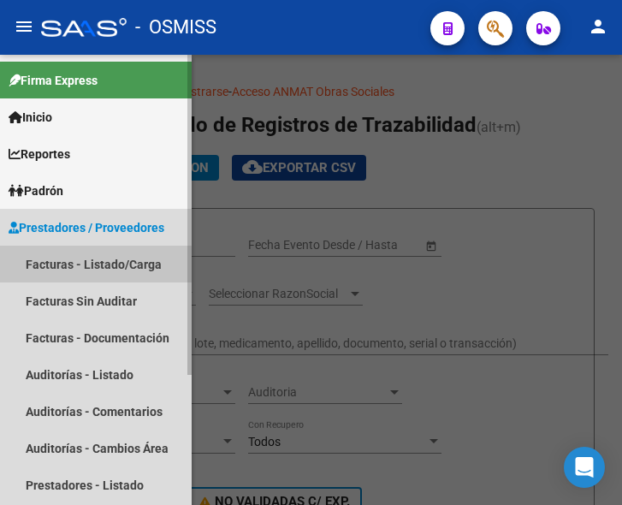
click at [90, 264] on link "Facturas - Listado/Carga" at bounding box center [96, 264] width 192 height 37
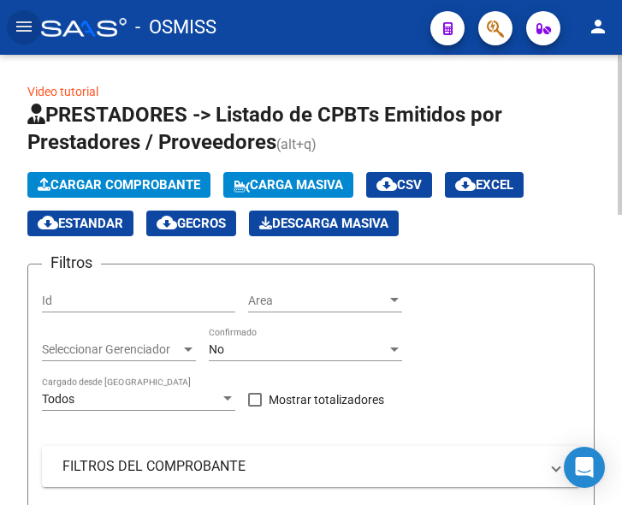
click at [144, 188] on span "Cargar Comprobante" at bounding box center [119, 184] width 163 height 15
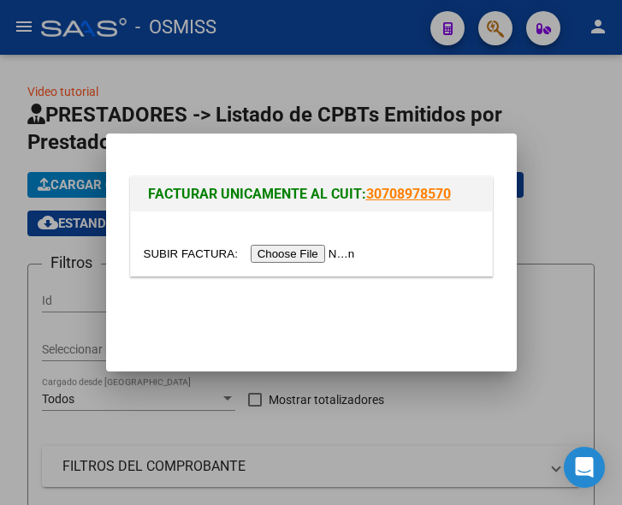
click at [310, 256] on input "file" at bounding box center [252, 254] width 217 height 18
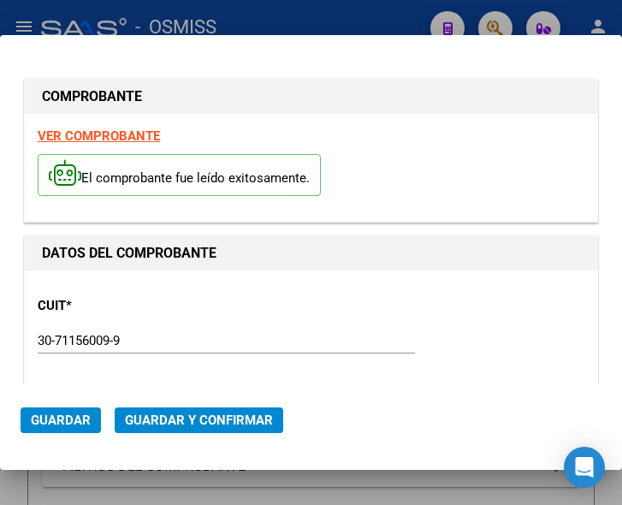
type input "2025-11-24"
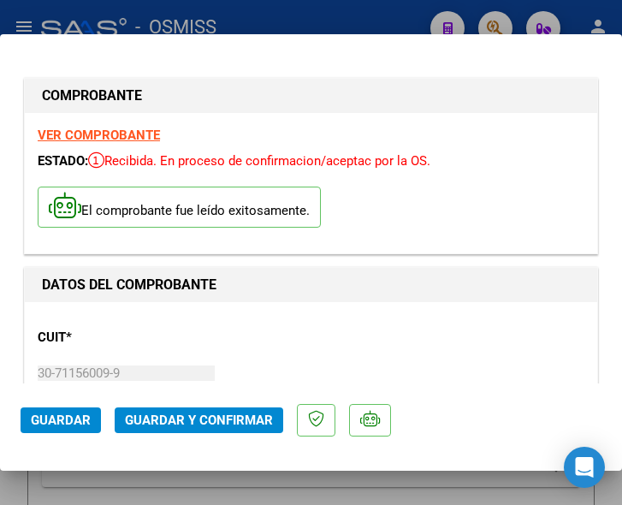
click at [304, 360] on div "30-71156009-9 Ingresar CUIT" at bounding box center [226, 373] width 377 height 26
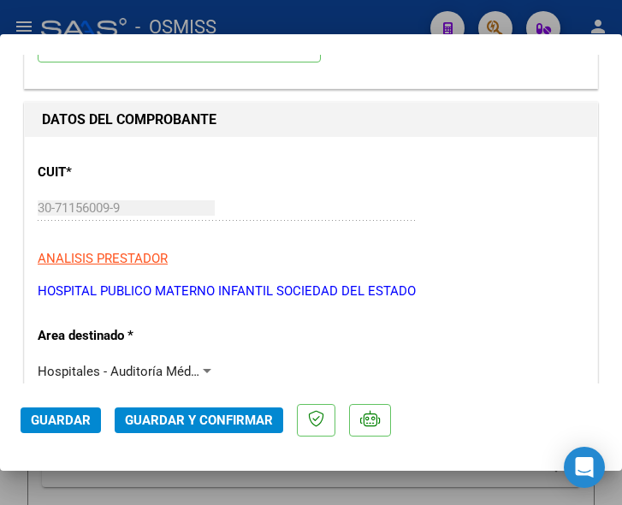
scroll to position [171, 0]
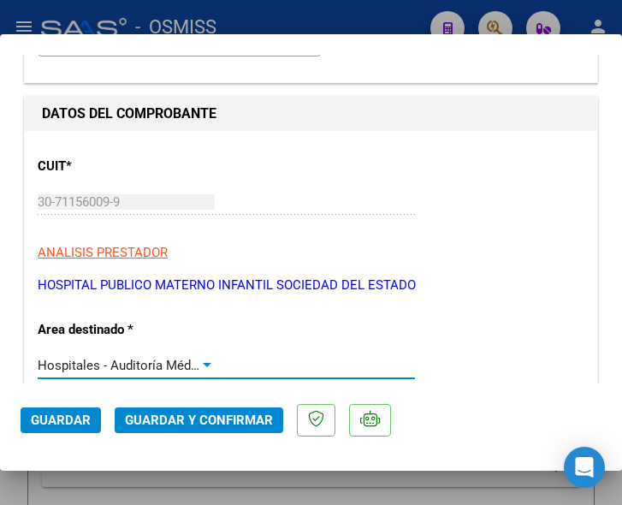
click at [202, 361] on div at bounding box center [206, 366] width 15 height 14
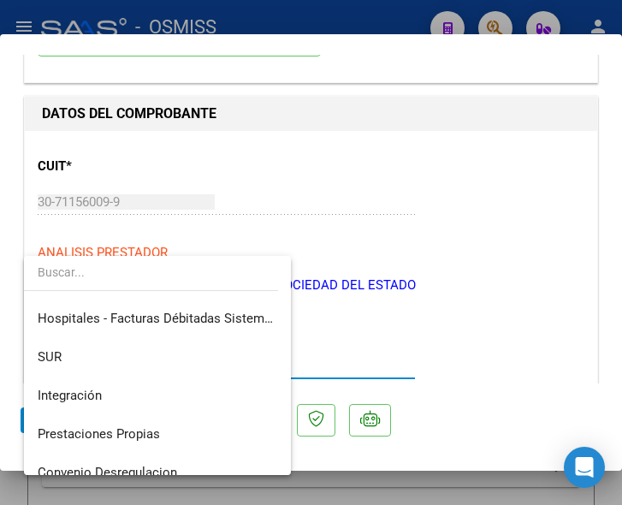
scroll to position [0, 0]
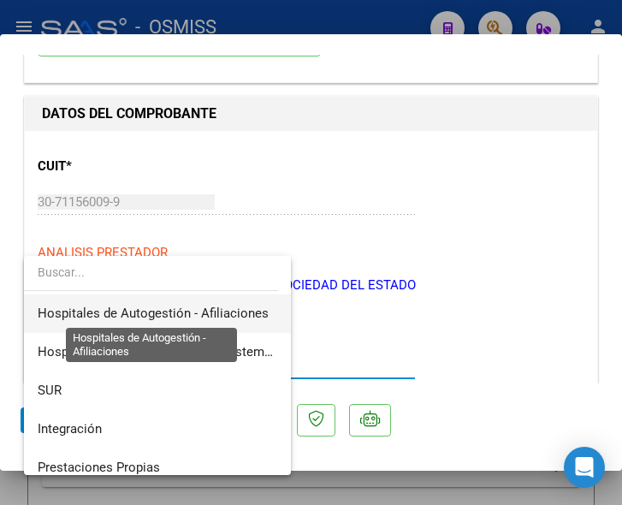
click at [189, 309] on span "Hospitales de Autogestión - Afiliaciones" at bounding box center [153, 313] width 231 height 15
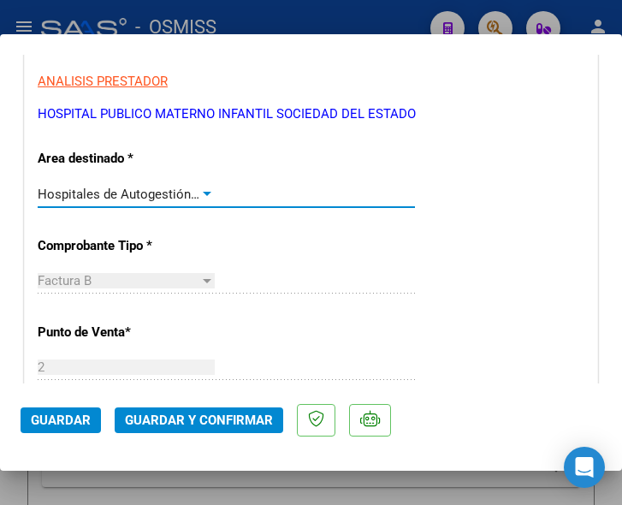
scroll to position [428, 0]
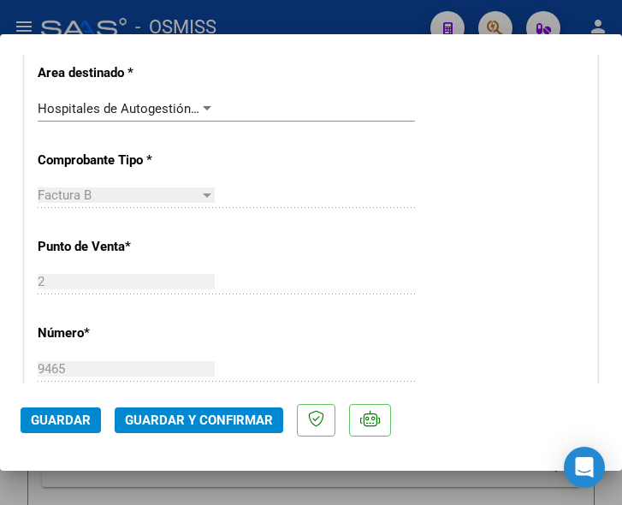
click at [215, 315] on div "CUIT * 30-71156009-9 Ingresar CUIT ANALISIS PRESTADOR HOSPITAL PUBLICO MATERNO …" at bounding box center [311, 490] width 573 height 1232
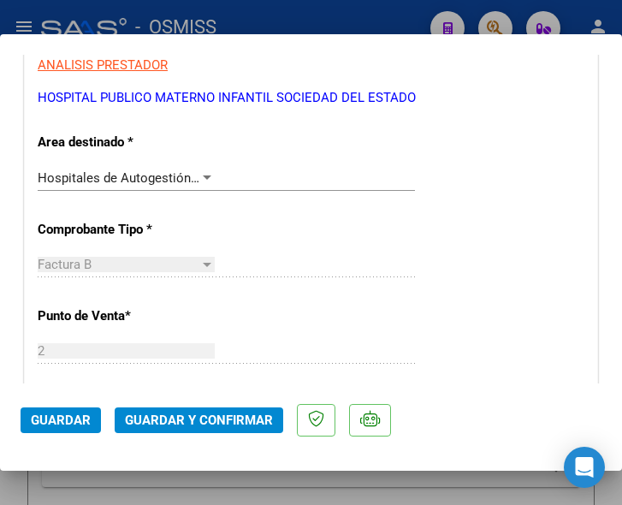
scroll to position [342, 0]
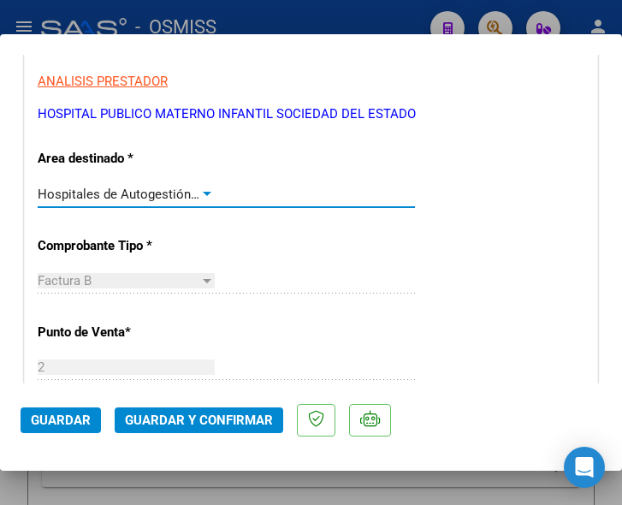
click at [204, 189] on div at bounding box center [206, 194] width 15 height 14
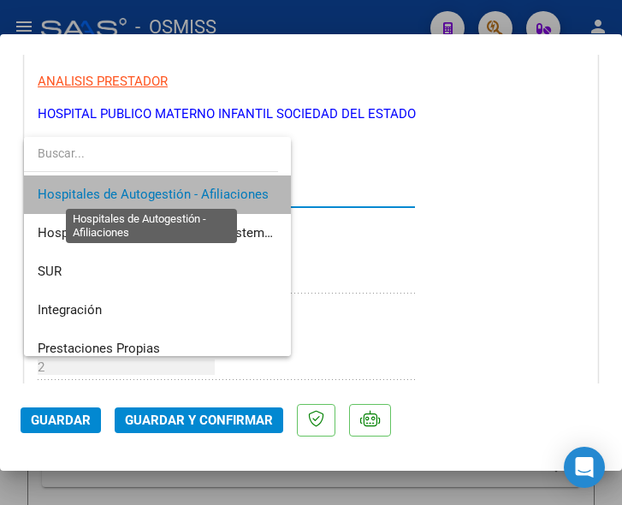
click at [204, 189] on span "Hospitales de Autogestión - Afiliaciones" at bounding box center [153, 194] width 231 height 15
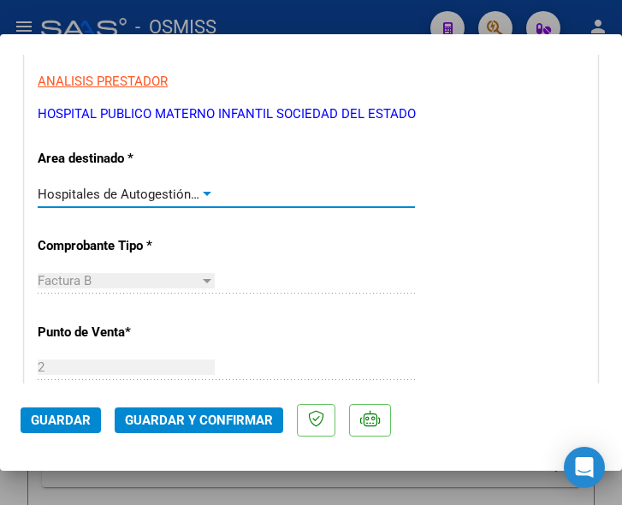
click at [192, 413] on span "Guardar y Confirmar" at bounding box center [199, 420] width 148 height 15
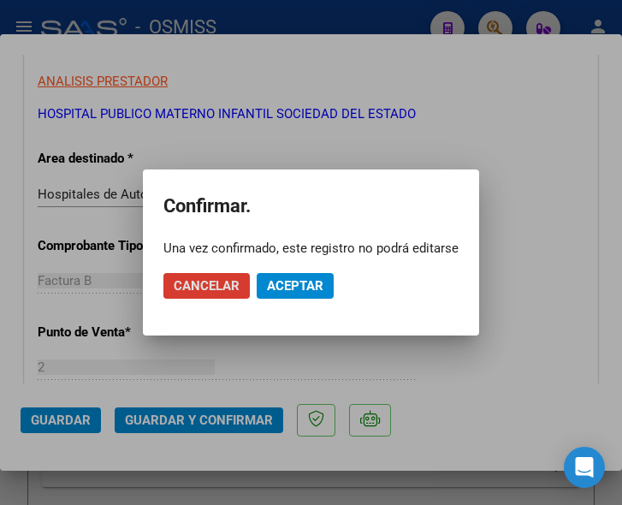
click at [288, 285] on span "Aceptar" at bounding box center [295, 285] width 56 height 15
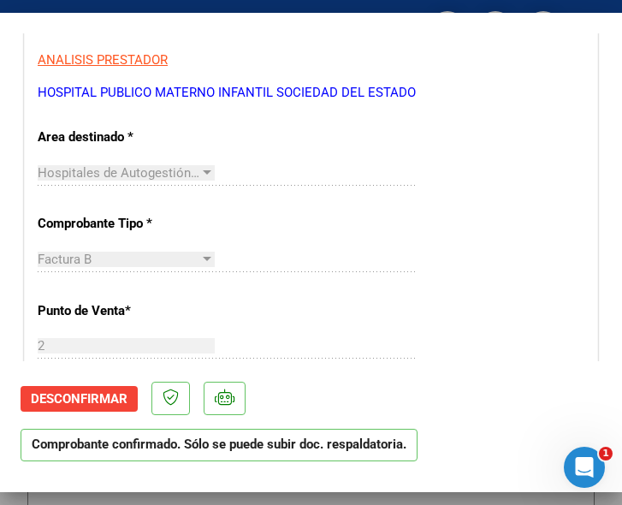
scroll to position [0, 0]
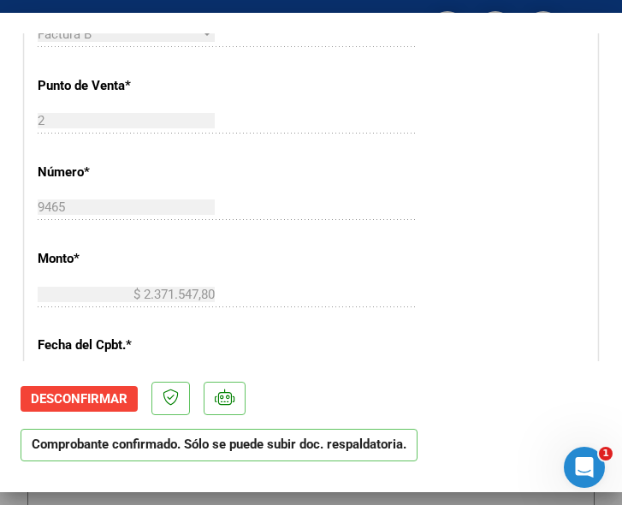
scroll to position [599, 0]
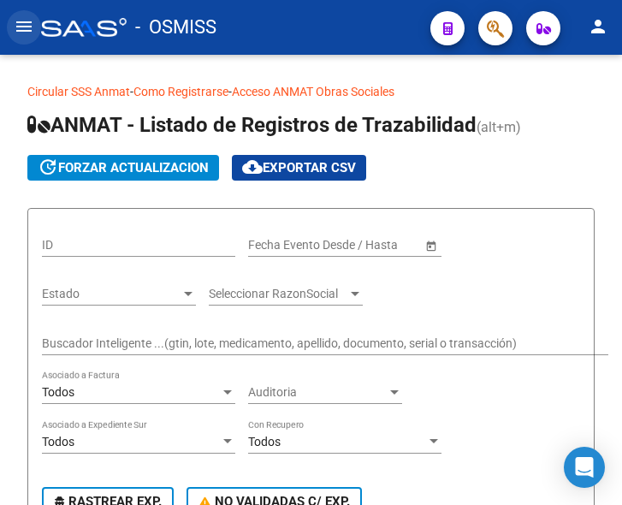
click at [24, 30] on mat-icon "menu" at bounding box center [24, 26] width 21 height 21
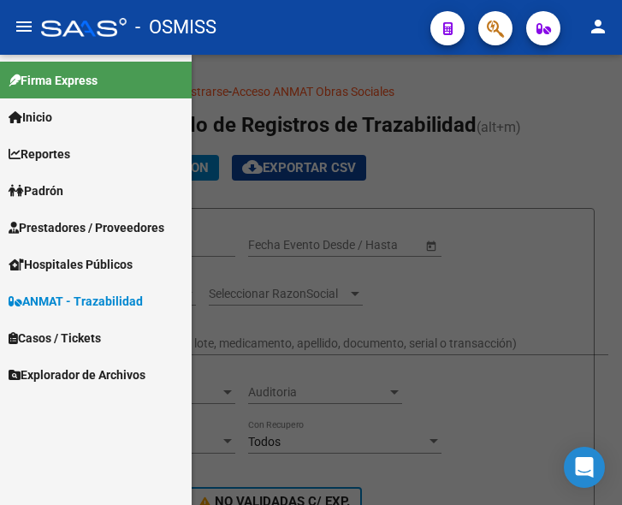
click at [71, 218] on span "Prestadores / Proveedores" at bounding box center [87, 227] width 156 height 19
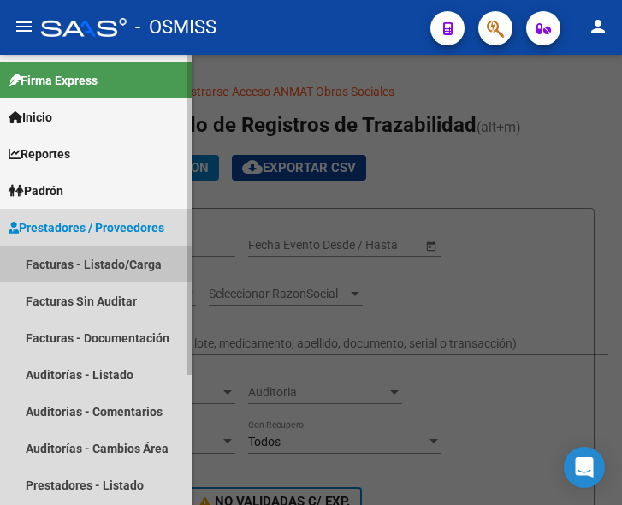
click at [96, 258] on link "Facturas - Listado/Carga" at bounding box center [96, 264] width 192 height 37
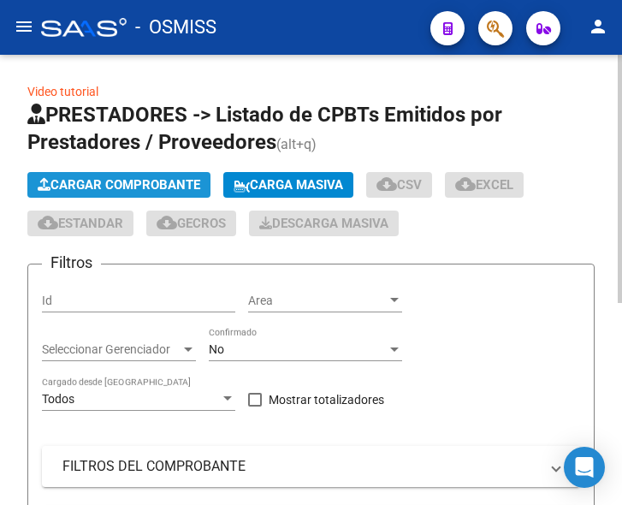
click at [157, 190] on span "Cargar Comprobante" at bounding box center [119, 184] width 163 height 15
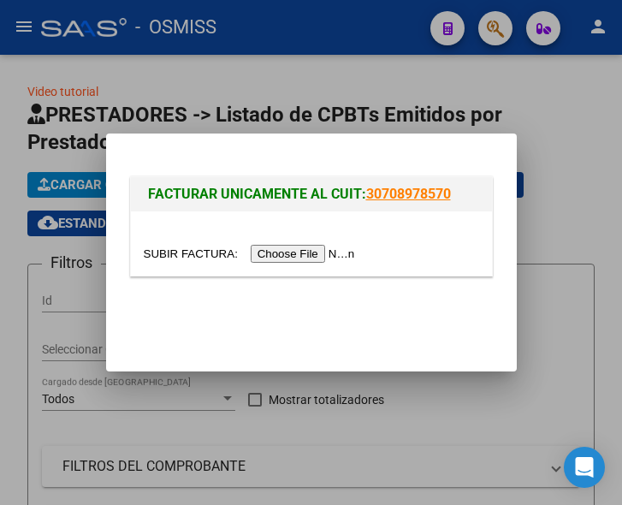
click at [332, 255] on input "file" at bounding box center [252, 254] width 217 height 18
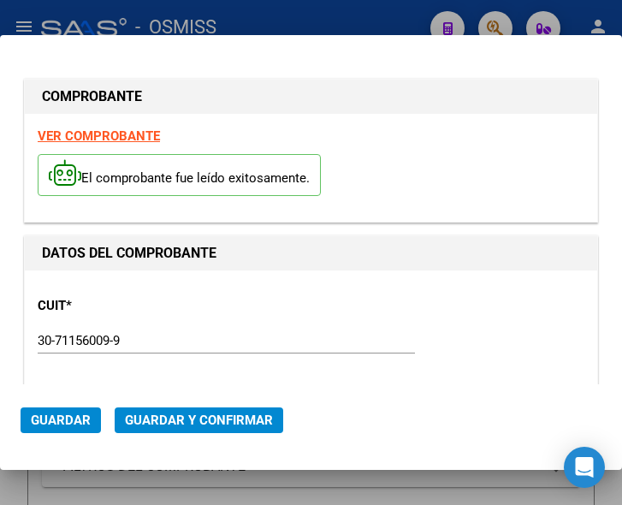
type input "[DATE]"
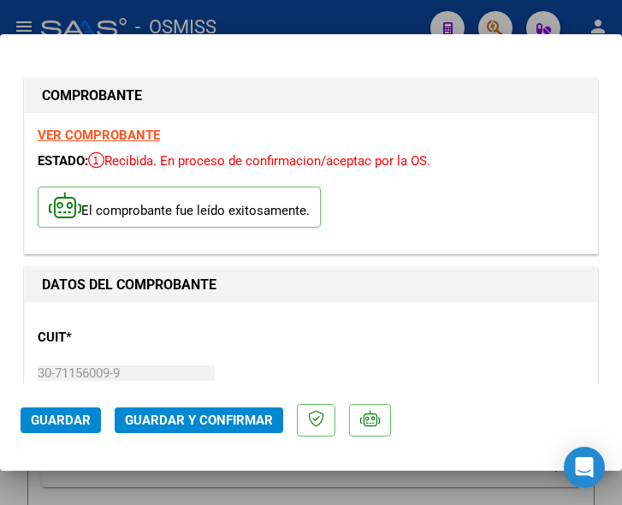
click at [298, 316] on div "CUIT * 30-71156009-9 Ingresar CUIT ANALISIS PRESTADOR HOSPITAL PUBLICO MATERNO …" at bounding box center [311, 390] width 547 height 151
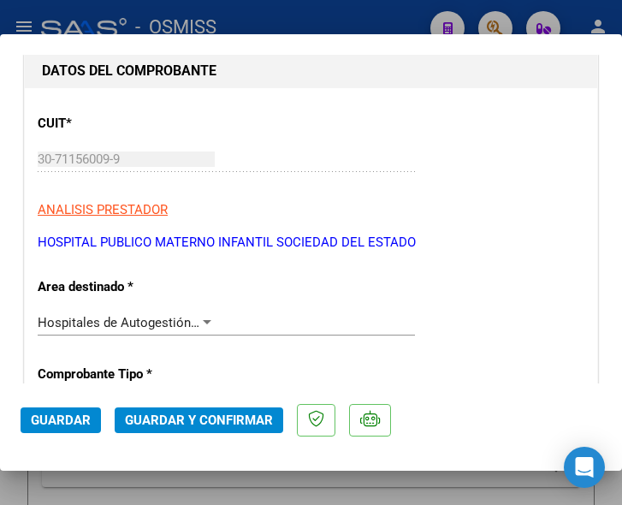
scroll to position [257, 0]
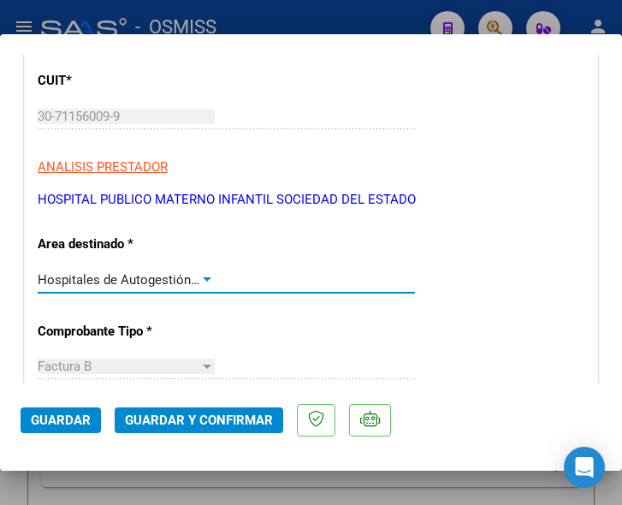
click at [205, 275] on div at bounding box center [206, 280] width 15 height 14
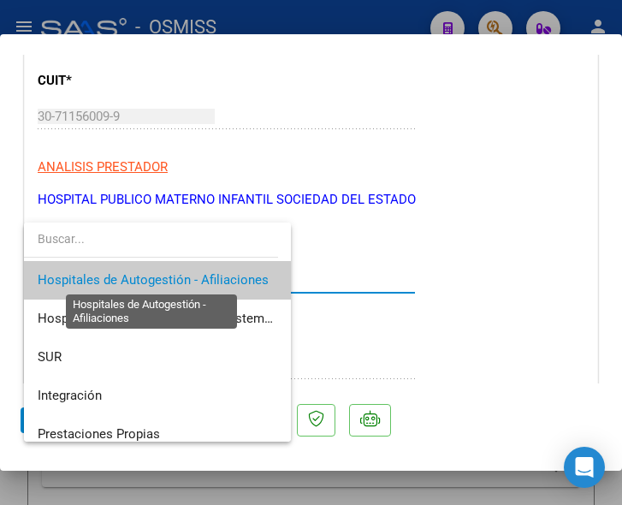
click at [205, 275] on span "Hospitales de Autogestión - Afiliaciones" at bounding box center [153, 279] width 231 height 15
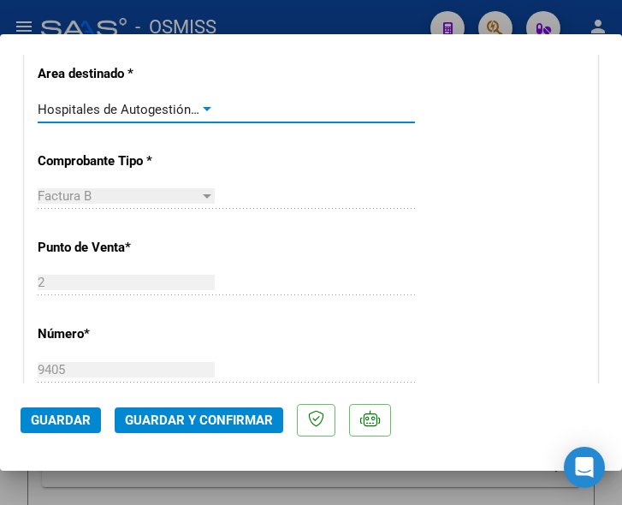
scroll to position [428, 0]
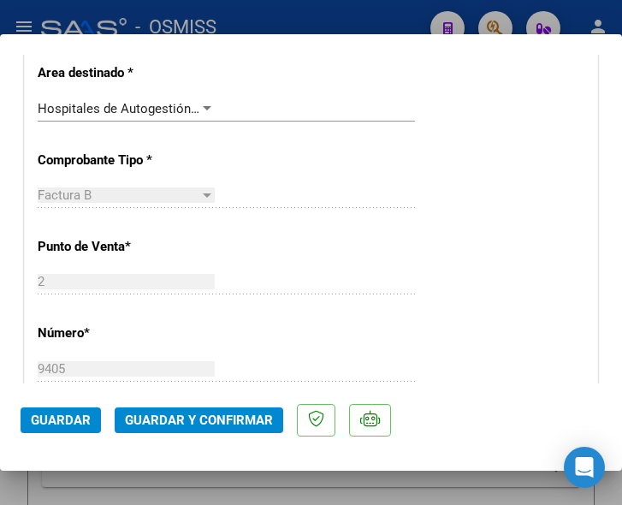
click at [223, 329] on div "CUIT * 30-71156009-9 Ingresar CUIT ANALISIS PRESTADOR HOSPITAL PUBLICO MATERNO …" at bounding box center [311, 490] width 573 height 1232
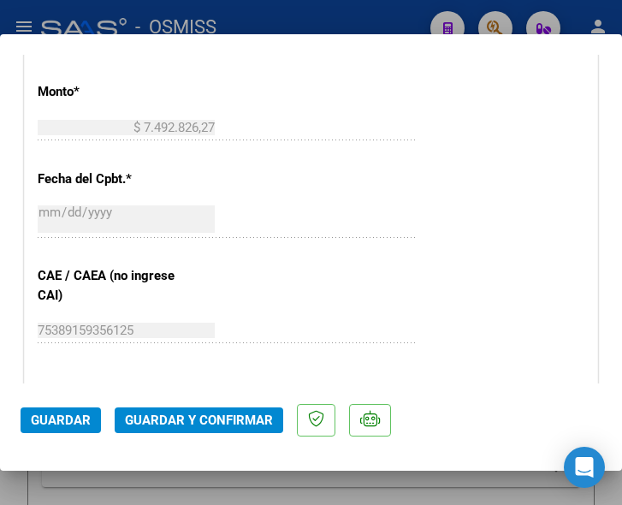
scroll to position [770, 0]
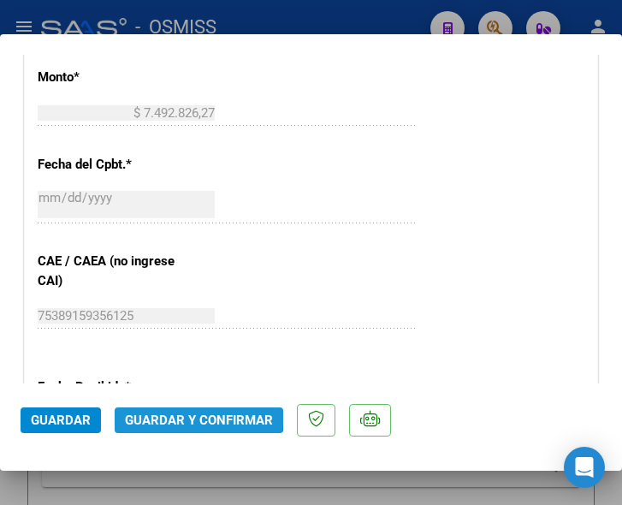
click at [189, 413] on span "Guardar y Confirmar" at bounding box center [199, 420] width 148 height 15
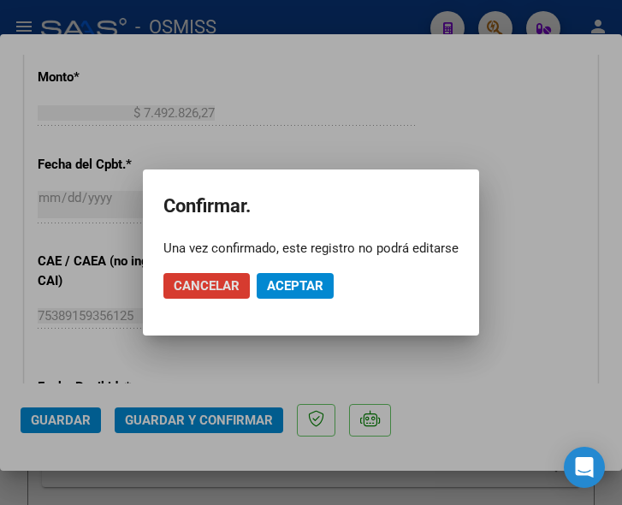
click at [293, 286] on span "Aceptar" at bounding box center [295, 285] width 56 height 15
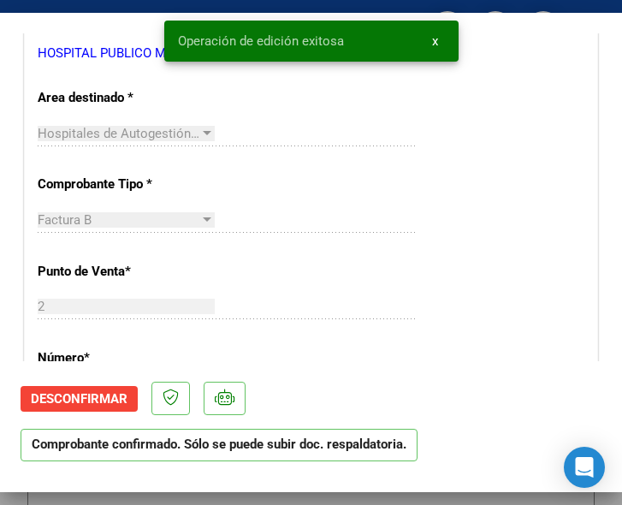
scroll to position [342, 0]
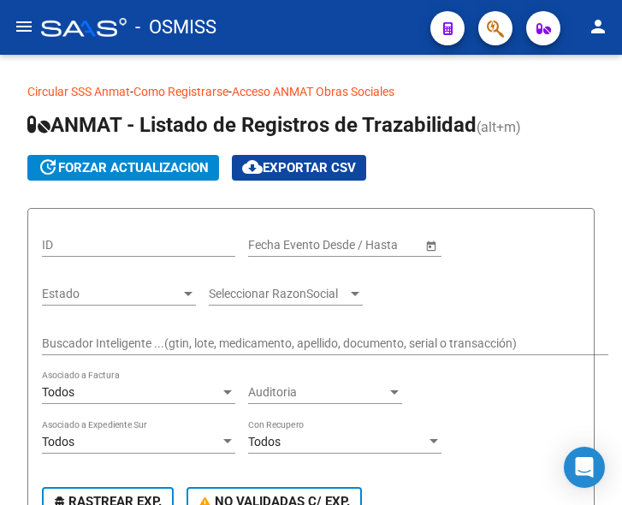
click at [27, 31] on mat-icon "menu" at bounding box center [24, 26] width 21 height 21
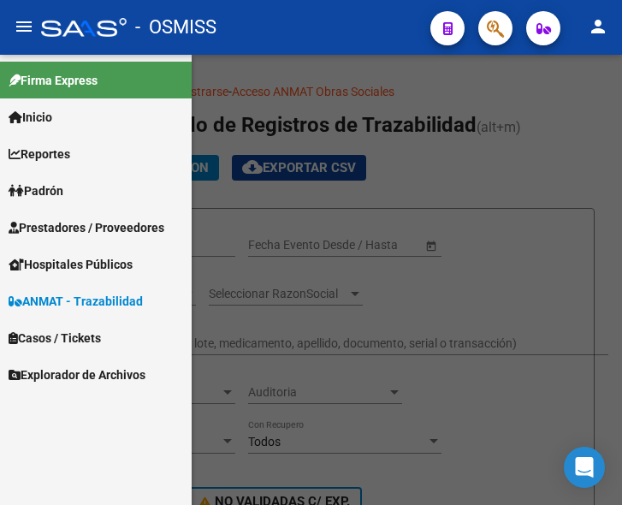
click at [60, 219] on span "Prestadores / Proveedores" at bounding box center [87, 227] width 156 height 19
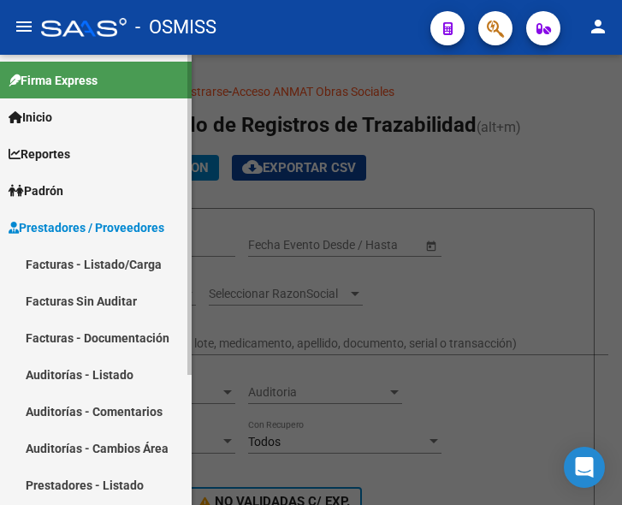
click at [90, 264] on link "Facturas - Listado/Carga" at bounding box center [96, 264] width 192 height 37
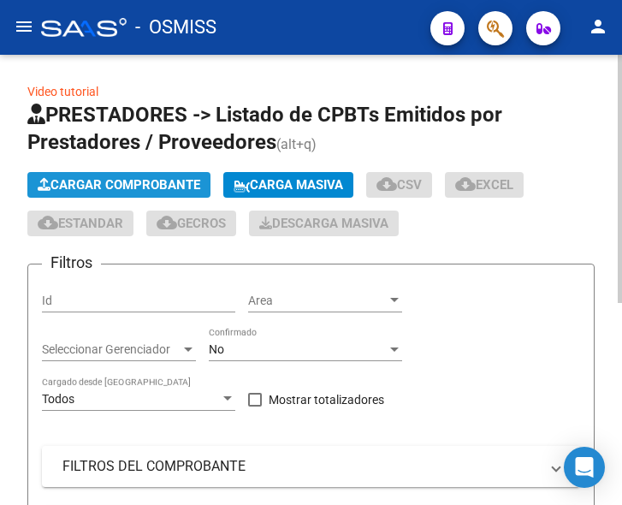
click at [151, 181] on span "Cargar Comprobante" at bounding box center [119, 184] width 163 height 15
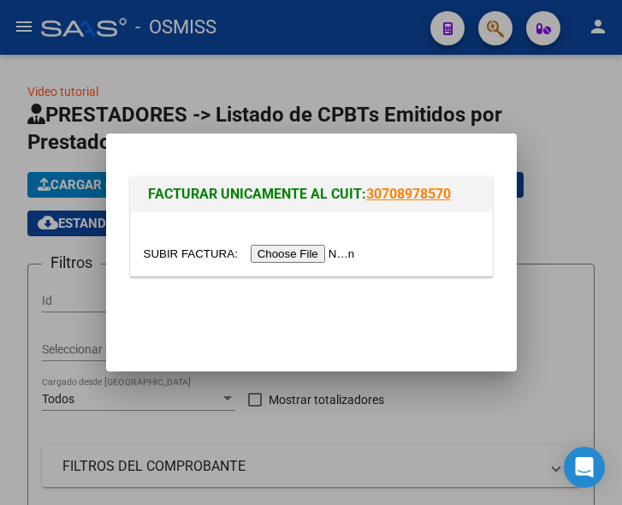
click at [312, 250] on input "file" at bounding box center [252, 254] width 217 height 18
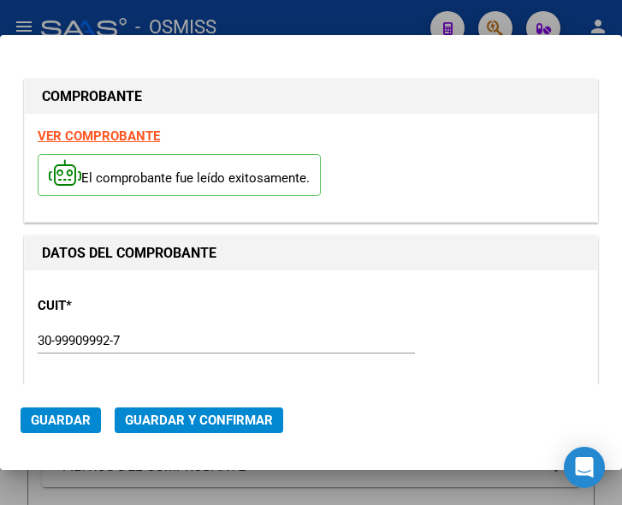
type input "2025-12-06"
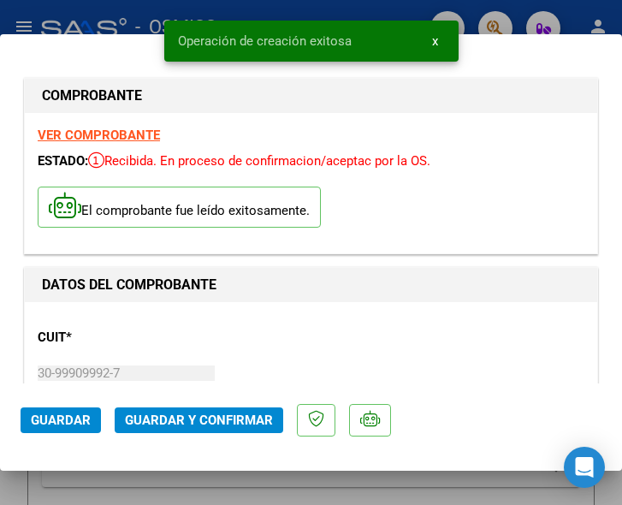
click at [387, 346] on div "CUIT * 30-99909992-7 Ingresar CUIT ANALISIS PRESTADOR MUNICIPALIDAD DE CHARRAS …" at bounding box center [311, 390] width 547 height 151
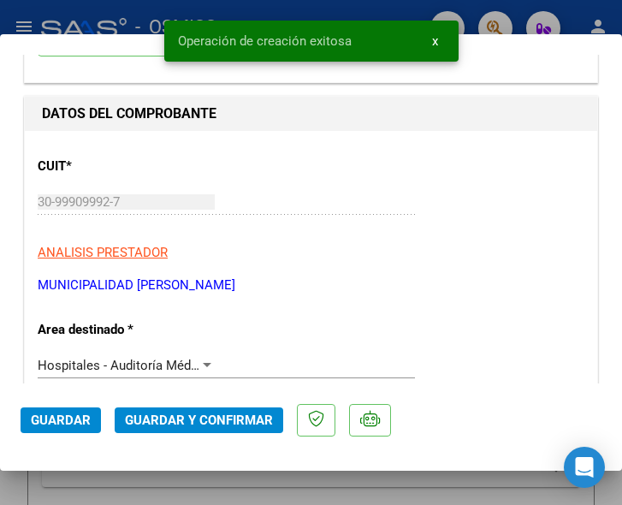
scroll to position [257, 0]
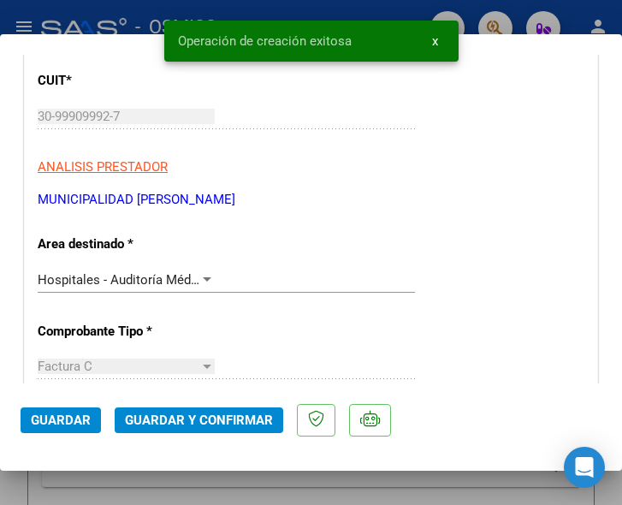
click at [205, 276] on div at bounding box center [206, 280] width 15 height 14
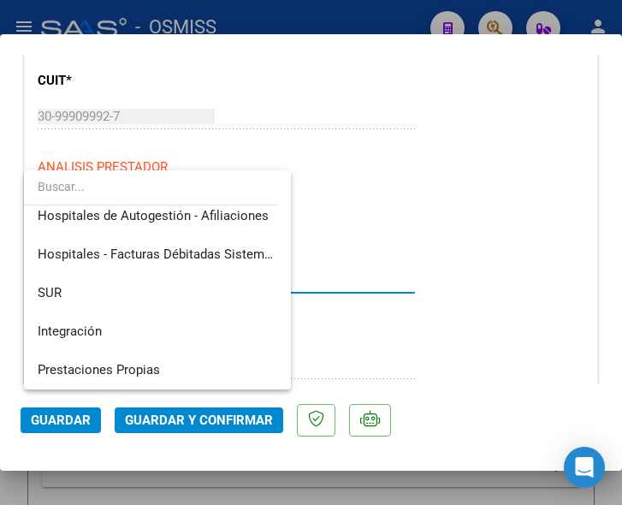
scroll to position [0, 0]
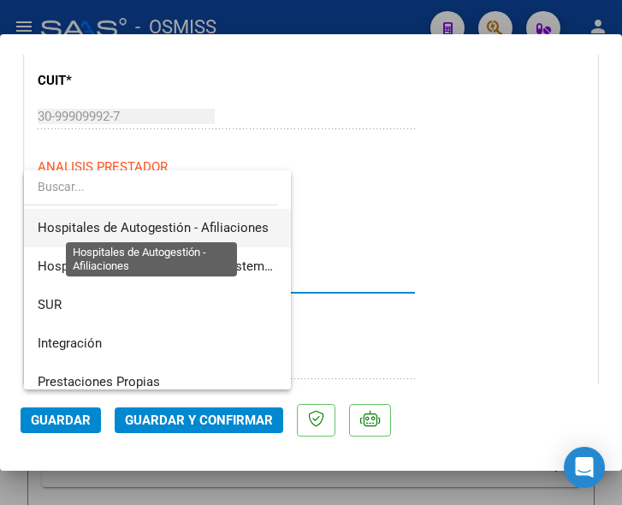
click at [219, 223] on span "Hospitales de Autogestión - Afiliaciones" at bounding box center [153, 227] width 231 height 15
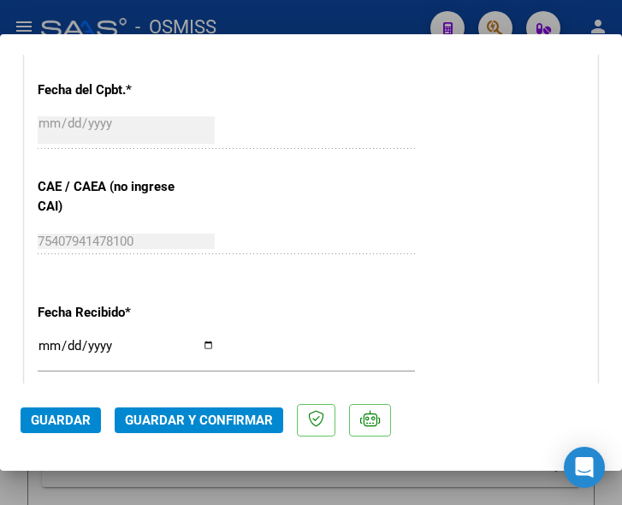
scroll to position [856, 0]
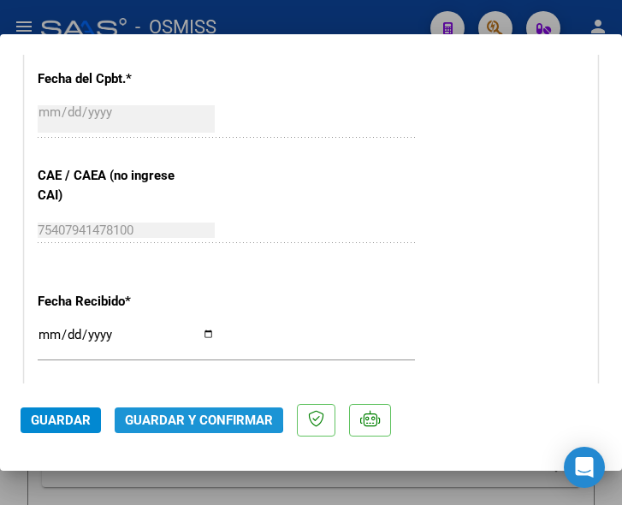
click at [193, 413] on span "Guardar y Confirmar" at bounding box center [199, 420] width 148 height 15
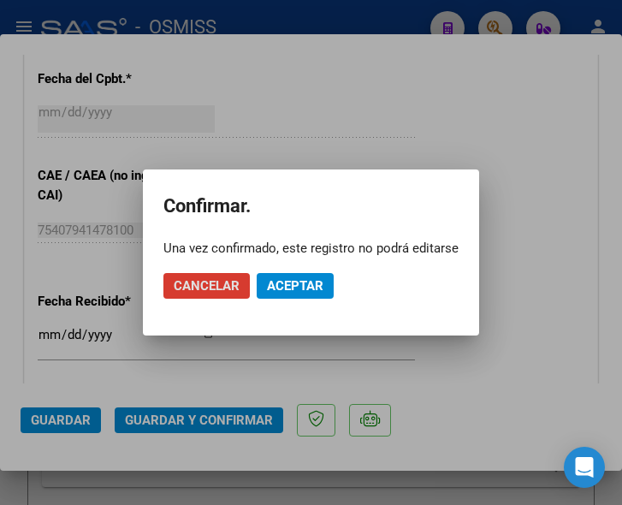
click at [294, 283] on span "Aceptar" at bounding box center [295, 285] width 56 height 15
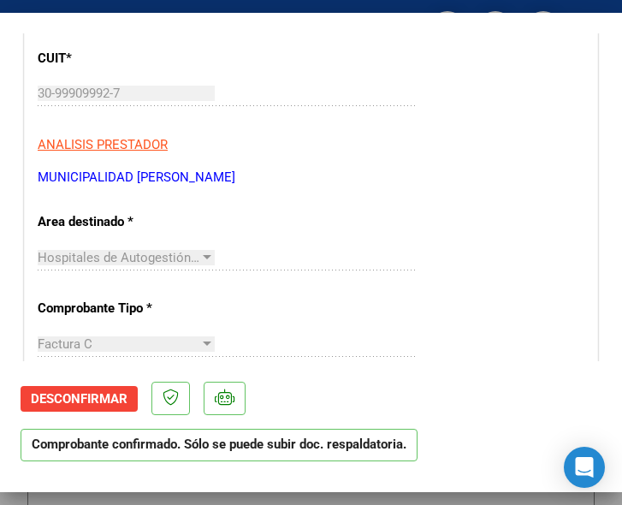
scroll to position [257, 0]
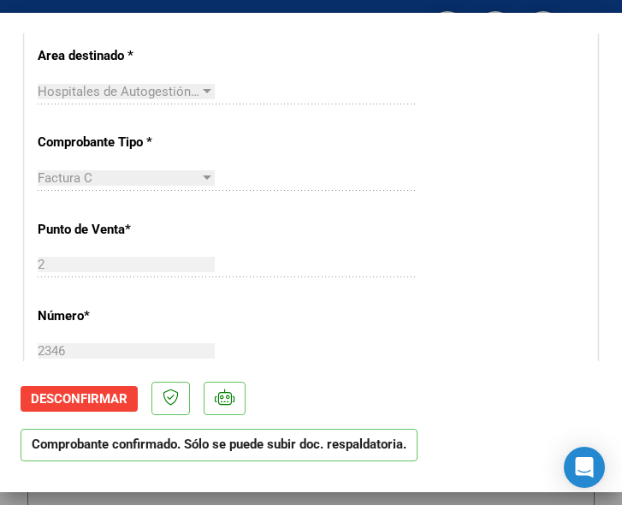
scroll to position [428, 0]
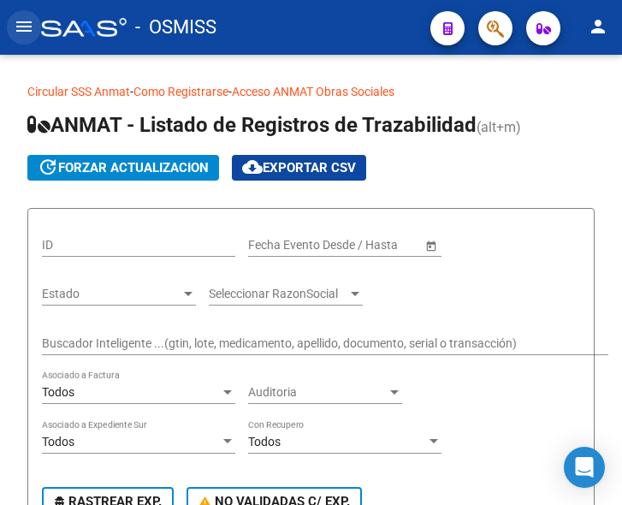
click at [29, 27] on mat-icon "menu" at bounding box center [24, 26] width 21 height 21
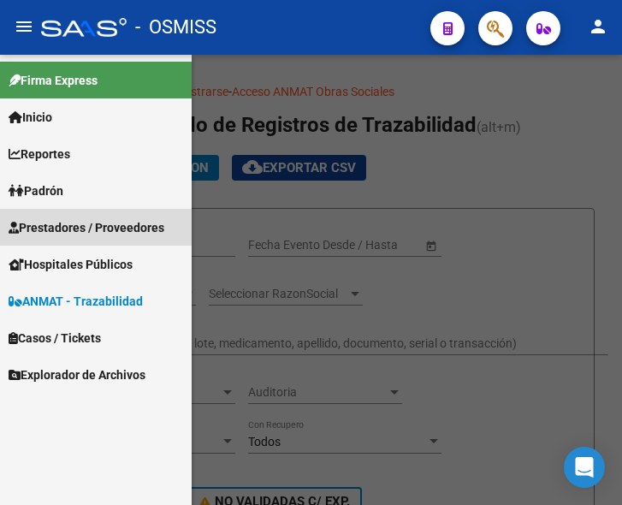
click at [81, 219] on span "Prestadores / Proveedores" at bounding box center [87, 227] width 156 height 19
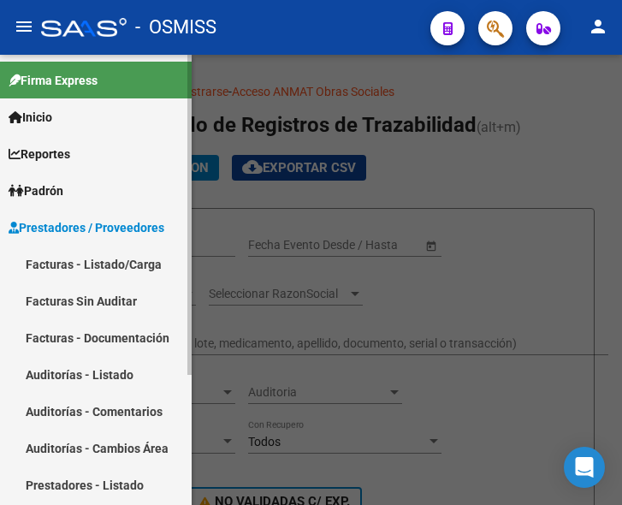
click at [100, 252] on link "Facturas - Listado/Carga" at bounding box center [96, 264] width 192 height 37
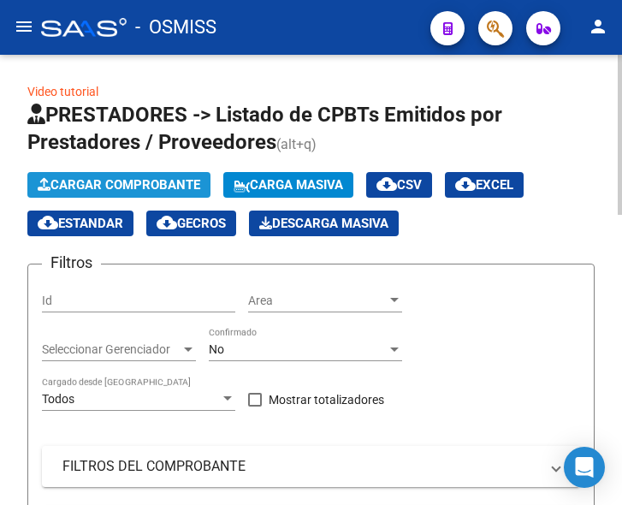
click at [151, 187] on span "Cargar Comprobante" at bounding box center [119, 184] width 163 height 15
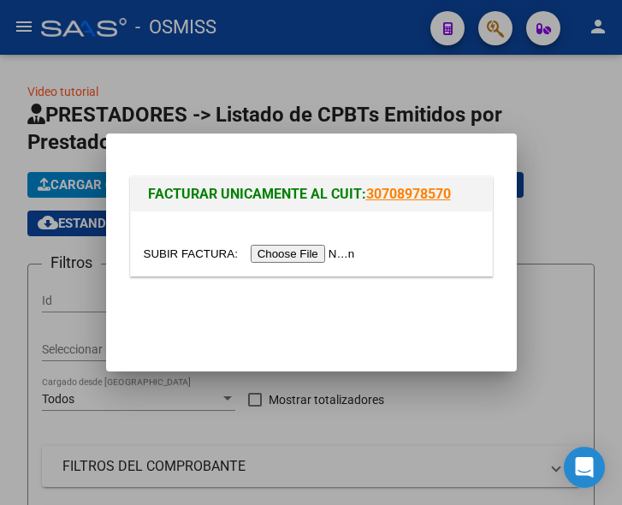
click at [291, 249] on input "file" at bounding box center [252, 254] width 217 height 18
type input "C:\fakepath\FC. 1-86930.pdf"
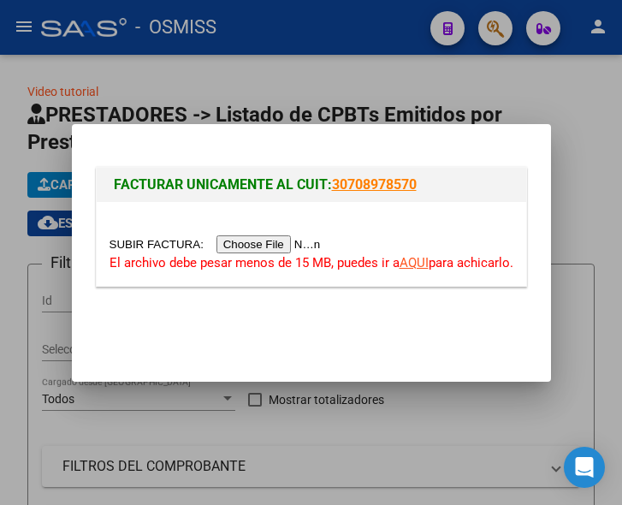
click at [270, 246] on input "file" at bounding box center [218, 244] width 217 height 18
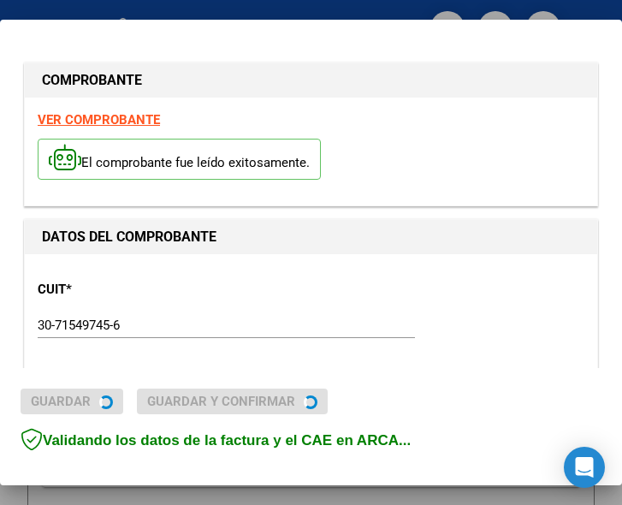
type input "2026-01-04"
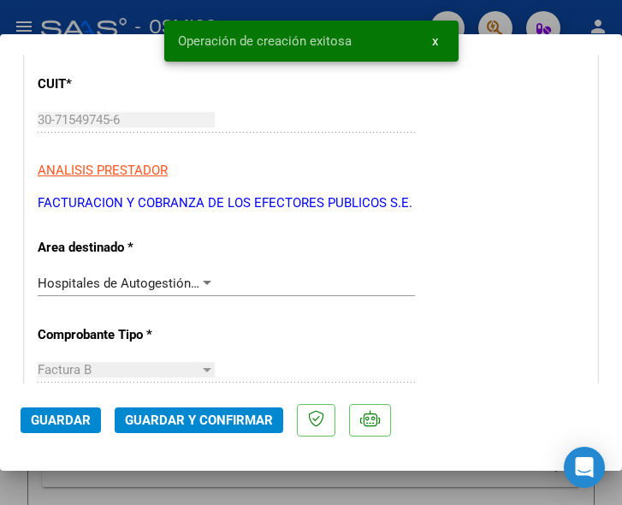
scroll to position [257, 0]
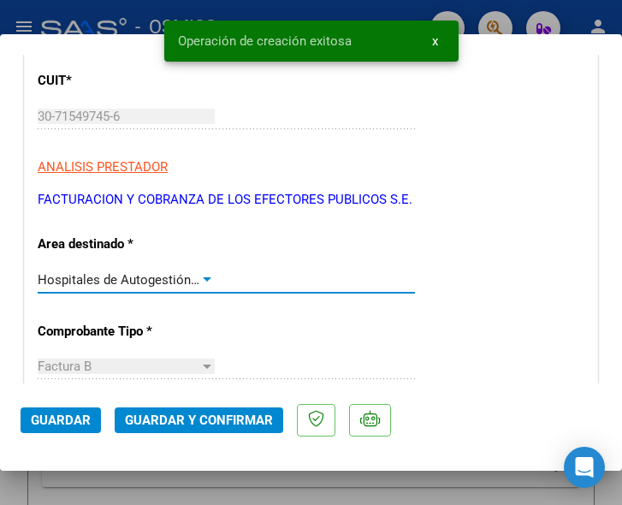
click at [203, 278] on div at bounding box center [207, 279] width 9 height 4
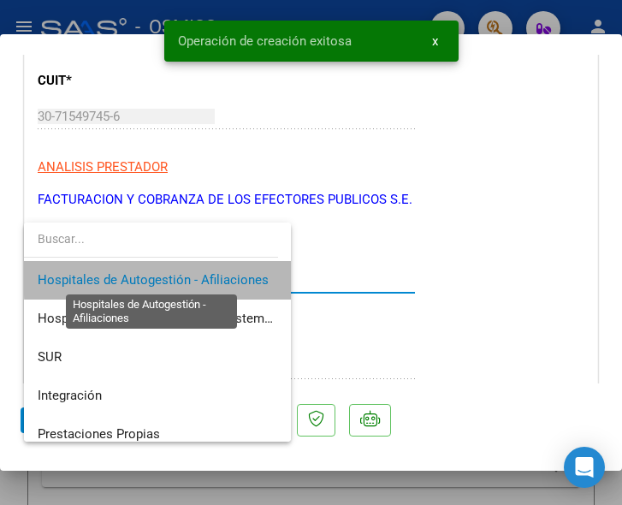
click at [201, 278] on span "Hospitales de Autogestión - Afiliaciones" at bounding box center [153, 279] width 231 height 15
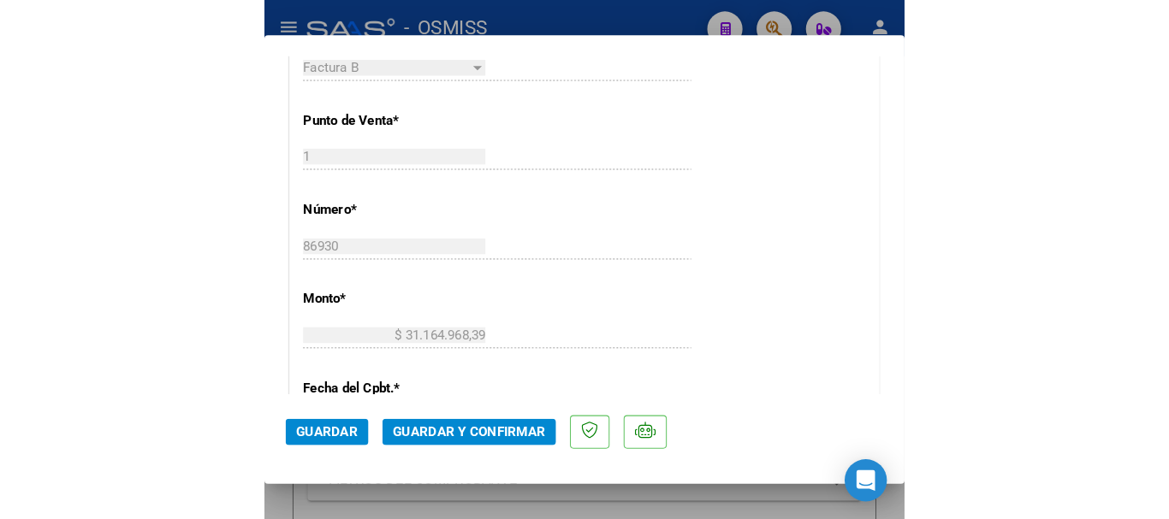
scroll to position [599, 0]
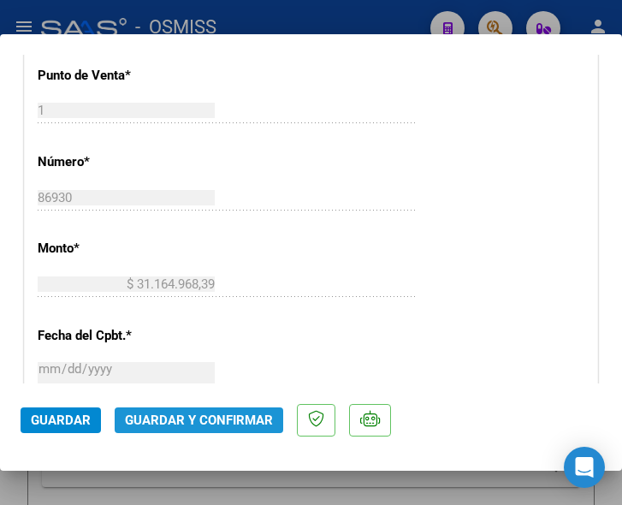
click at [199, 421] on span "Guardar y Confirmar" at bounding box center [199, 420] width 148 height 15
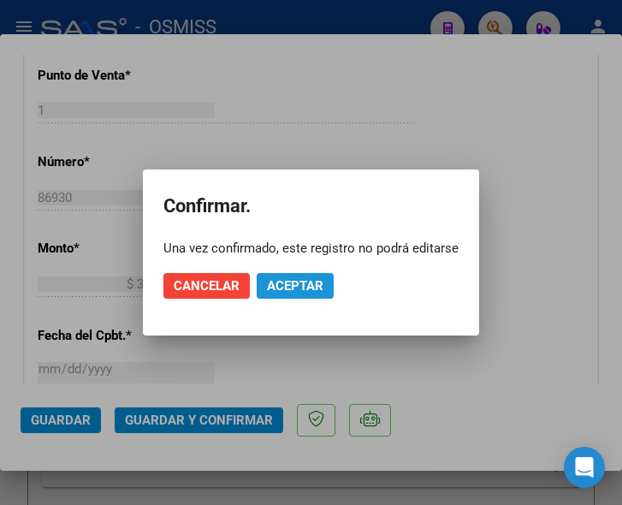
click at [290, 282] on span "Aceptar" at bounding box center [295, 285] width 56 height 15
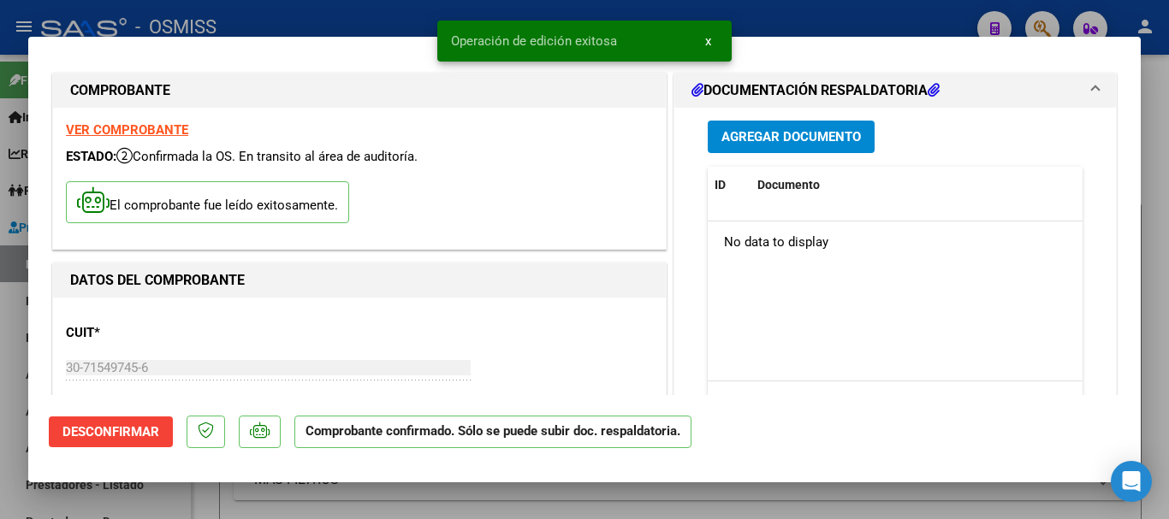
scroll to position [0, 0]
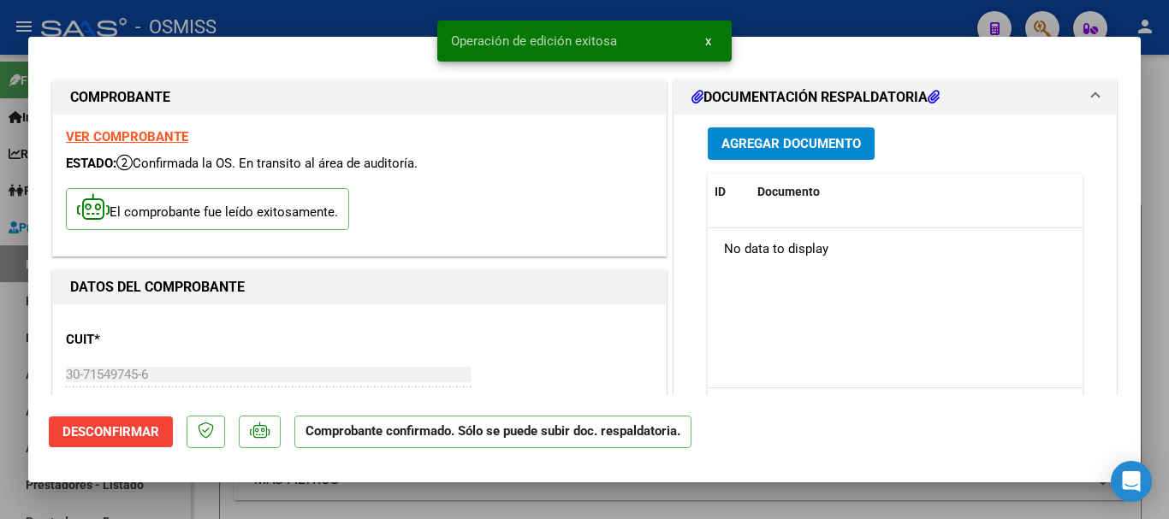
click at [621, 138] on span "Agregar Documento" at bounding box center [790, 144] width 139 height 15
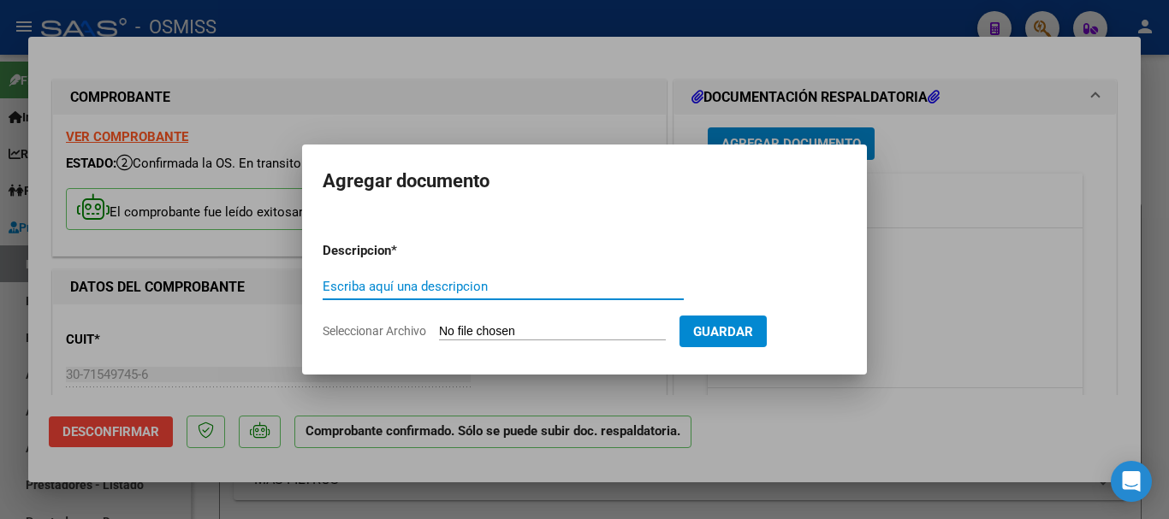
click at [401, 288] on input "Escriba aquí una descripcion" at bounding box center [503, 286] width 361 height 15
type input "DOC"
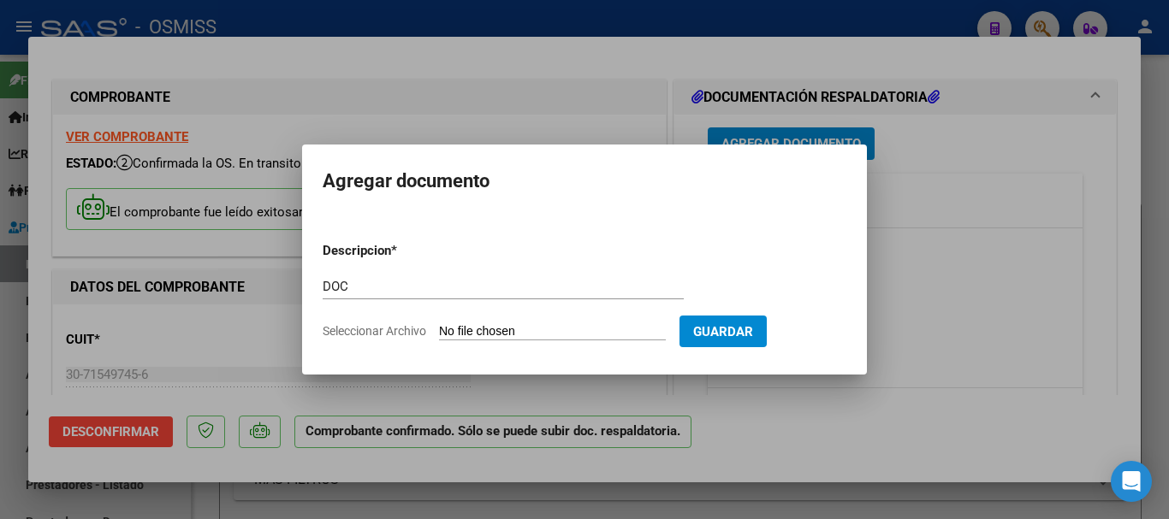
click at [503, 330] on input "Seleccionar Archivo" at bounding box center [552, 332] width 227 height 16
type input "C:\fakepath\11_pdfsam_FC. 1-86930.pdf"
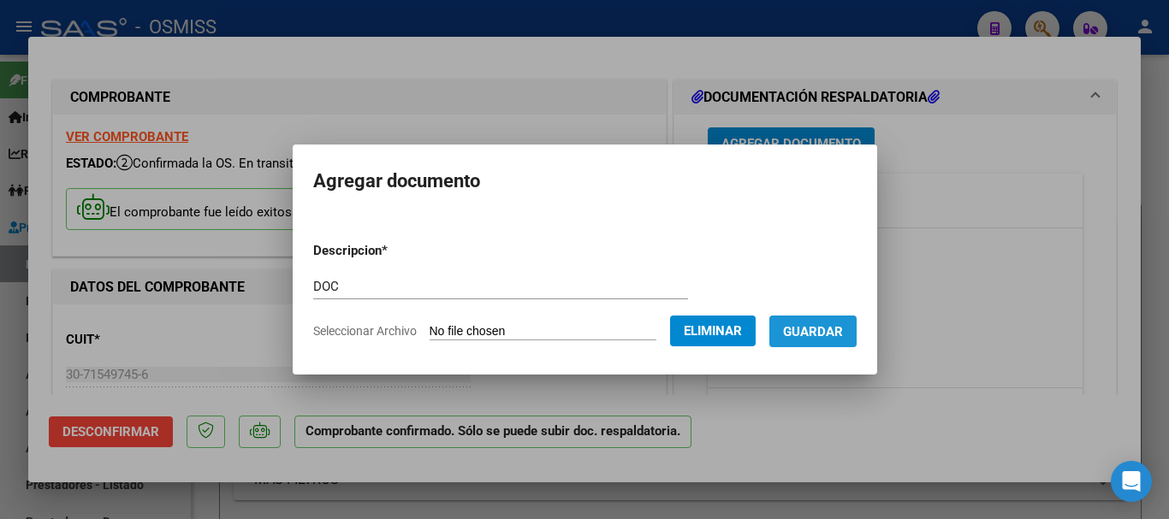
click at [621, 329] on span "Guardar" at bounding box center [813, 331] width 60 height 15
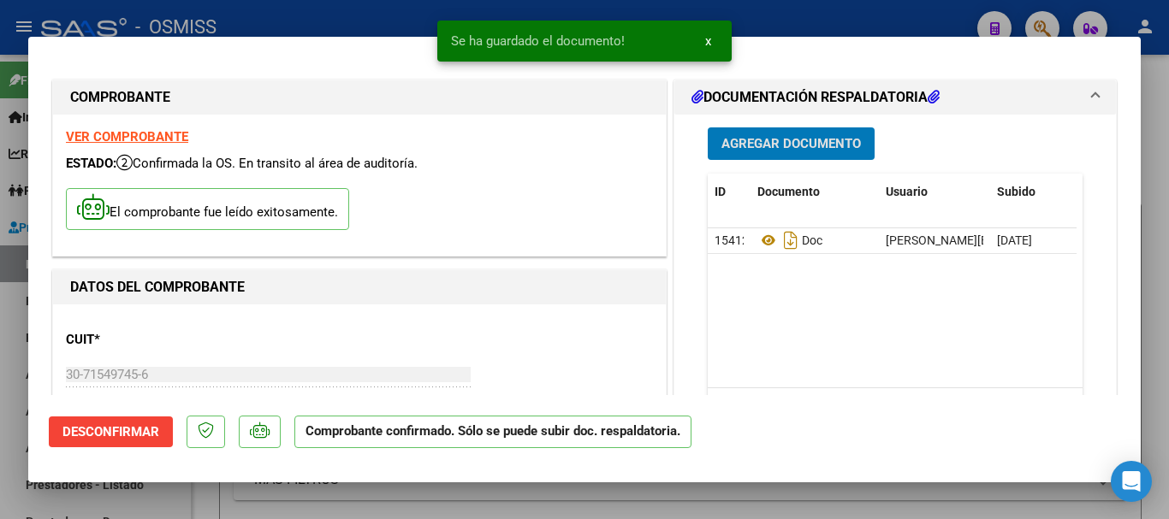
click at [477, 294] on h1 "DATOS DEL COMPROBANTE" at bounding box center [359, 287] width 579 height 21
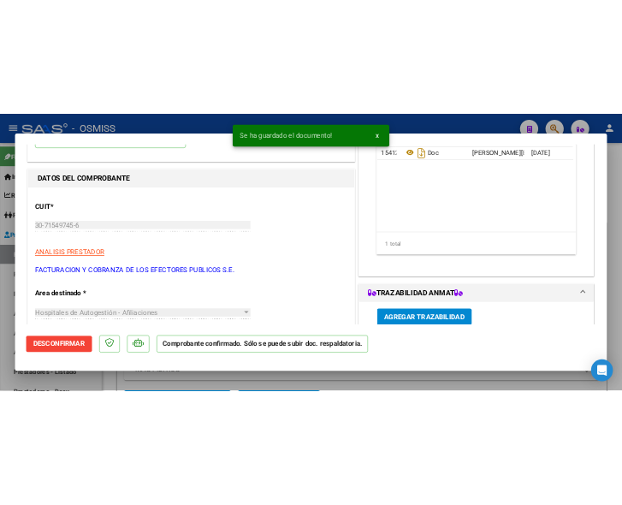
scroll to position [171, 0]
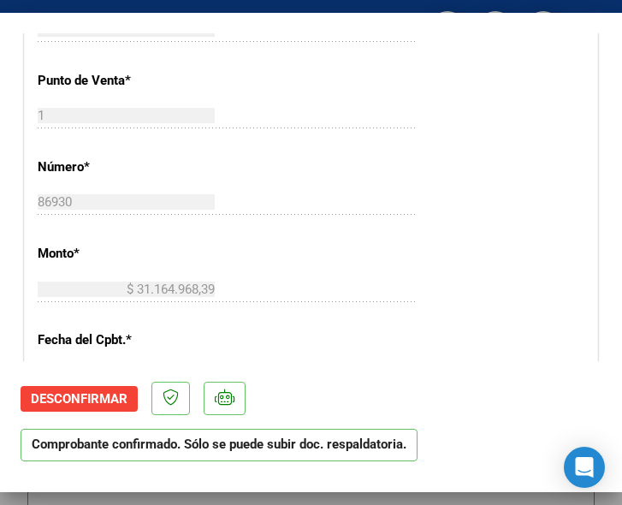
scroll to position [599, 0]
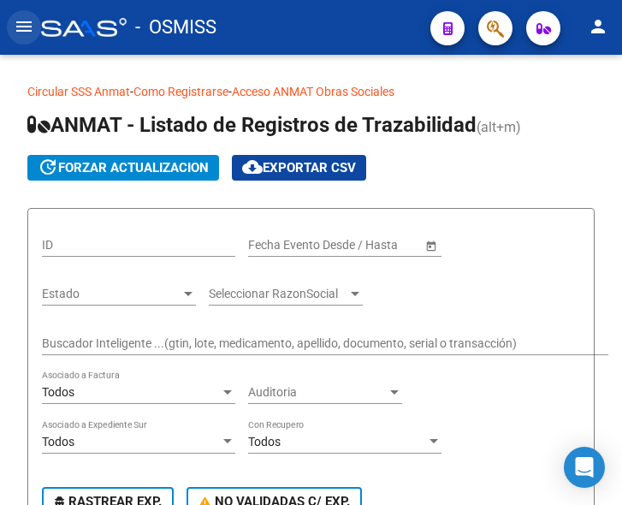
click at [16, 22] on mat-icon "menu" at bounding box center [24, 26] width 21 height 21
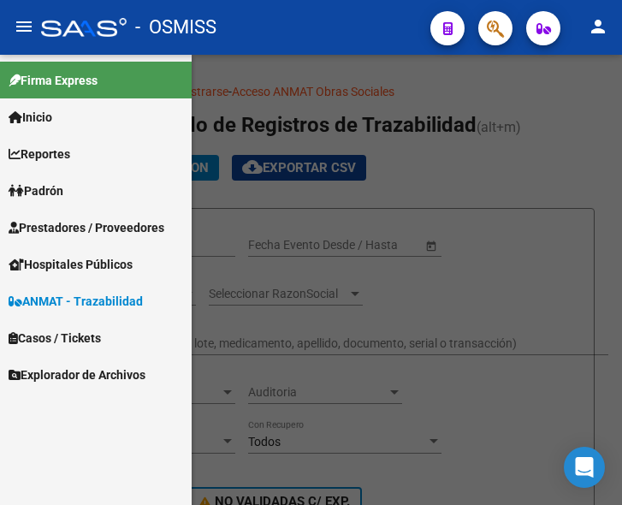
click at [60, 226] on span "Prestadores / Proveedores" at bounding box center [87, 227] width 156 height 19
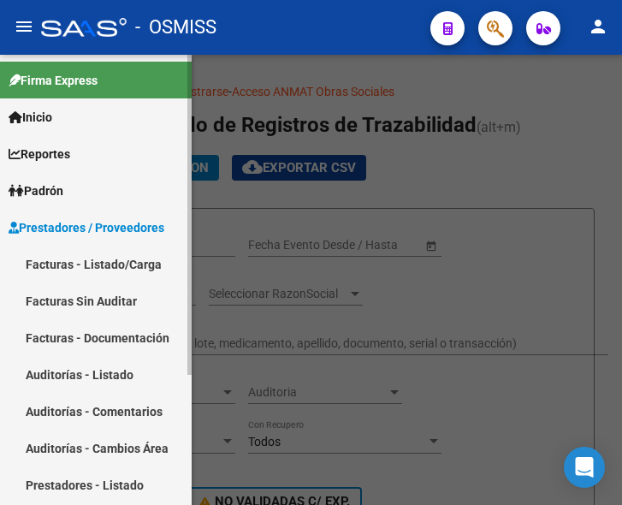
click at [71, 263] on link "Facturas - Listado/Carga" at bounding box center [96, 264] width 192 height 37
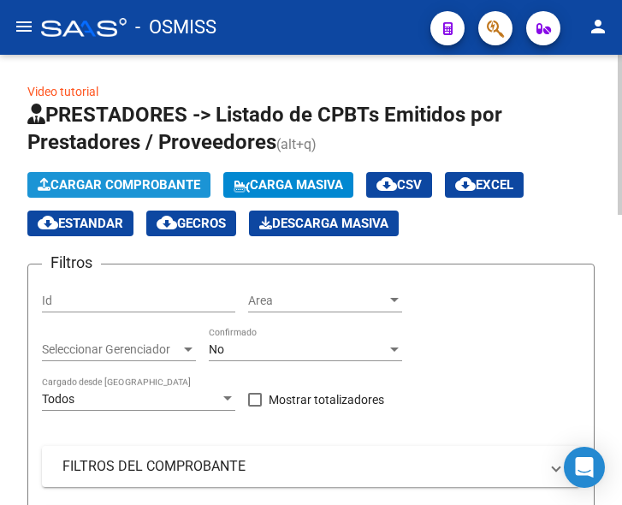
click at [138, 183] on span "Cargar Comprobante" at bounding box center [119, 184] width 163 height 15
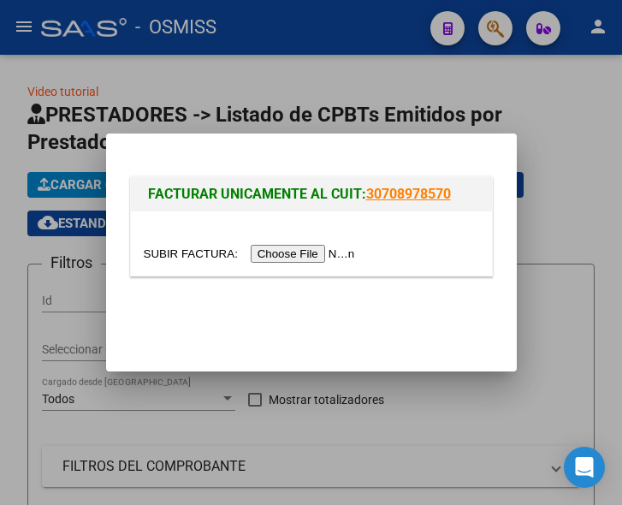
click at [293, 251] on input "file" at bounding box center [252, 254] width 217 height 18
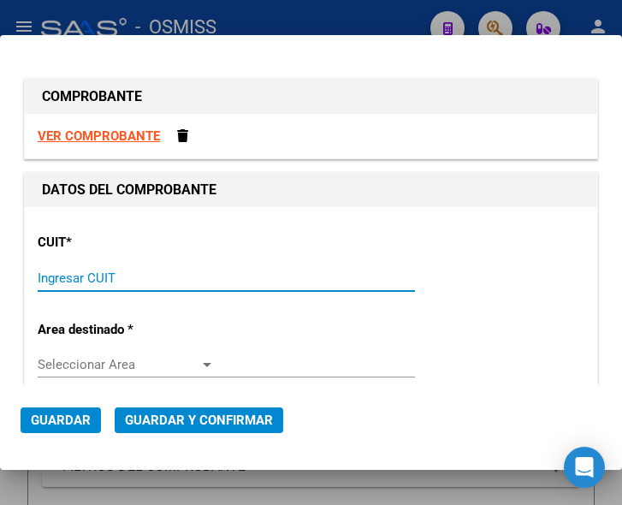
click at [82, 277] on input "Ingresar CUIT" at bounding box center [126, 277] width 177 height 15
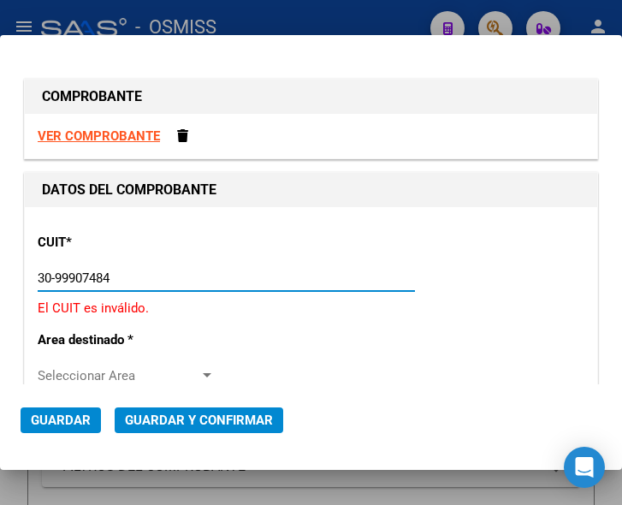
type input "30-99907484-3"
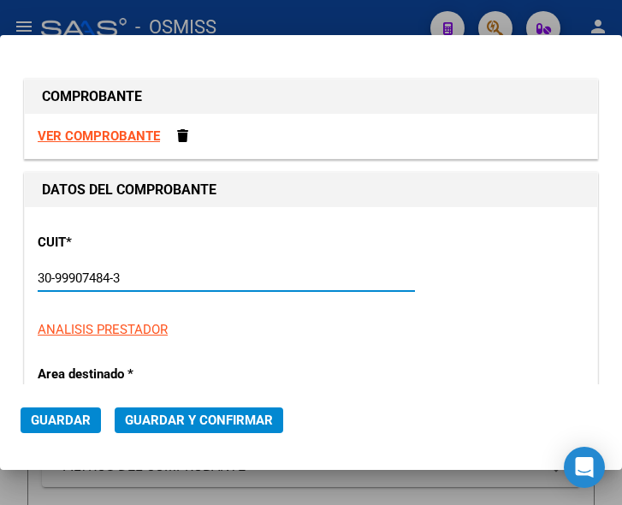
type input "212"
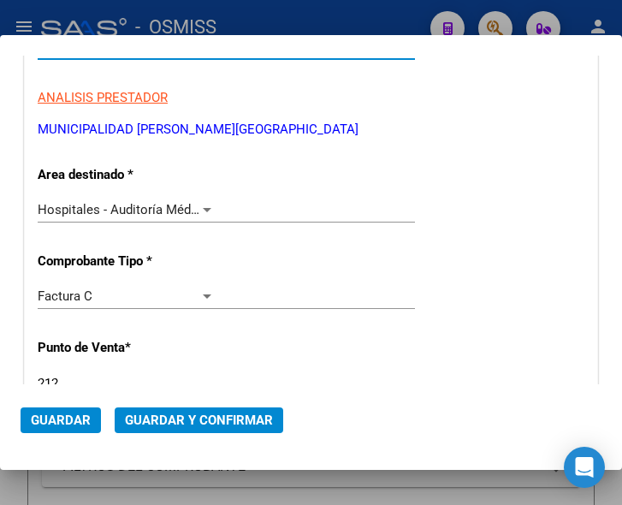
scroll to position [257, 0]
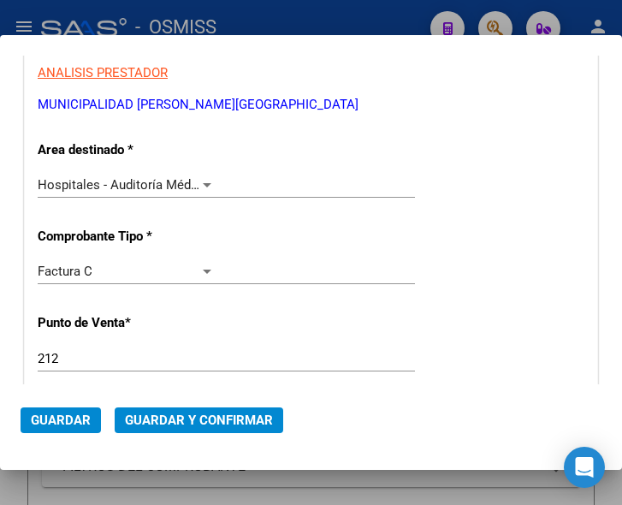
type input "30-99907484-3"
click at [198, 177] on div "Hospitales - Auditoría Médica" at bounding box center [126, 184] width 177 height 15
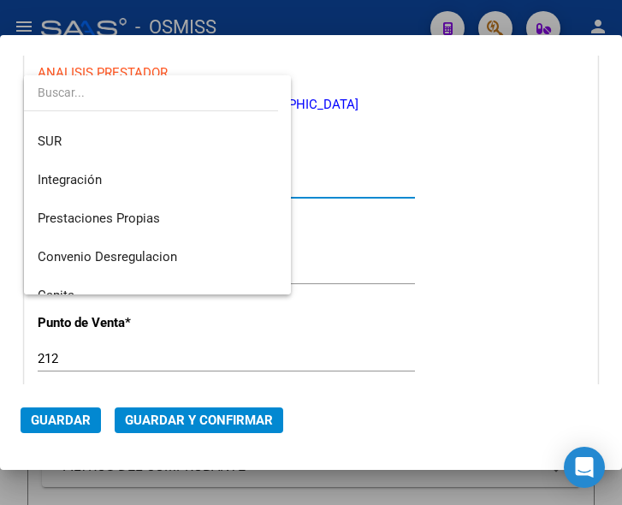
scroll to position [0, 0]
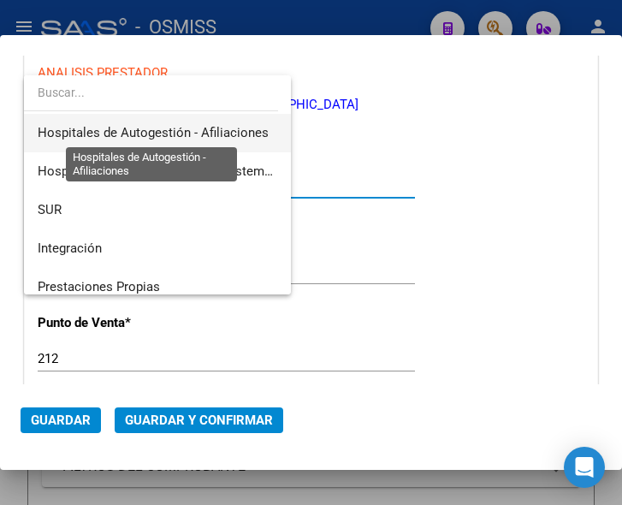
click at [196, 126] on span "Hospitales de Autogestión - Afiliaciones" at bounding box center [153, 132] width 231 height 15
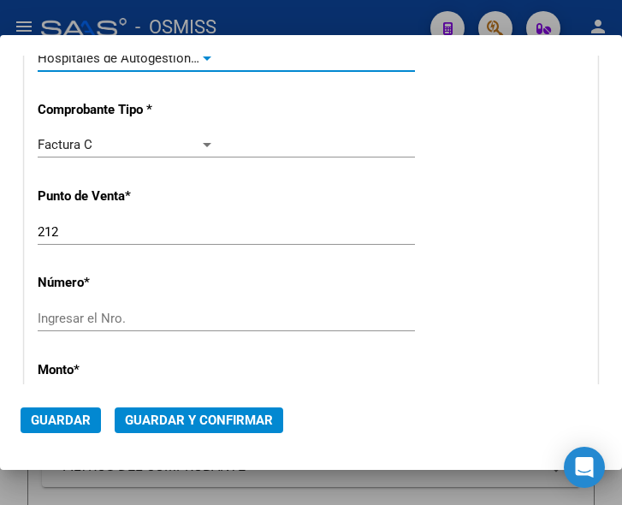
scroll to position [428, 0]
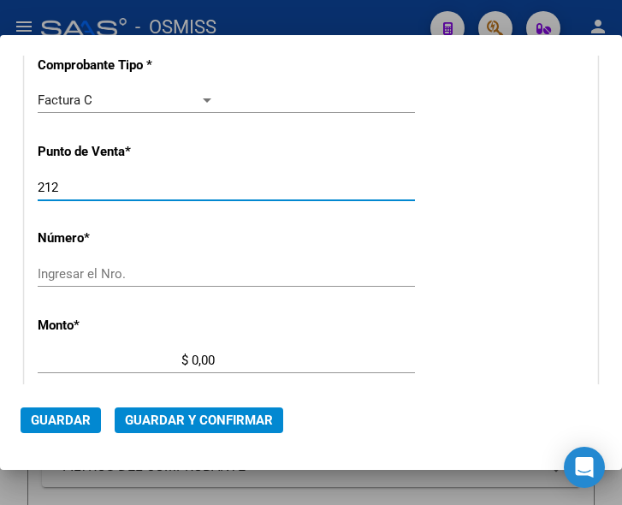
click at [67, 184] on input "212" at bounding box center [126, 187] width 177 height 15
type input "2"
type input "100"
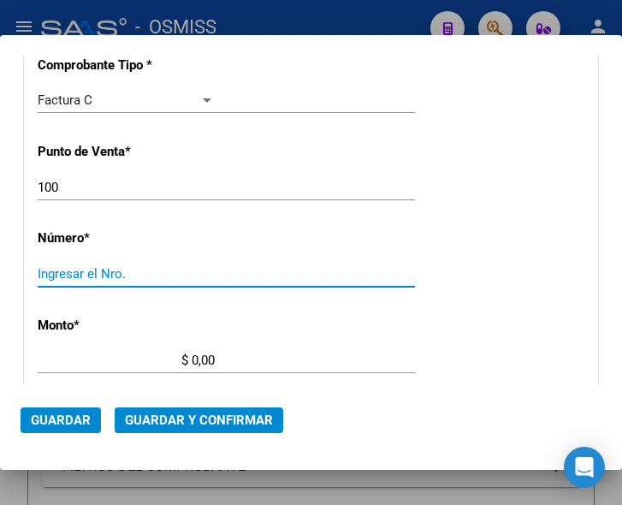
click at [62, 276] on input "Ingresar el Nro." at bounding box center [126, 273] width 177 height 15
type input "1541"
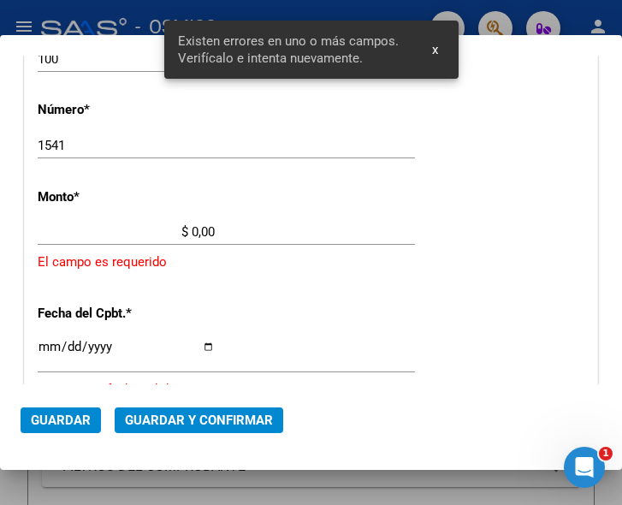
scroll to position [561, 0]
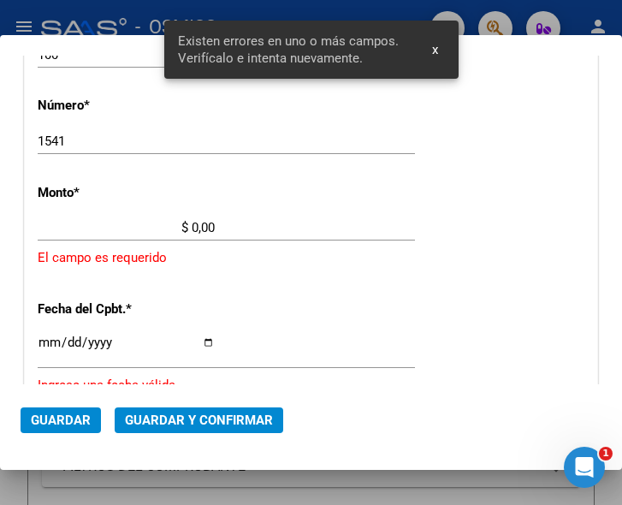
click at [191, 228] on input "$ 0,00" at bounding box center [126, 227] width 177 height 15
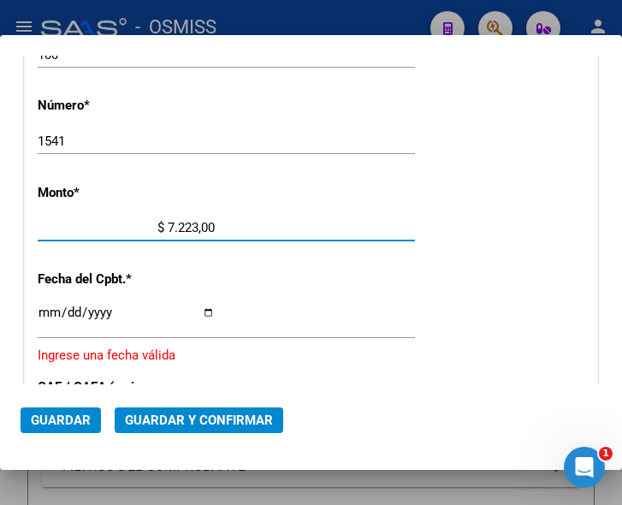
type input "$ 72.231,00"
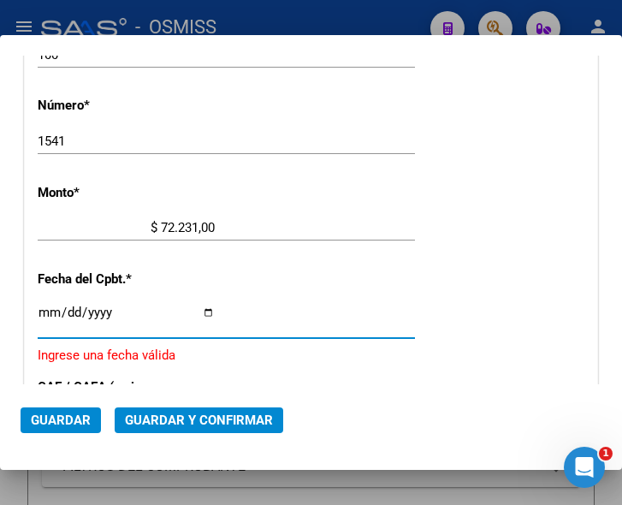
click at [46, 312] on input "Ingresar la fecha" at bounding box center [126, 319] width 177 height 27
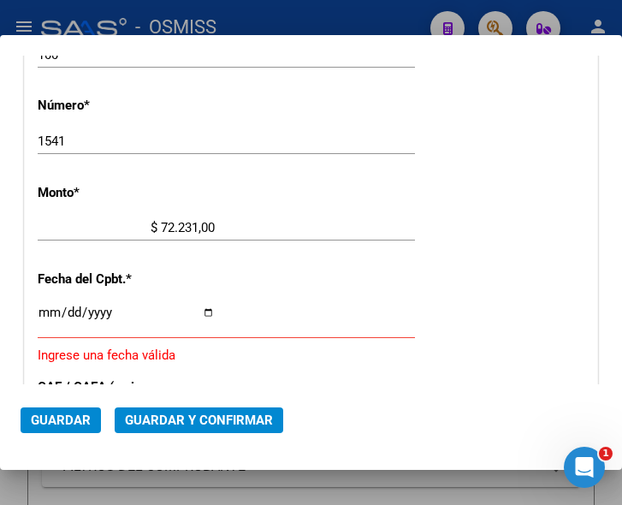
click at [48, 312] on input "Ingresar la fecha" at bounding box center [126, 319] width 177 height 27
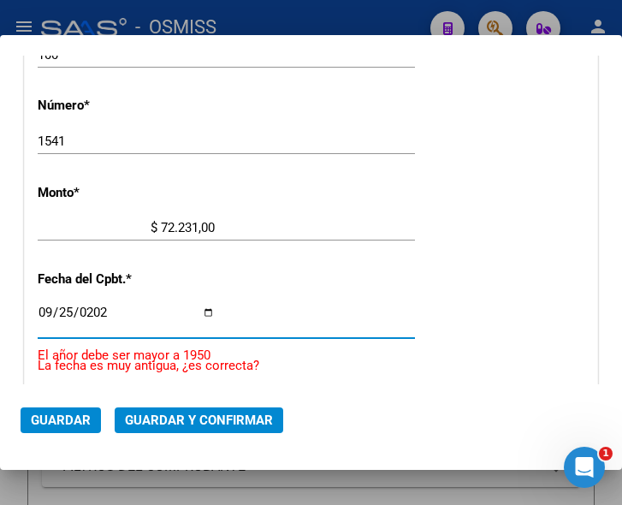
type input "2025-09-25"
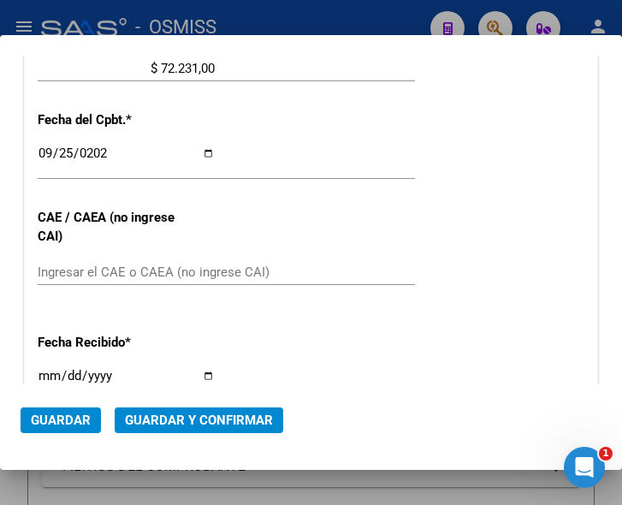
scroll to position [732, 0]
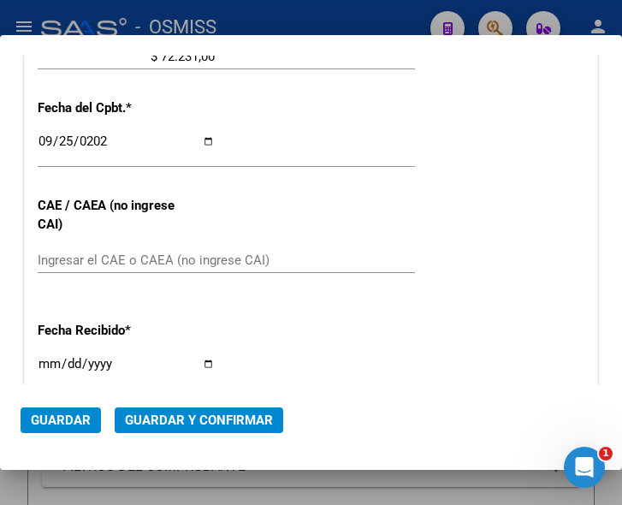
click at [281, 227] on div "CUIT * 30-99907484-3 Ingresar CUIT ANALISIS PRESTADOR MUNICIPALIDAD DE CORDOBA …" at bounding box center [311, 91] width 573 height 1232
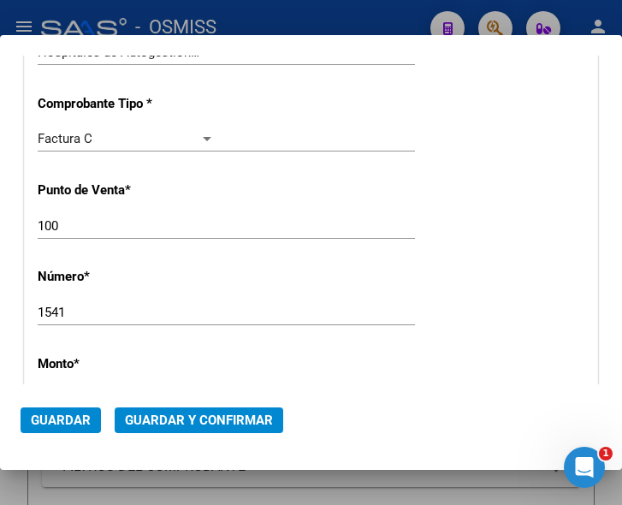
scroll to position [304, 0]
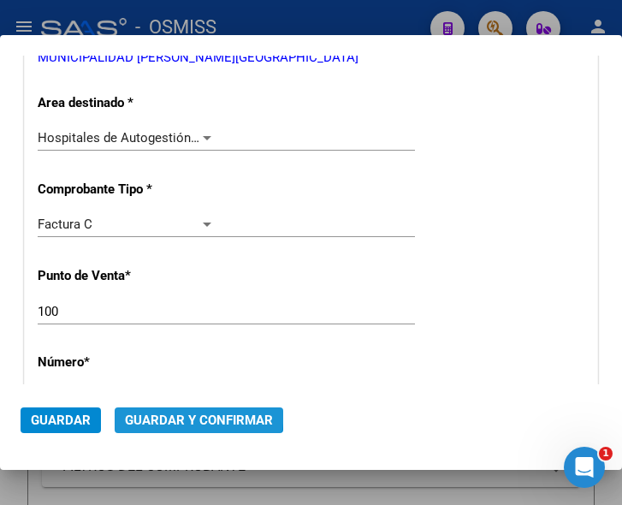
click at [183, 411] on button "Guardar y Confirmar" at bounding box center [199, 420] width 169 height 26
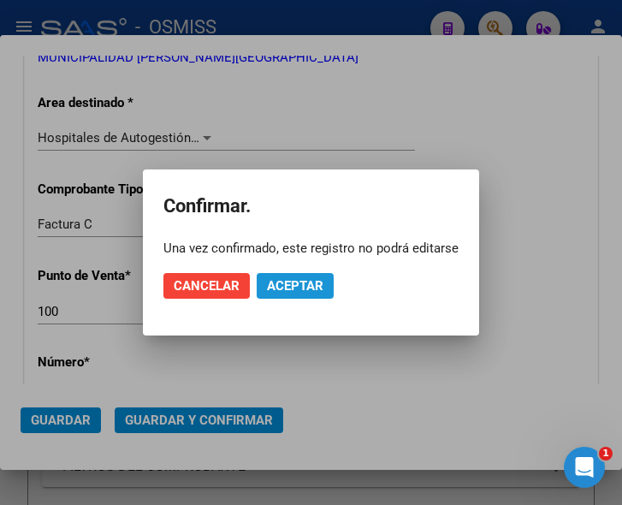
click at [304, 282] on span "Aceptar" at bounding box center [295, 285] width 56 height 15
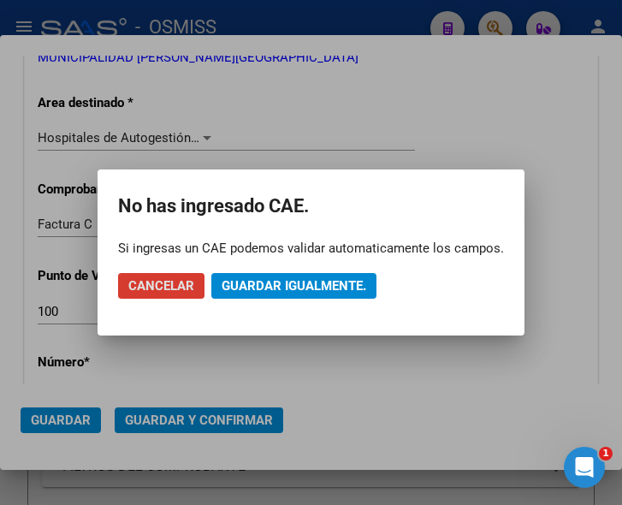
click at [312, 283] on span "Guardar igualmente." at bounding box center [294, 285] width 145 height 15
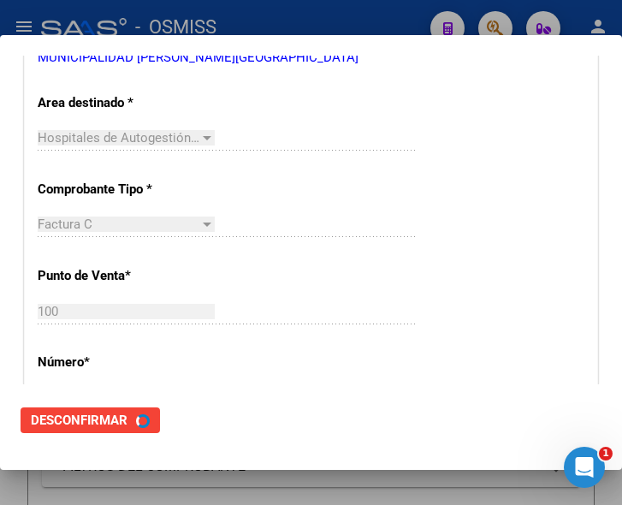
scroll to position [0, 0]
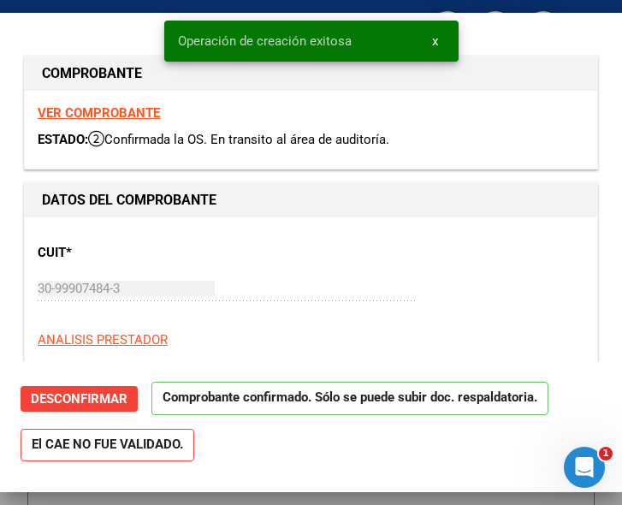
type input "2025-11-24"
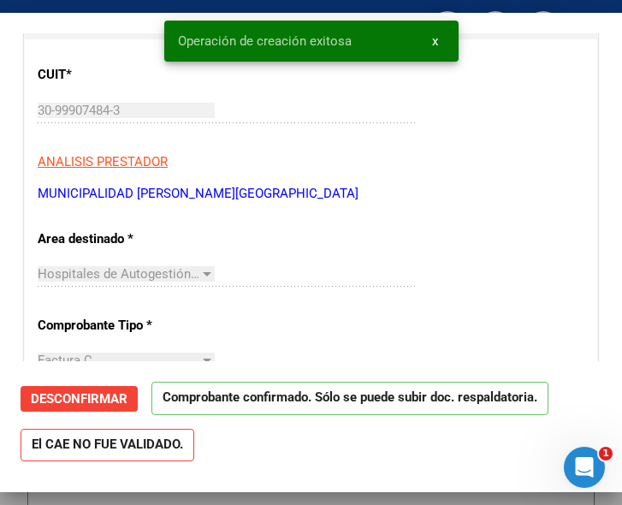
scroll to position [171, 0]
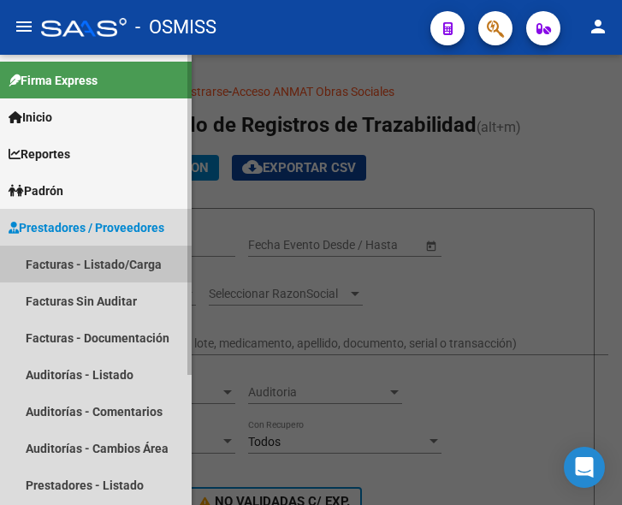
click at [86, 257] on link "Facturas - Listado/Carga" at bounding box center [96, 264] width 192 height 37
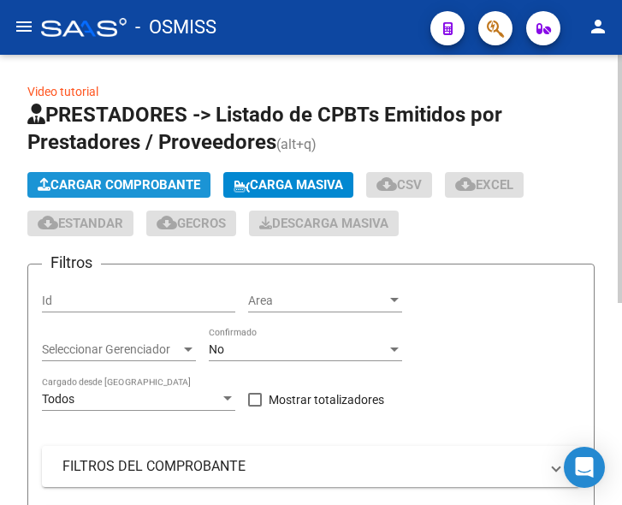
click at [152, 179] on span "Cargar Comprobante" at bounding box center [119, 184] width 163 height 15
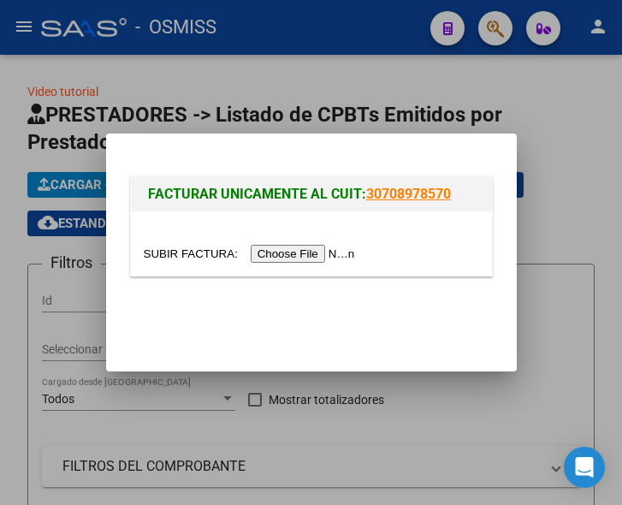
click at [314, 259] on input "file" at bounding box center [252, 254] width 217 height 18
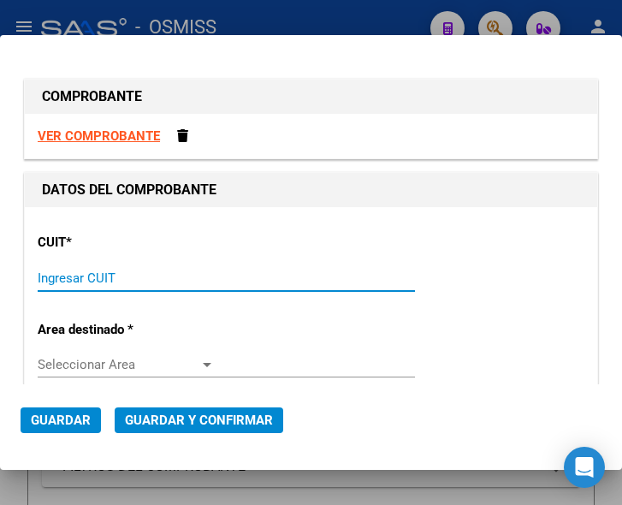
click at [93, 276] on input "Ingresar CUIT" at bounding box center [126, 277] width 177 height 15
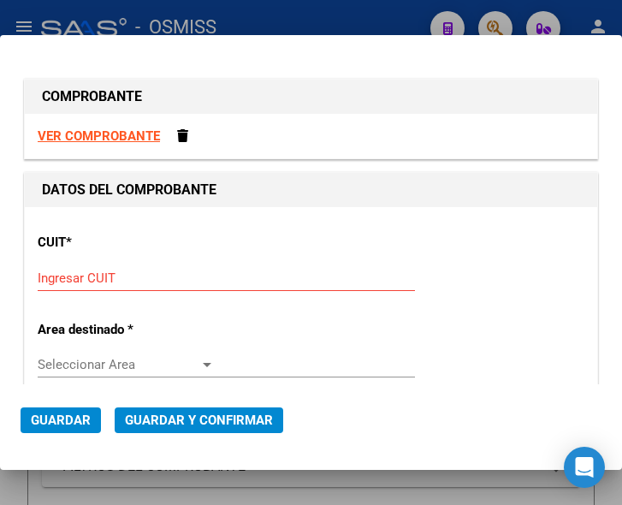
click at [62, 276] on input "Ingresar CUIT" at bounding box center [126, 277] width 177 height 15
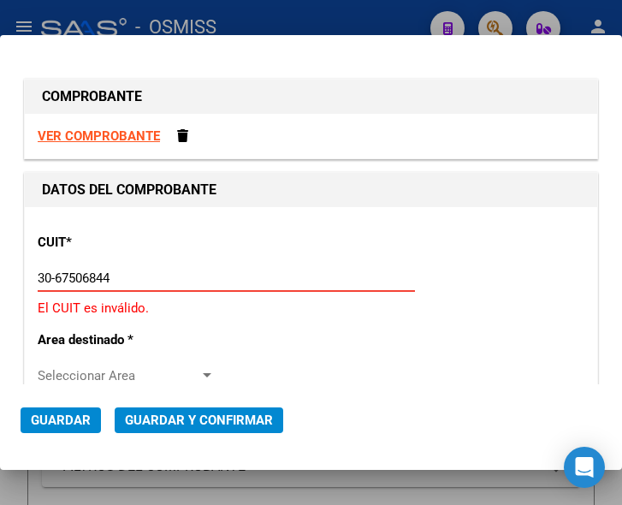
type input "30-67506844-1"
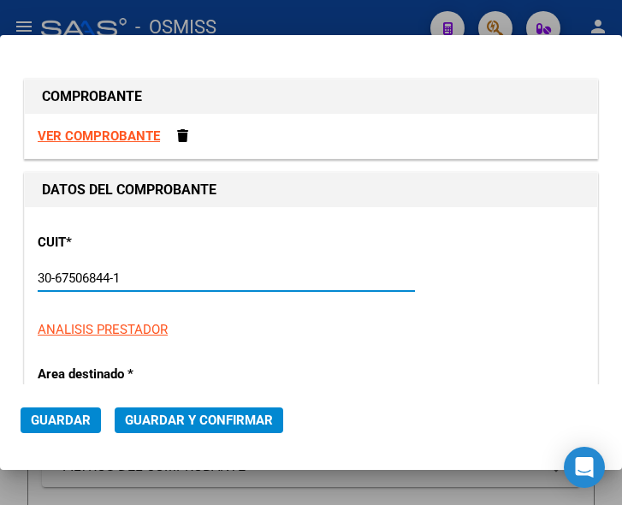
type input "113"
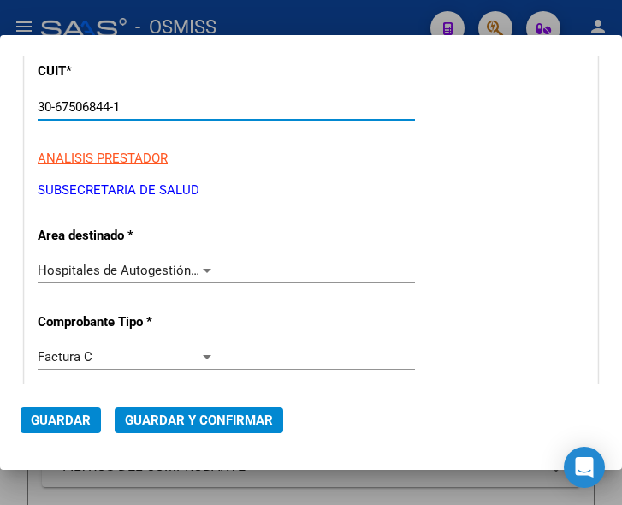
type input "30-67506844-1"
click at [203, 269] on div at bounding box center [207, 271] width 9 height 4
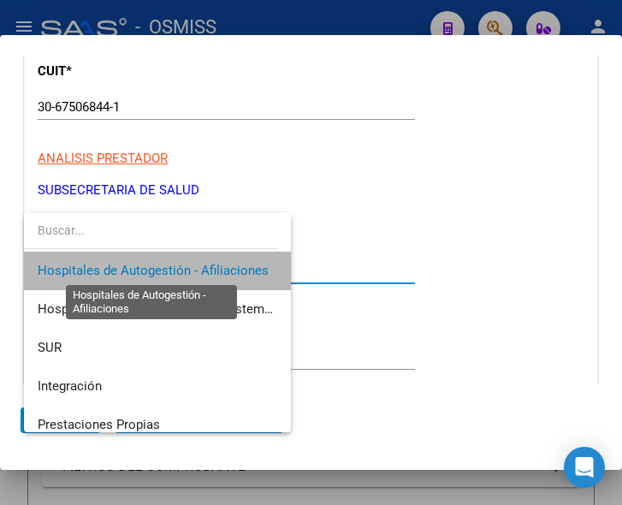
click at [199, 268] on span "Hospitales de Autogestión - Afiliaciones" at bounding box center [153, 270] width 231 height 15
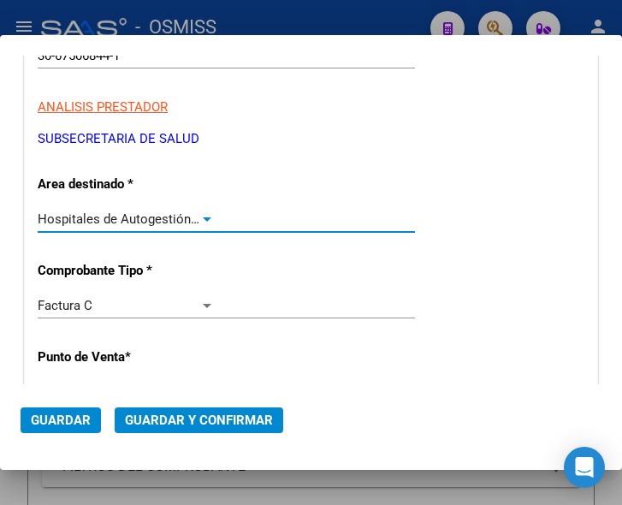
scroll to position [342, 0]
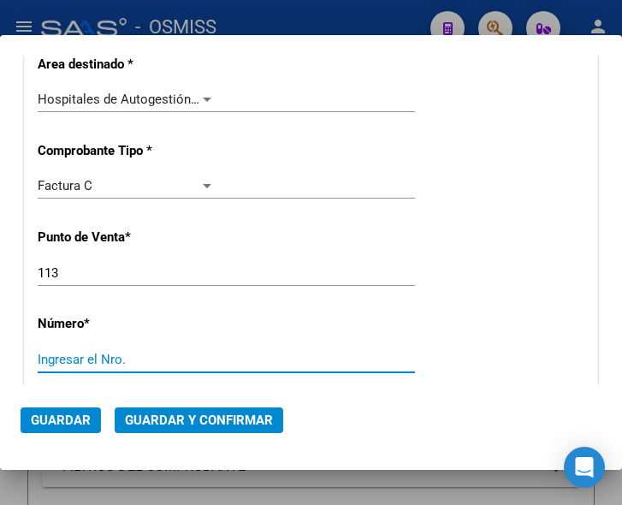
click at [104, 359] on input "Ingresar el Nro." at bounding box center [126, 359] width 177 height 15
type input "8010"
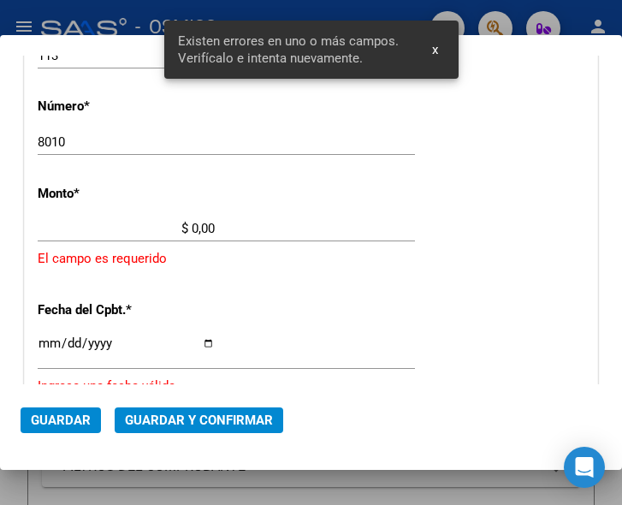
scroll to position [561, 0]
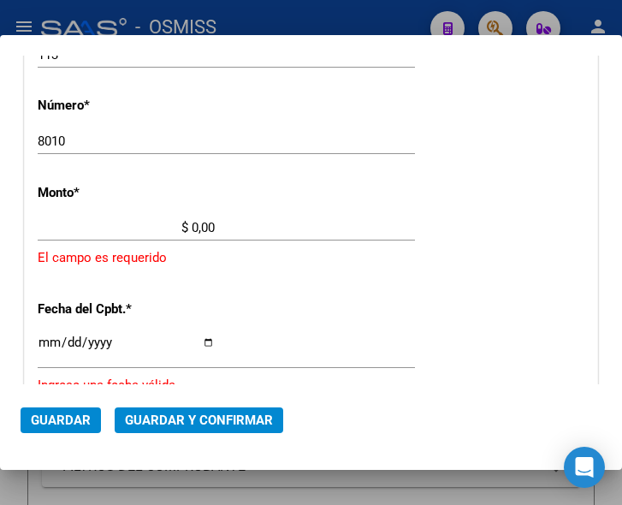
click at [193, 224] on input "$ 0,00" at bounding box center [126, 227] width 177 height 15
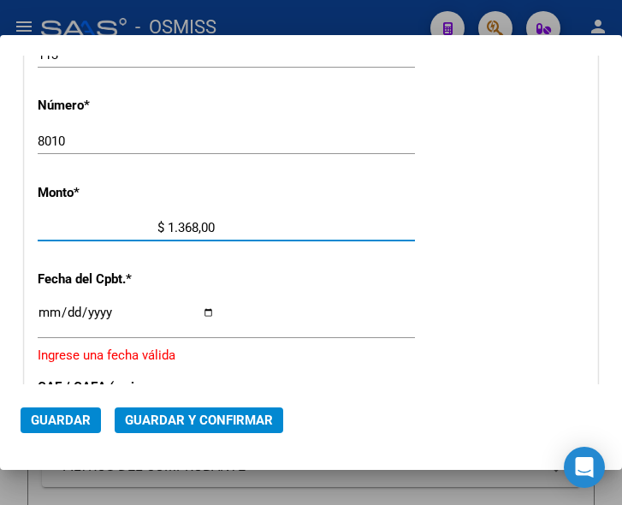
type input "$ 13.680,00"
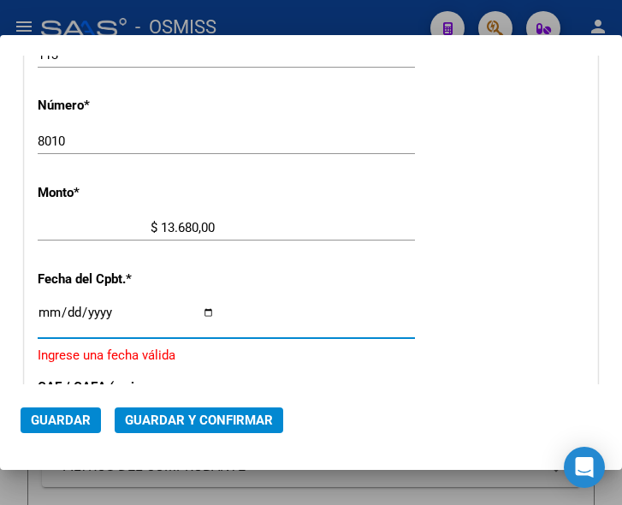
click at [45, 310] on input "Ingresar la fecha" at bounding box center [126, 319] width 177 height 27
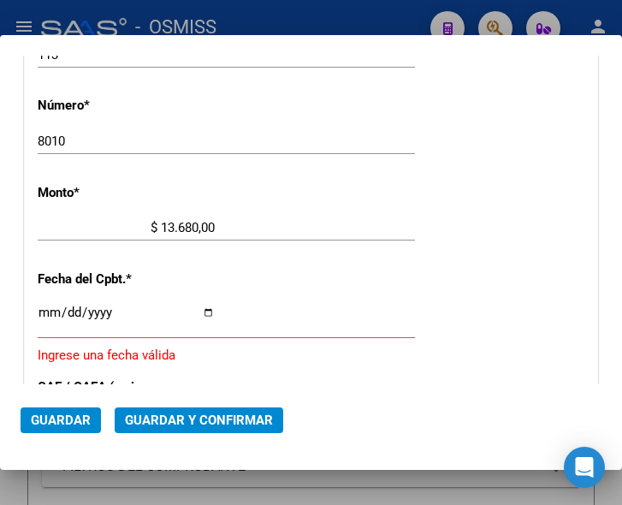
click at [44, 309] on input "Ingresar la fecha" at bounding box center [126, 319] width 177 height 27
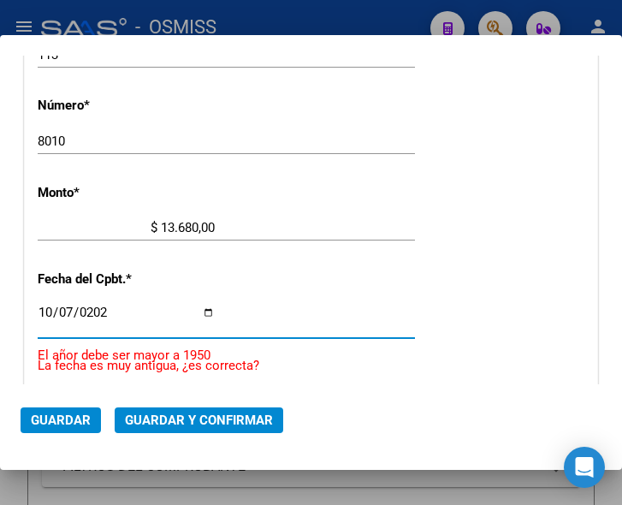
type input "[DATE]"
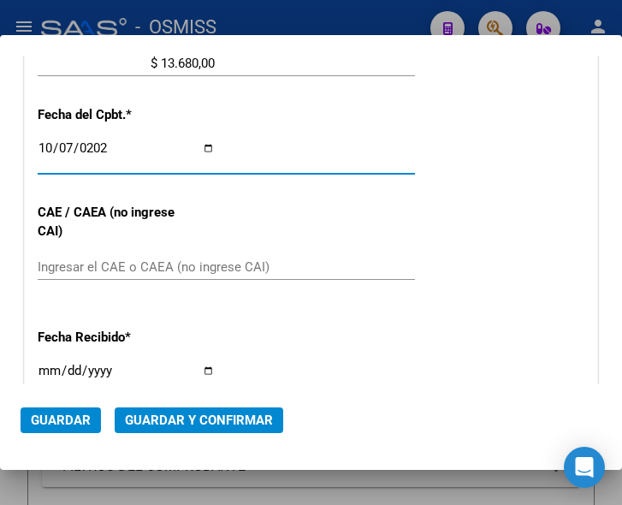
scroll to position [817, 0]
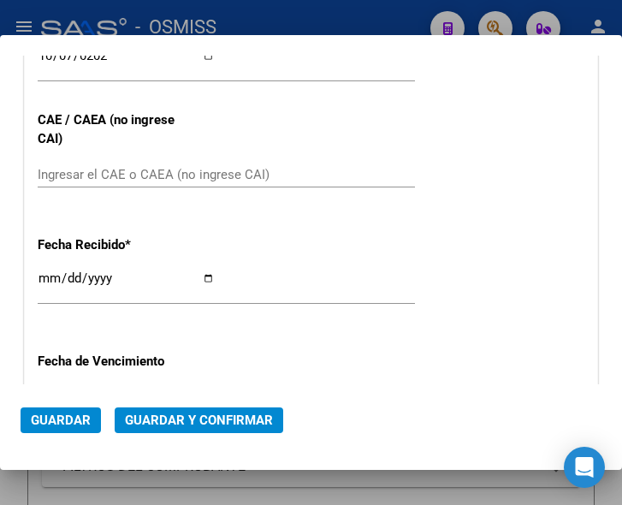
click at [55, 173] on input "Ingresar el CAE o CAEA (no ingrese CAI)" at bounding box center [126, 174] width 177 height 15
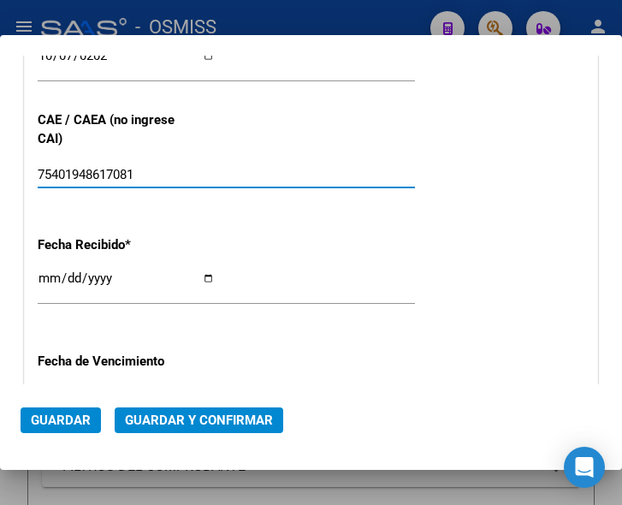
type input "75401948617081"
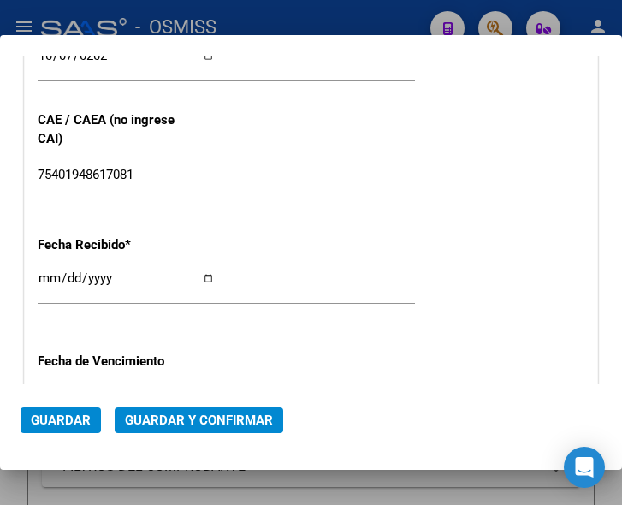
click at [360, 220] on div "CUIT * 30-67506844-1 Ingresar CUIT ANALISIS PRESTADOR SUBSECRETARIA DE SALUD AR…" at bounding box center [311, 6] width 573 height 1232
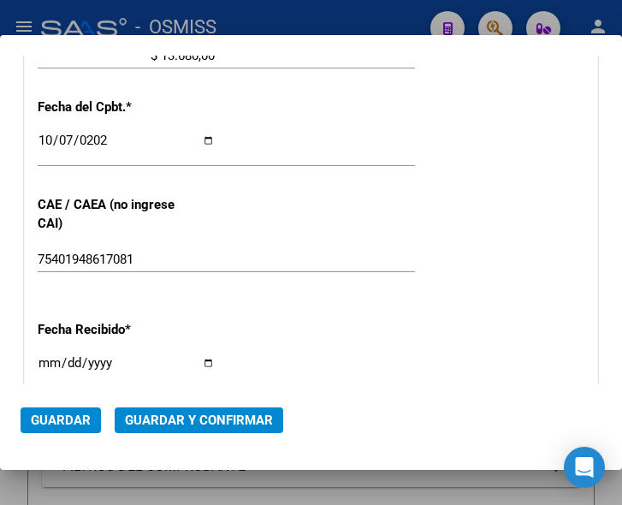
scroll to position [732, 0]
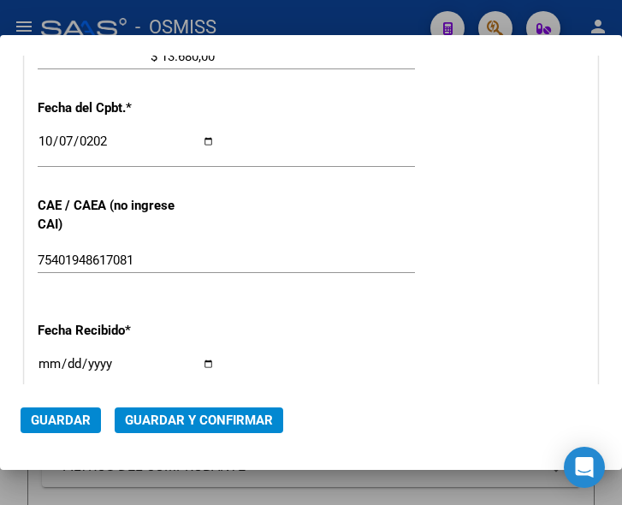
click at [313, 247] on div "75401948617081 Ingresar el CAE o CAEA (no ingrese CAI)" at bounding box center [226, 260] width 377 height 26
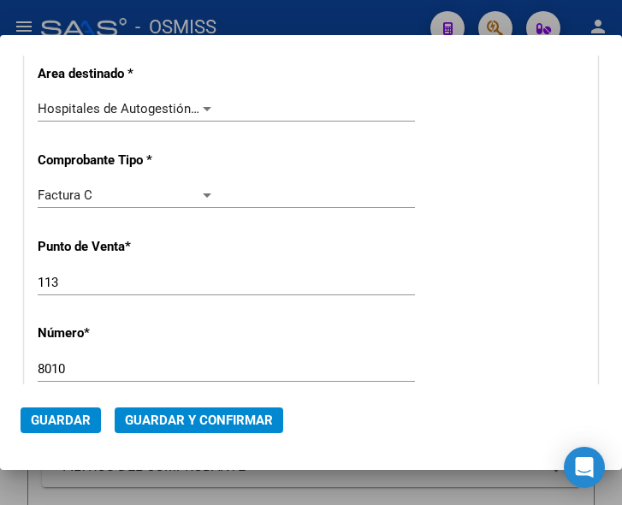
scroll to position [304, 0]
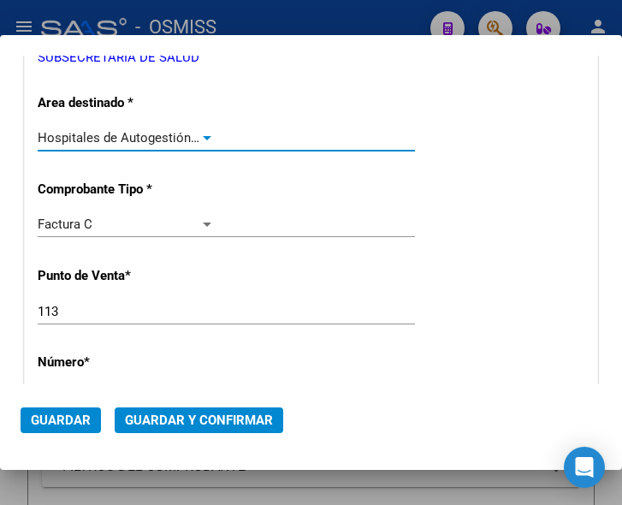
click at [203, 132] on div at bounding box center [206, 138] width 15 height 14
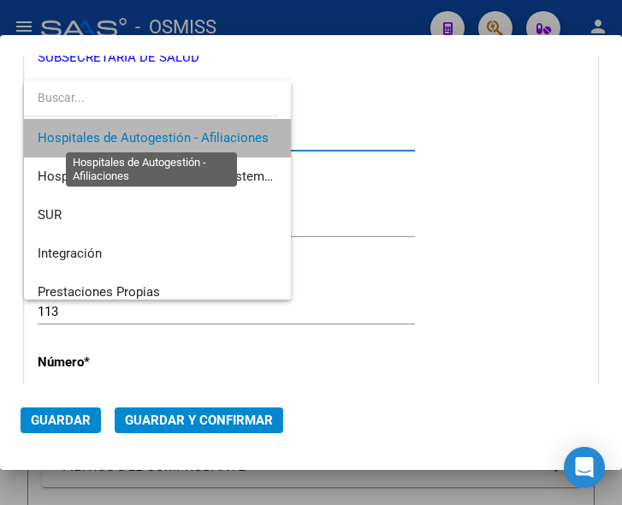
click at [203, 132] on span "Hospitales de Autogestión - Afiliaciones" at bounding box center [153, 137] width 231 height 15
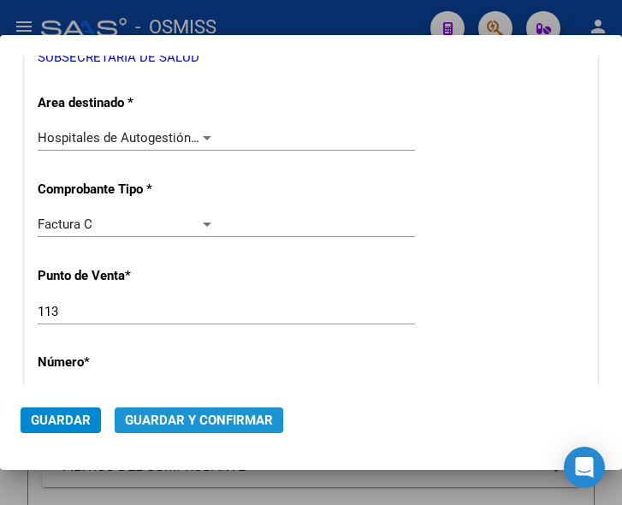
click at [192, 417] on span "Guardar y Confirmar" at bounding box center [199, 420] width 148 height 15
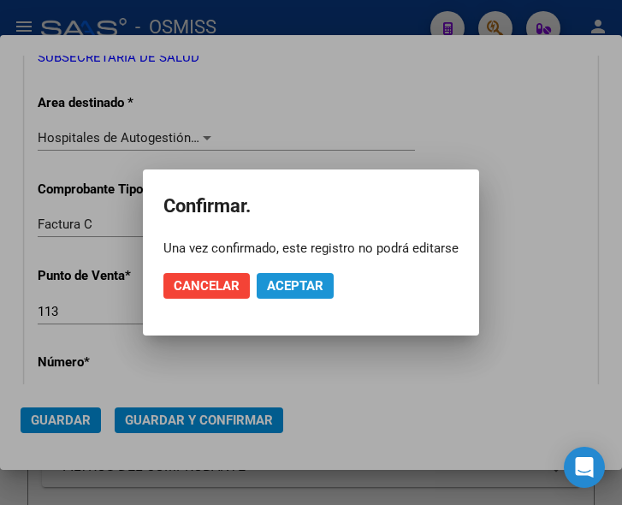
click at [301, 284] on span "Aceptar" at bounding box center [295, 285] width 56 height 15
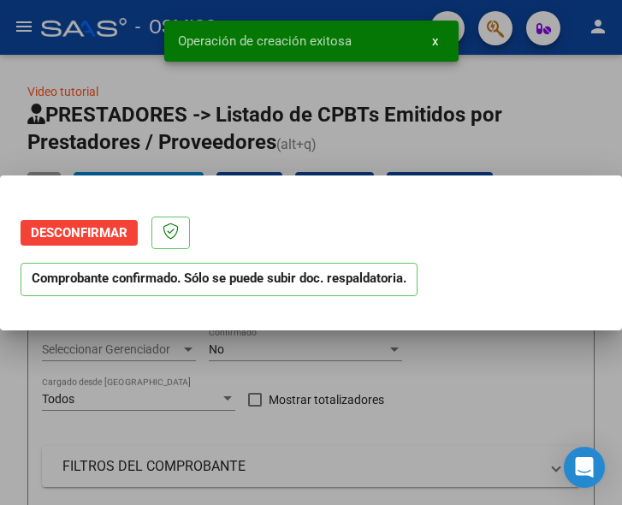
scroll to position [0, 0]
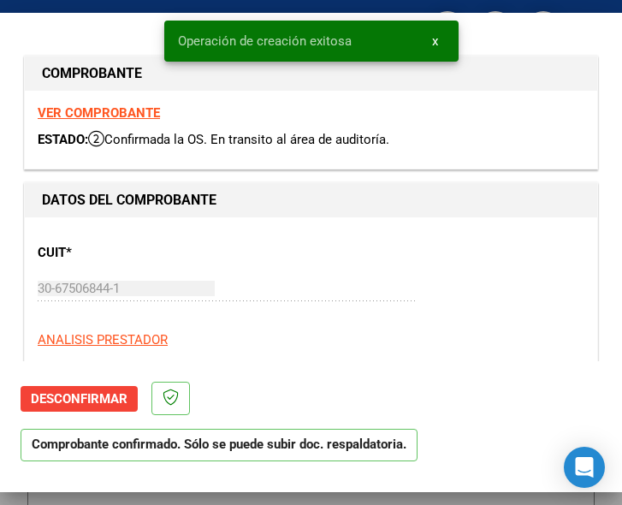
type input "[DATE]"
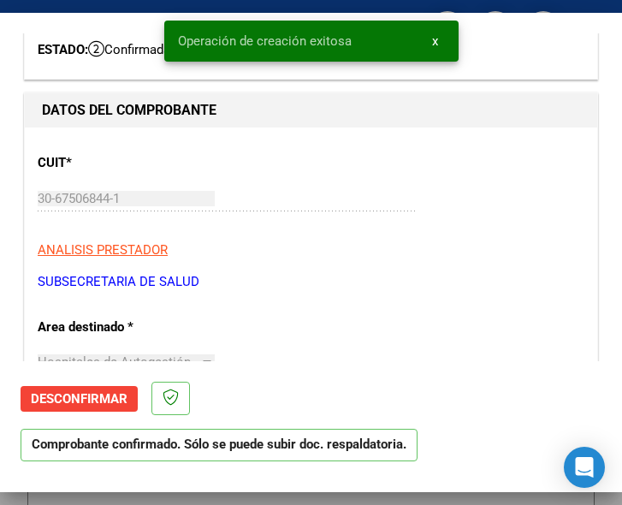
scroll to position [171, 0]
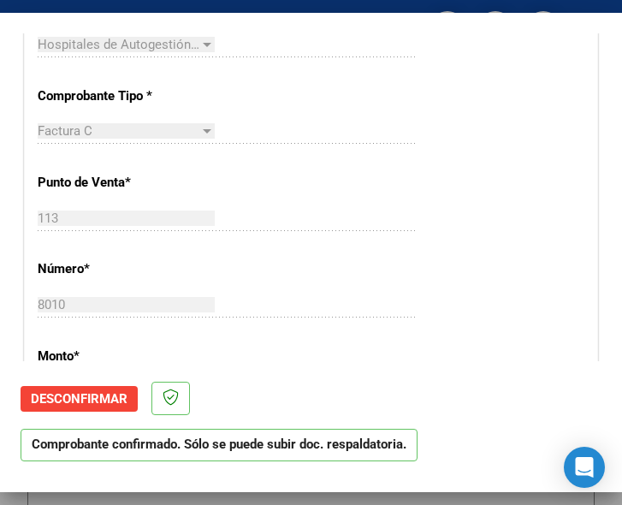
scroll to position [428, 0]
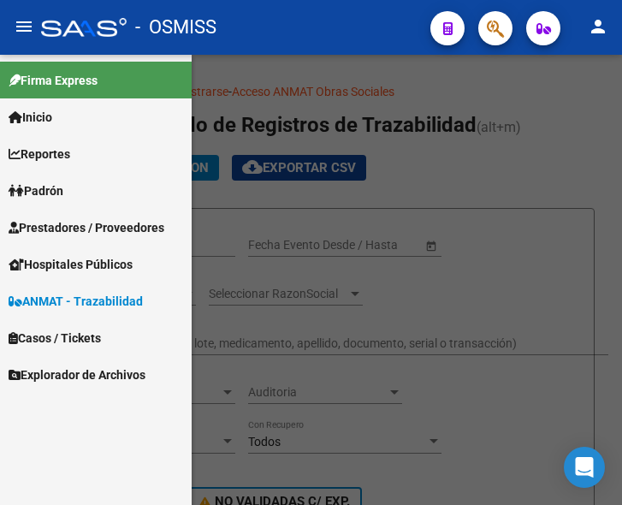
click at [77, 225] on span "Prestadores / Proveedores" at bounding box center [87, 227] width 156 height 19
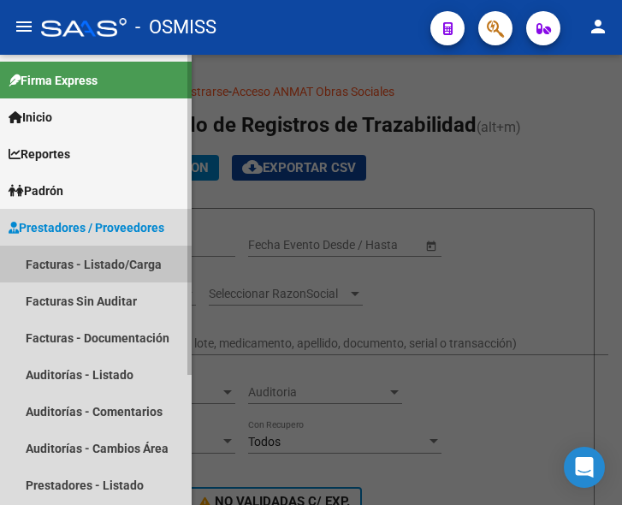
click at [88, 257] on link "Facturas - Listado/Carga" at bounding box center [96, 264] width 192 height 37
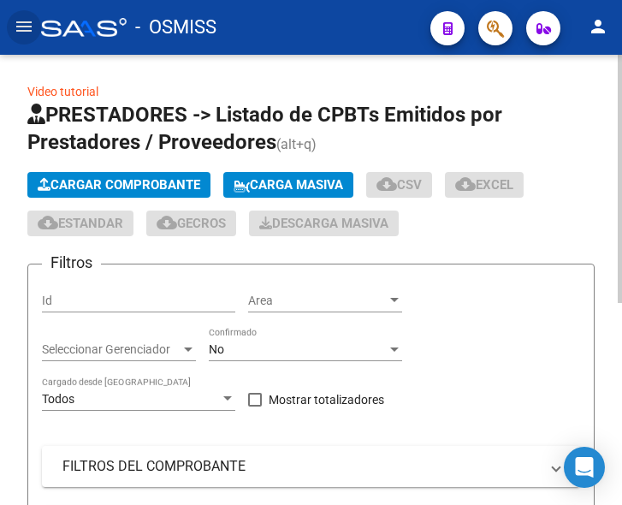
click at [171, 187] on span "Cargar Comprobante" at bounding box center [119, 184] width 163 height 15
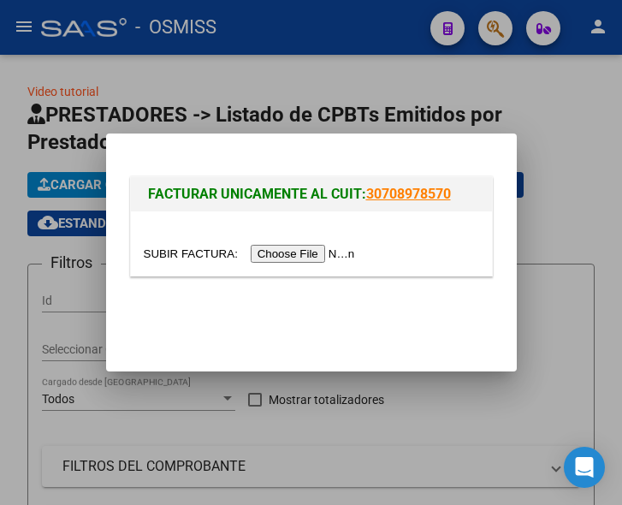
click at [311, 249] on input "file" at bounding box center [252, 254] width 217 height 18
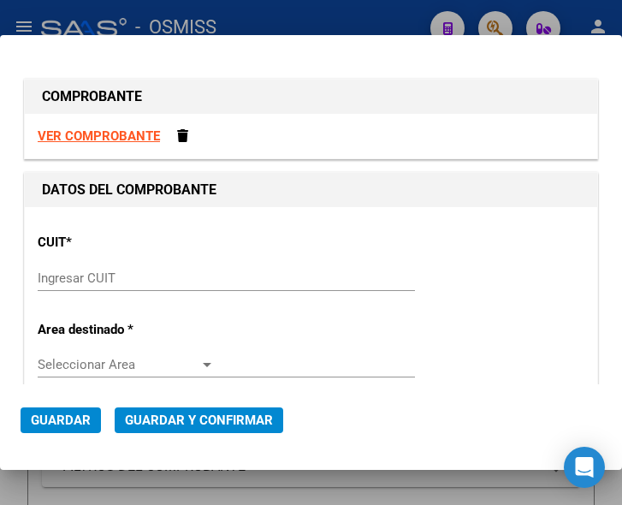
click at [87, 276] on input "Ingresar CUIT" at bounding box center [126, 277] width 177 height 15
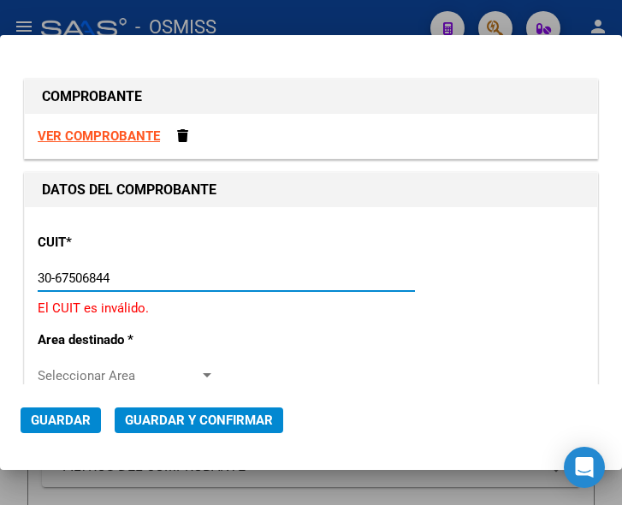
type input "30-67506844-1"
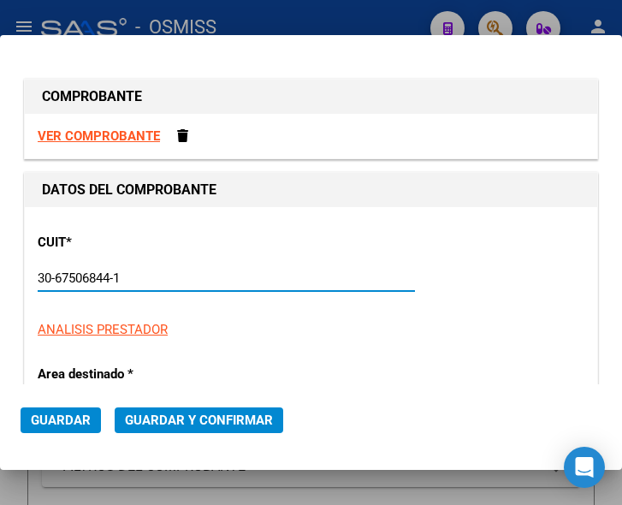
type input "113"
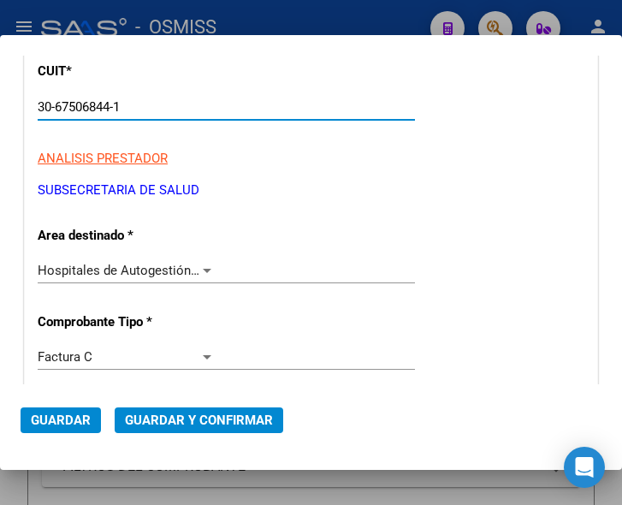
type input "30-67506844-1"
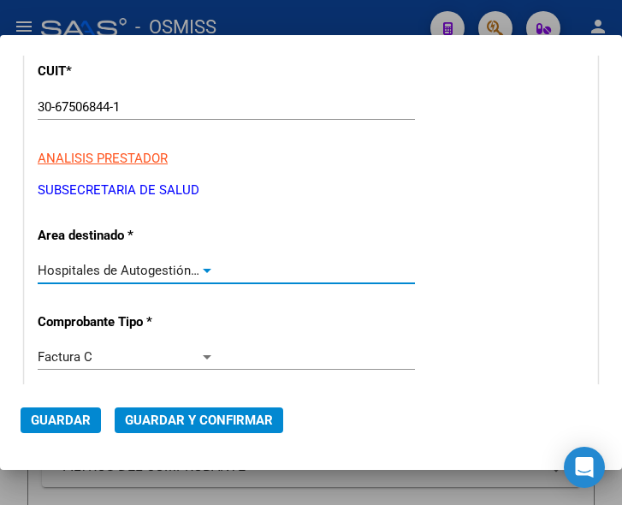
click at [202, 265] on div at bounding box center [206, 271] width 15 height 14
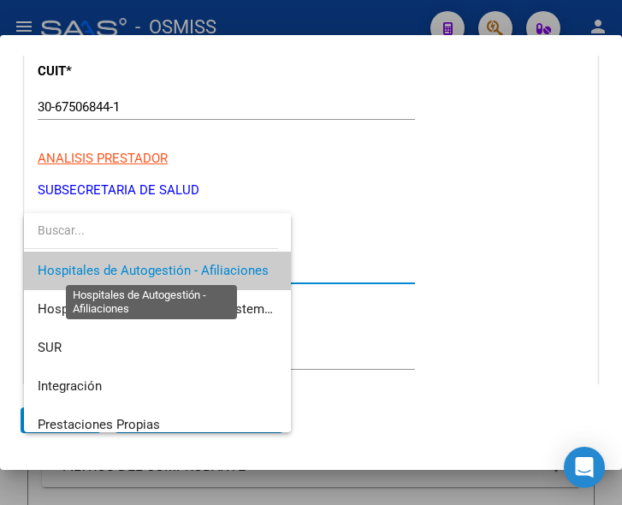
click at [202, 265] on span "Hospitales de Autogestión - Afiliaciones" at bounding box center [153, 270] width 231 height 15
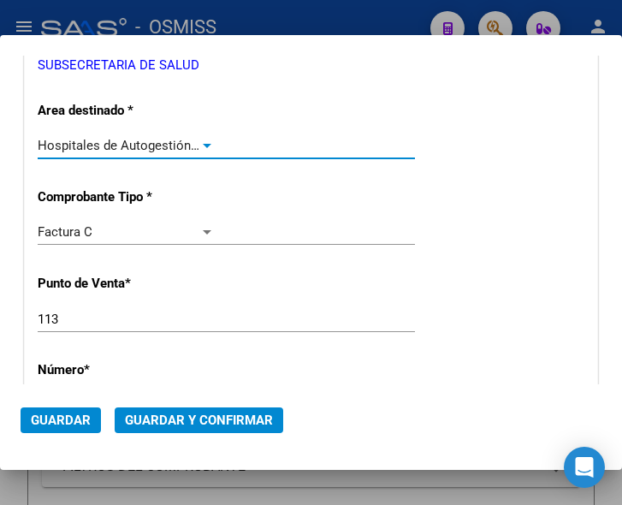
scroll to position [342, 0]
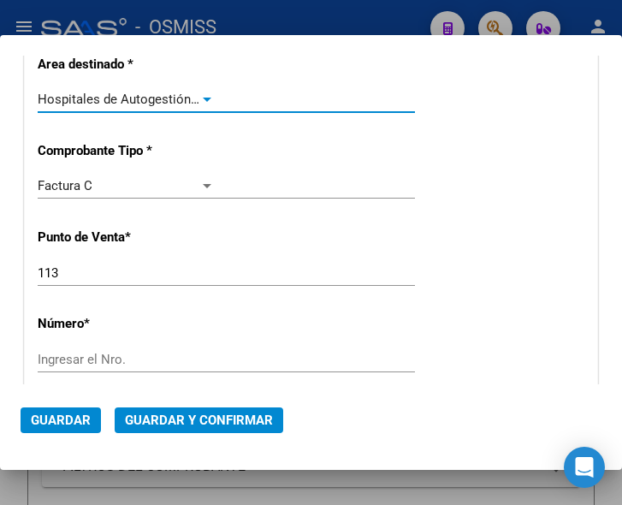
click at [86, 353] on input "Ingresar el Nro." at bounding box center [126, 359] width 177 height 15
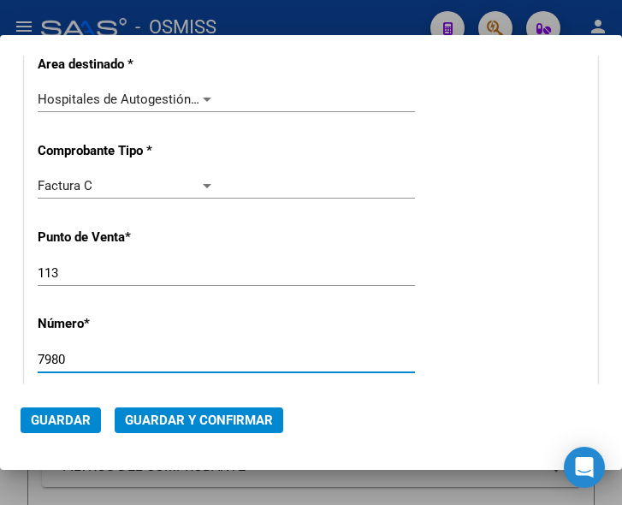
type input "7980"
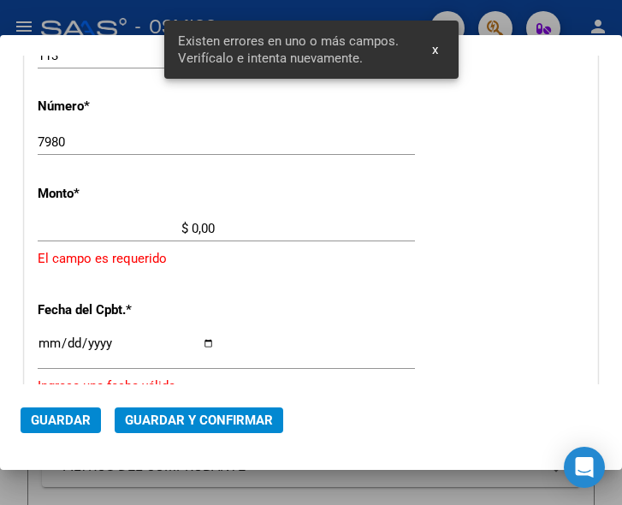
scroll to position [561, 0]
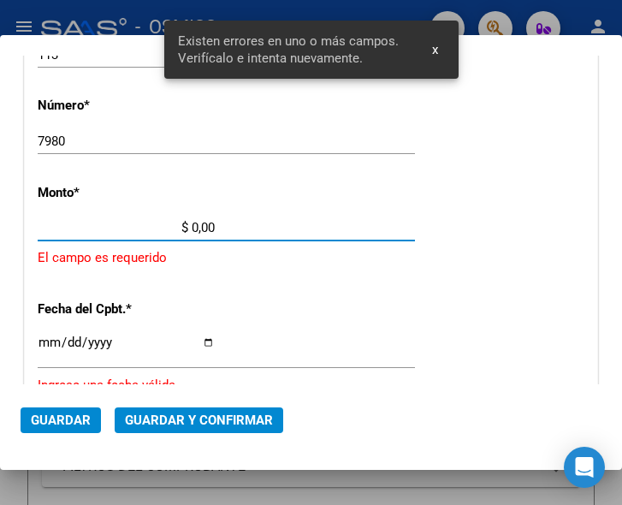
click at [193, 223] on input "$ 0,00" at bounding box center [126, 227] width 177 height 15
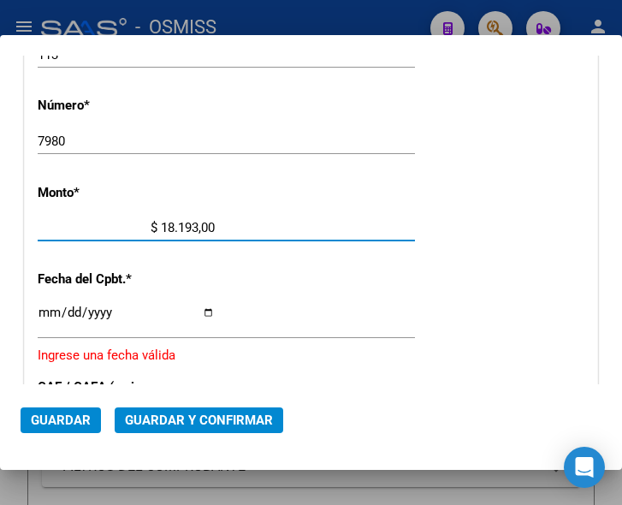
type input "$ 181.932,00"
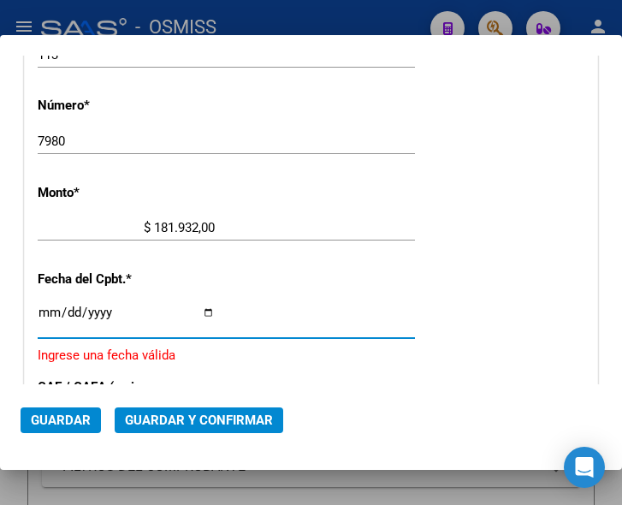
click at [46, 308] on input "Ingresar la fecha" at bounding box center [126, 319] width 177 height 27
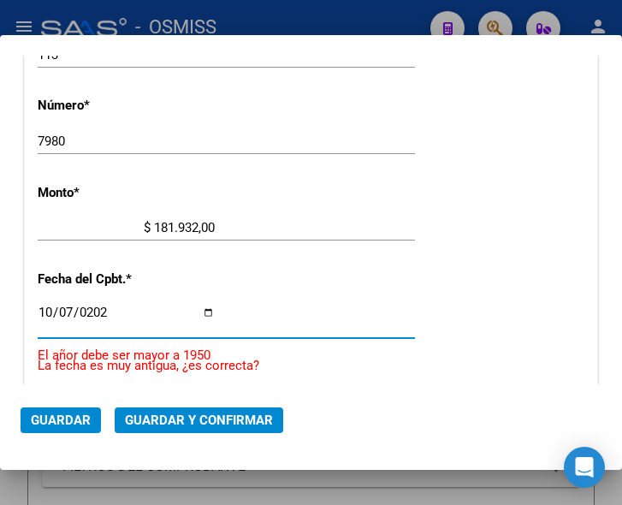
type input "[DATE]"
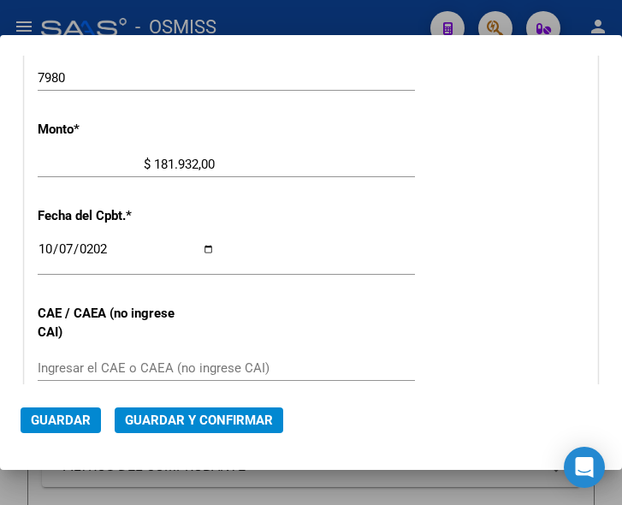
scroll to position [646, 0]
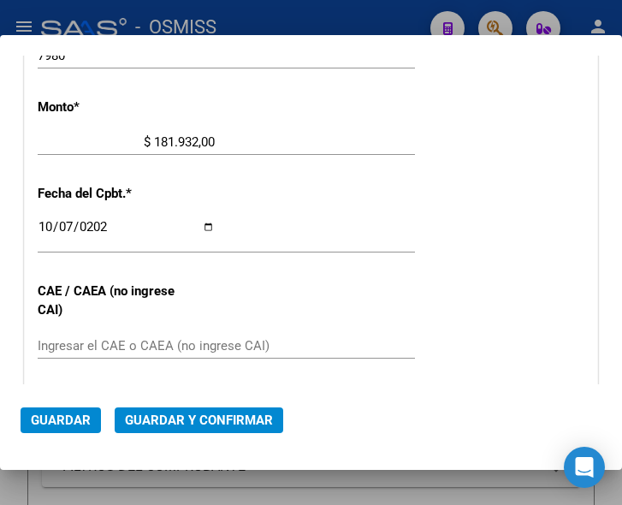
click at [73, 344] on input "Ingresar el CAE o CAEA (no ingrese CAI)" at bounding box center [126, 345] width 177 height 15
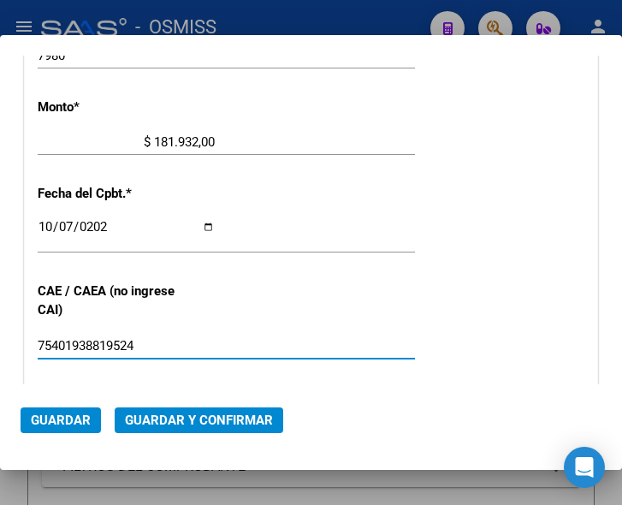
type input "75401938819524"
click at [203, 423] on span "Guardar y Confirmar" at bounding box center [199, 420] width 148 height 15
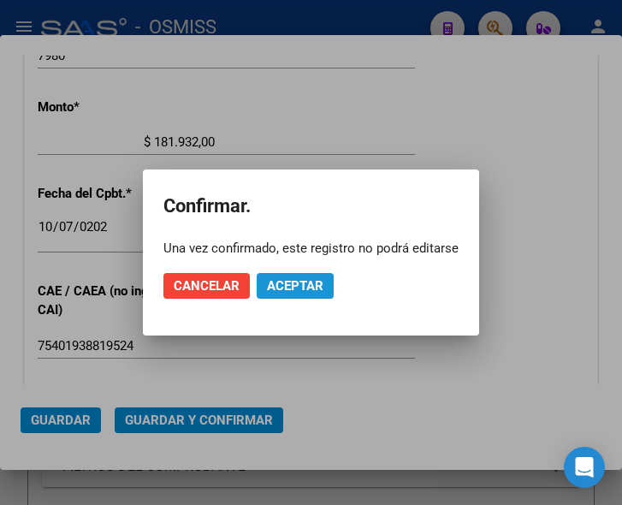
click at [281, 279] on span "Aceptar" at bounding box center [295, 285] width 56 height 15
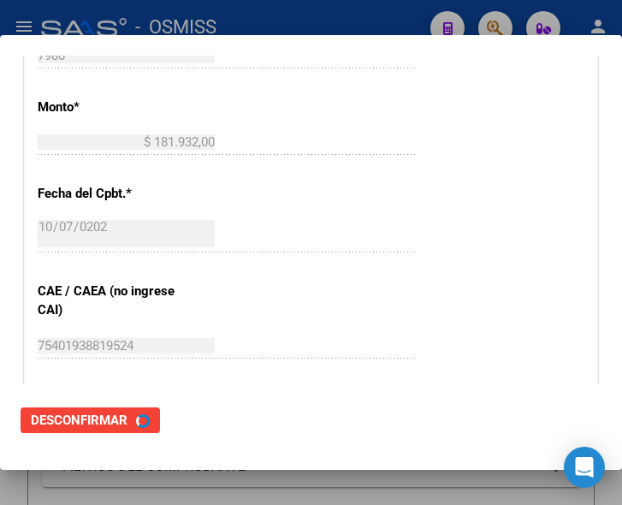
scroll to position [0, 0]
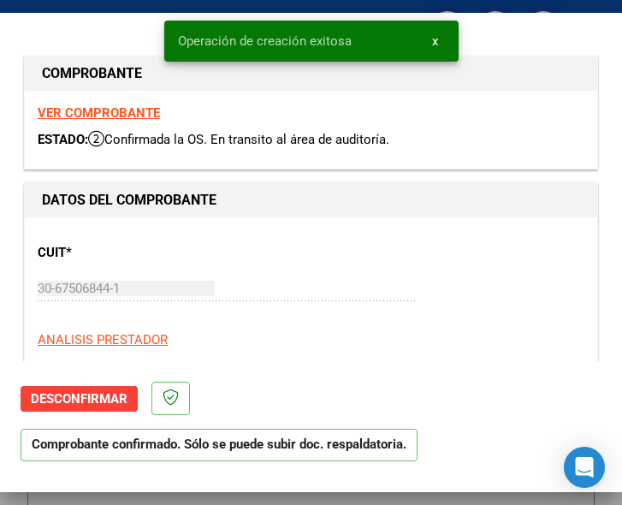
type input "[DATE]"
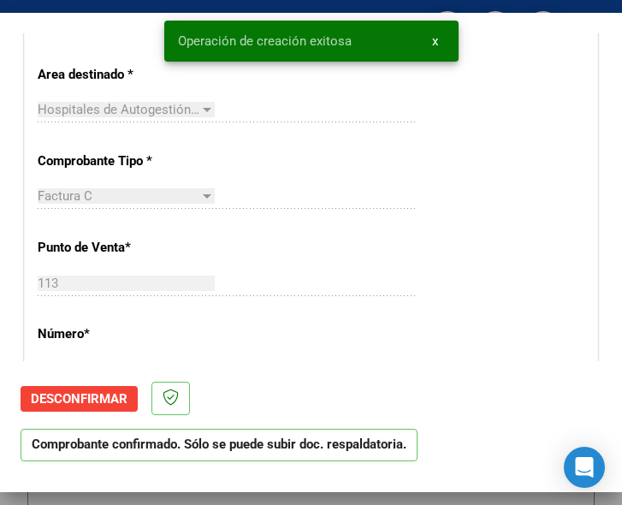
scroll to position [257, 0]
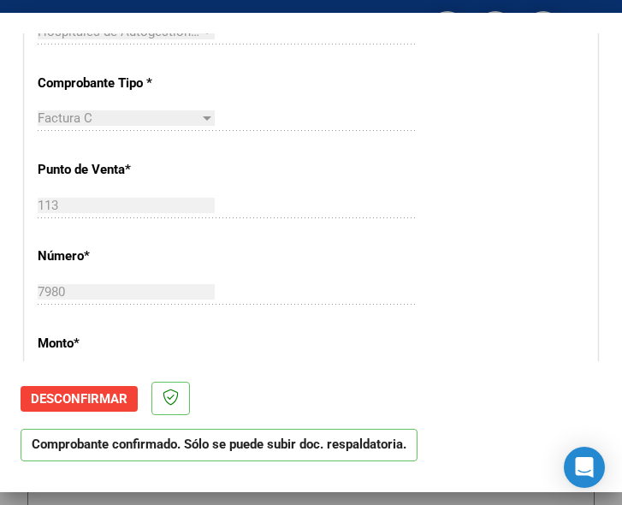
scroll to position [428, 0]
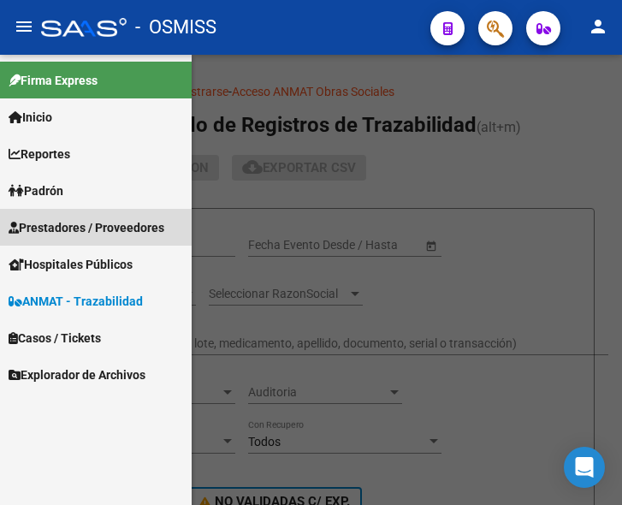
click at [80, 223] on span "Prestadores / Proveedores" at bounding box center [87, 227] width 156 height 19
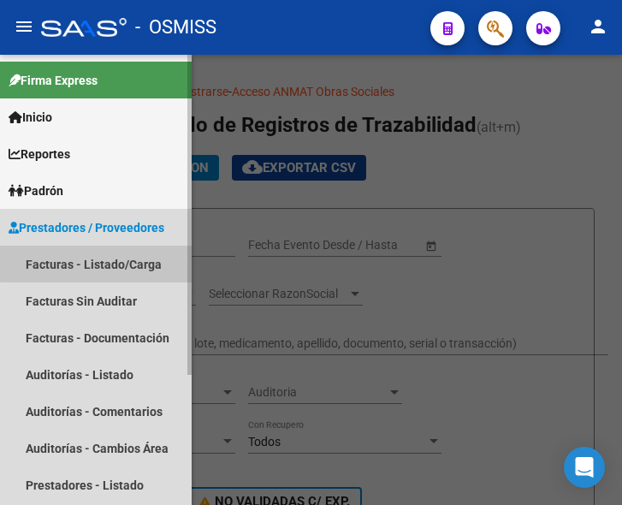
click at [101, 252] on link "Facturas - Listado/Carga" at bounding box center [96, 264] width 192 height 37
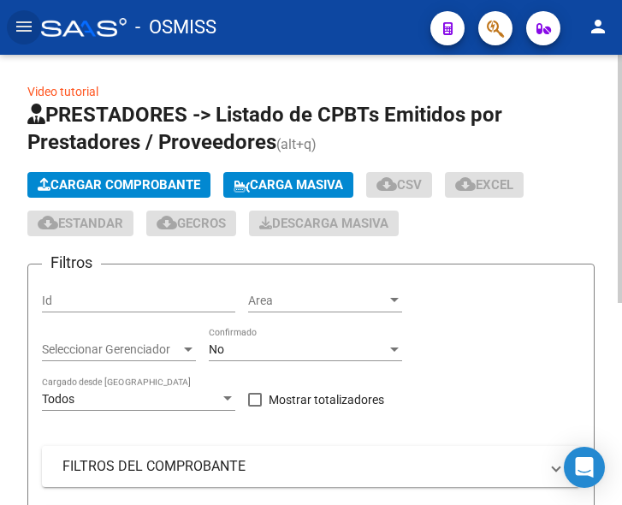
click at [153, 181] on span "Cargar Comprobante" at bounding box center [119, 184] width 163 height 15
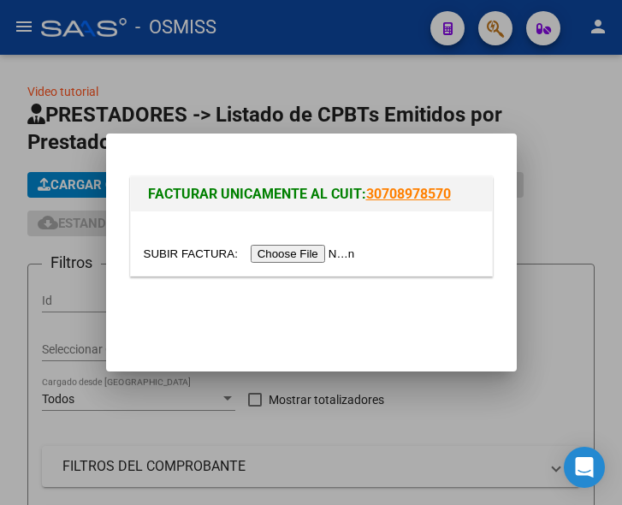
click at [305, 252] on input "file" at bounding box center [252, 254] width 217 height 18
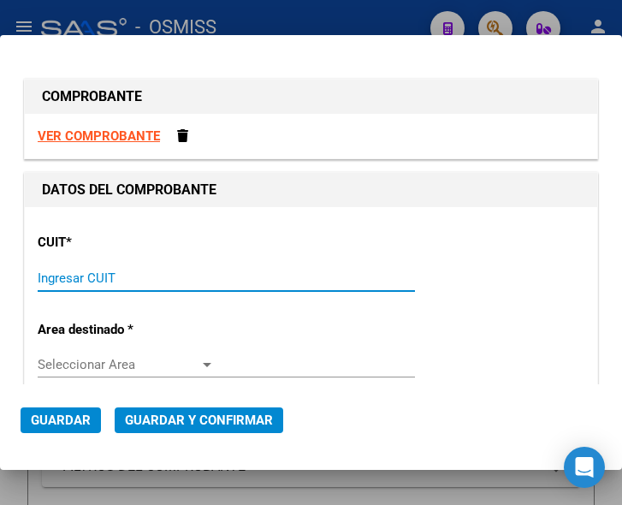
click at [48, 279] on input "Ingresar CUIT" at bounding box center [126, 277] width 177 height 15
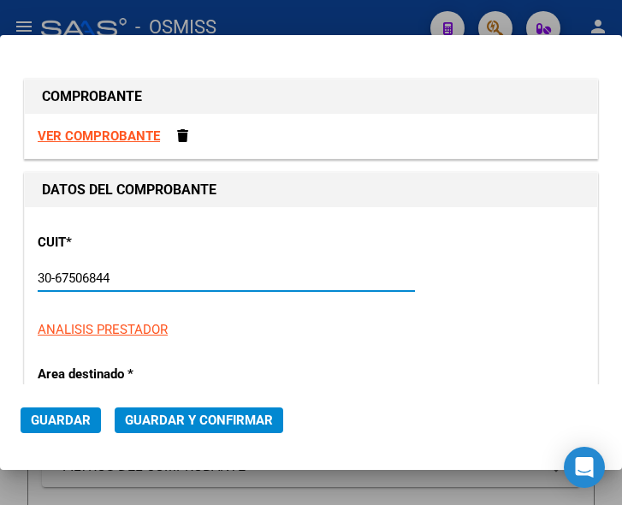
type input "30-67506844-1"
type input "113"
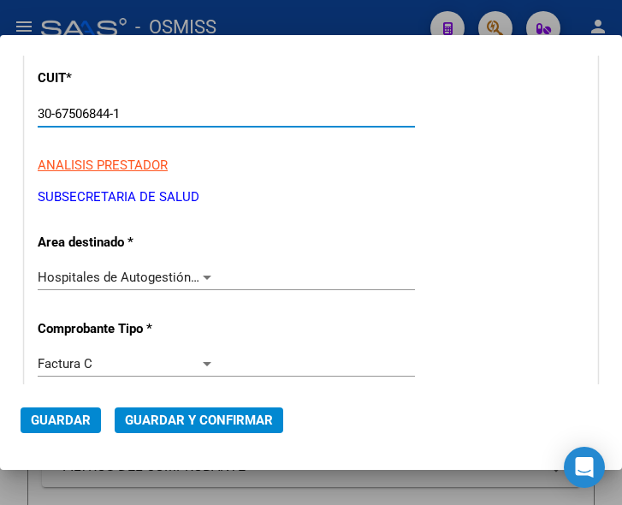
scroll to position [171, 0]
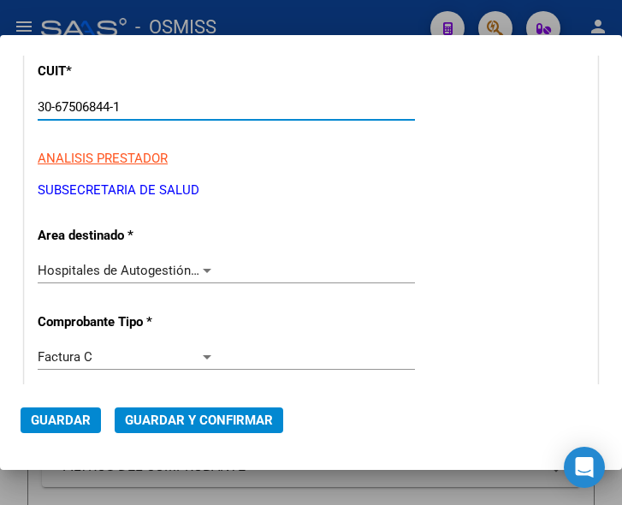
type input "30-67506844-1"
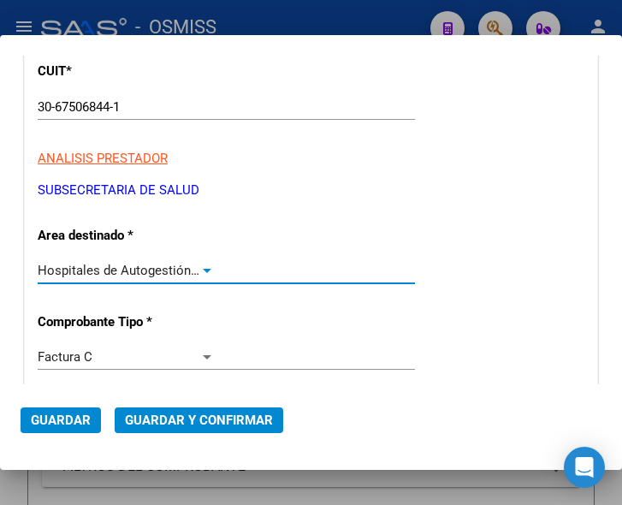
click at [203, 265] on div at bounding box center [206, 271] width 15 height 14
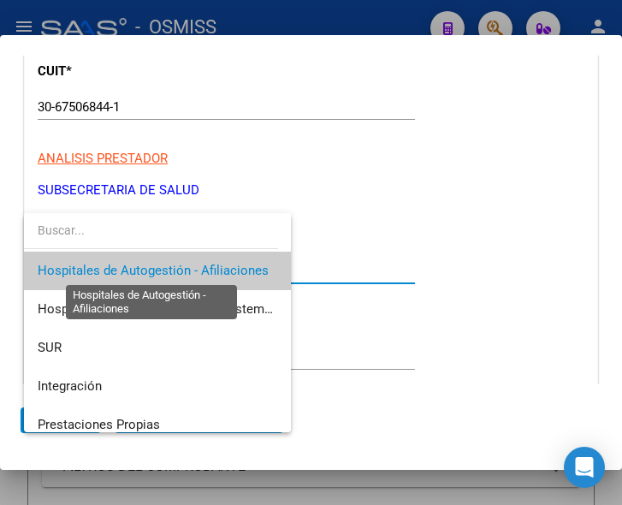
click at [203, 265] on span "Hospitales de Autogestión - Afiliaciones" at bounding box center [153, 270] width 231 height 15
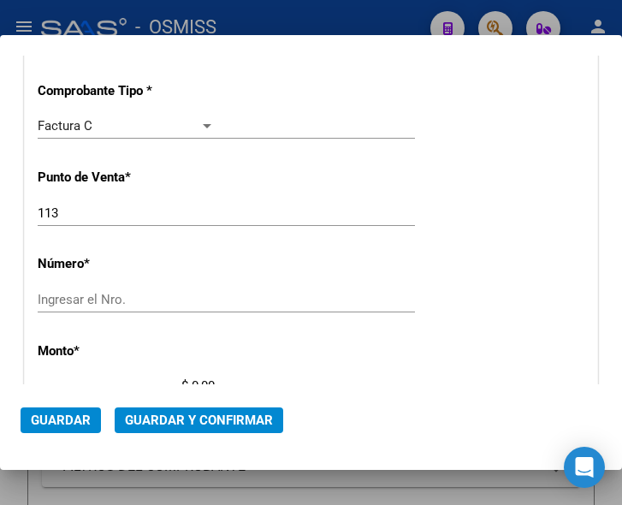
scroll to position [428, 0]
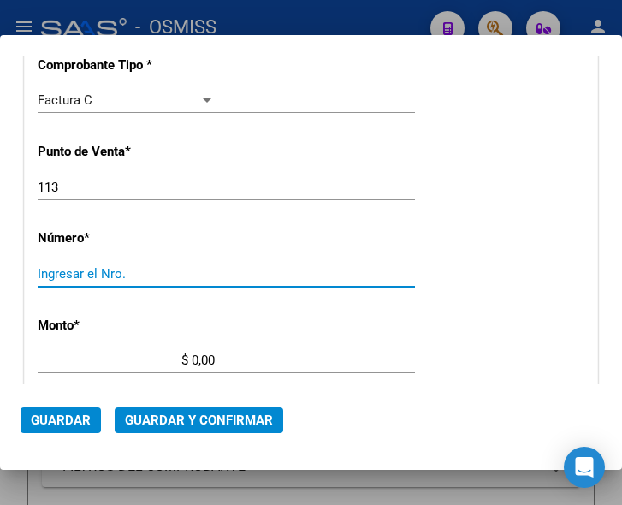
click at [101, 269] on input "Ingresar el Nro." at bounding box center [126, 273] width 177 height 15
type input "7955"
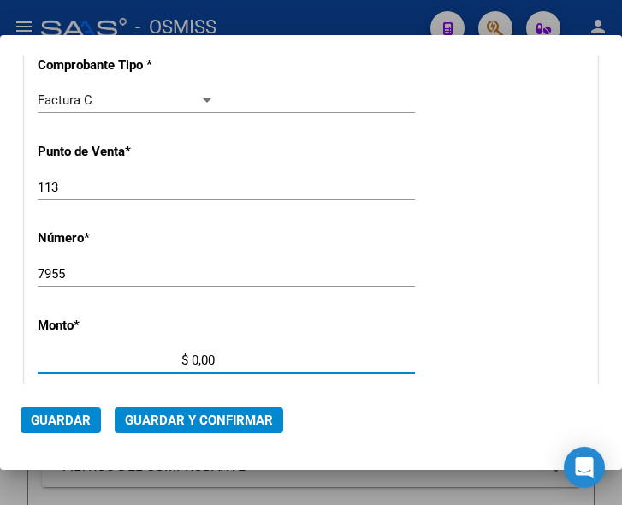
click at [191, 359] on input "$ 0,00" at bounding box center [126, 360] width 177 height 15
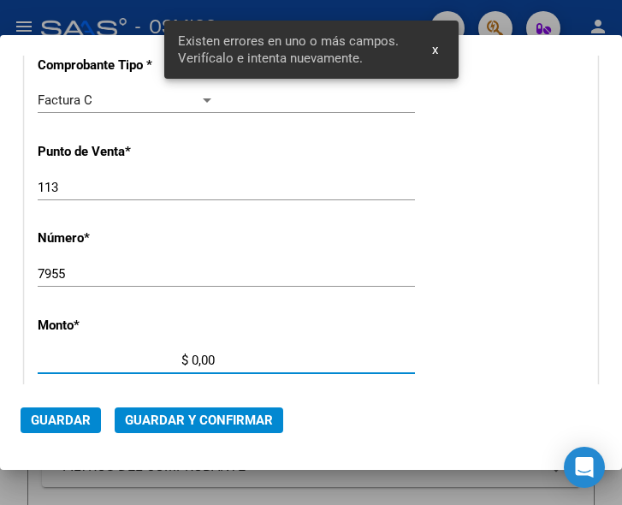
scroll to position [561, 0]
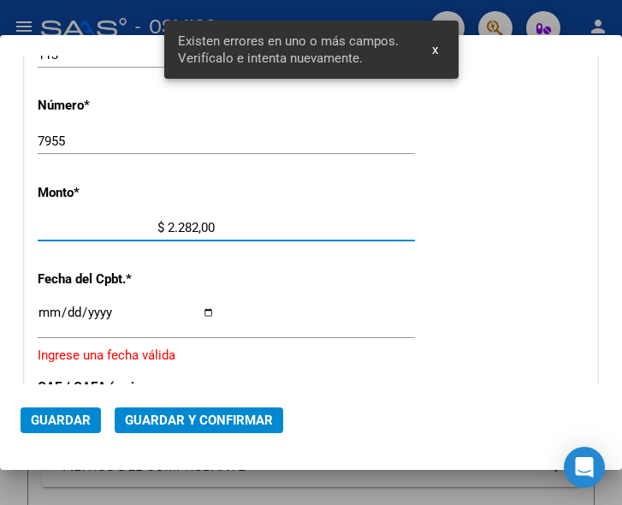
type input "$ 22.827,00"
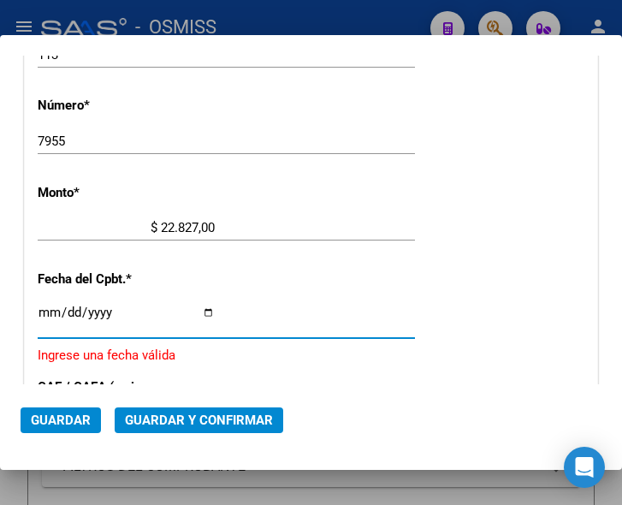
click at [45, 309] on input "Ingresar la fecha" at bounding box center [126, 319] width 177 height 27
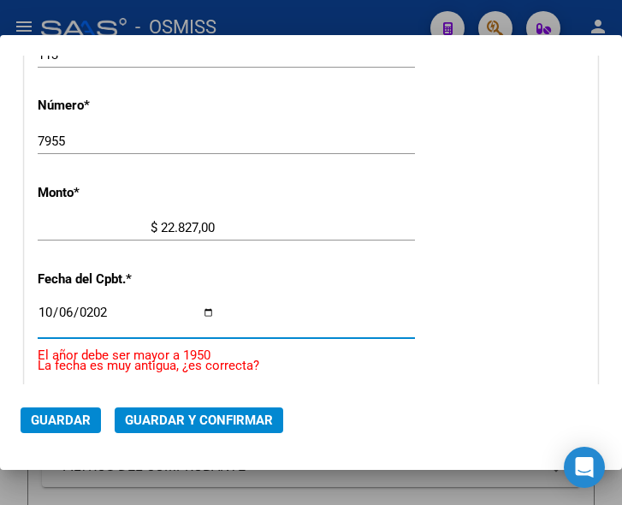
type input "2025-10-06"
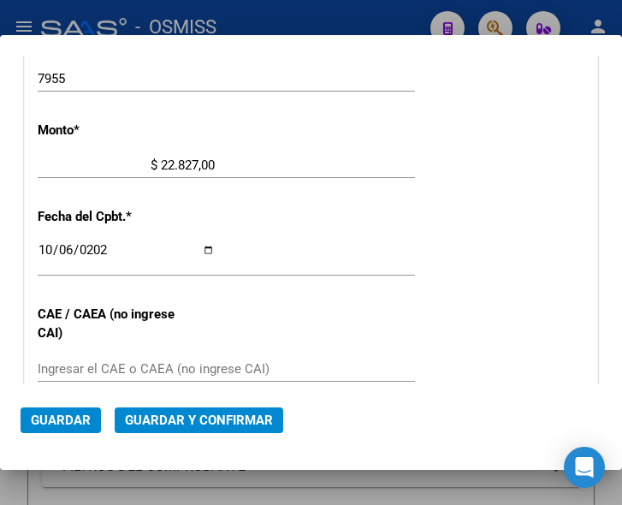
scroll to position [646, 0]
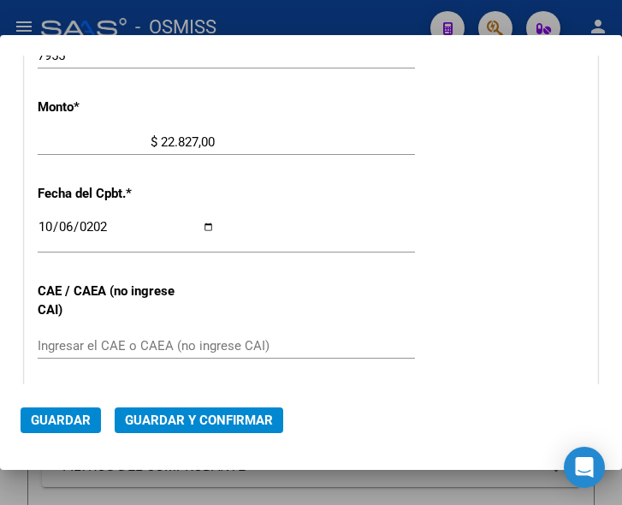
click at [134, 335] on div "Ingresar el CAE o CAEA (no ingrese CAI)" at bounding box center [226, 346] width 377 height 26
click at [54, 346] on input "Ingresar el CAE o CAEA (no ingrese CAI)" at bounding box center [126, 345] width 177 height 15
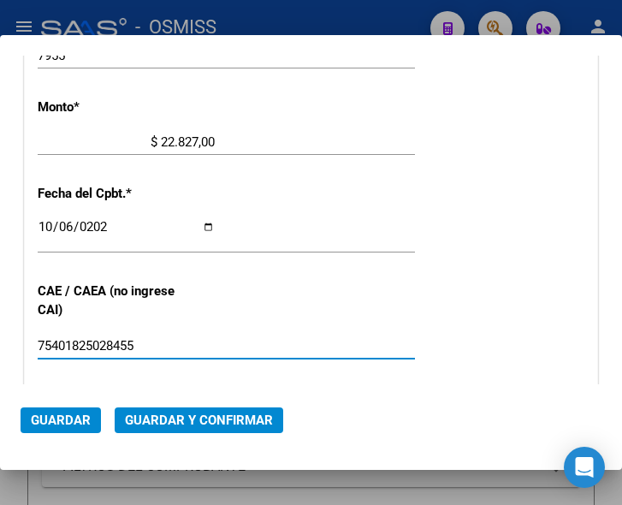
type input "75401825028455"
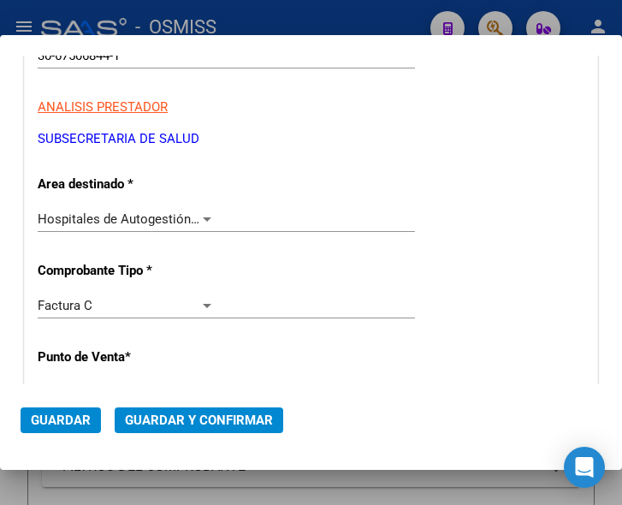
scroll to position [218, 0]
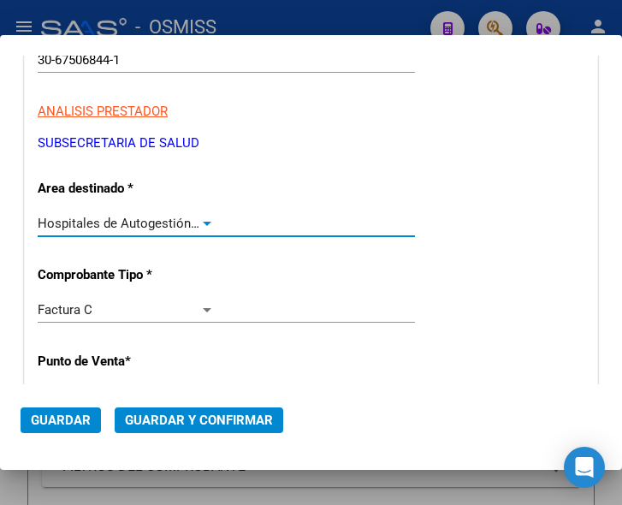
click at [199, 221] on div at bounding box center [206, 224] width 15 height 14
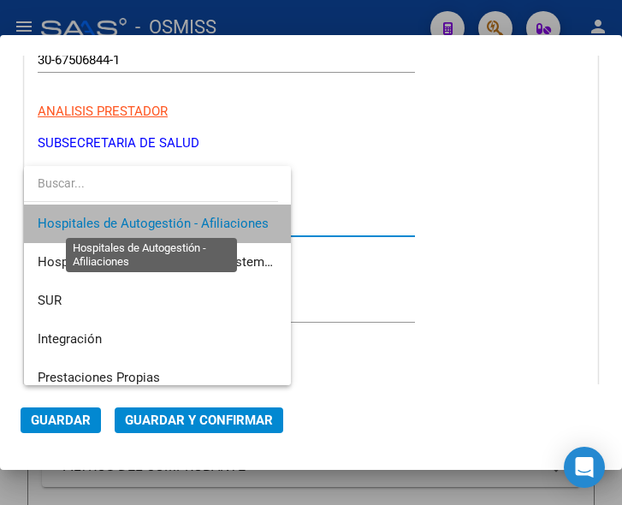
click at [198, 221] on span "Hospitales de Autogestión - Afiliaciones" at bounding box center [153, 223] width 231 height 15
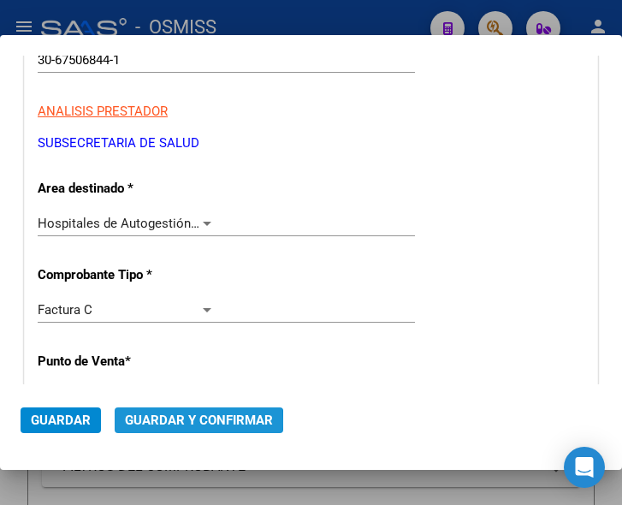
click at [187, 423] on span "Guardar y Confirmar" at bounding box center [199, 420] width 148 height 15
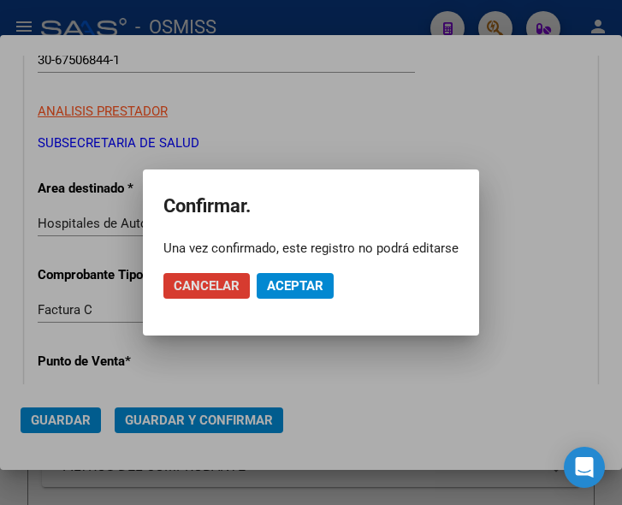
click at [298, 287] on span "Aceptar" at bounding box center [295, 285] width 56 height 15
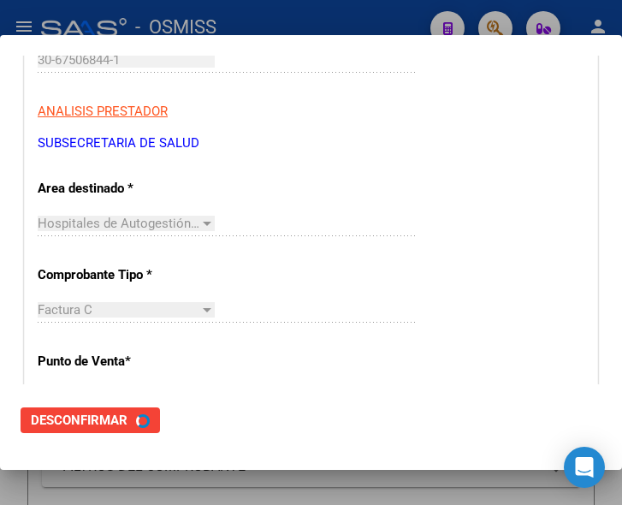
scroll to position [0, 0]
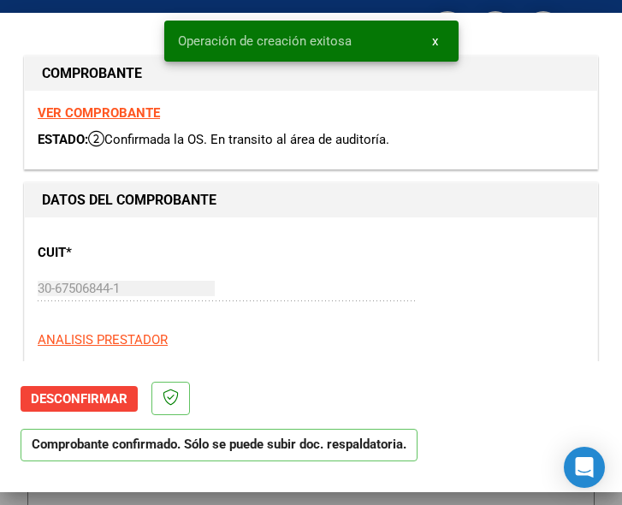
type input "2025-12-05"
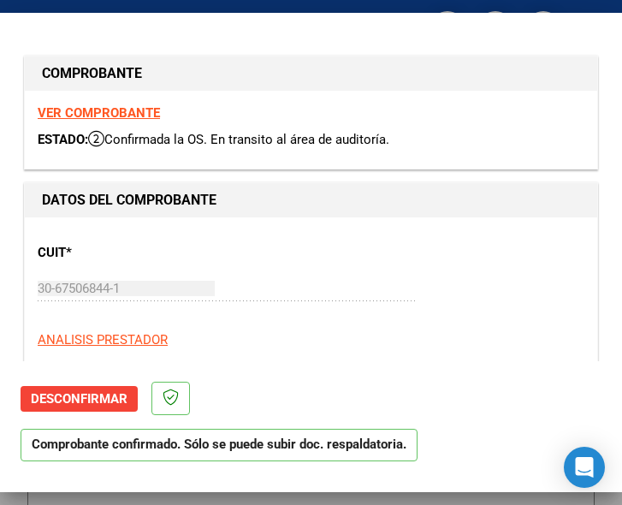
click at [356, 315] on div "30-67506844-1 Ingresar CUIT" at bounding box center [226, 297] width 377 height 42
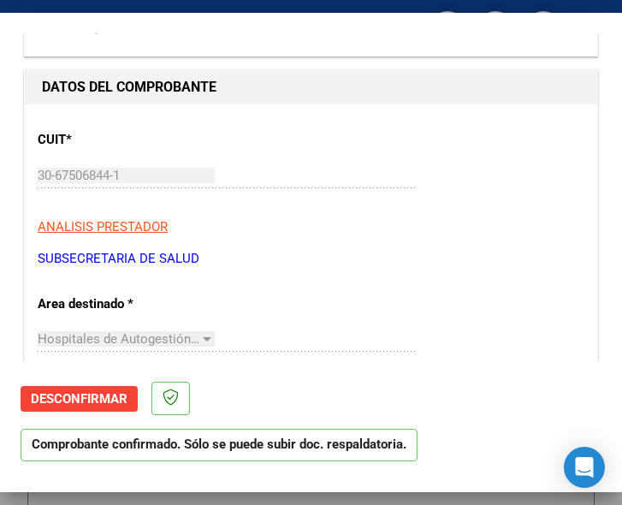
scroll to position [86, 0]
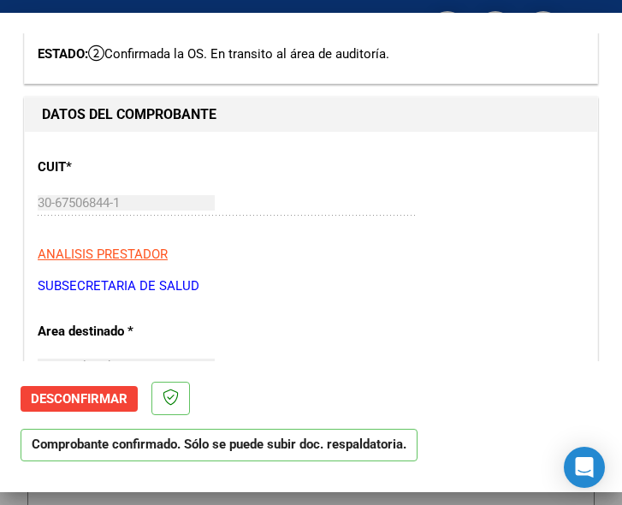
click at [291, 242] on div "CUIT * 30-67506844-1 Ingresar CUIT ANALISIS PRESTADOR SUBSECRETARIA DE SALUD AR…" at bounding box center [311, 220] width 547 height 151
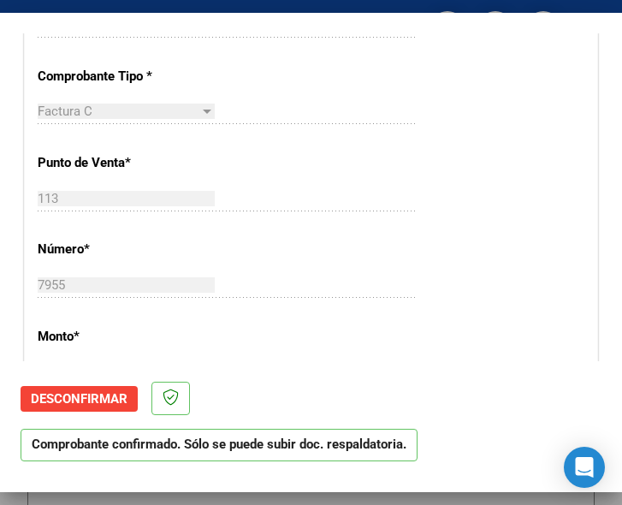
scroll to position [428, 0]
click at [413, 163] on div "CUIT * 30-67506844-1 Ingresar CUIT ANALISIS PRESTADOR SUBSECRETARIA DE SALUD AR…" at bounding box center [311, 405] width 573 height 1232
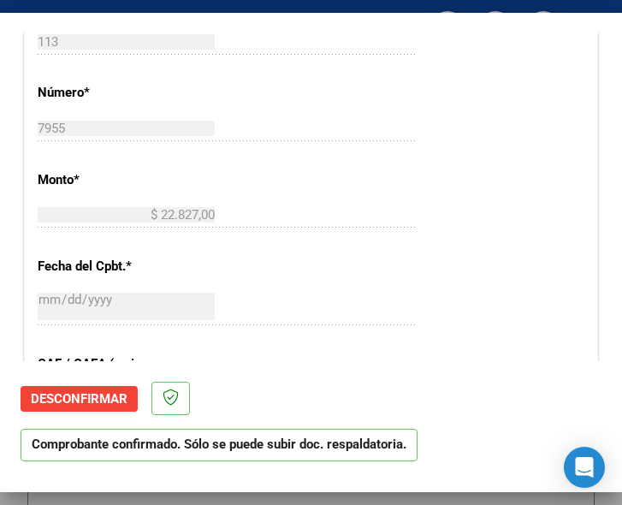
scroll to position [599, 0]
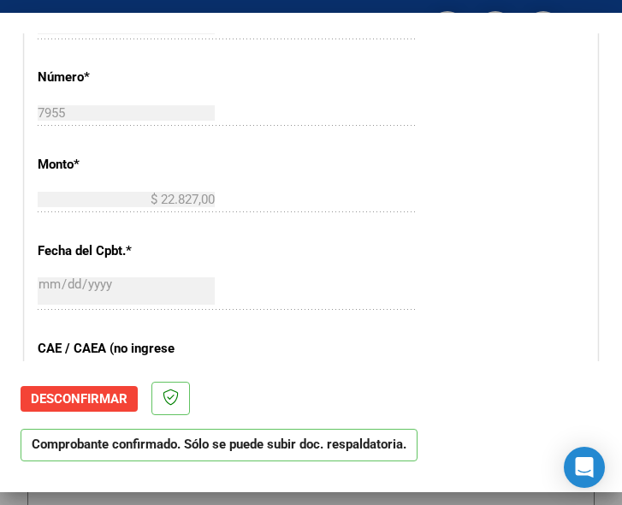
click at [432, 175] on div "CUIT * 30-67506844-1 Ingresar CUIT ANALISIS PRESTADOR SUBSECRETARIA DE SALUD AR…" at bounding box center [311, 234] width 573 height 1232
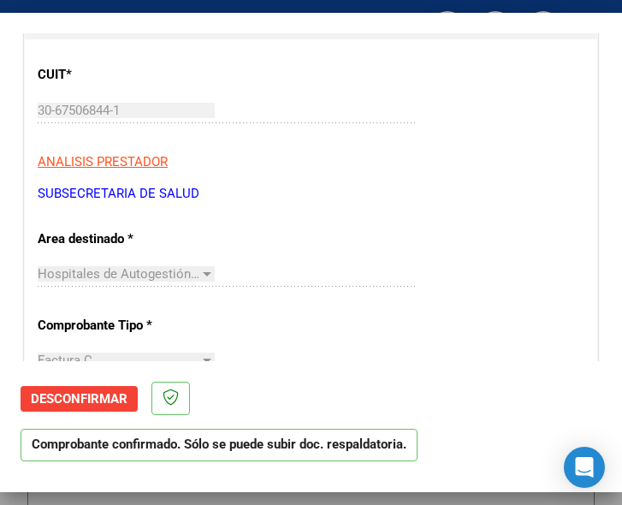
scroll to position [171, 0]
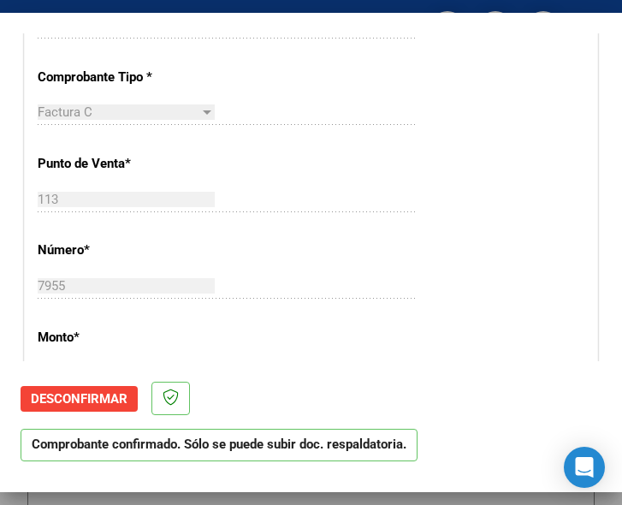
scroll to position [428, 0]
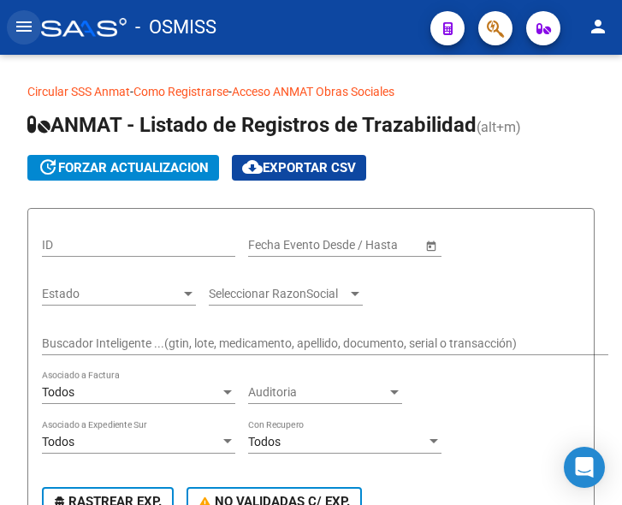
click at [21, 27] on mat-icon "menu" at bounding box center [24, 26] width 21 height 21
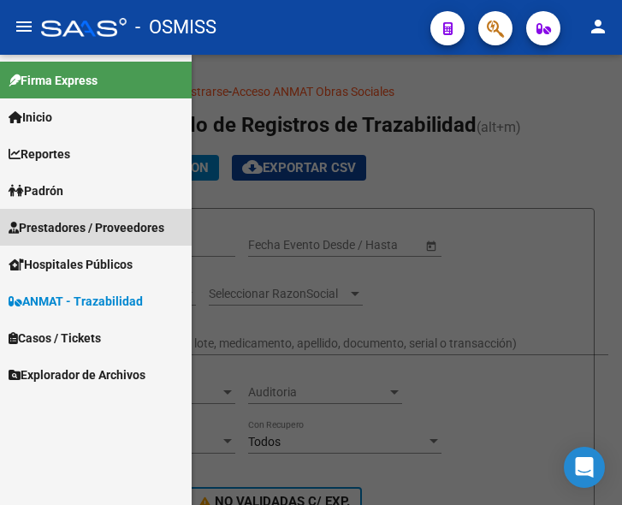
click at [56, 228] on span "Prestadores / Proveedores" at bounding box center [87, 227] width 156 height 19
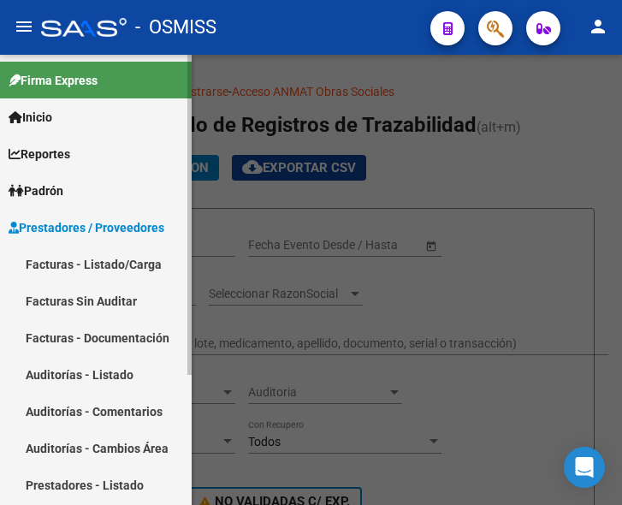
click at [77, 261] on link "Facturas - Listado/Carga" at bounding box center [96, 264] width 192 height 37
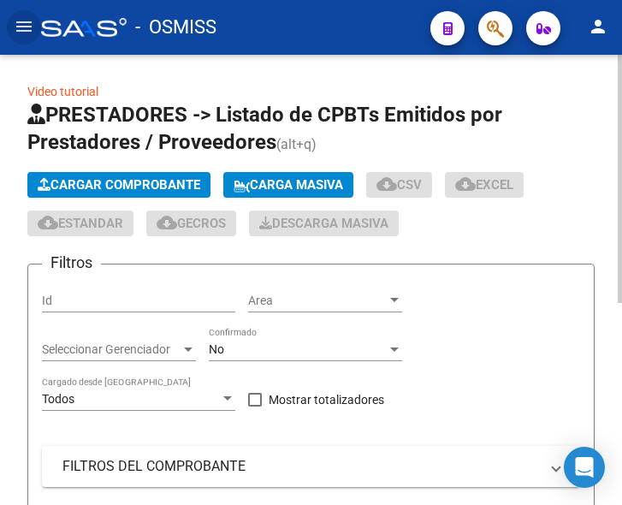
click at [128, 181] on span "Cargar Comprobante" at bounding box center [119, 184] width 163 height 15
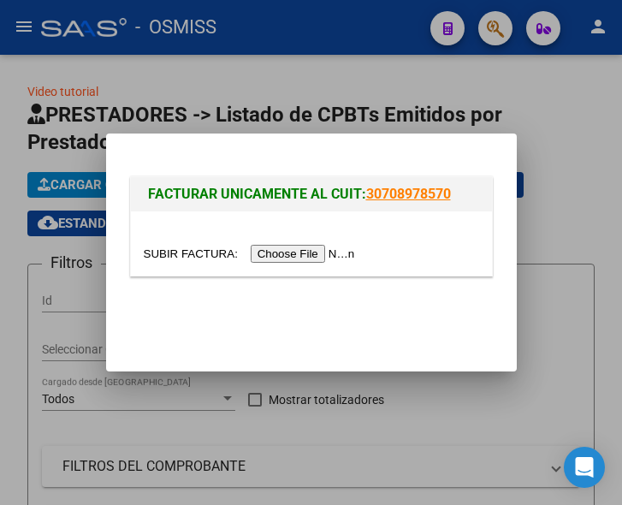
click at [301, 253] on input "file" at bounding box center [252, 254] width 217 height 18
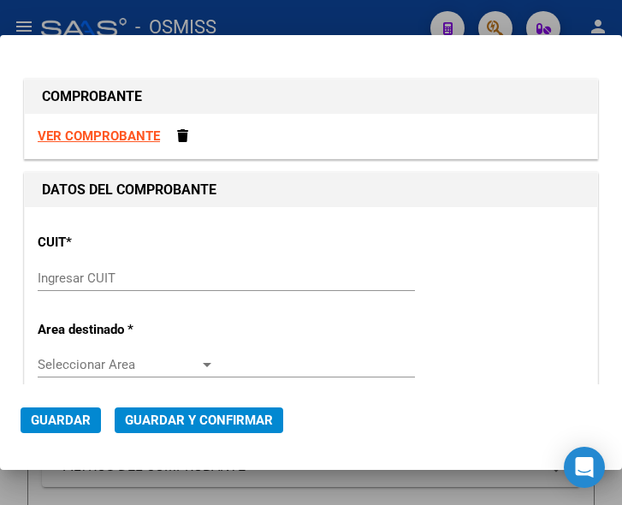
click at [109, 282] on input "Ingresar CUIT" at bounding box center [126, 277] width 177 height 15
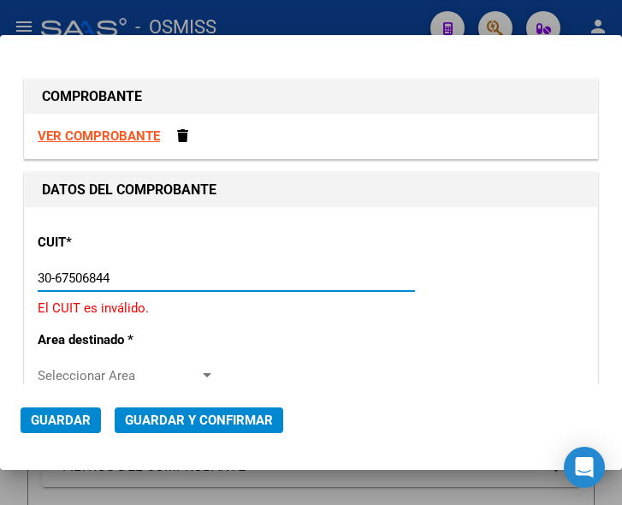
type input "30-67506844-1"
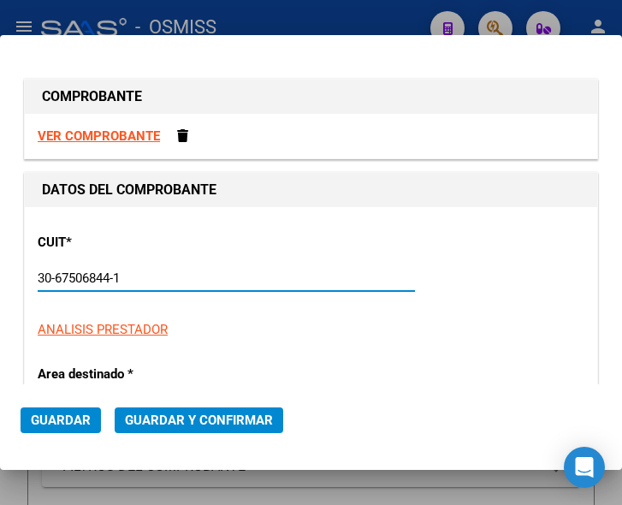
type input "113"
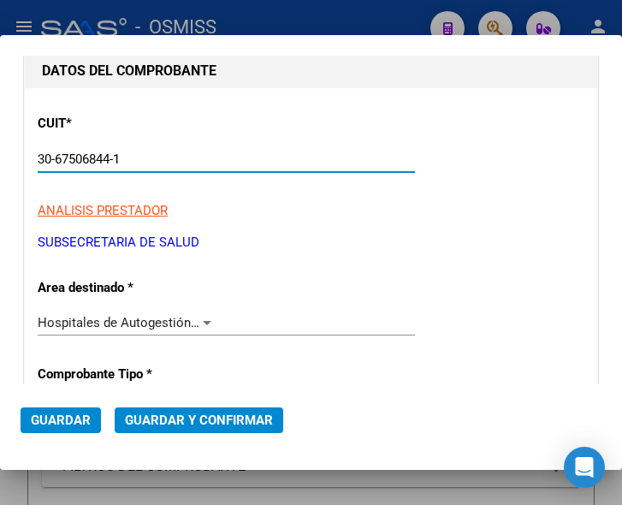
scroll to position [171, 0]
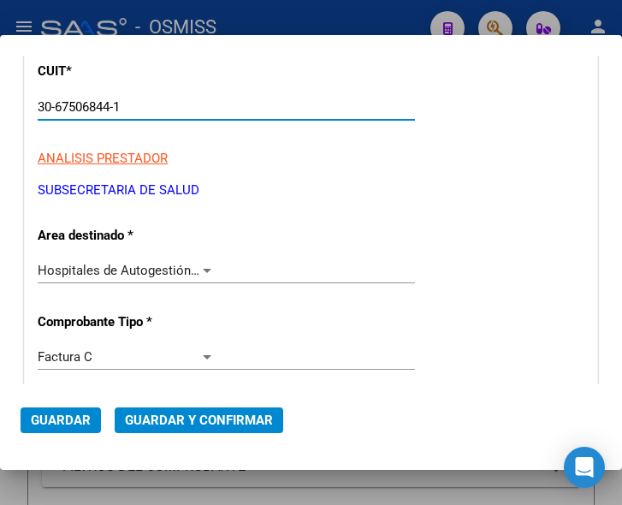
type input "30-67506844-1"
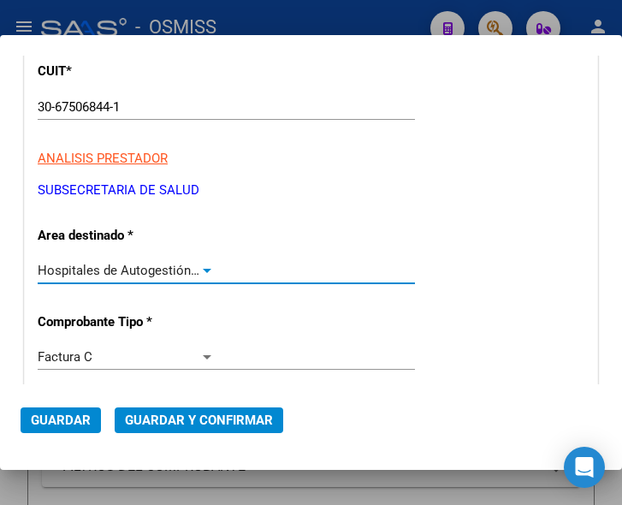
click at [199, 267] on div at bounding box center [206, 271] width 15 height 14
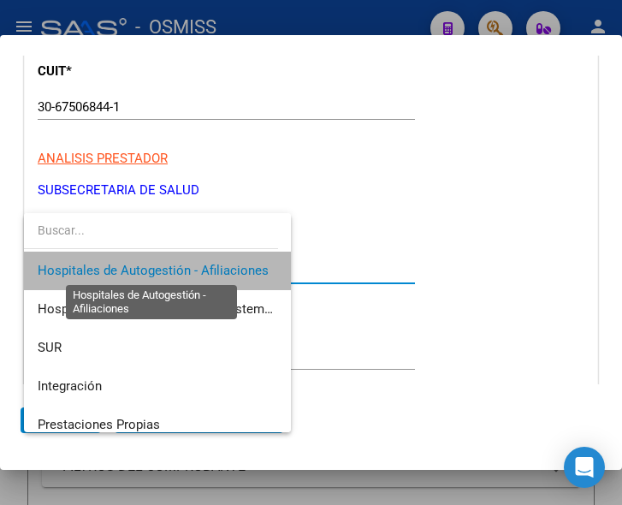
click at [196, 267] on span "Hospitales de Autogestión - Afiliaciones" at bounding box center [153, 270] width 231 height 15
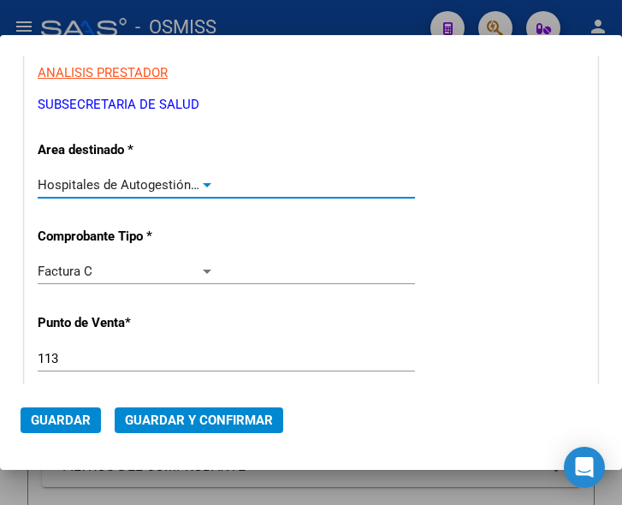
scroll to position [342, 0]
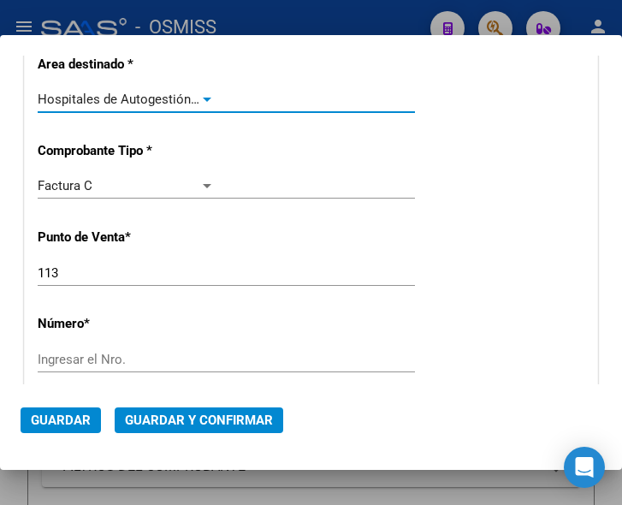
click at [103, 363] on input "Ingresar el Nro." at bounding box center [126, 359] width 177 height 15
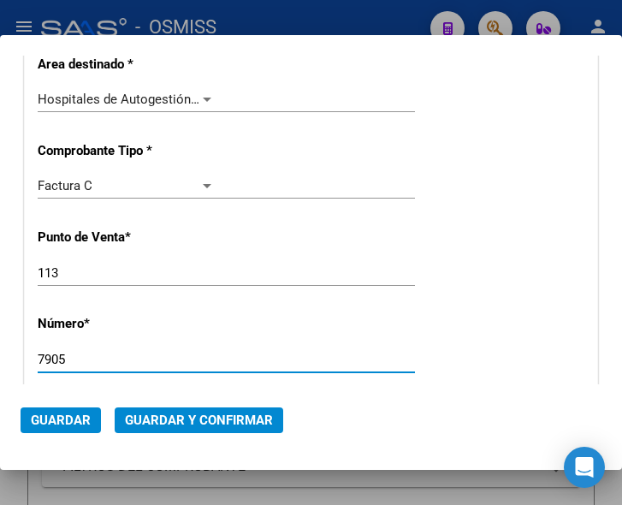
type input "7905"
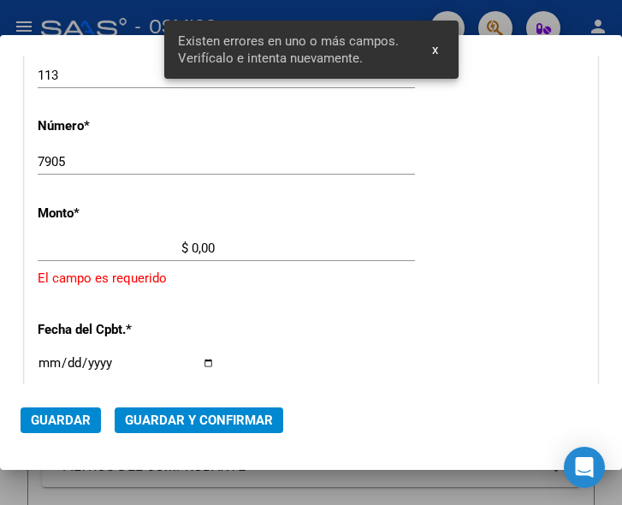
scroll to position [561, 0]
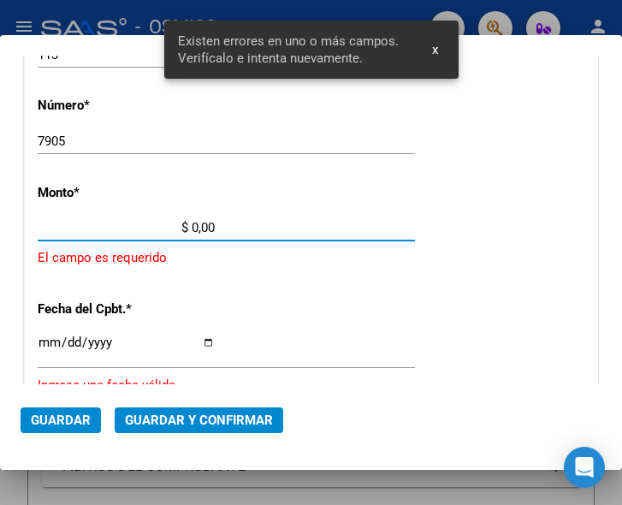
click at [192, 224] on input "$ 0,00" at bounding box center [126, 227] width 177 height 15
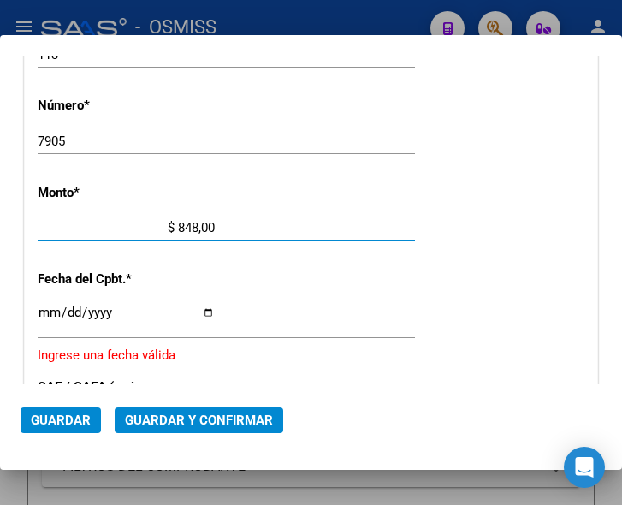
type input "$ 8.487,00"
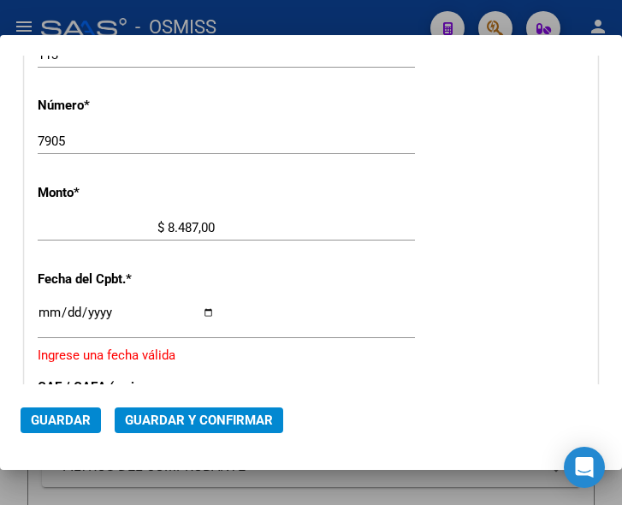
click at [40, 307] on input "Ingresar la fecha" at bounding box center [126, 319] width 177 height 27
click at [45, 309] on input "Ingresar la fecha" at bounding box center [126, 319] width 177 height 27
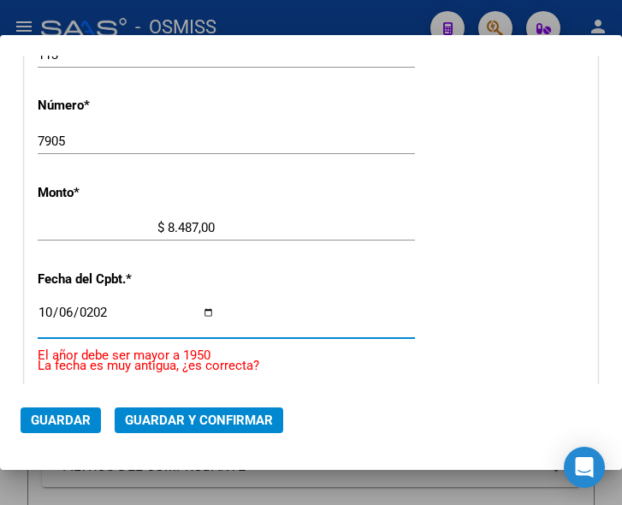
type input "2025-10-06"
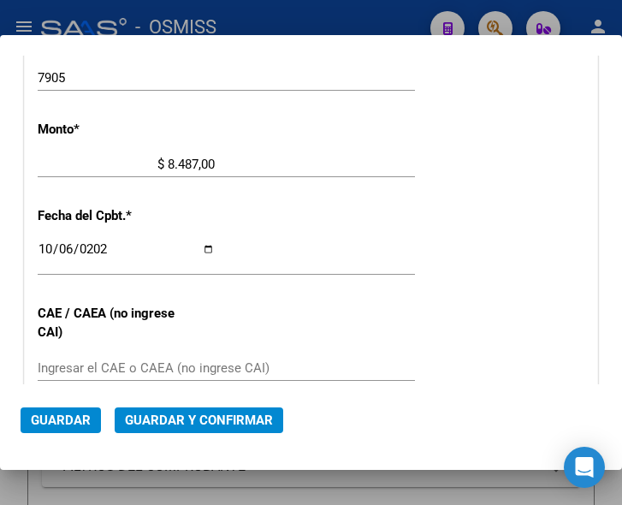
scroll to position [646, 0]
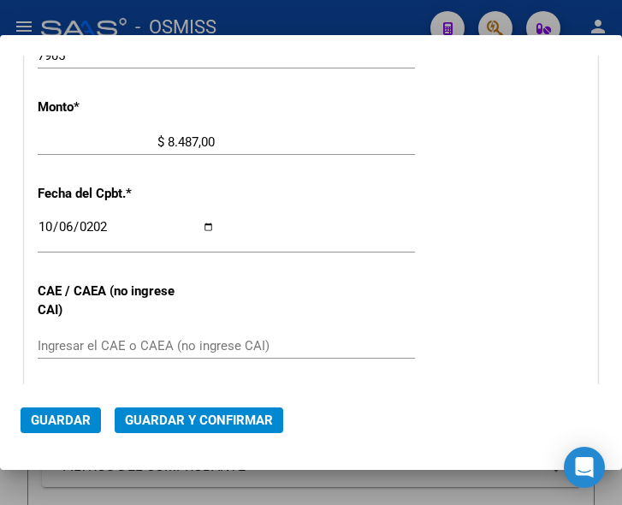
click at [84, 338] on input "Ingresar el CAE o CAEA (no ingrese CAI)" at bounding box center [126, 345] width 177 height 15
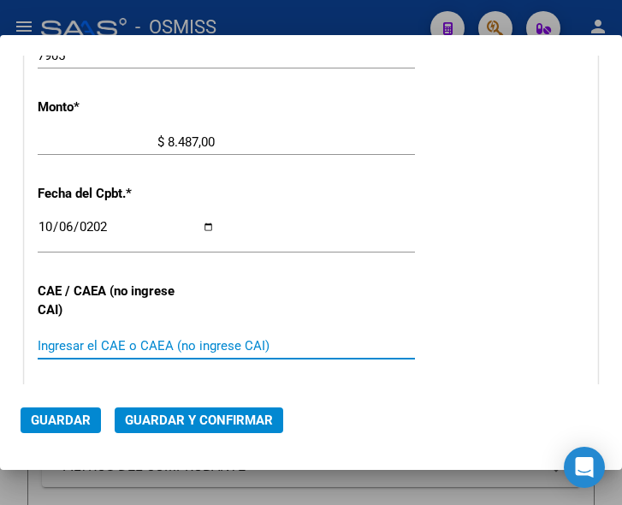
click at [73, 346] on input "Ingresar el CAE o CAEA (no ingrese CAI)" at bounding box center [126, 345] width 177 height 15
type input "75401804155326"
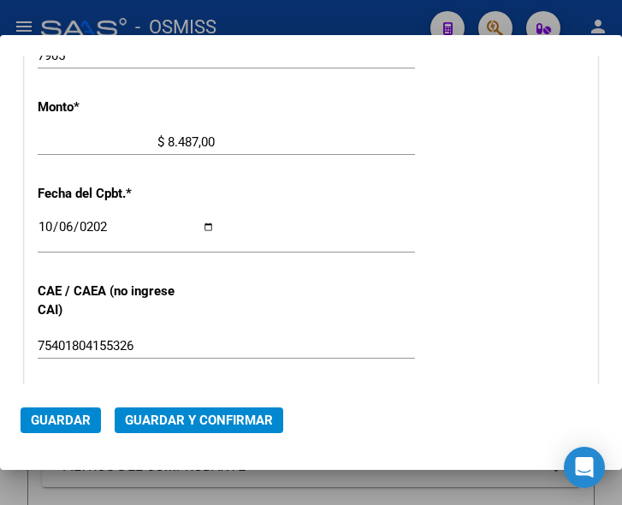
click at [331, 240] on div "2025-10-06 Ingresar la fecha" at bounding box center [226, 234] width 377 height 37
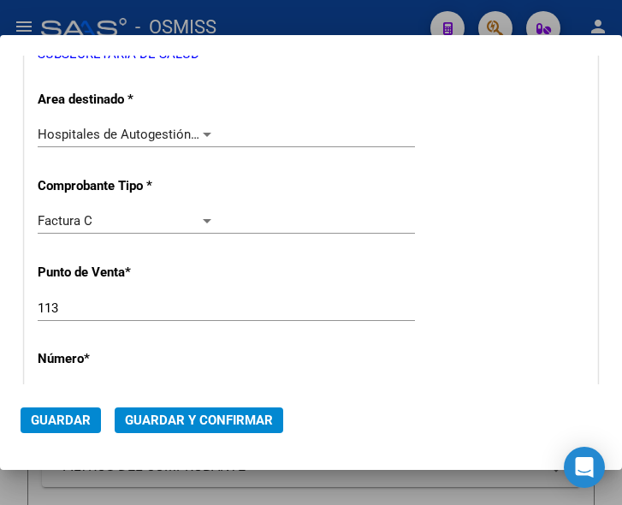
scroll to position [304, 0]
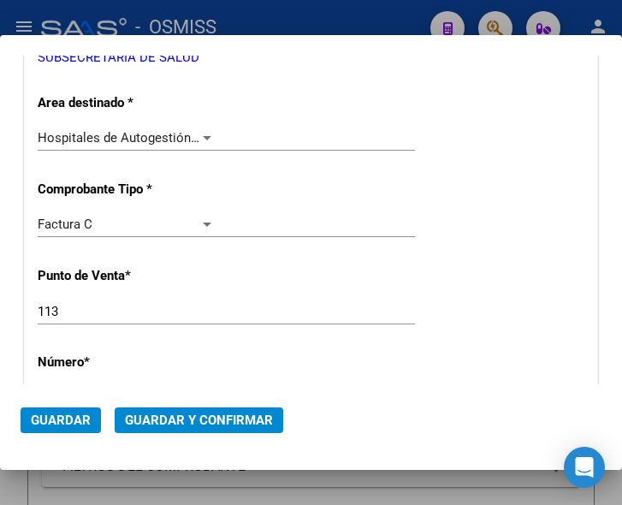
click at [199, 130] on div "Hospitales de Autogestión - Afiliaciones" at bounding box center [126, 137] width 177 height 15
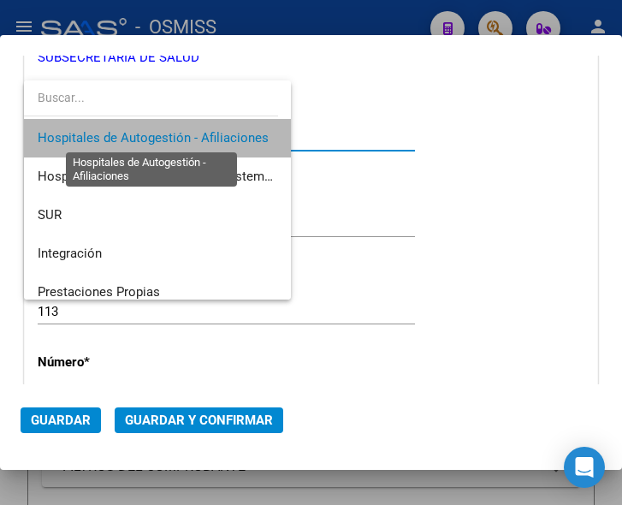
click at [199, 130] on span "Hospitales de Autogestión - Afiliaciones" at bounding box center [153, 137] width 231 height 15
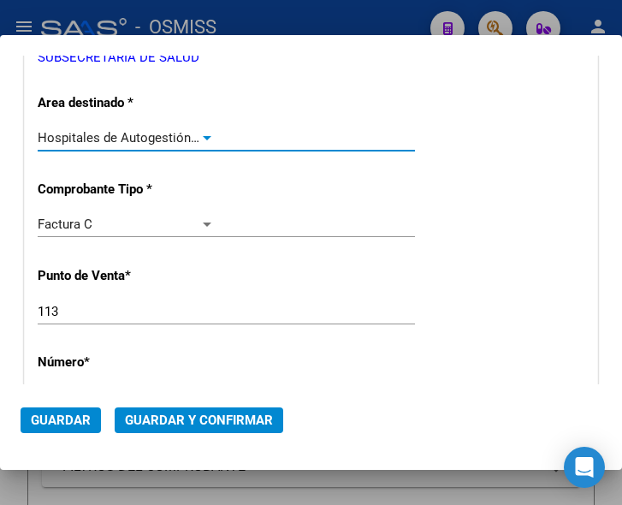
click at [184, 414] on span "Guardar y Confirmar" at bounding box center [199, 420] width 148 height 15
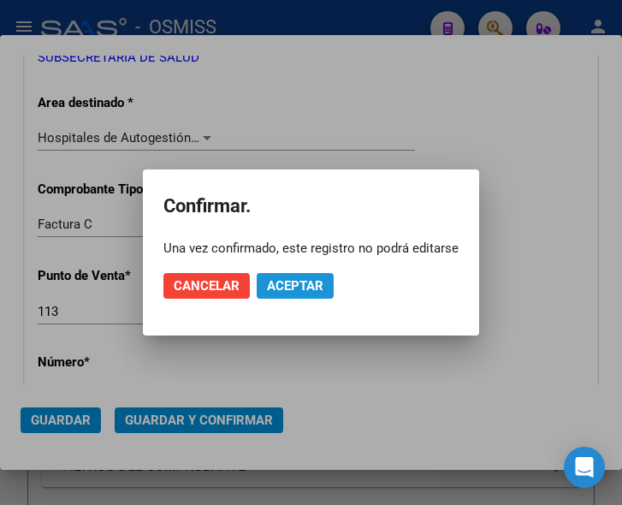
click at [288, 279] on span "Aceptar" at bounding box center [295, 285] width 56 height 15
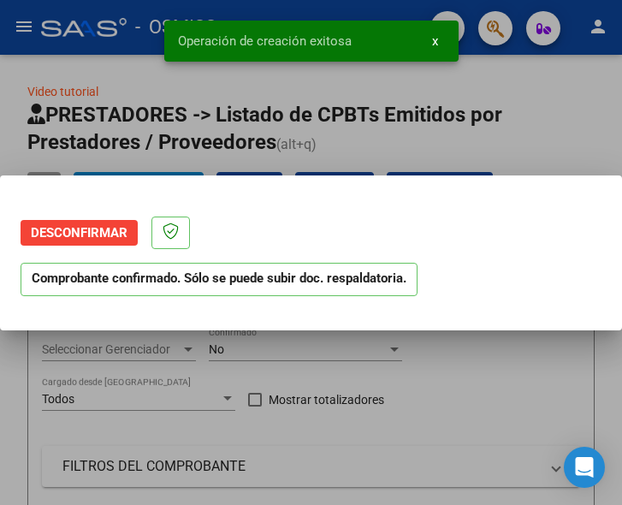
scroll to position [0, 0]
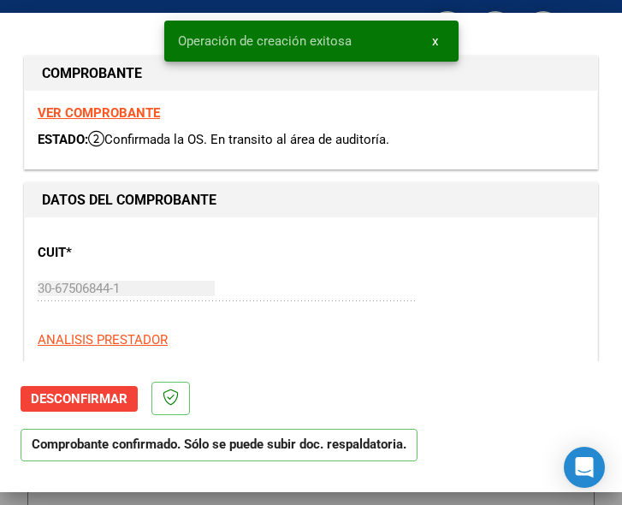
type input "2025-12-05"
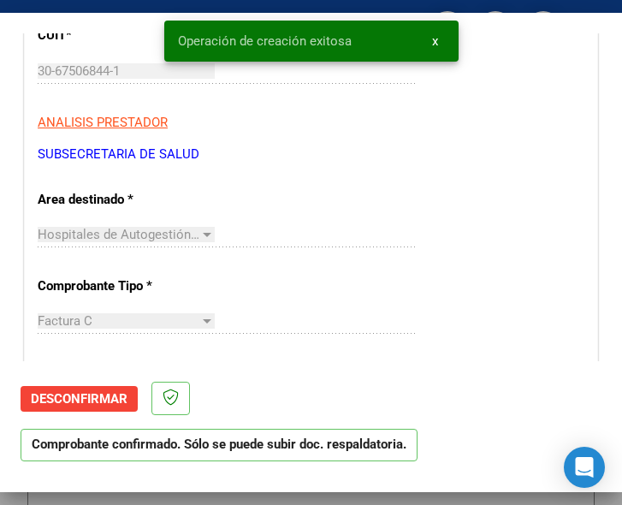
scroll to position [257, 0]
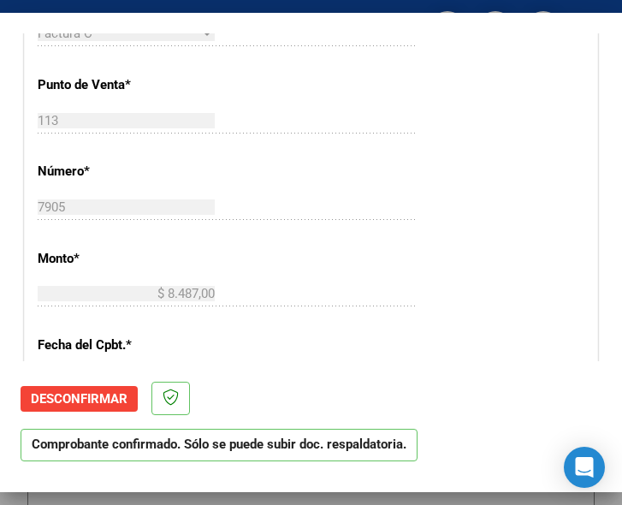
scroll to position [513, 0]
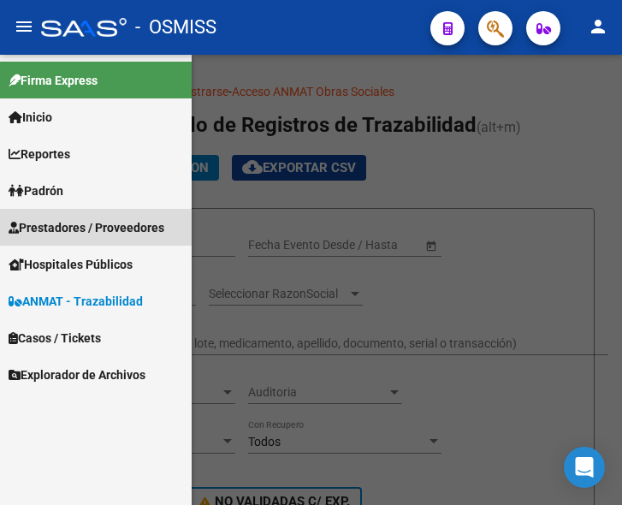
click at [62, 224] on span "Prestadores / Proveedores" at bounding box center [87, 227] width 156 height 19
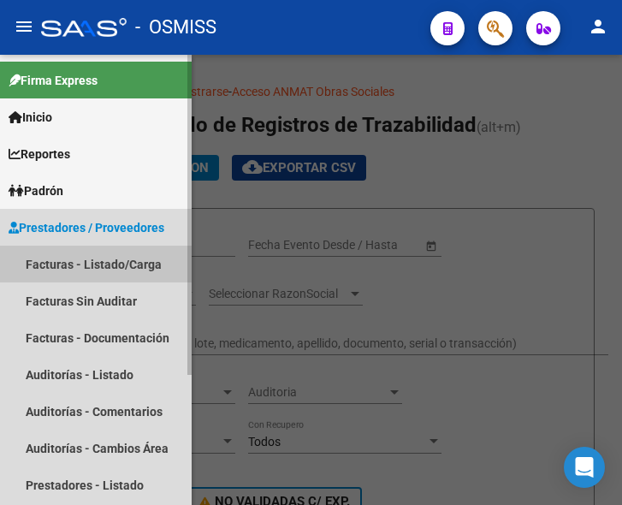
click at [70, 258] on link "Facturas - Listado/Carga" at bounding box center [96, 264] width 192 height 37
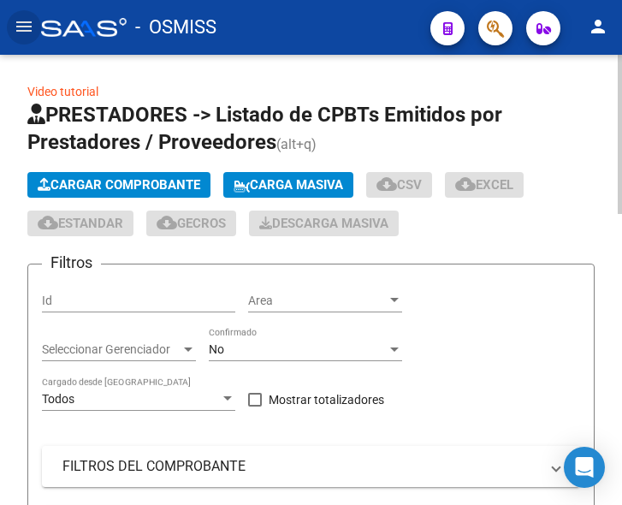
click at [145, 179] on span "Cargar Comprobante" at bounding box center [119, 184] width 163 height 15
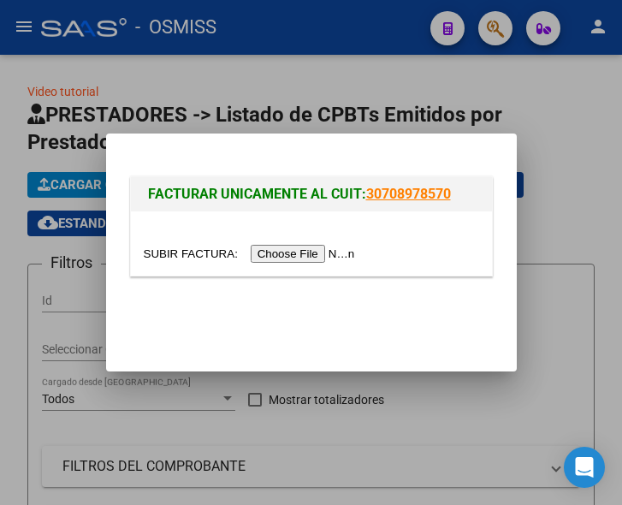
click at [285, 251] on input "file" at bounding box center [252, 254] width 217 height 18
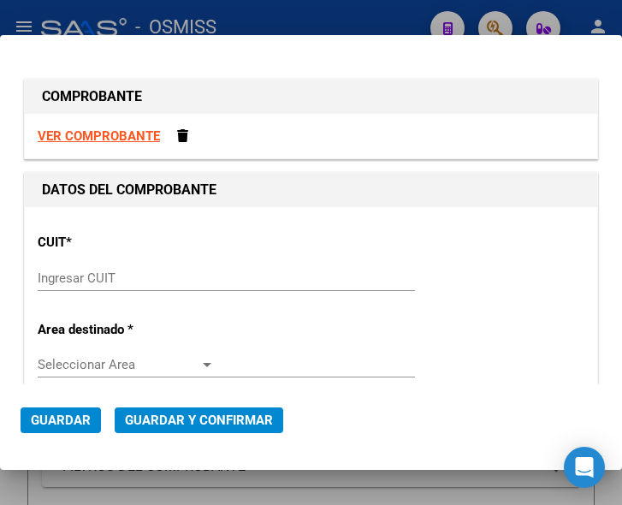
click at [68, 267] on div "Ingresar CUIT" at bounding box center [226, 278] width 377 height 26
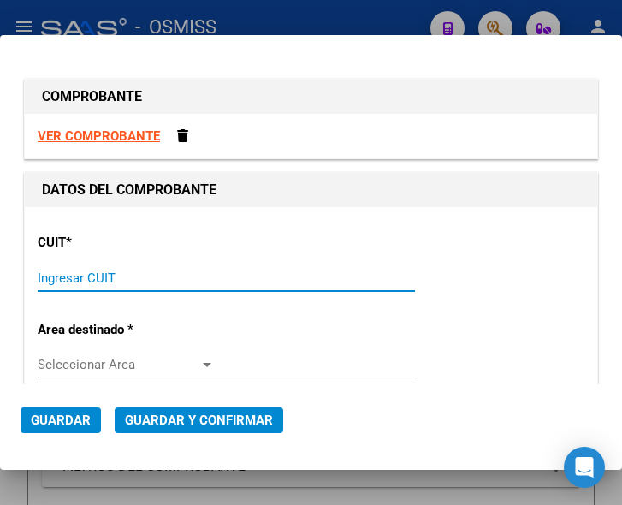
click at [86, 284] on input "Ingresar CUIT" at bounding box center [126, 277] width 177 height 15
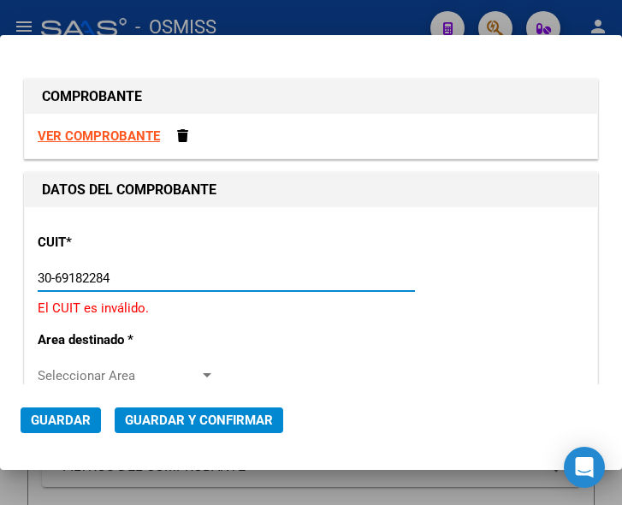
type input "30-69182284-9"
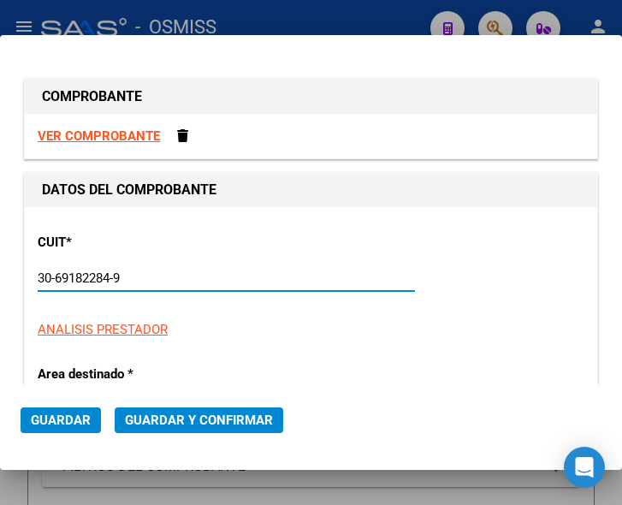
type input "1602"
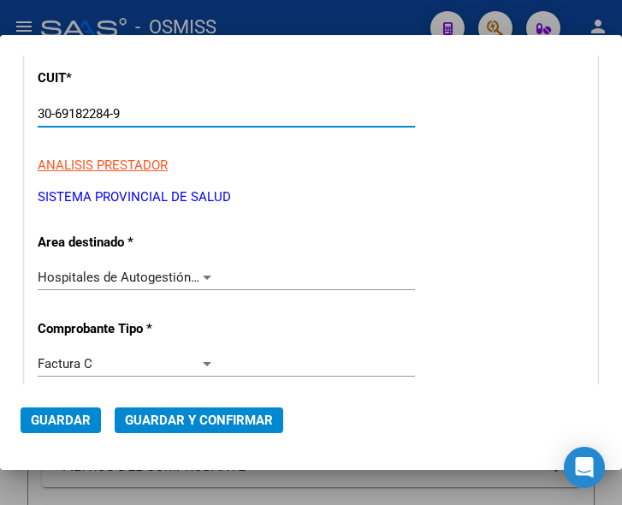
scroll to position [171, 0]
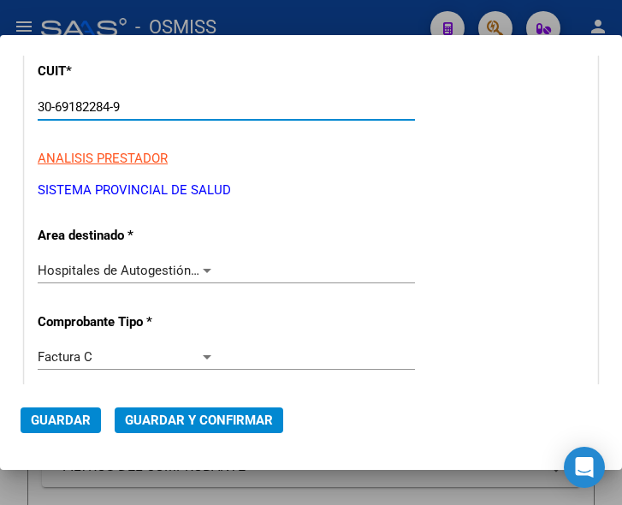
type input "30-69182284-9"
click at [202, 265] on div at bounding box center [206, 271] width 15 height 14
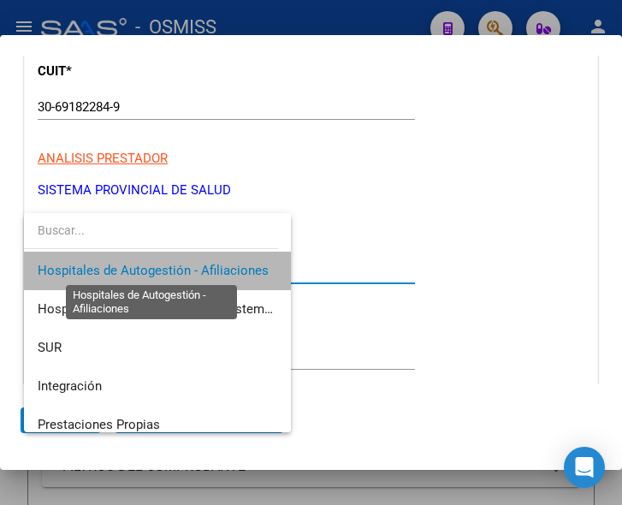
click at [202, 265] on span "Hospitales de Autogestión - Afiliaciones" at bounding box center [153, 270] width 231 height 15
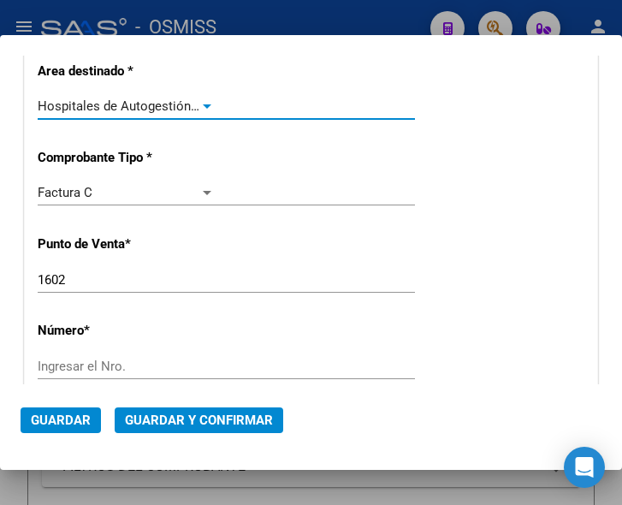
scroll to position [342, 0]
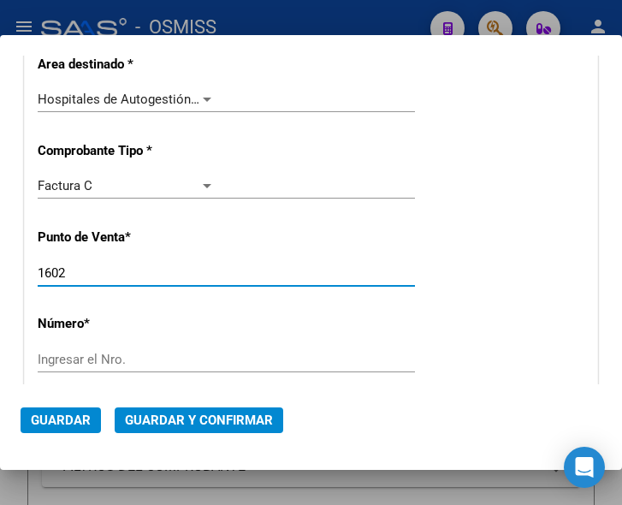
click at [105, 276] on input "1602" at bounding box center [126, 272] width 177 height 15
type input "1396"
click at [105, 350] on div "Ingresar el Nro." at bounding box center [226, 360] width 377 height 26
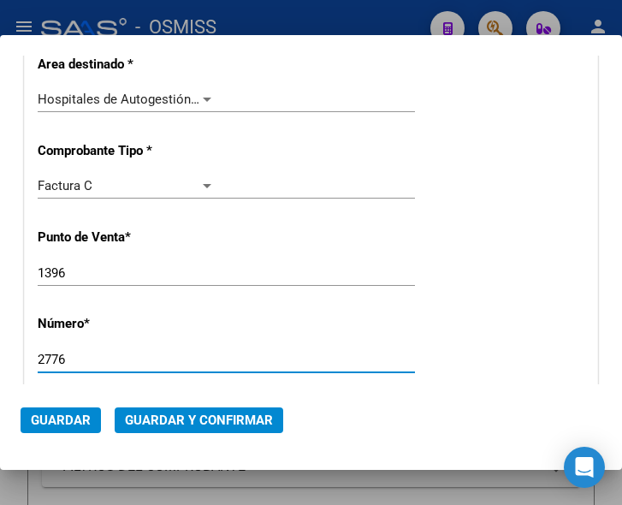
type input "2776"
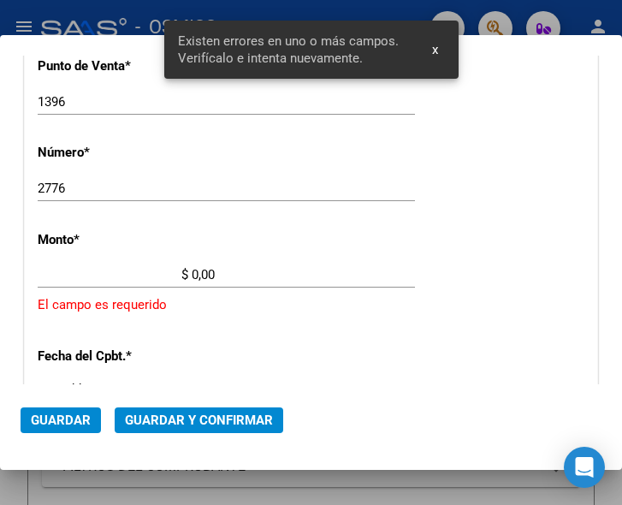
scroll to position [561, 0]
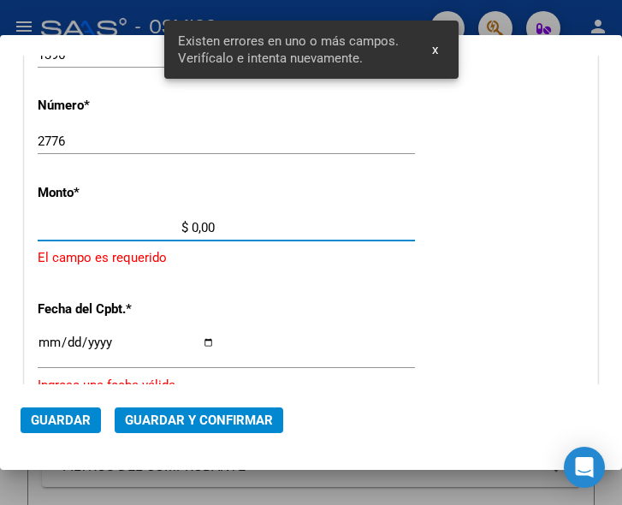
click at [192, 226] on input "$ 0,00" at bounding box center [126, 227] width 177 height 15
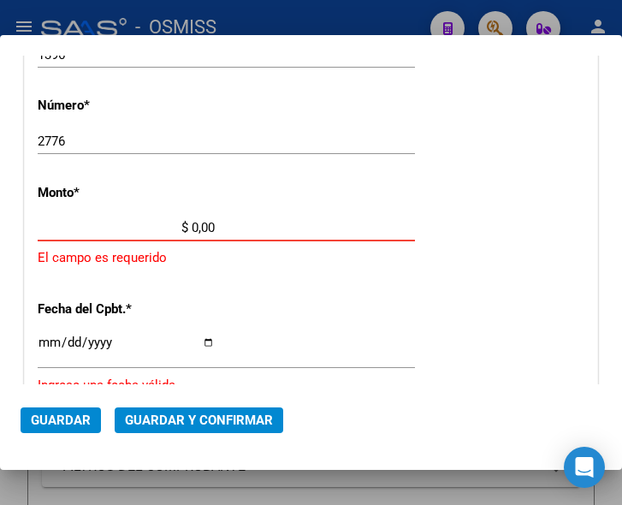
click at [192, 223] on input "$ 0,00" at bounding box center [126, 227] width 177 height 15
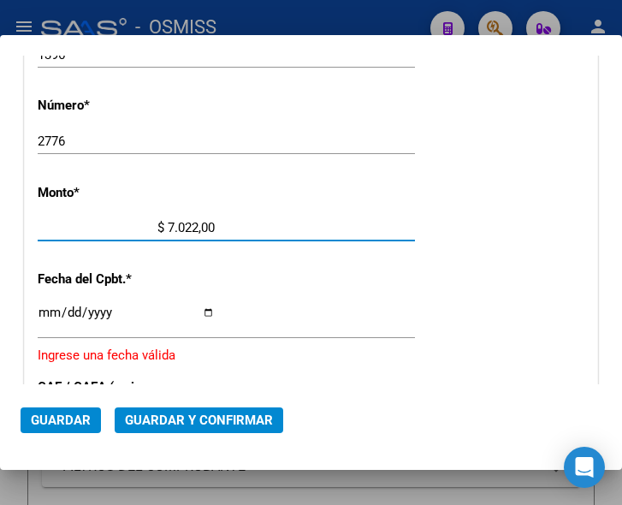
click at [209, 229] on input "$ 7.022,00" at bounding box center [126, 227] width 177 height 15
type input "$ 7.022,68"
click at [47, 314] on input "Ingresar la fecha" at bounding box center [126, 319] width 177 height 27
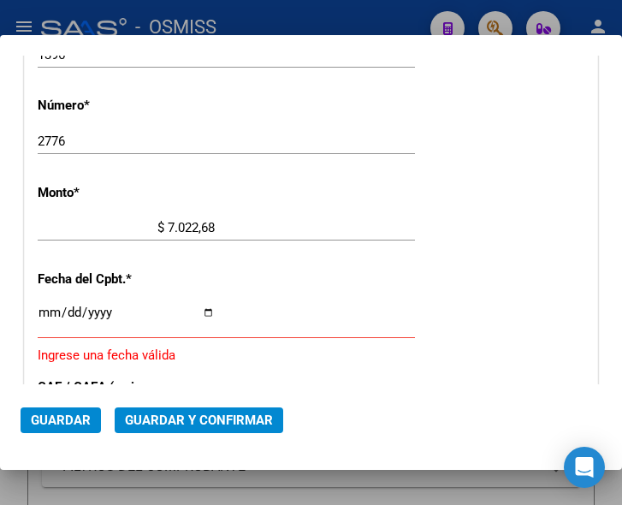
click at [44, 307] on input "Ingresar la fecha" at bounding box center [126, 319] width 177 height 27
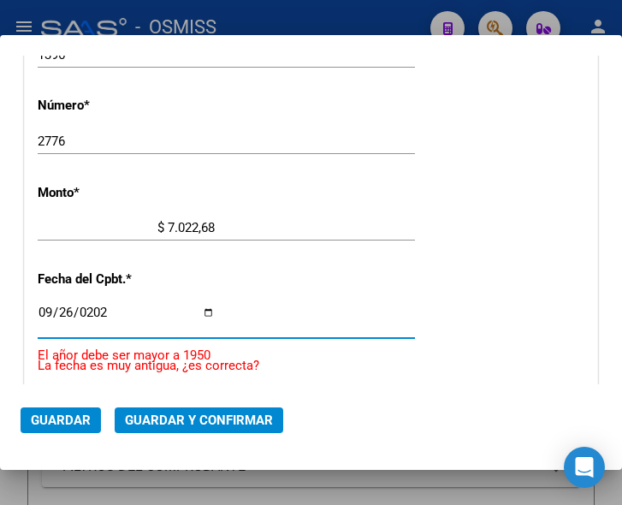
type input "2025-09-26"
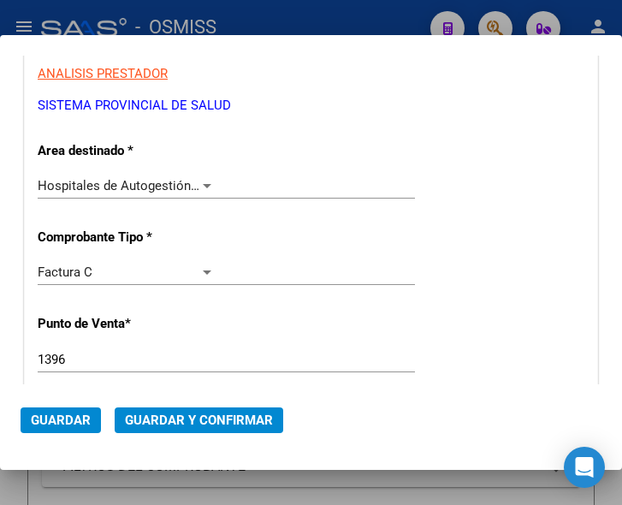
scroll to position [218, 0]
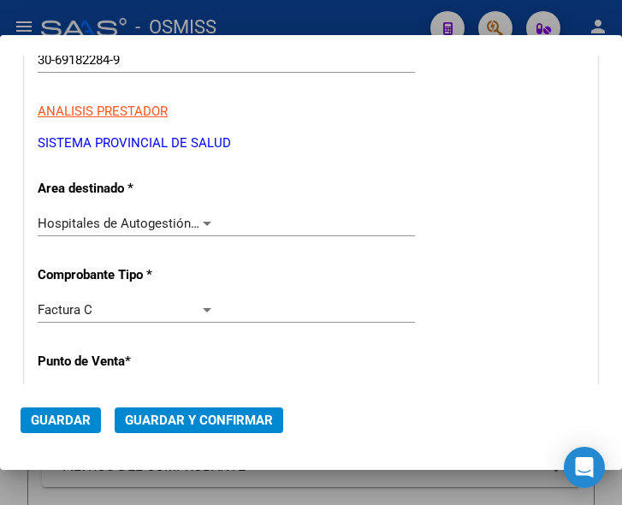
click at [199, 422] on span "Guardar y Confirmar" at bounding box center [199, 420] width 148 height 15
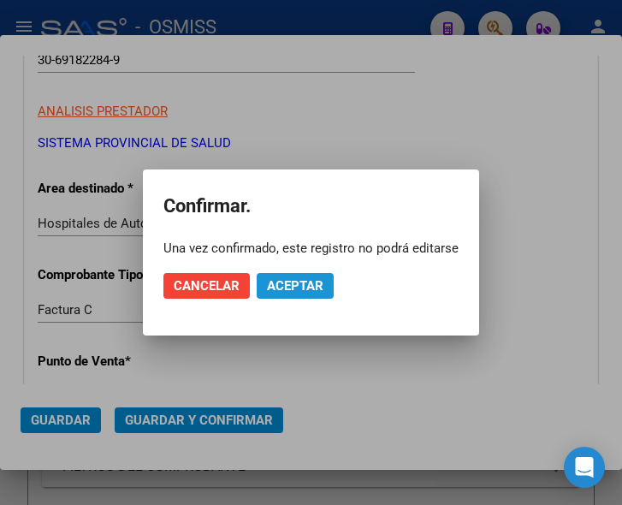
click at [299, 276] on button "Aceptar" at bounding box center [295, 286] width 77 height 26
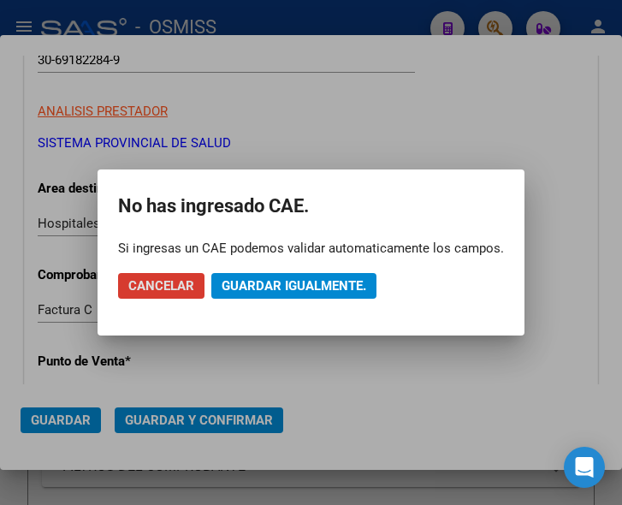
click at [290, 282] on span "Guardar igualmente." at bounding box center [294, 285] width 145 height 15
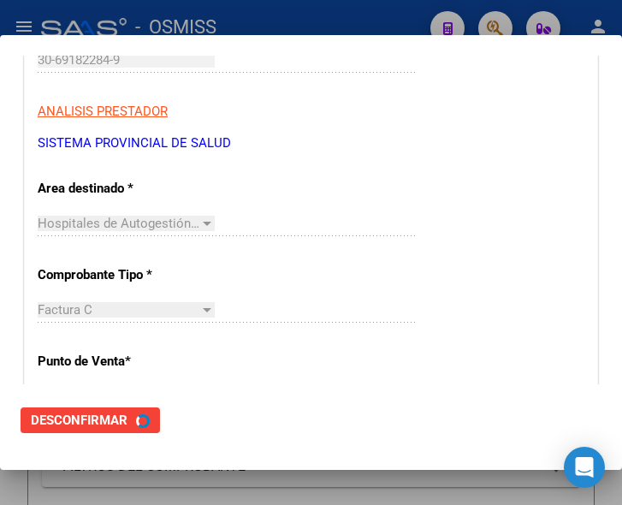
scroll to position [0, 0]
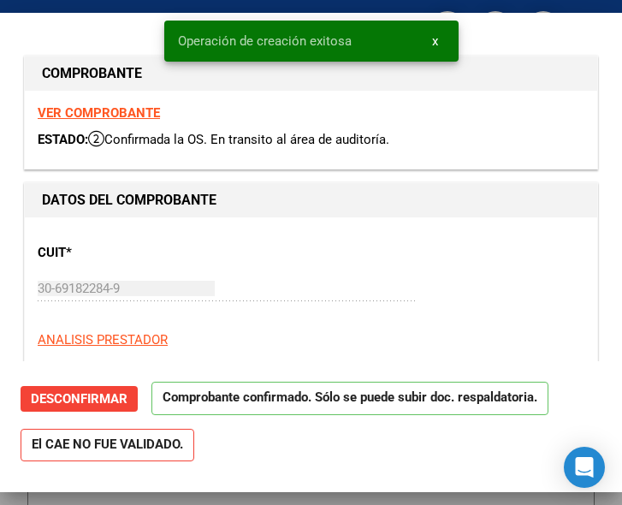
type input "2025-10-26"
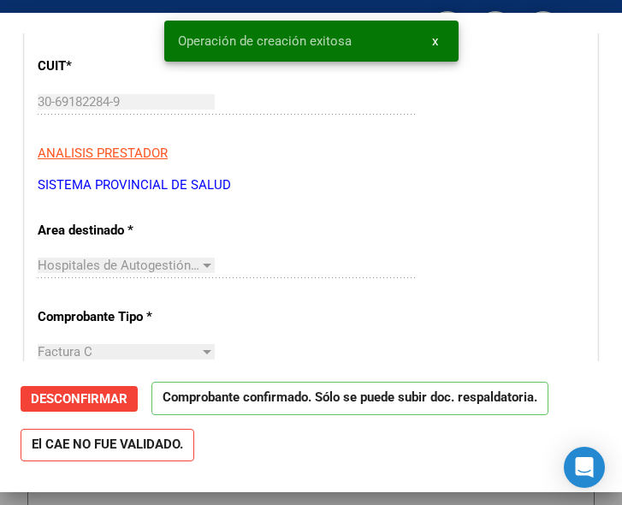
scroll to position [257, 0]
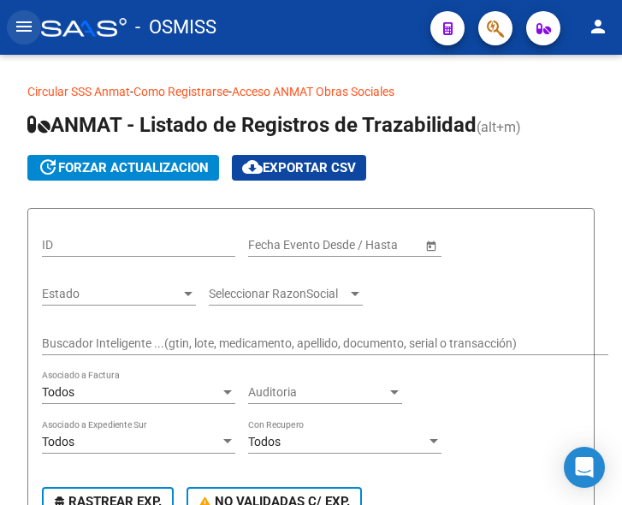
click at [27, 26] on mat-icon "menu" at bounding box center [24, 26] width 21 height 21
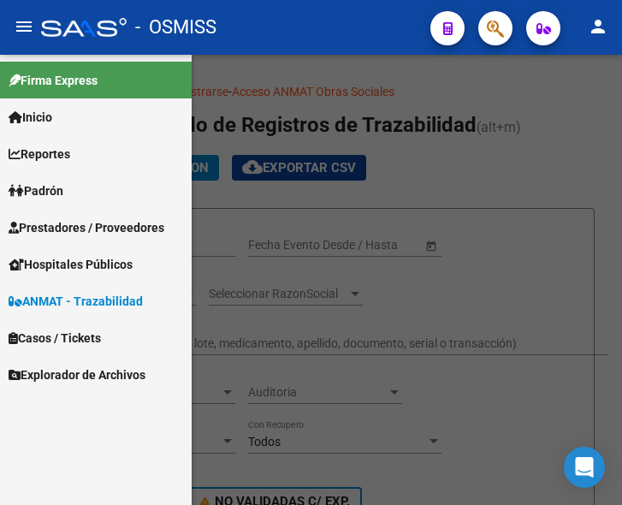
click at [66, 223] on span "Prestadores / Proveedores" at bounding box center [87, 227] width 156 height 19
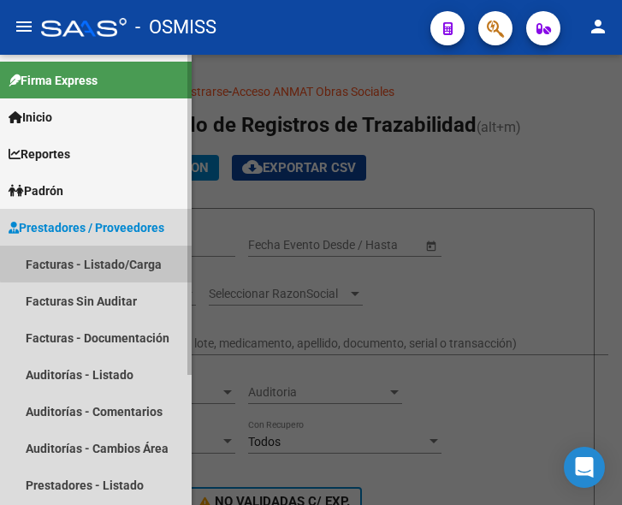
click at [109, 262] on link "Facturas - Listado/Carga" at bounding box center [96, 264] width 192 height 37
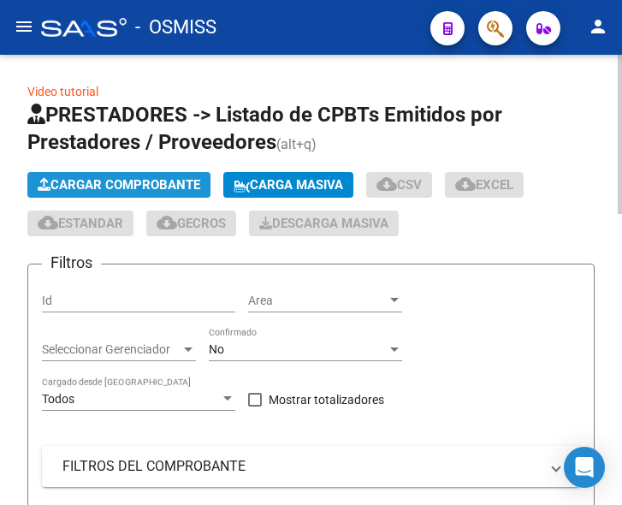
click at [148, 181] on span "Cargar Comprobante" at bounding box center [119, 184] width 163 height 15
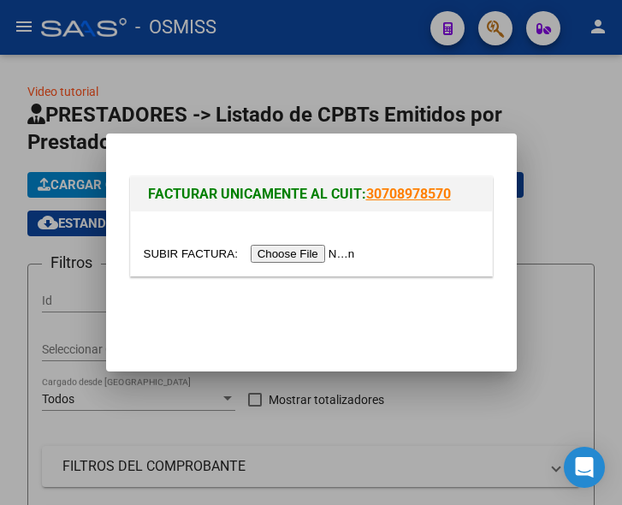
click at [282, 254] on input "file" at bounding box center [252, 254] width 217 height 18
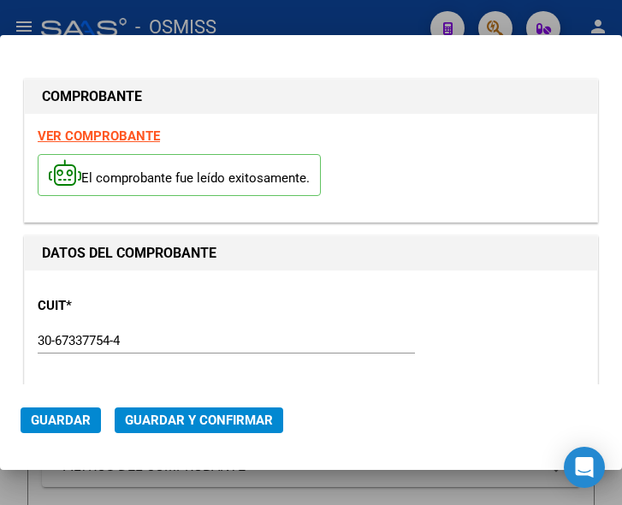
type input "[DATE]"
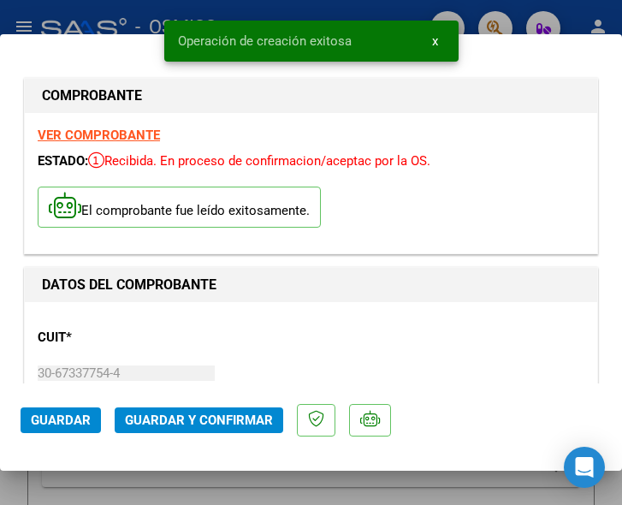
click at [187, 333] on p "CUIT *" at bounding box center [120, 338] width 164 height 20
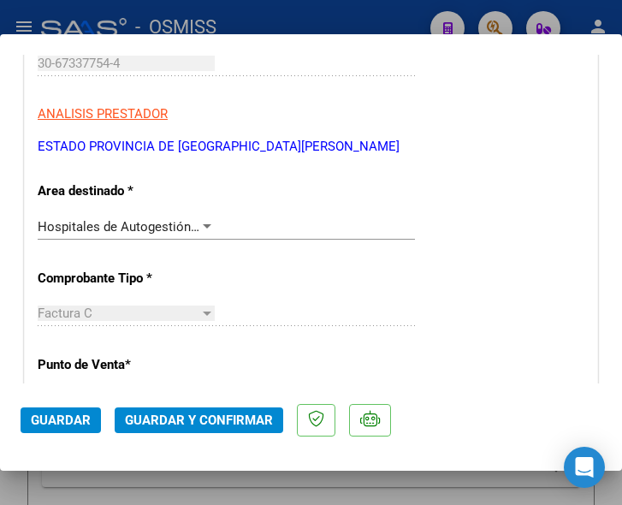
scroll to position [342, 0]
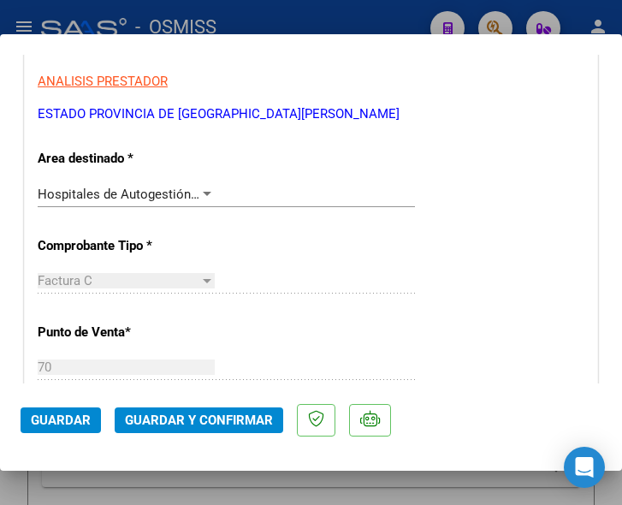
click at [202, 189] on div at bounding box center [206, 194] width 15 height 14
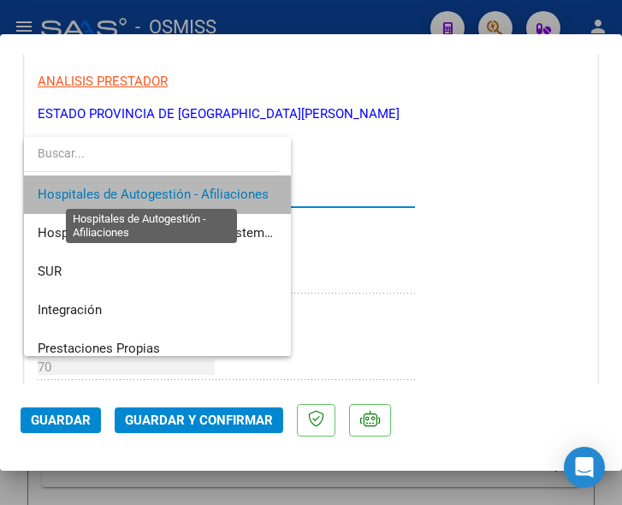
click at [202, 189] on span "Hospitales de Autogestión - Afiliaciones" at bounding box center [153, 194] width 231 height 15
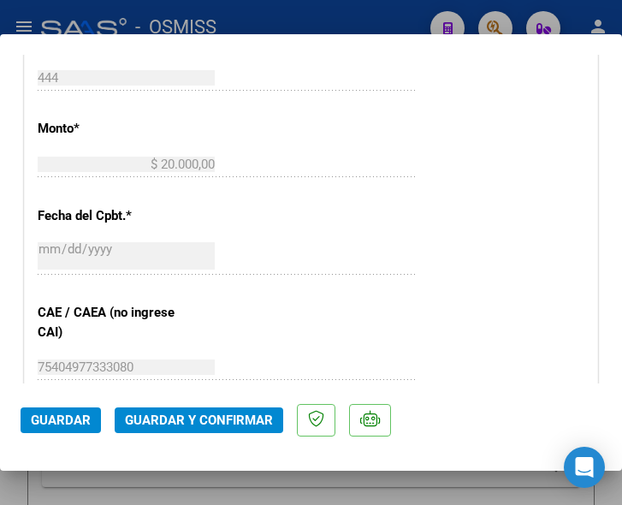
scroll to position [770, 0]
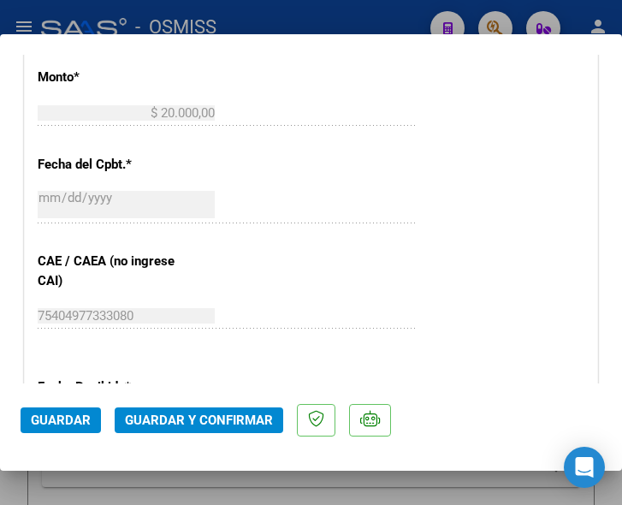
click at [187, 416] on span "Guardar y Confirmar" at bounding box center [199, 420] width 148 height 15
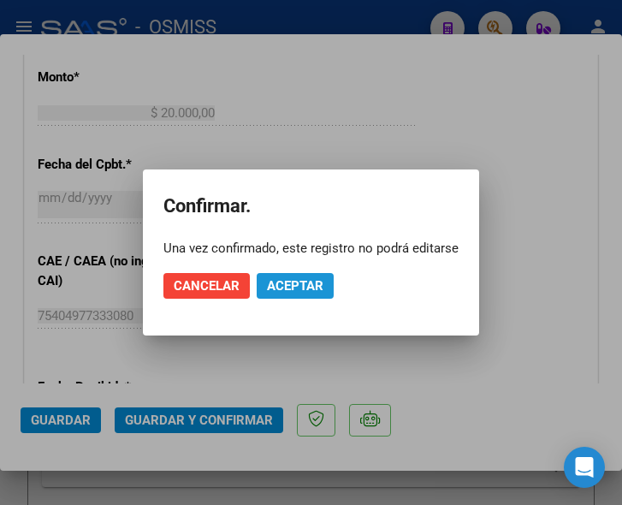
click at [293, 282] on span "Aceptar" at bounding box center [295, 285] width 56 height 15
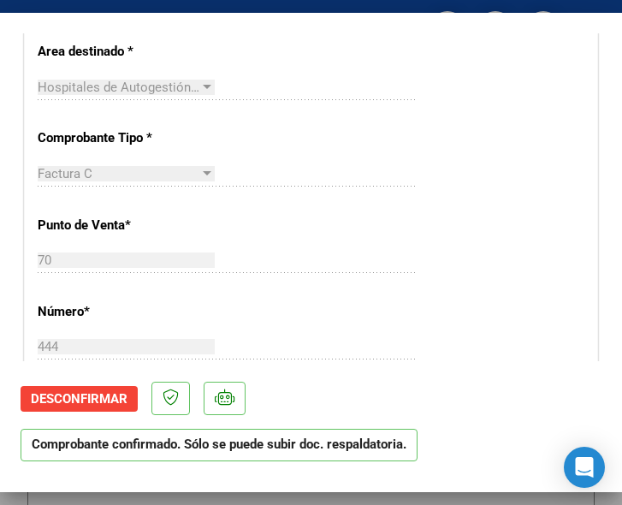
scroll to position [342, 0]
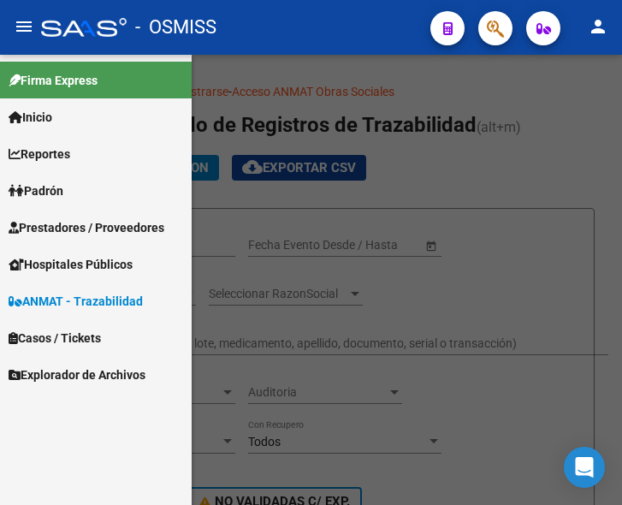
click at [67, 222] on span "Prestadores / Proveedores" at bounding box center [87, 227] width 156 height 19
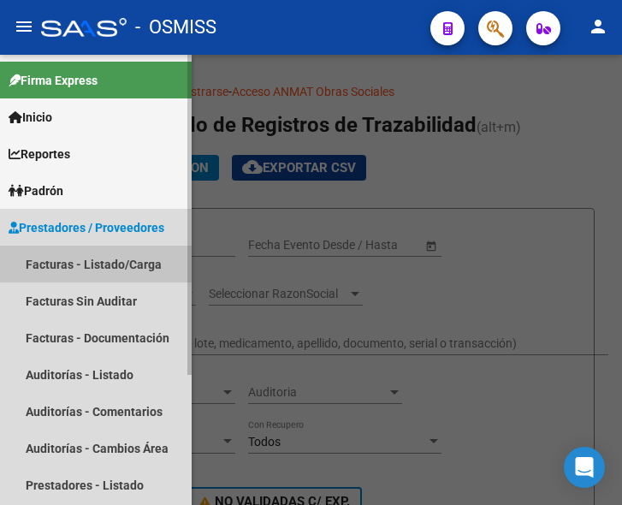
click at [99, 261] on link "Facturas - Listado/Carga" at bounding box center [96, 264] width 192 height 37
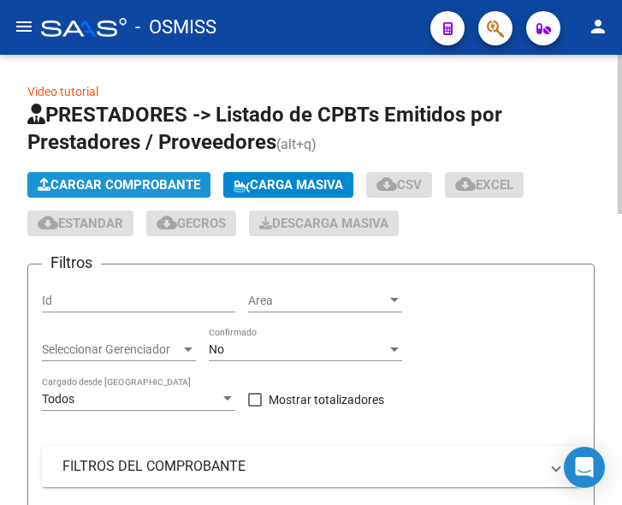
click at [136, 183] on span "Cargar Comprobante" at bounding box center [119, 184] width 163 height 15
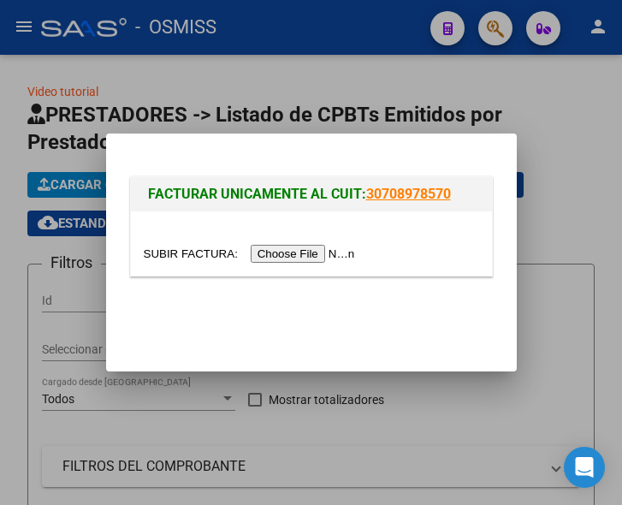
click at [300, 248] on input "file" at bounding box center [252, 254] width 217 height 18
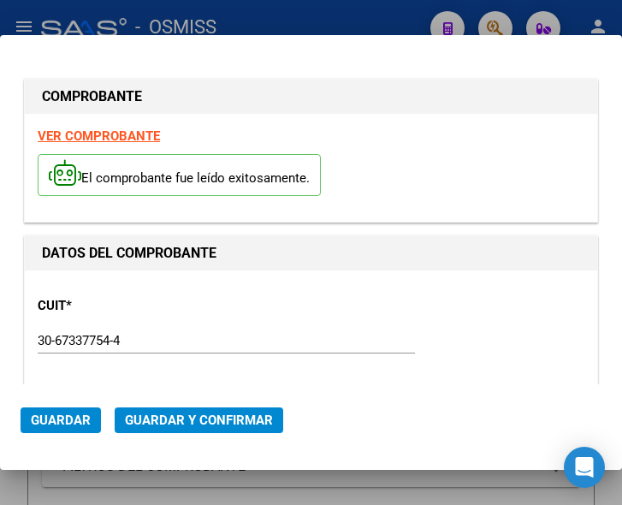
type input "[DATE]"
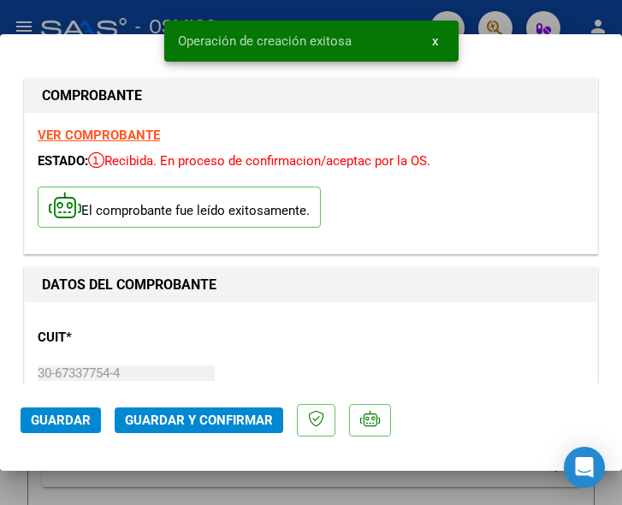
click at [358, 285] on h1 "DATOS DEL COMPROBANTE" at bounding box center [311, 285] width 538 height 21
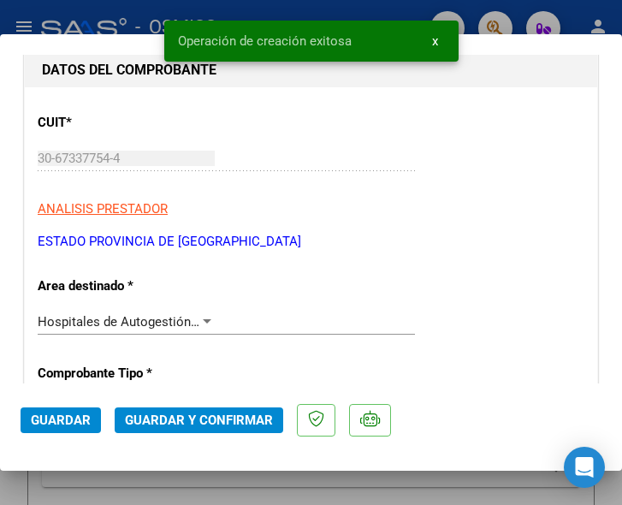
scroll to position [257, 0]
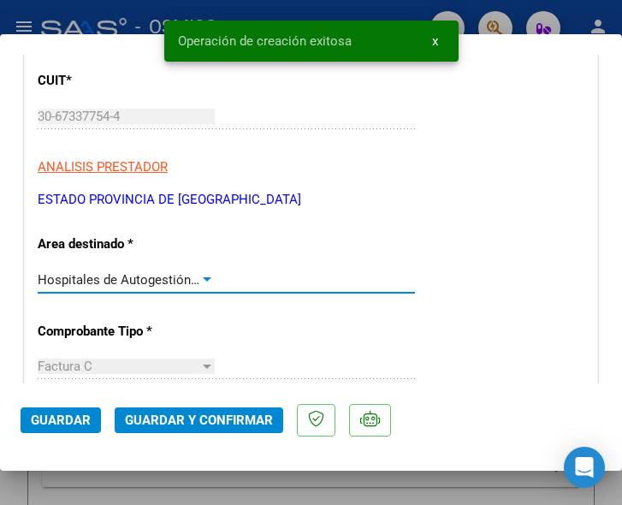
click at [203, 277] on div at bounding box center [207, 279] width 9 height 4
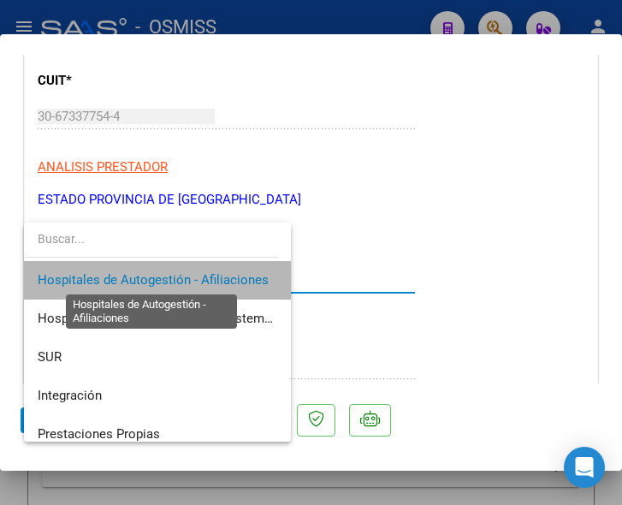
click at [201, 277] on span "Hospitales de Autogestión - Afiliaciones" at bounding box center [153, 279] width 231 height 15
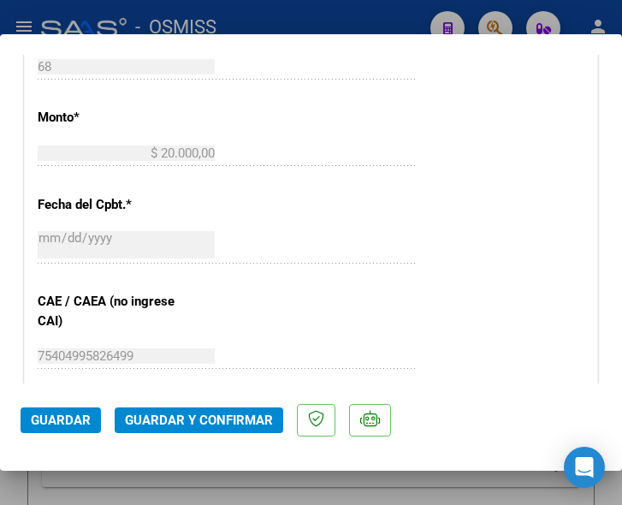
scroll to position [770, 0]
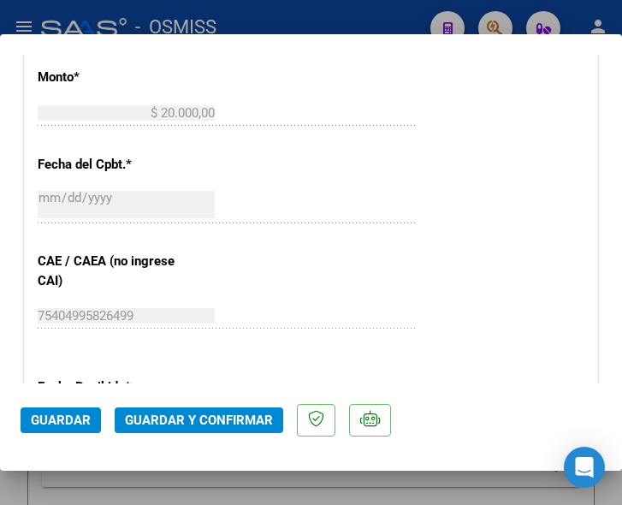
click at [358, 263] on div "CUIT * 30-67337754-4 Ingresar CUIT ANALISIS PRESTADOR ESTADO PROVINCIA DE SAN L…" at bounding box center [311, 148] width 573 height 1232
click at [189, 417] on span "Guardar y Confirmar" at bounding box center [199, 420] width 148 height 15
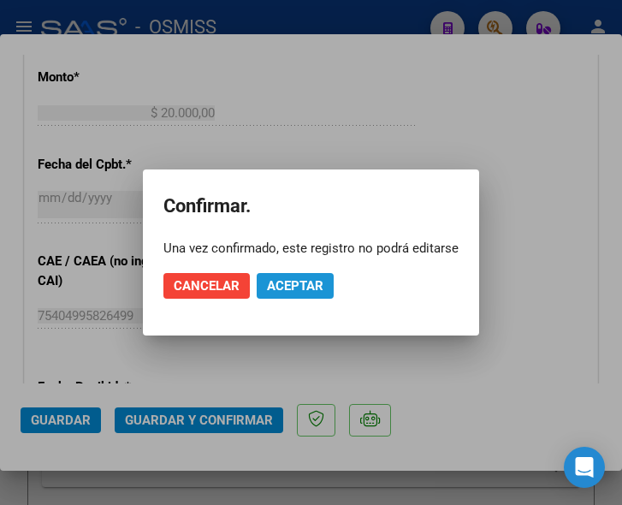
click at [304, 281] on span "Aceptar" at bounding box center [295, 285] width 56 height 15
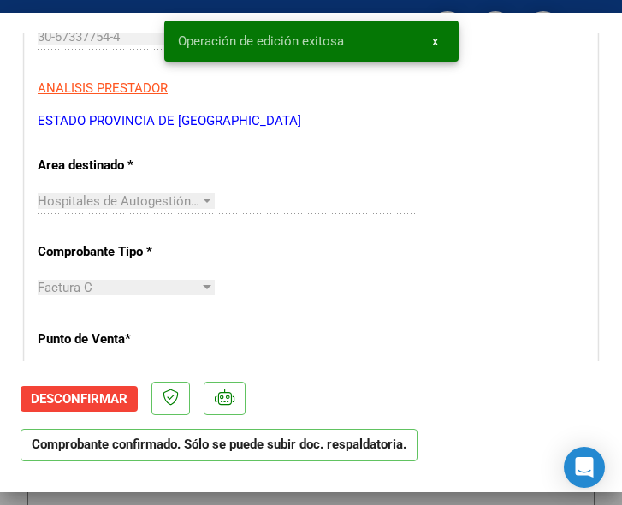
scroll to position [257, 0]
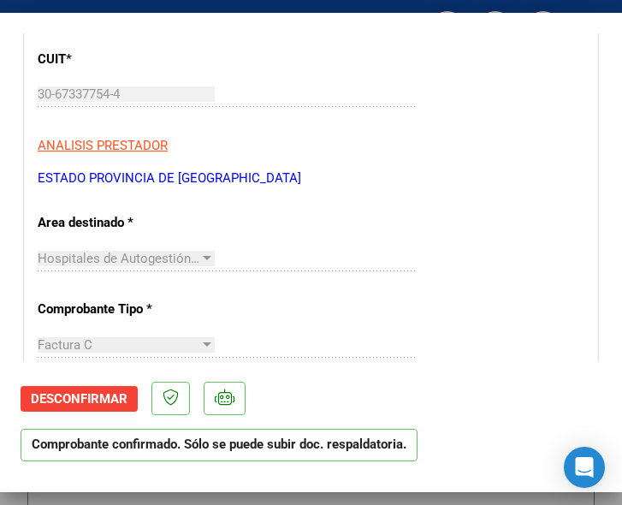
click at [288, 252] on div "Hospitales de Autogestión - Afiliaciones Seleccionar Area" at bounding box center [226, 259] width 377 height 26
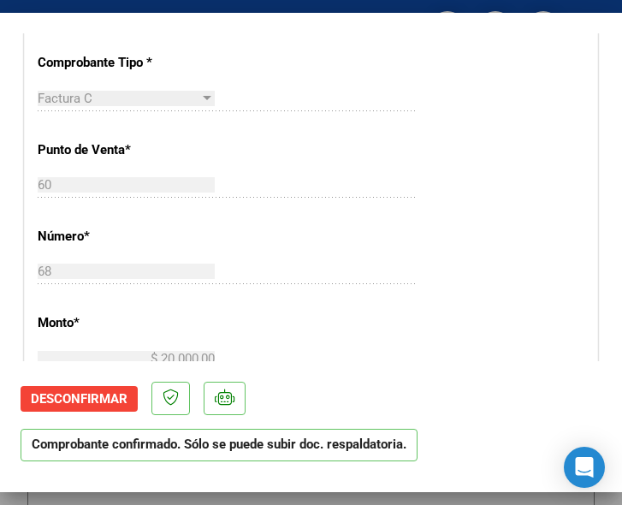
scroll to position [513, 0]
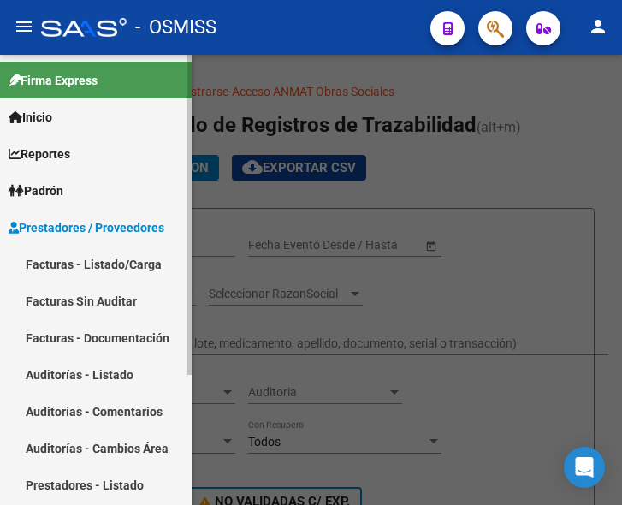
click at [86, 256] on link "Facturas - Listado/Carga" at bounding box center [96, 264] width 192 height 37
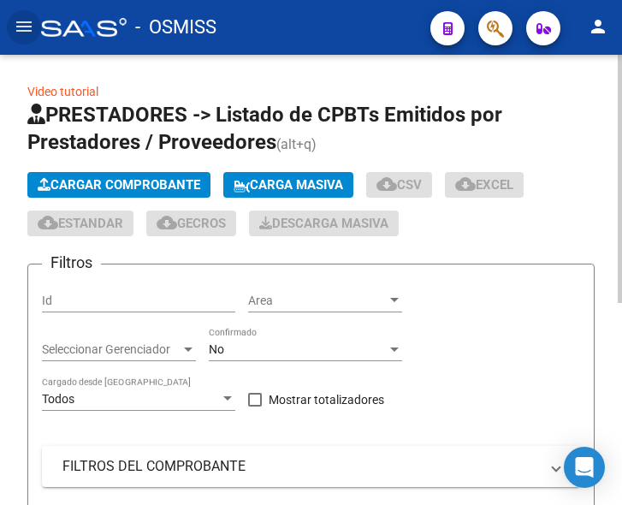
click at [151, 191] on span "Cargar Comprobante" at bounding box center [119, 184] width 163 height 15
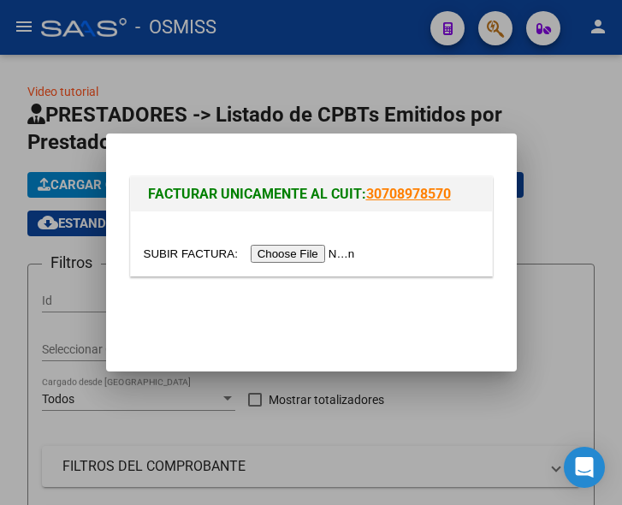
click at [306, 258] on input "file" at bounding box center [252, 254] width 217 height 18
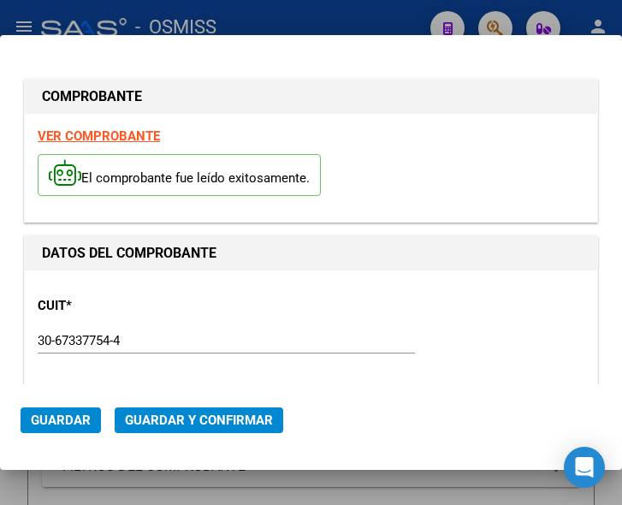
type input "[DATE]"
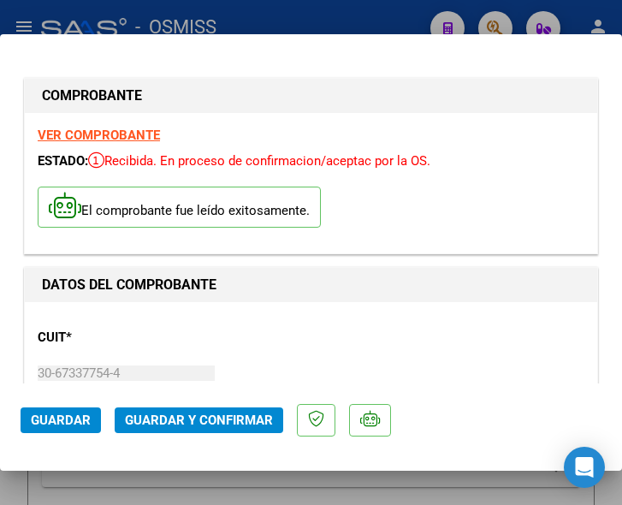
click at [190, 325] on div "CUIT * 30-67337754-4 Ingresar CUIT ANALISIS PRESTADOR ESTADO PROVINCIA DE [GEOG…" at bounding box center [311, 390] width 547 height 151
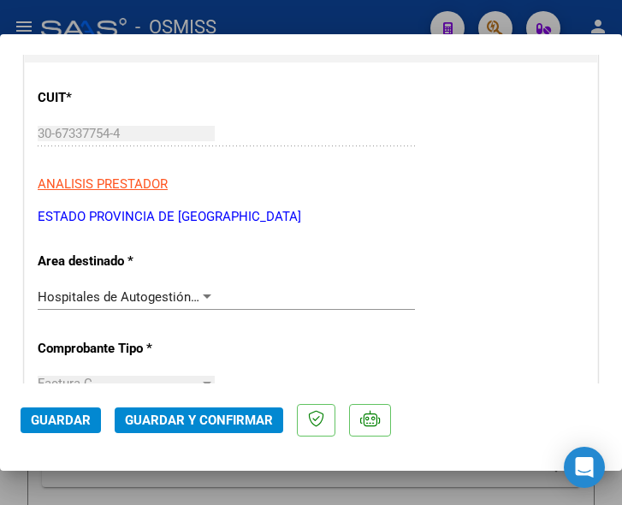
scroll to position [257, 0]
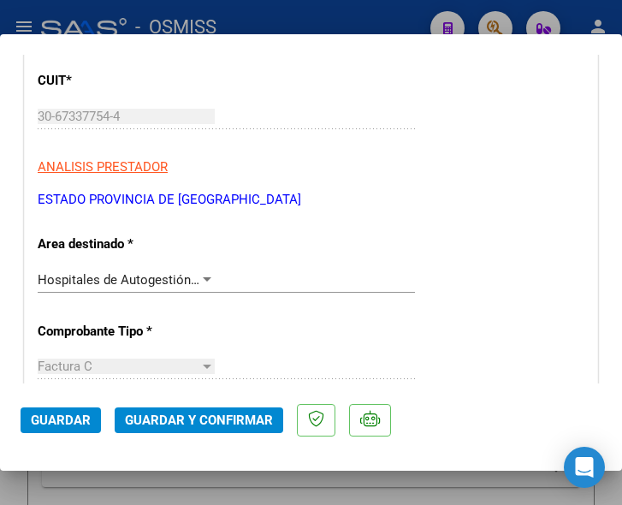
click at [203, 277] on div at bounding box center [207, 279] width 9 height 4
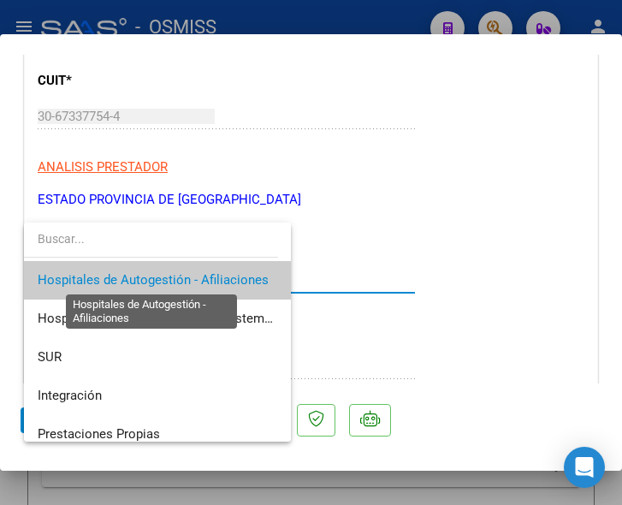
click at [199, 278] on span "Hospitales de Autogestión - Afiliaciones" at bounding box center [153, 279] width 231 height 15
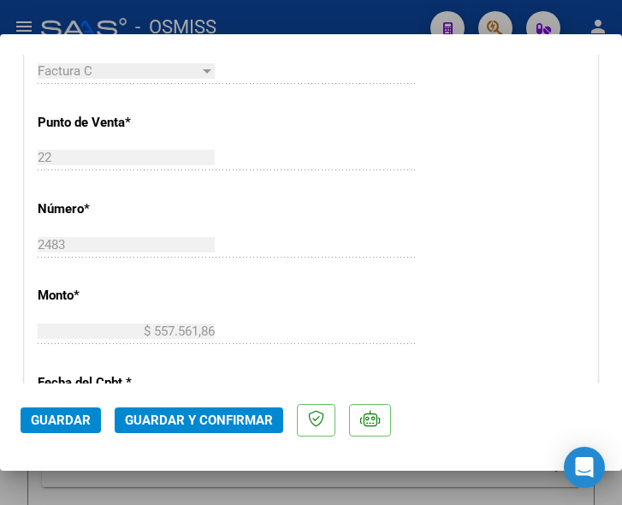
scroll to position [599, 0]
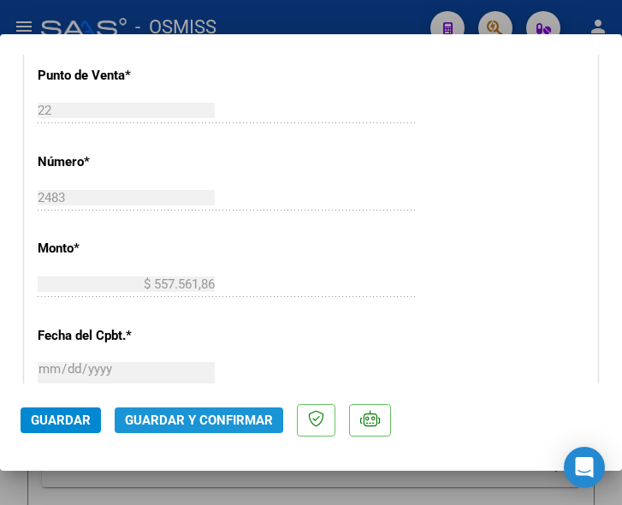
click at [188, 418] on span "Guardar y Confirmar" at bounding box center [199, 420] width 148 height 15
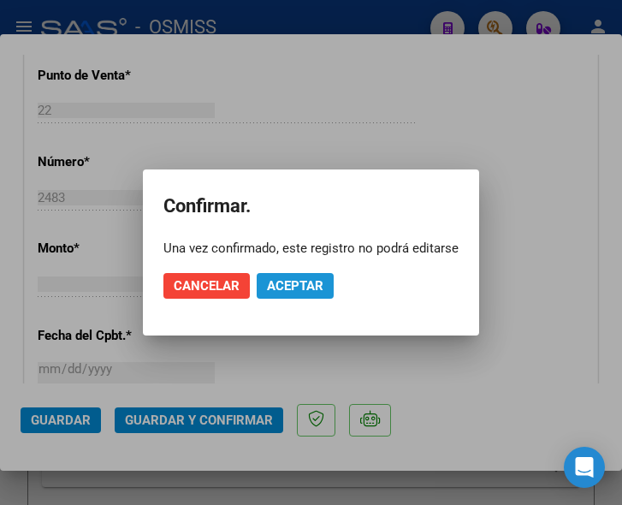
click at [305, 283] on span "Aceptar" at bounding box center [295, 285] width 56 height 15
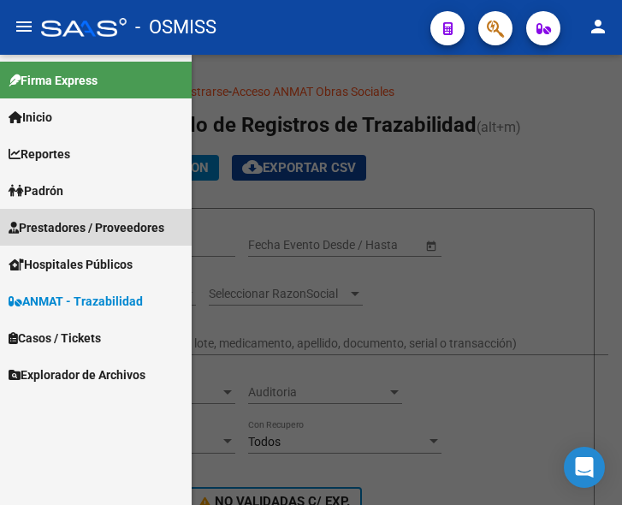
click at [75, 228] on span "Prestadores / Proveedores" at bounding box center [87, 227] width 156 height 19
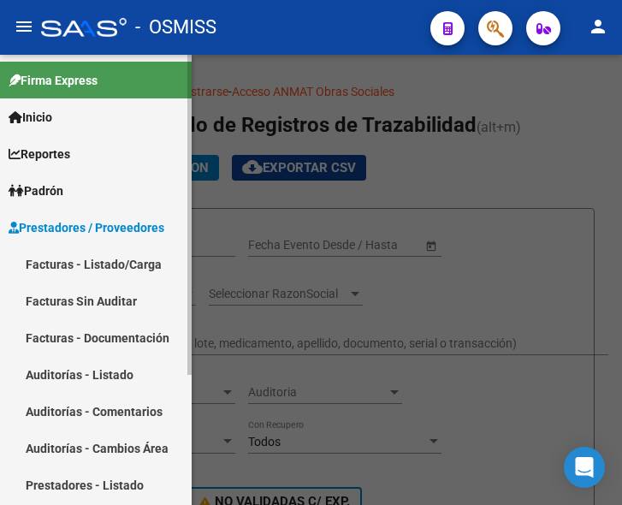
click at [97, 256] on link "Facturas - Listado/Carga" at bounding box center [96, 264] width 192 height 37
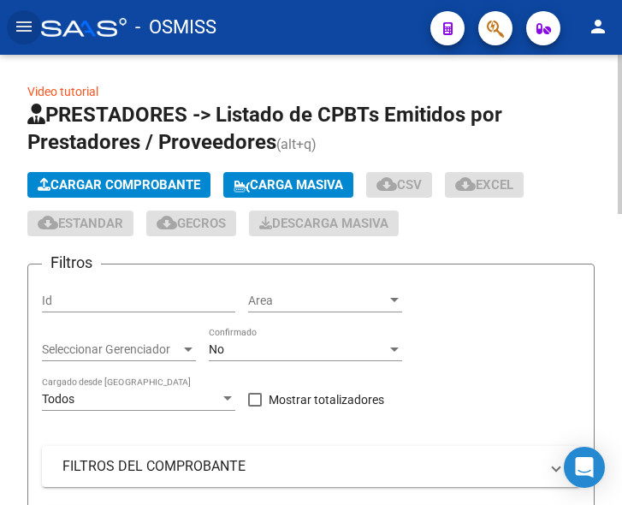
click at [149, 182] on span "Cargar Comprobante" at bounding box center [119, 184] width 163 height 15
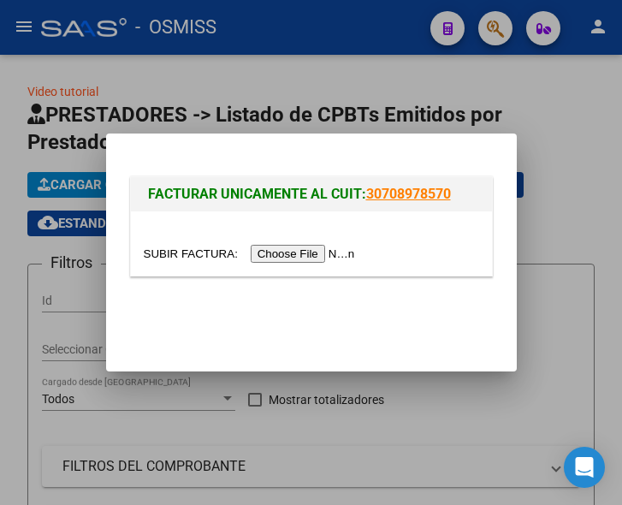
click at [307, 255] on input "file" at bounding box center [252, 254] width 217 height 18
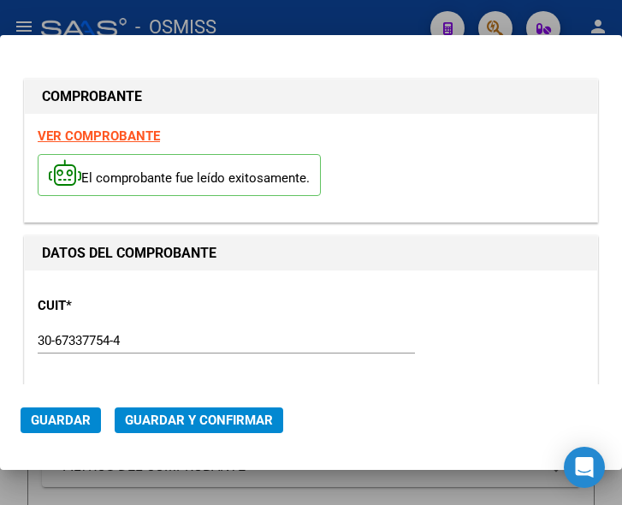
type input "2025-11-06"
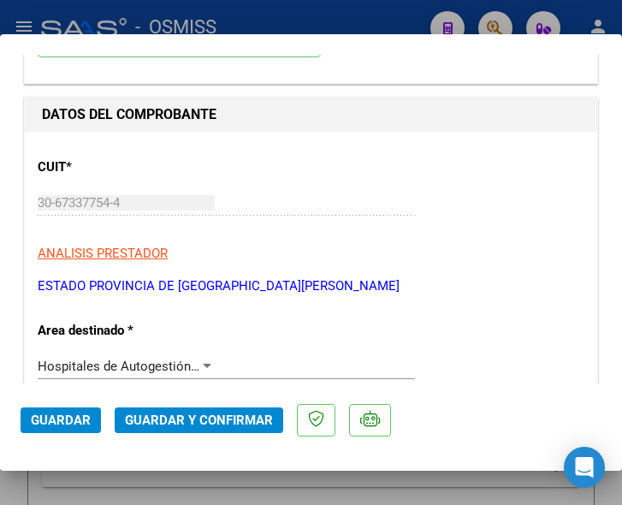
scroll to position [171, 0]
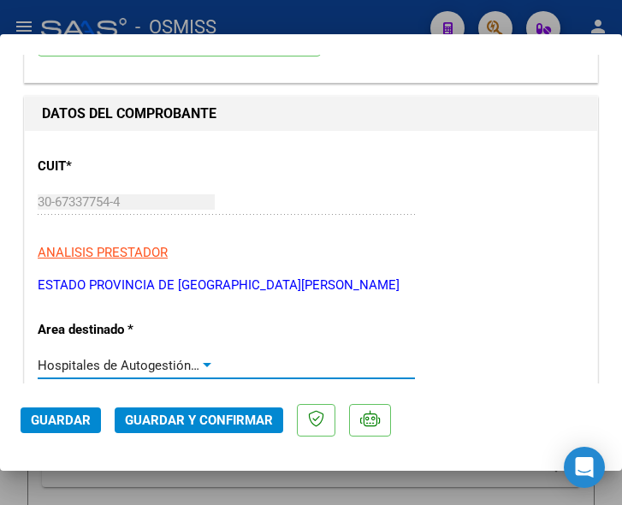
click at [199, 359] on div at bounding box center [206, 366] width 15 height 14
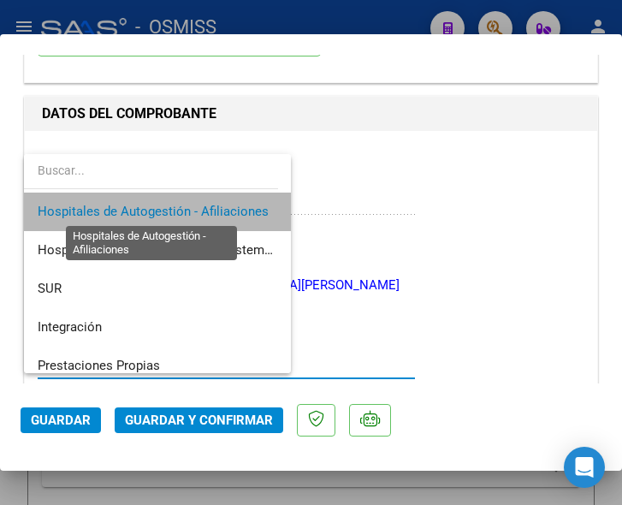
click at [186, 209] on span "Hospitales de Autogestión - Afiliaciones" at bounding box center [153, 211] width 231 height 15
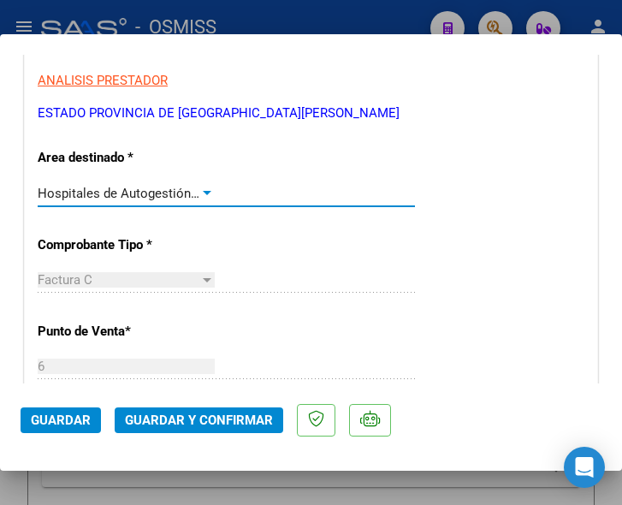
scroll to position [342, 0]
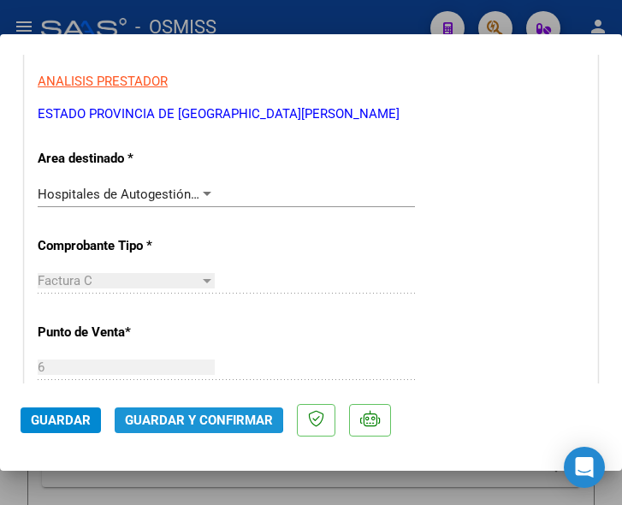
click at [195, 418] on span "Guardar y Confirmar" at bounding box center [199, 420] width 148 height 15
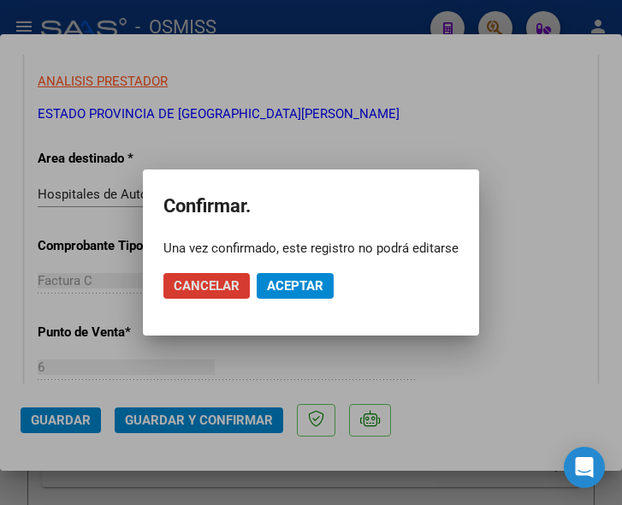
click at [294, 284] on span "Aceptar" at bounding box center [295, 285] width 56 height 15
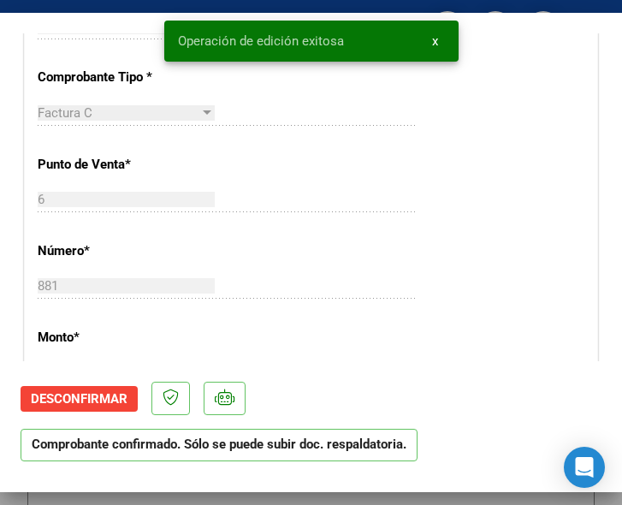
scroll to position [513, 0]
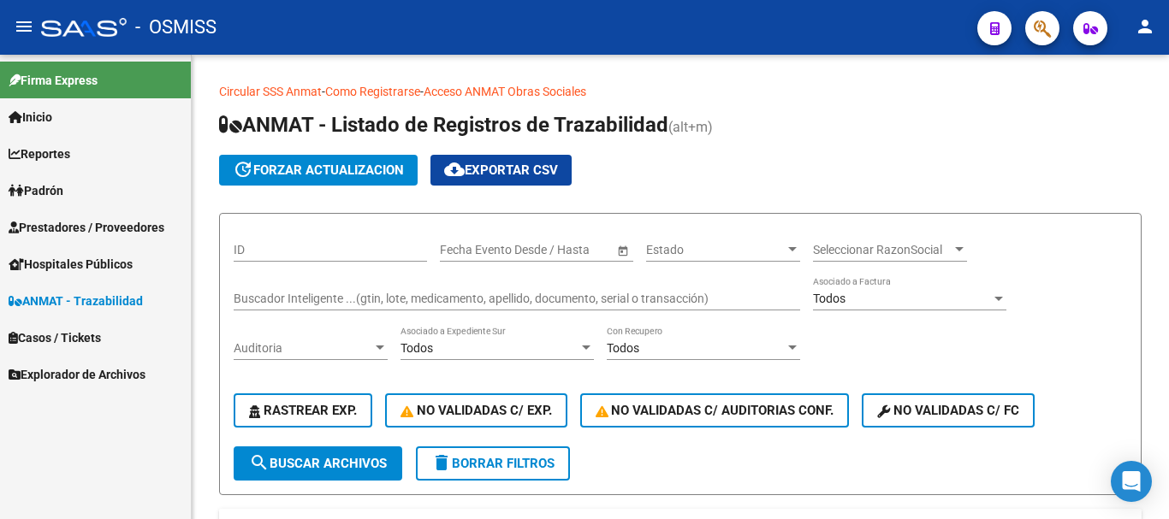
click at [66, 214] on link "Prestadores / Proveedores" at bounding box center [95, 227] width 191 height 37
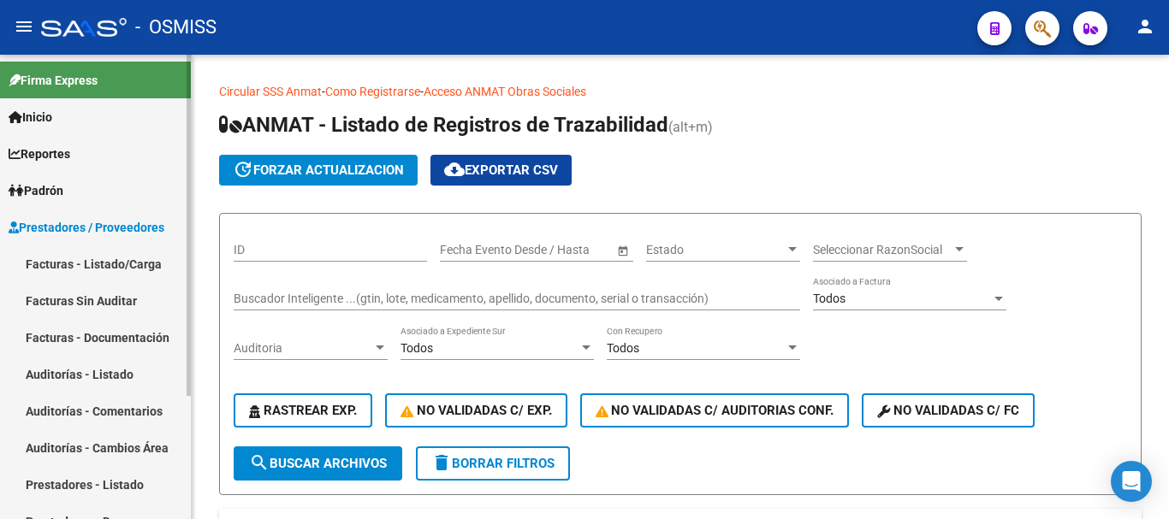
click at [79, 253] on link "Facturas - Listado/Carga" at bounding box center [95, 264] width 191 height 37
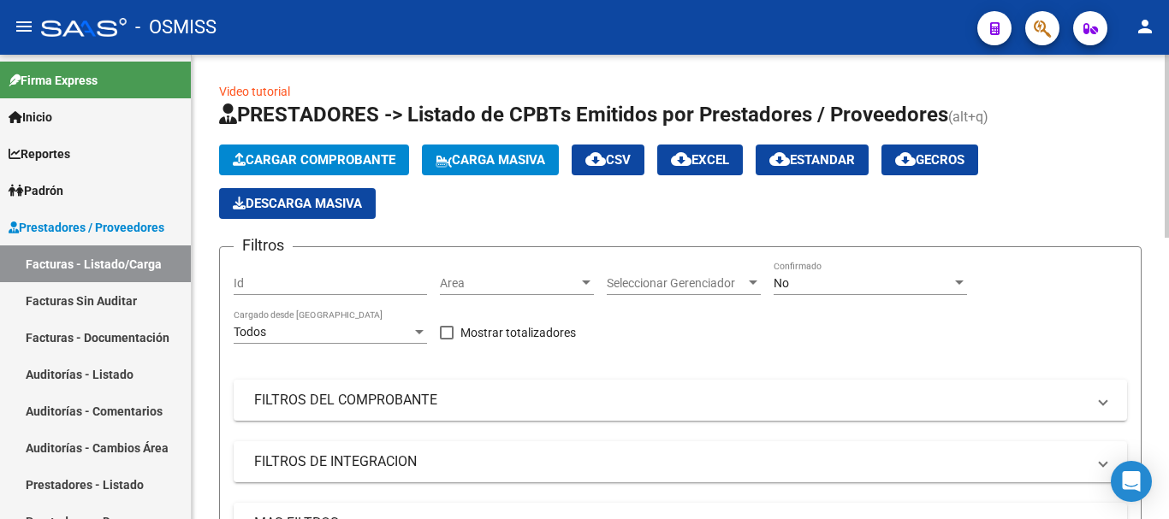
click at [583, 278] on div at bounding box center [586, 283] width 15 height 14
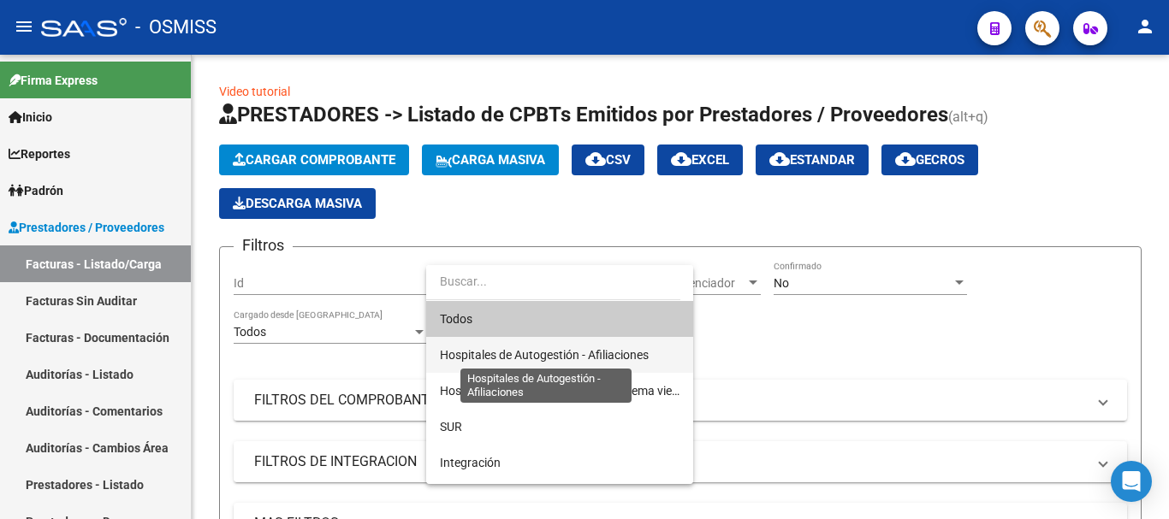
click at [570, 358] on span "Hospitales de Autogestión - Afiliaciones" at bounding box center [544, 355] width 209 height 14
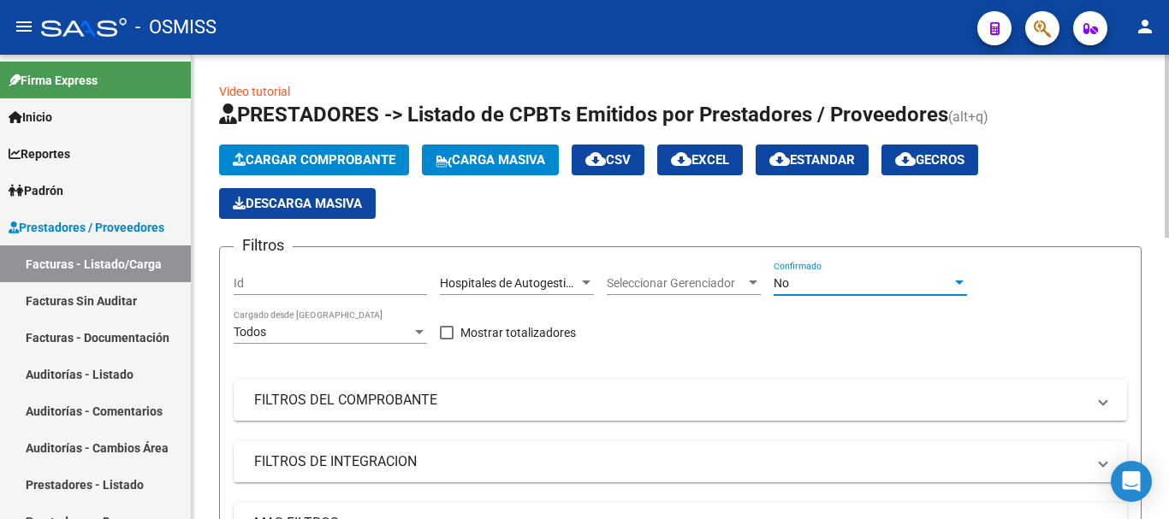
click at [621, 282] on div at bounding box center [959, 283] width 9 height 4
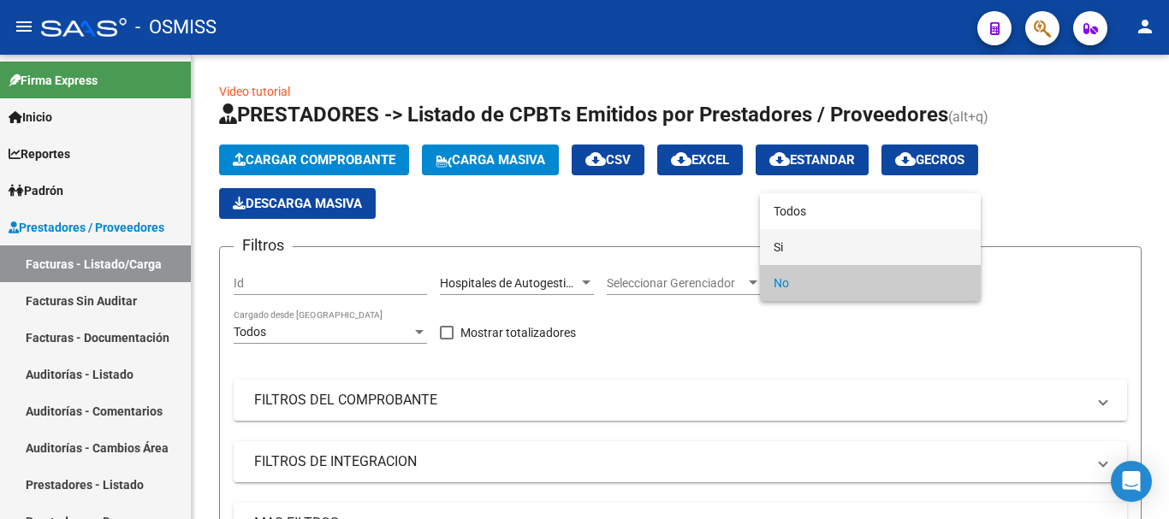
click at [621, 246] on span "Si" at bounding box center [870, 247] width 193 height 36
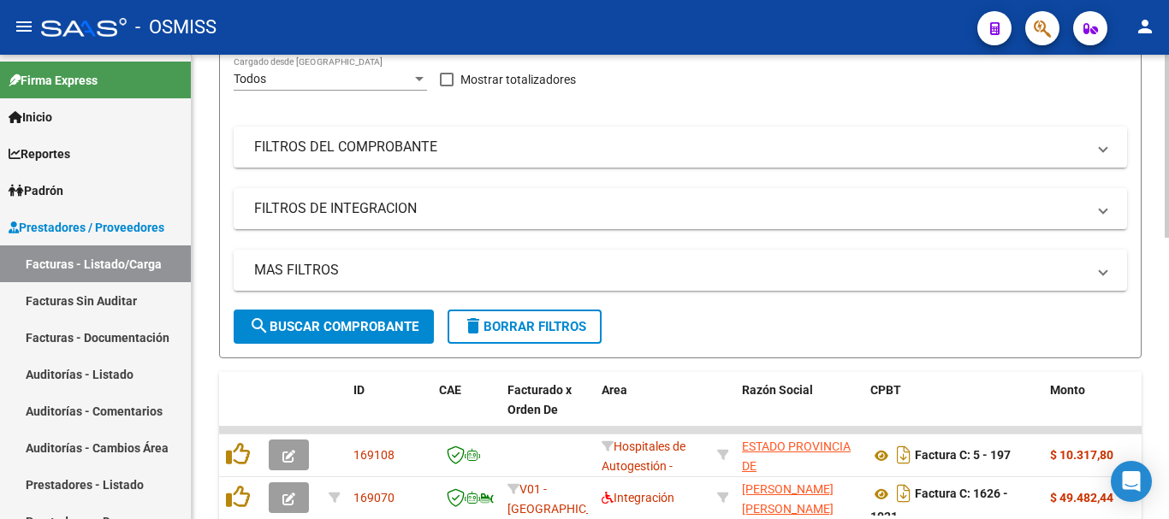
scroll to position [342, 0]
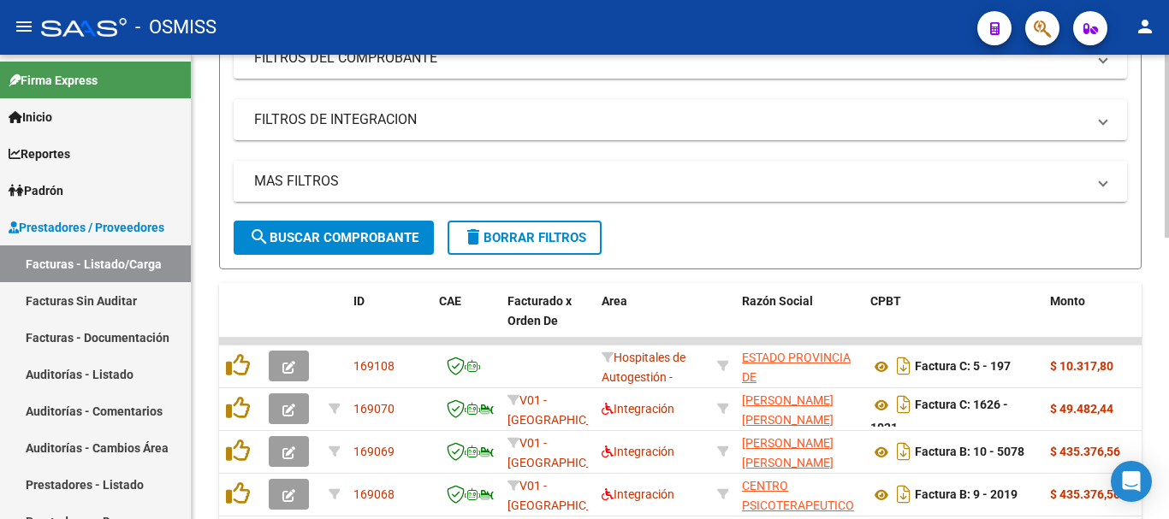
click at [621, 179] on mat-expansion-panel-header "MAS FILTROS" at bounding box center [680, 181] width 893 height 41
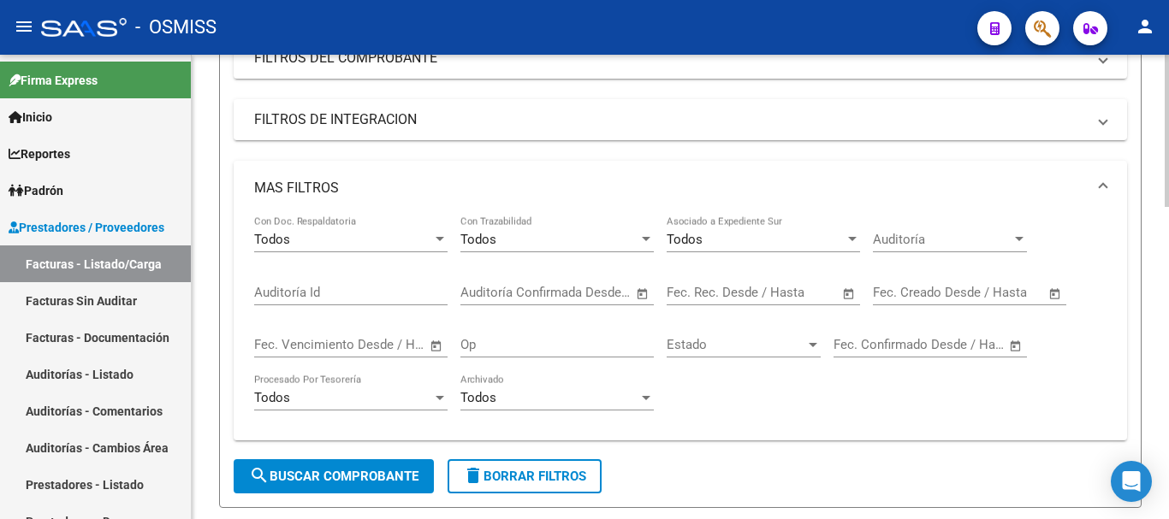
click at [621, 294] on span "Open calendar" at bounding box center [848, 293] width 41 height 41
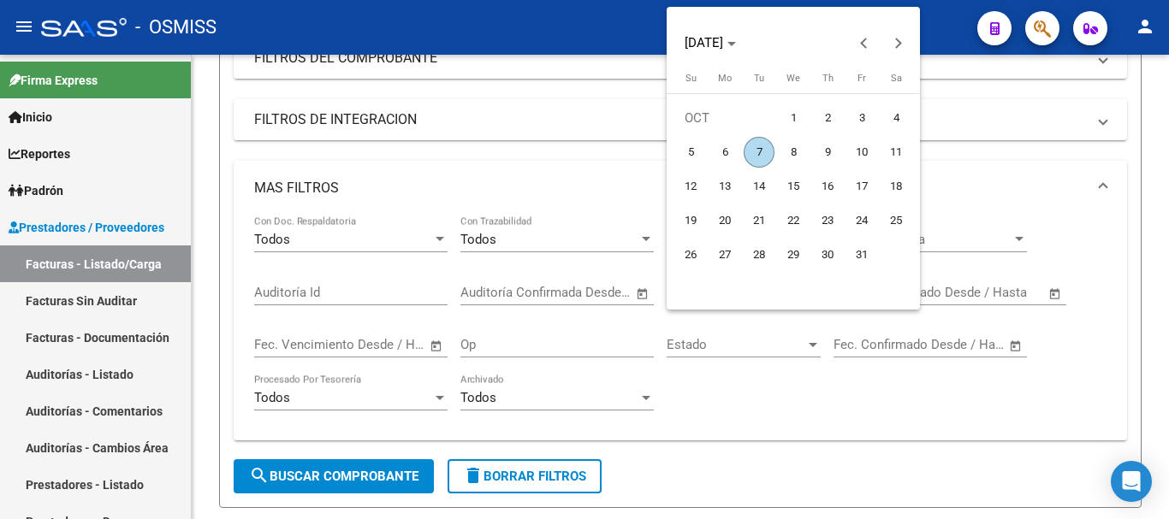
click at [621, 149] on span "7" at bounding box center [759, 152] width 31 height 31
type input "[DATE]"
click at [621, 149] on span "7" at bounding box center [759, 152] width 31 height 31
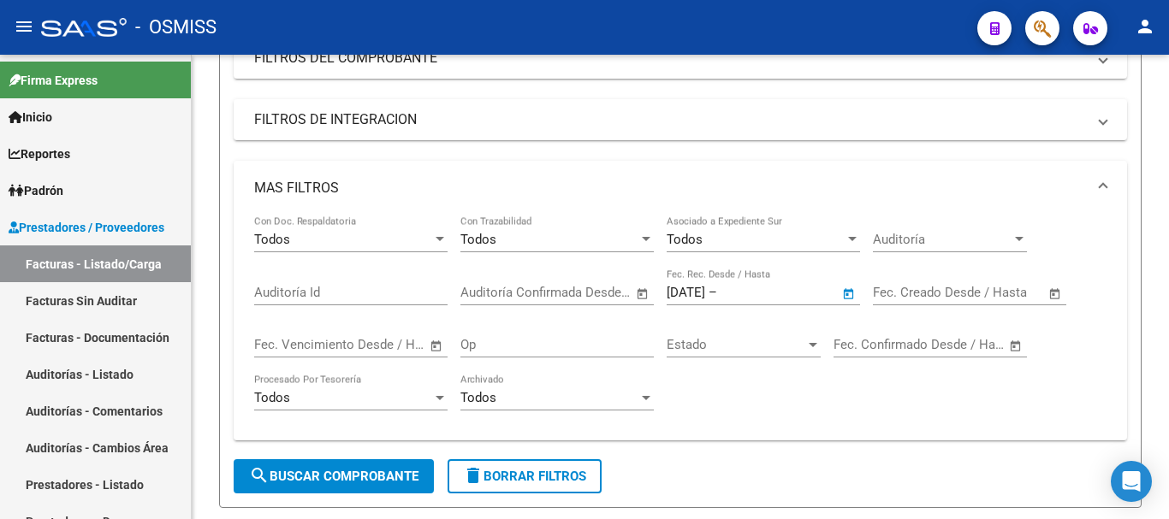
type input "[DATE]"
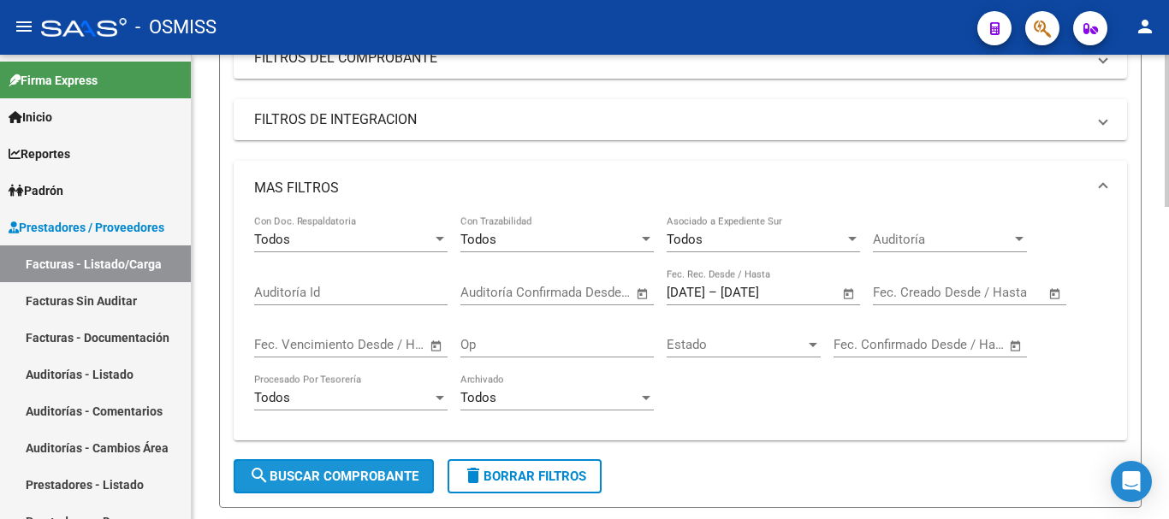
click at [350, 464] on button "search Buscar Comprobante" at bounding box center [334, 477] width 200 height 34
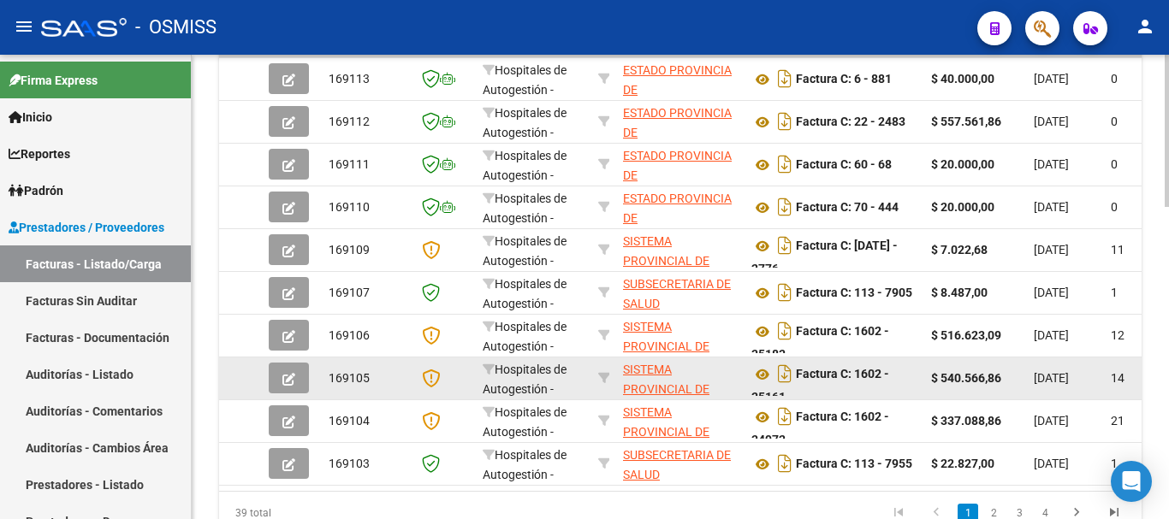
scroll to position [953, 0]
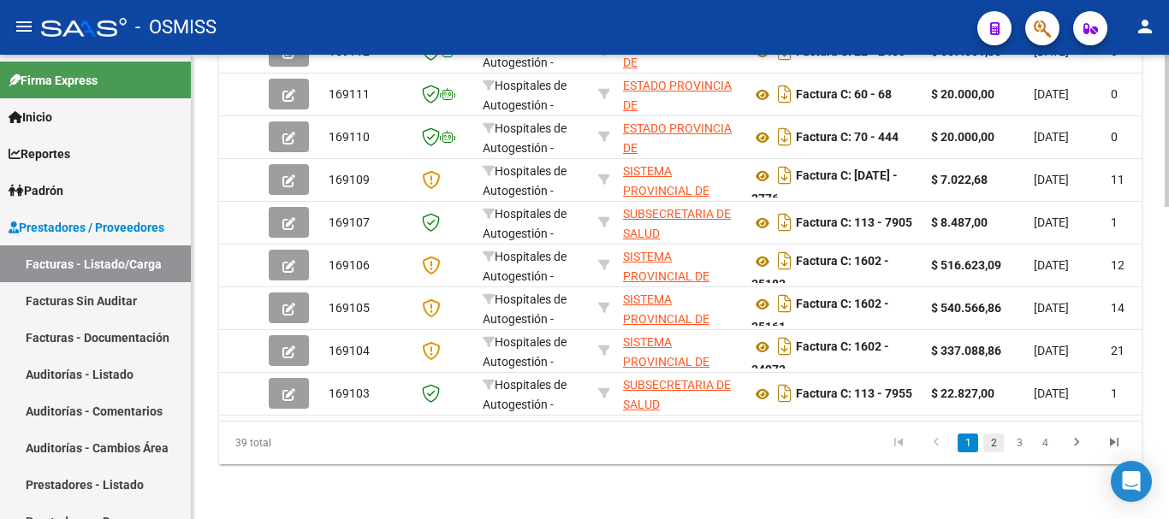
click at [621, 442] on link "2" at bounding box center [993, 443] width 21 height 19
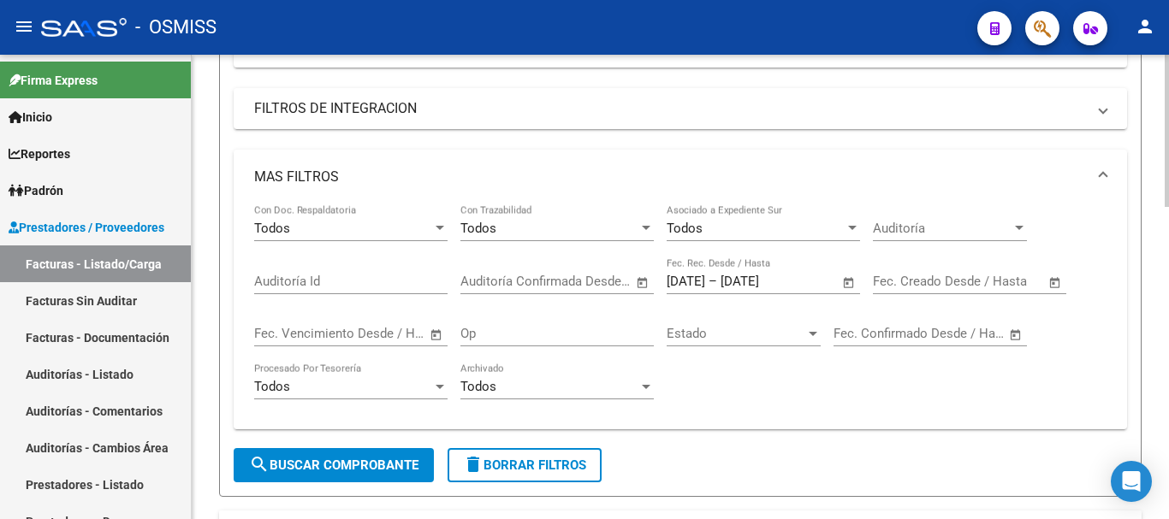
scroll to position [439, 0]
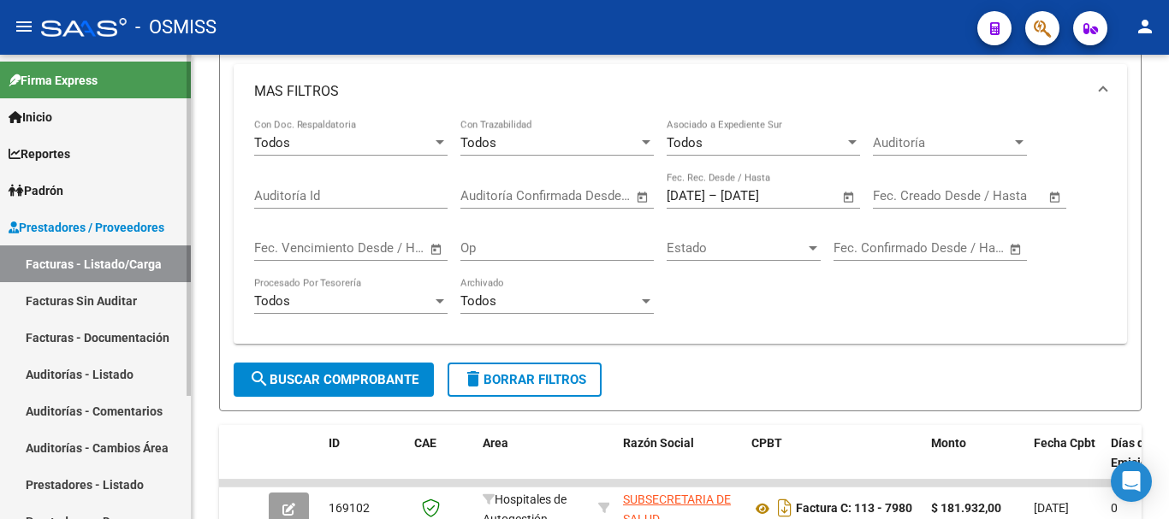
click at [82, 222] on span "Prestadores / Proveedores" at bounding box center [87, 227] width 156 height 19
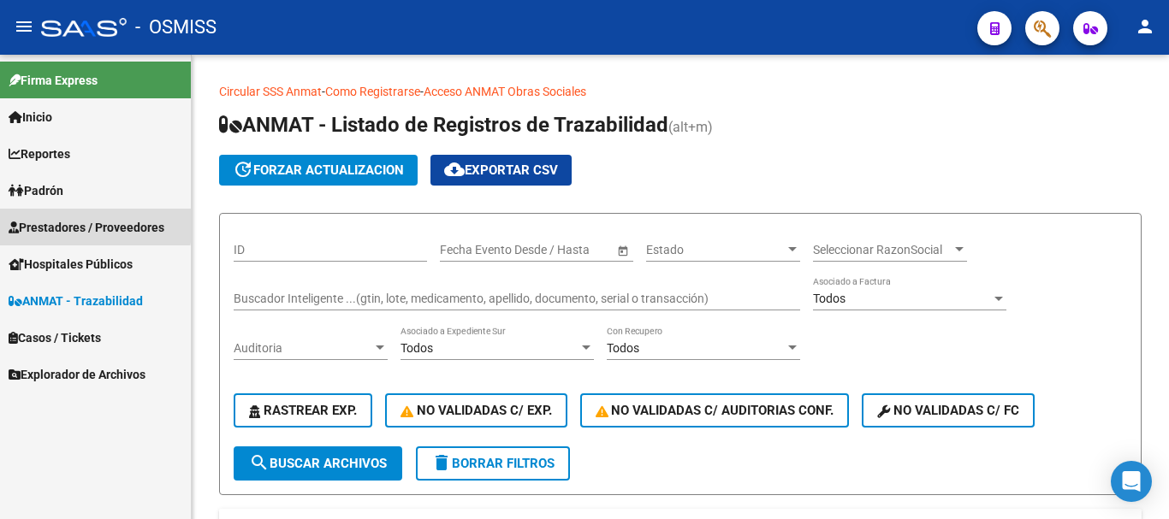
click at [74, 223] on span "Prestadores / Proveedores" at bounding box center [87, 227] width 156 height 19
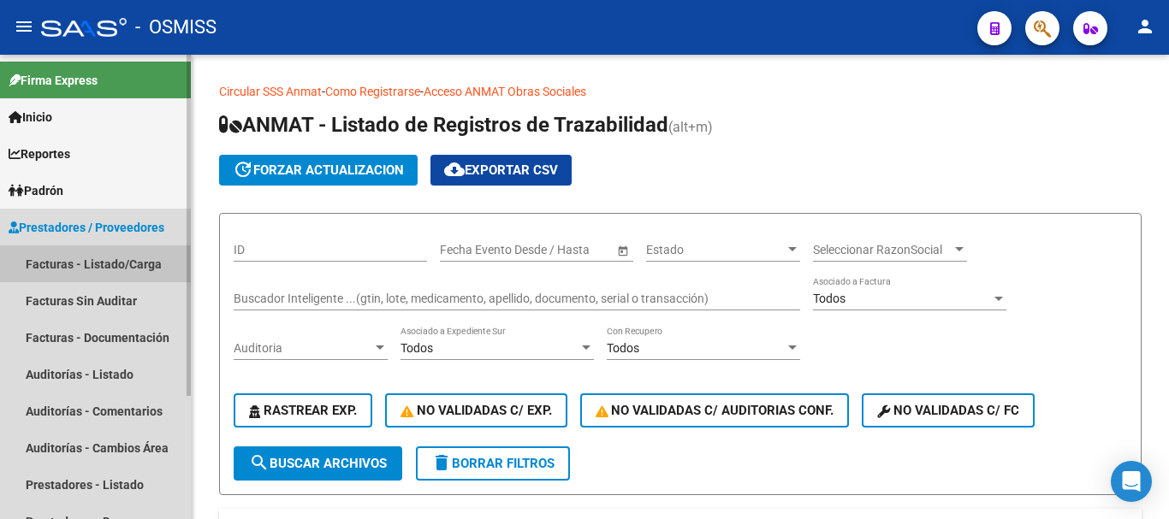
click at [95, 264] on link "Facturas - Listado/Carga" at bounding box center [95, 264] width 191 height 37
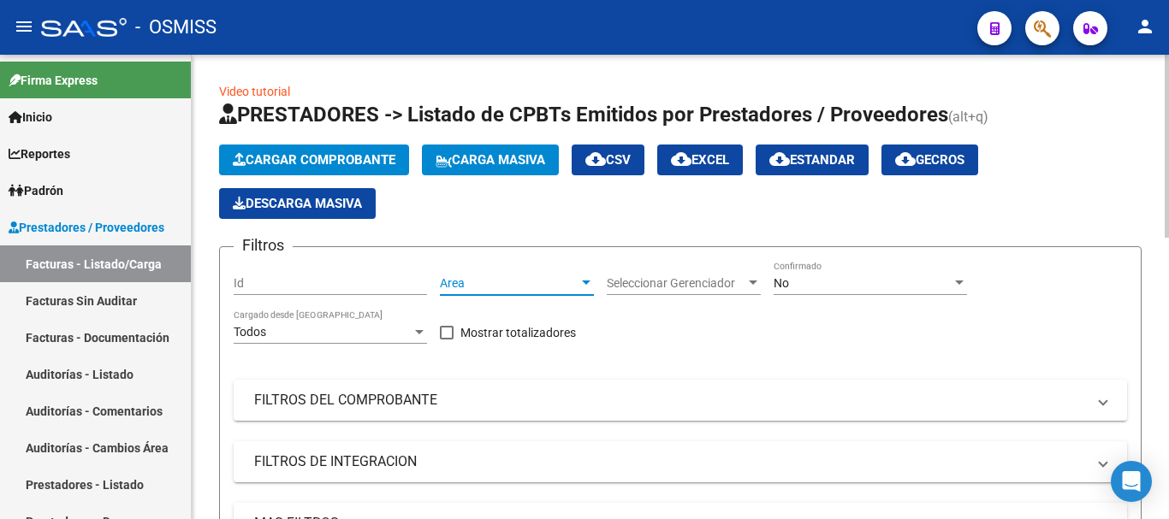
click at [585, 282] on div at bounding box center [586, 283] width 9 height 4
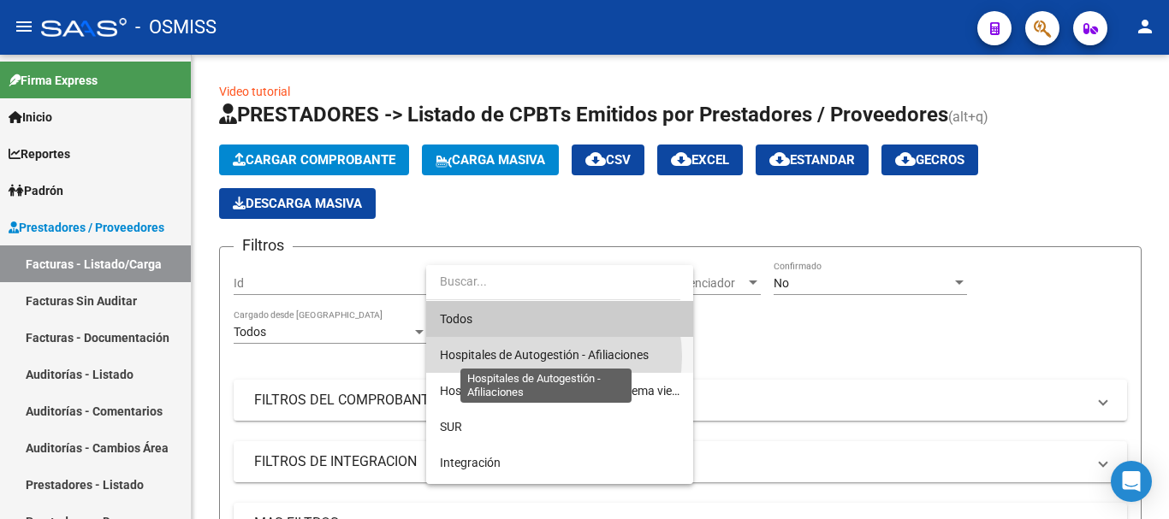
click at [543, 357] on span "Hospitales de Autogestión - Afiliaciones" at bounding box center [544, 355] width 209 height 14
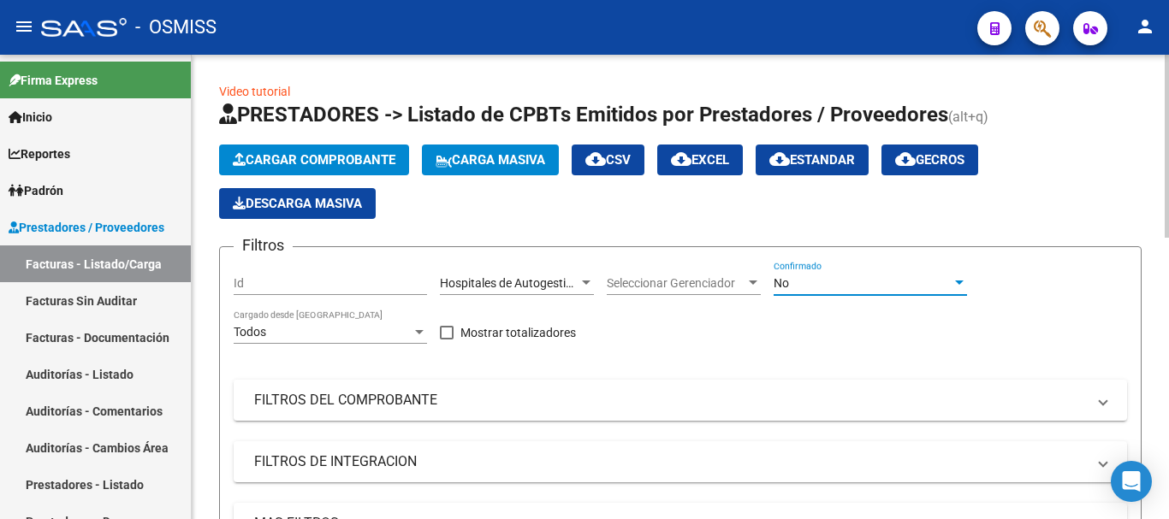
click at [957, 281] on div at bounding box center [959, 283] width 9 height 4
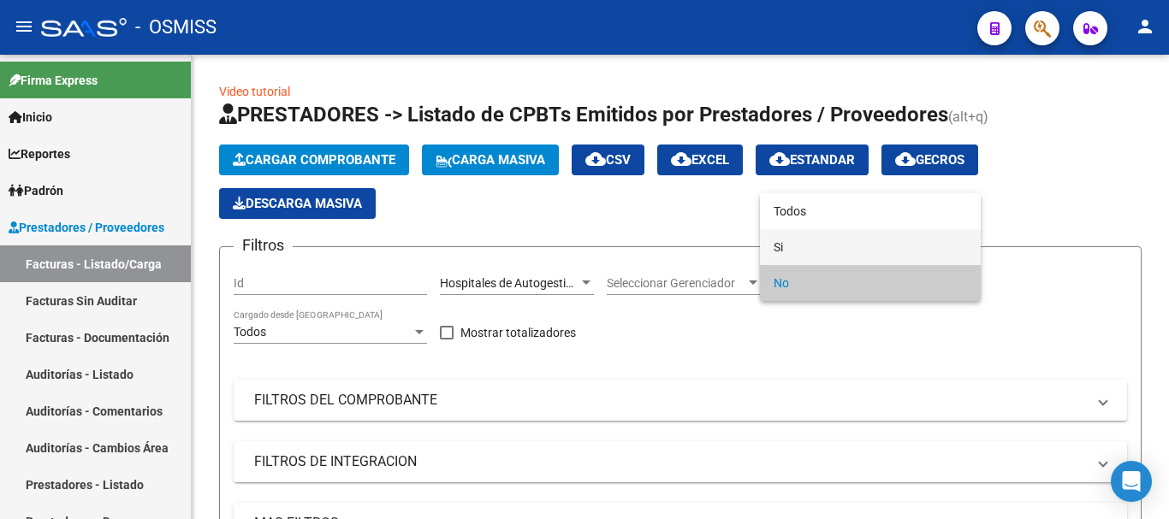
click at [782, 242] on span "Si" at bounding box center [870, 247] width 193 height 36
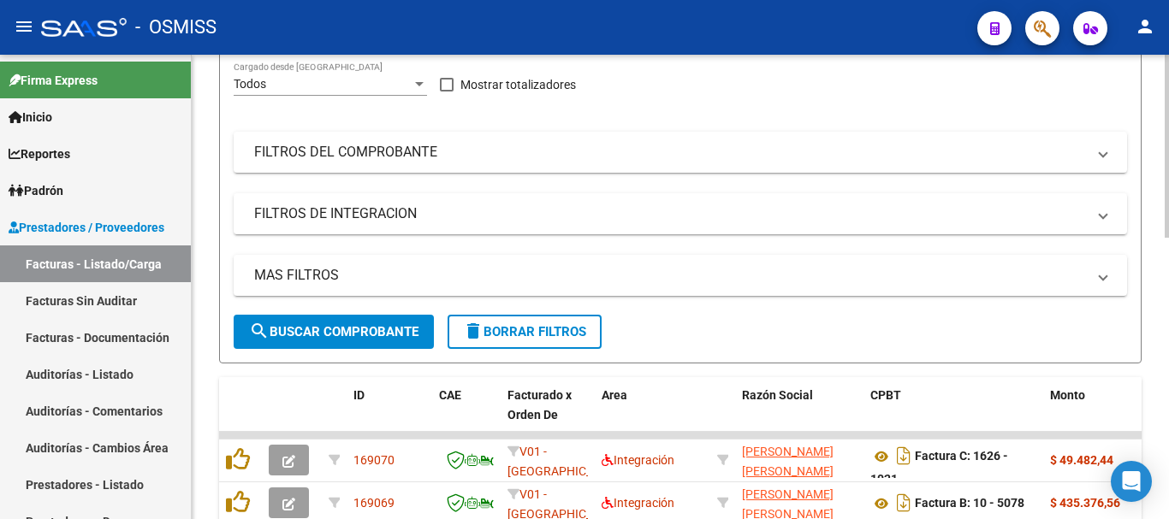
scroll to position [257, 0]
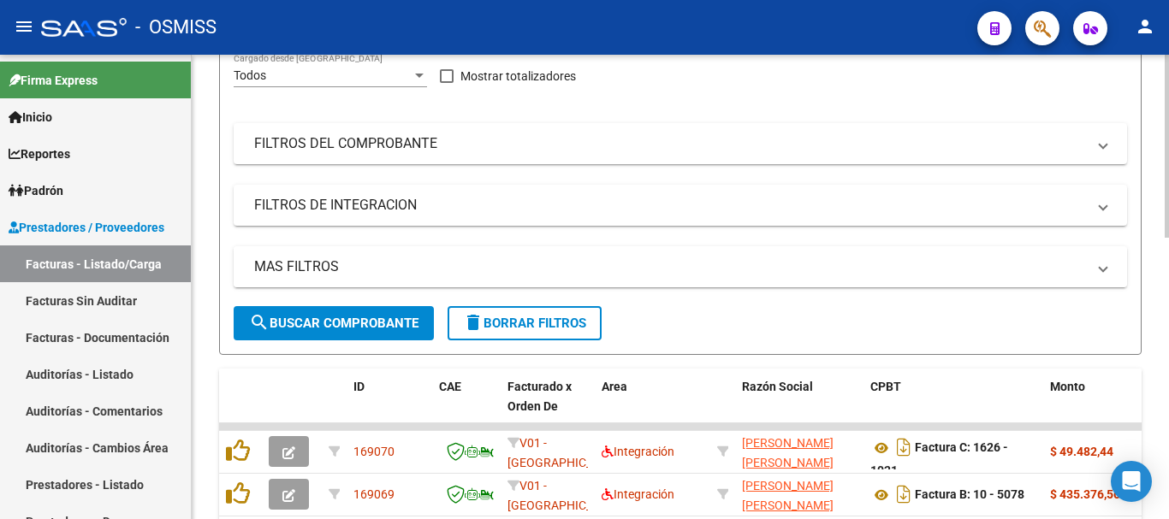
click at [1095, 259] on span "MAS FILTROS" at bounding box center [677, 267] width 846 height 19
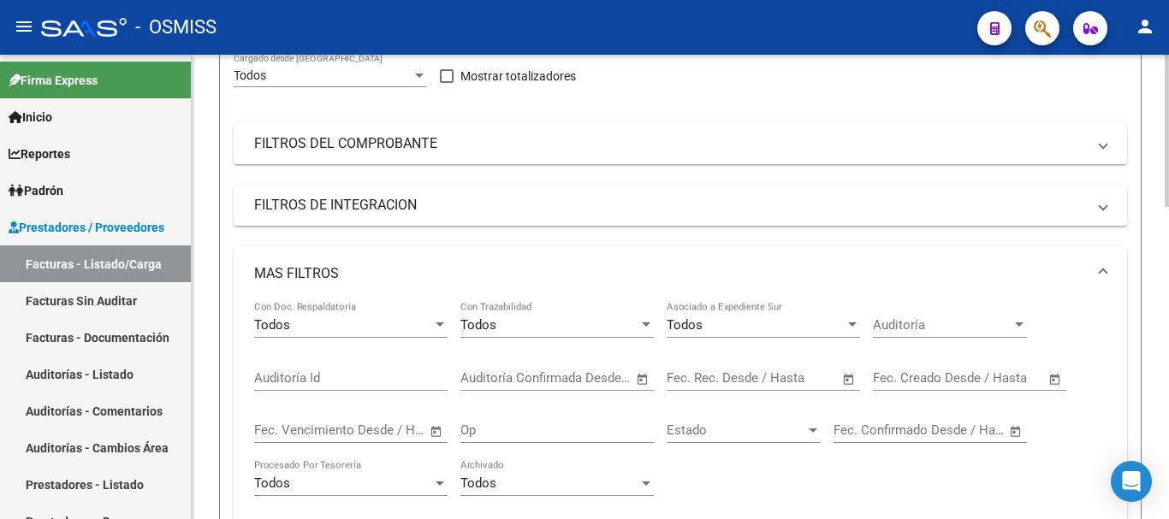
click at [850, 380] on span "Open calendar" at bounding box center [848, 379] width 41 height 41
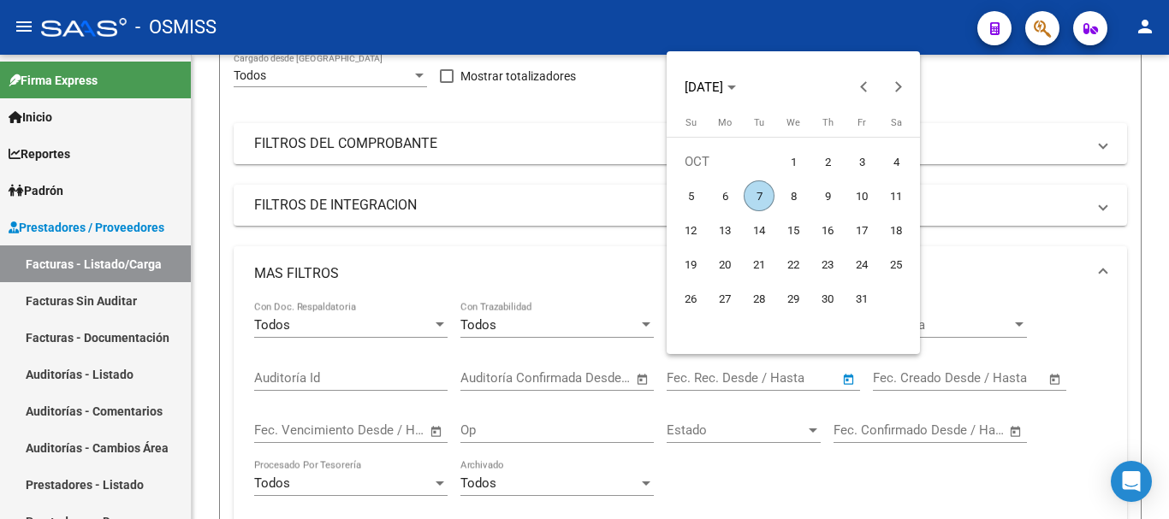
click at [763, 193] on span "7" at bounding box center [759, 196] width 31 height 31
type input "[DATE]"
click at [763, 193] on span "7" at bounding box center [759, 196] width 31 height 31
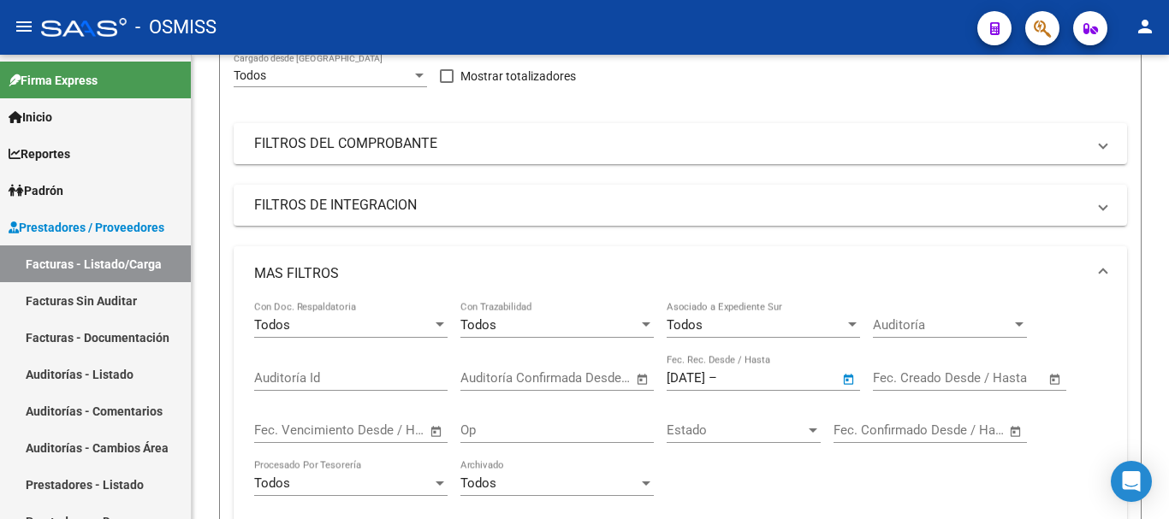
type input "[DATE]"
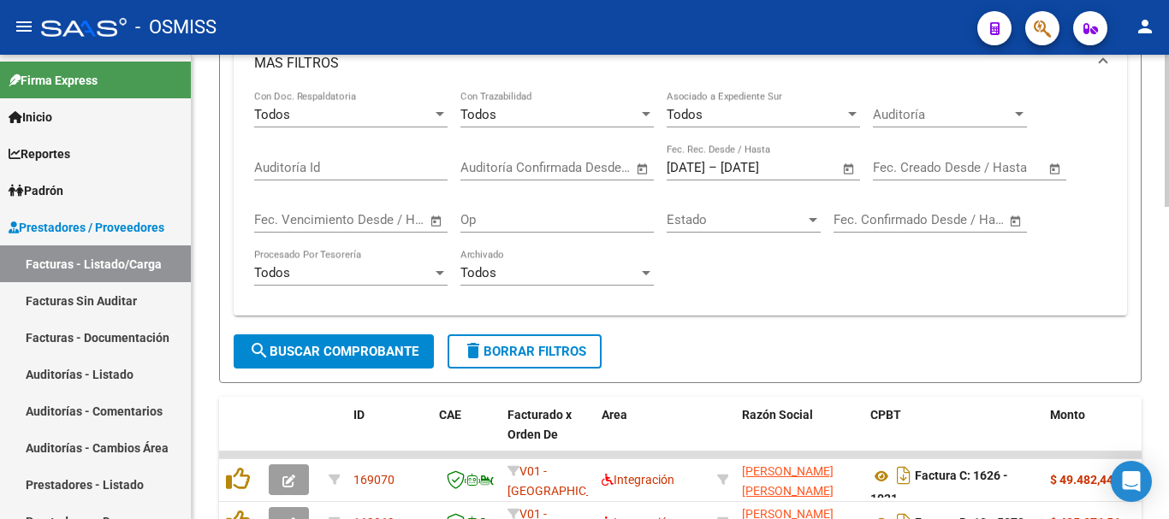
scroll to position [513, 0]
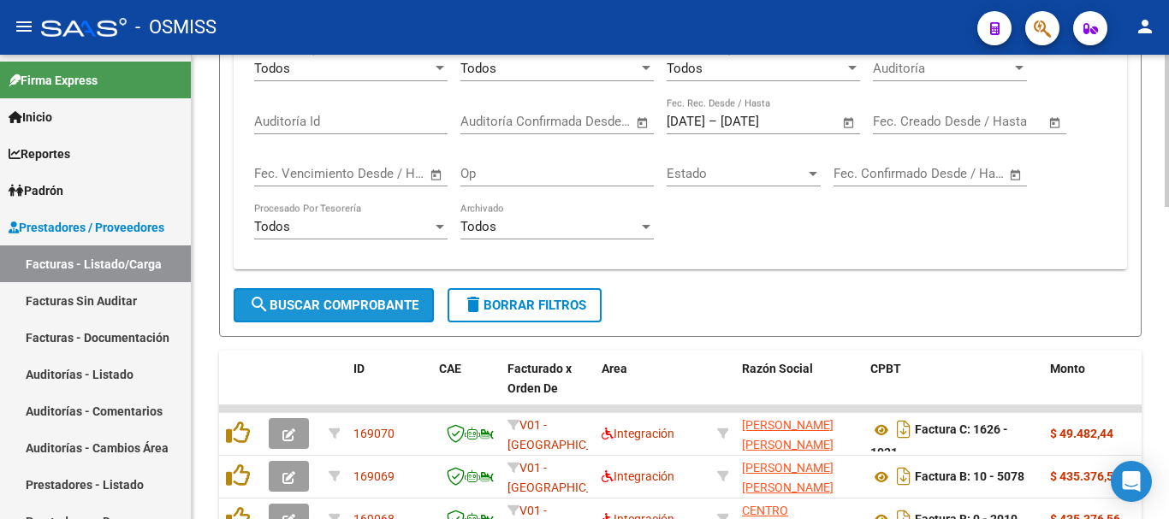
click at [346, 298] on span "search Buscar Comprobante" at bounding box center [333, 305] width 169 height 15
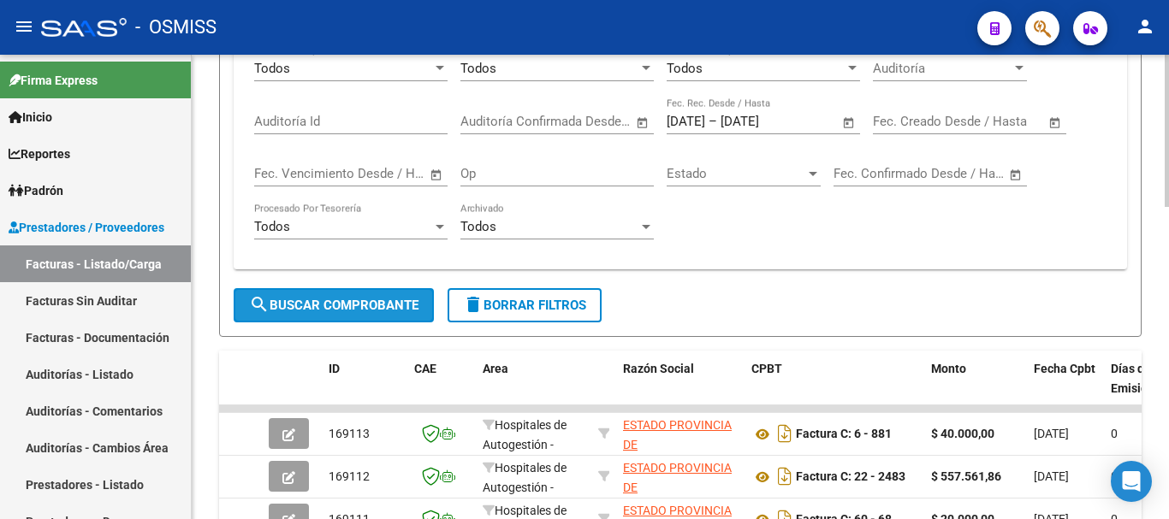
click at [359, 311] on span "search Buscar Comprobante" at bounding box center [333, 305] width 169 height 15
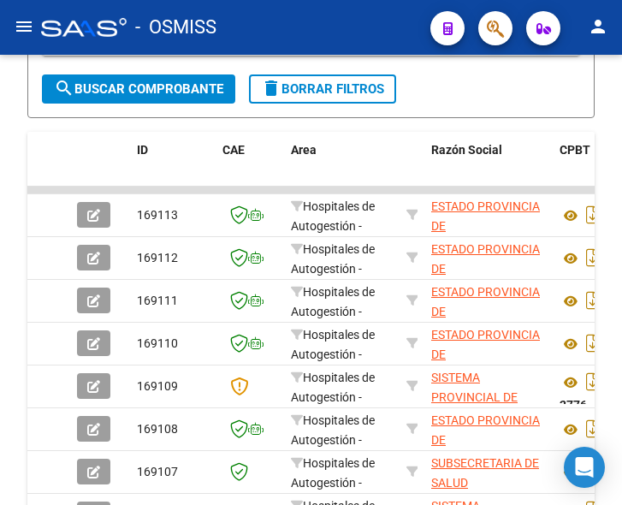
scroll to position [697, 0]
